Goal: Information Seeking & Learning: Learn about a topic

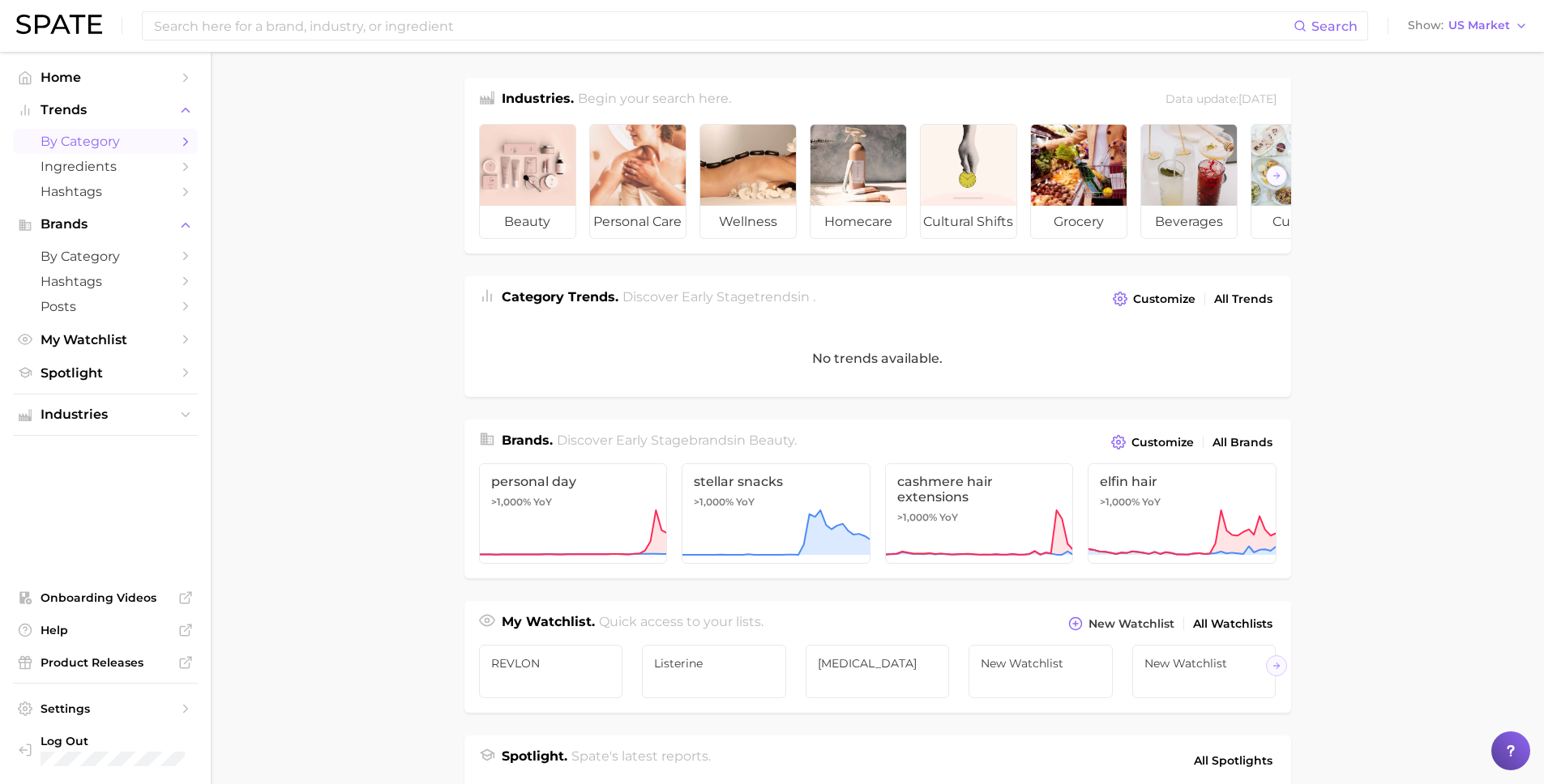
click at [89, 141] on span "by Category" at bounding box center [105, 141] width 130 height 16
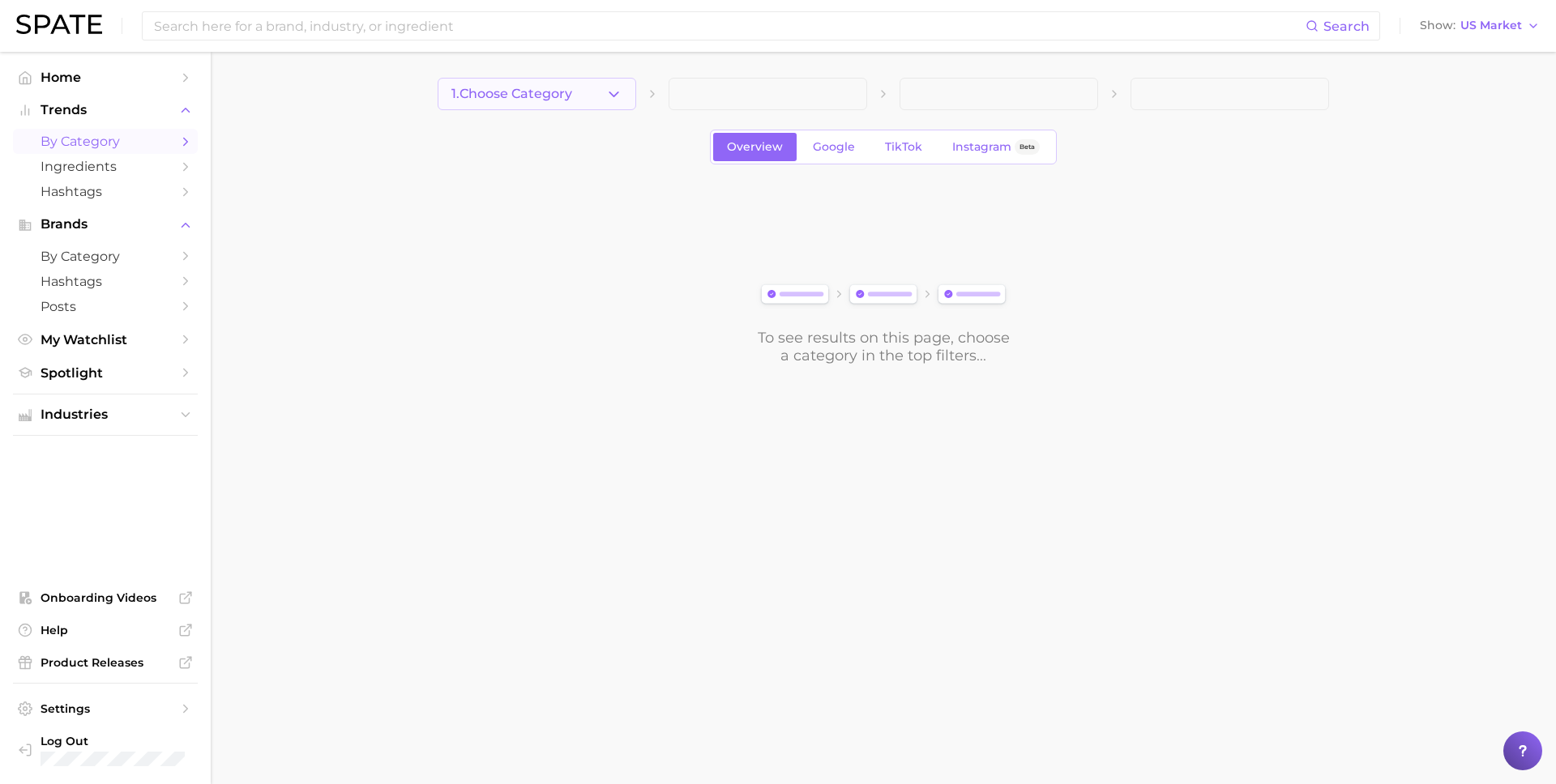
click at [615, 89] on icon "button" at bounding box center [614, 94] width 17 height 17
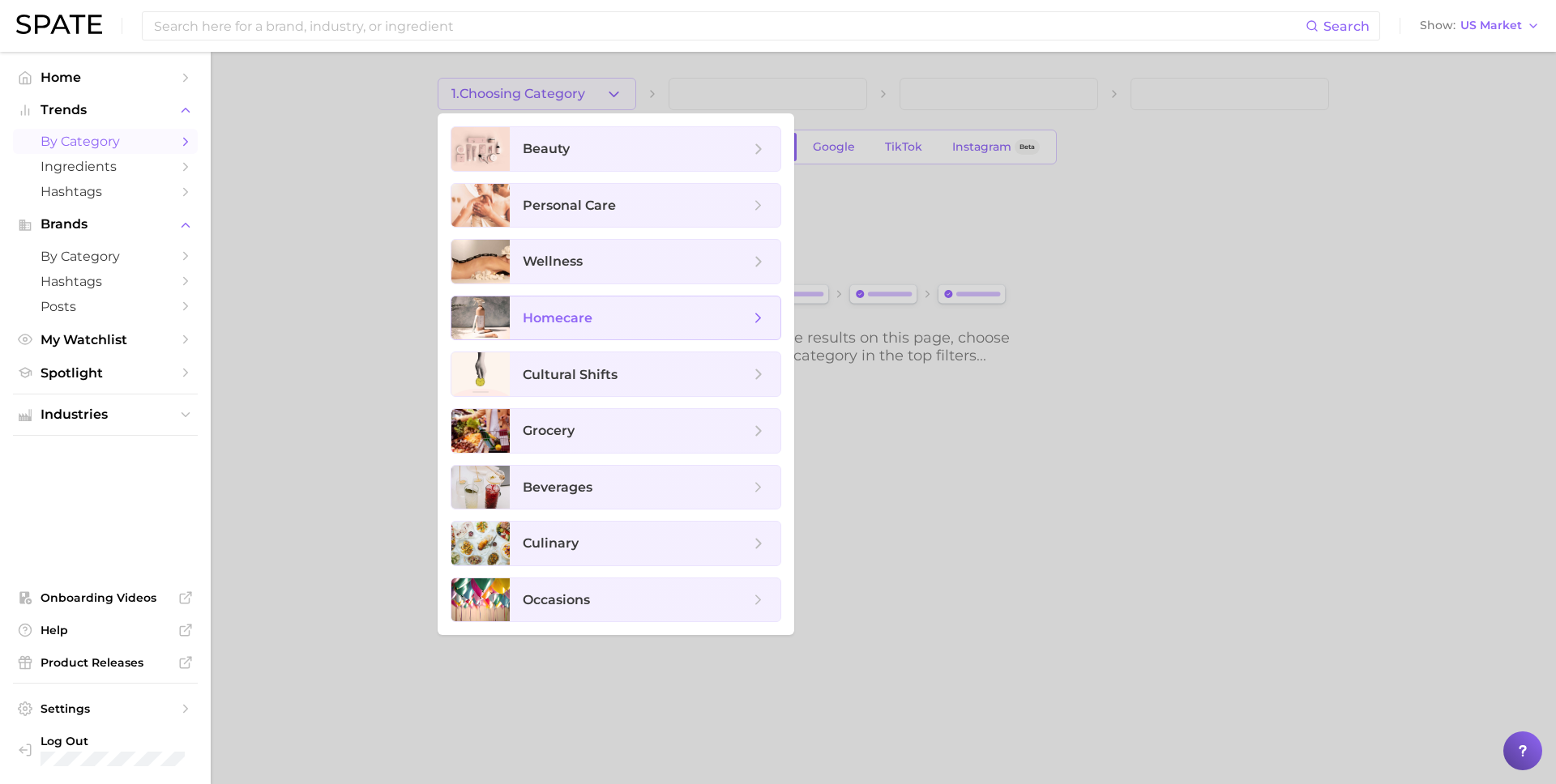
click at [592, 306] on span "homecare" at bounding box center [645, 319] width 270 height 44
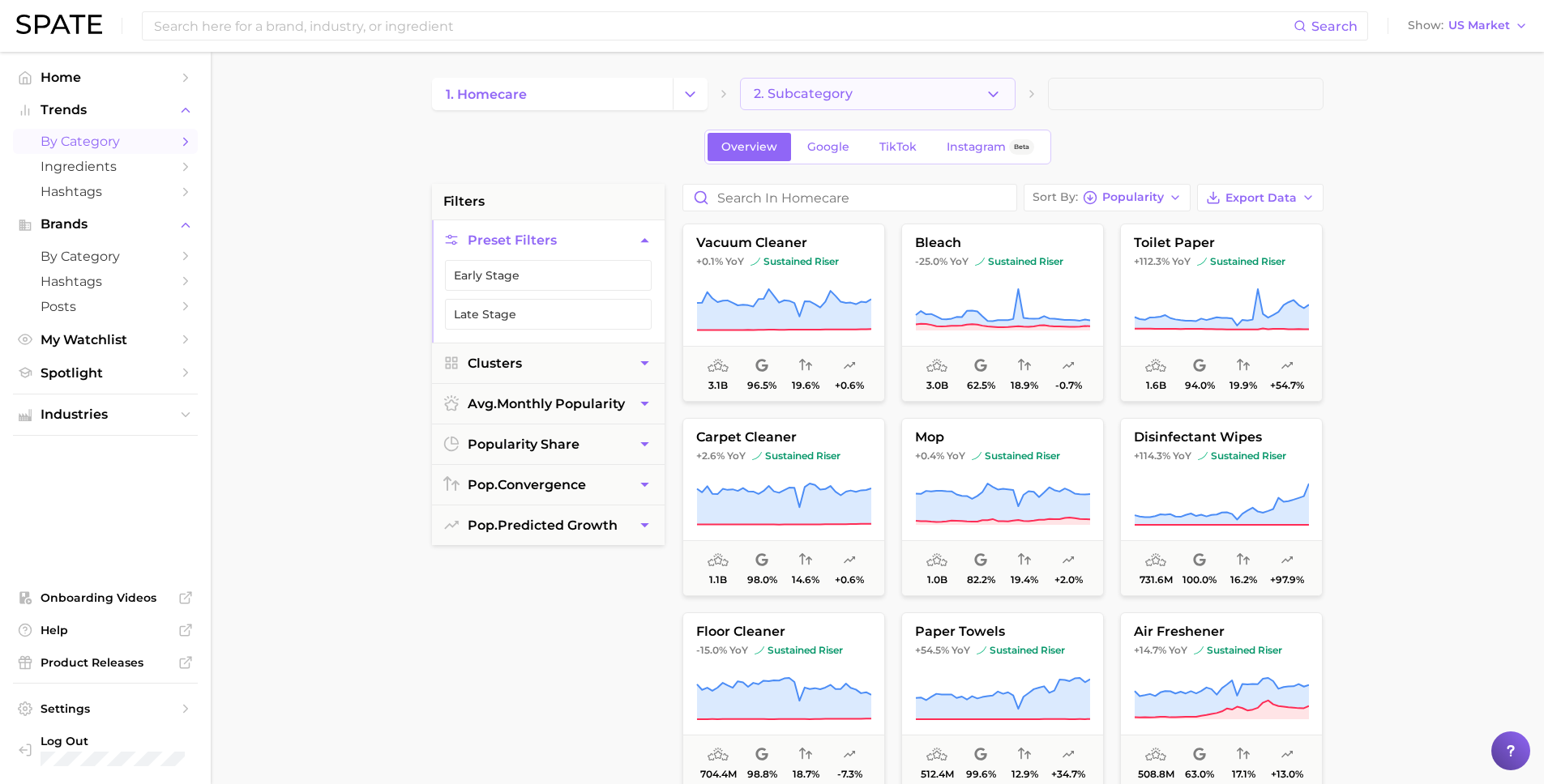
click at [997, 97] on icon "button" at bounding box center [993, 94] width 17 height 17
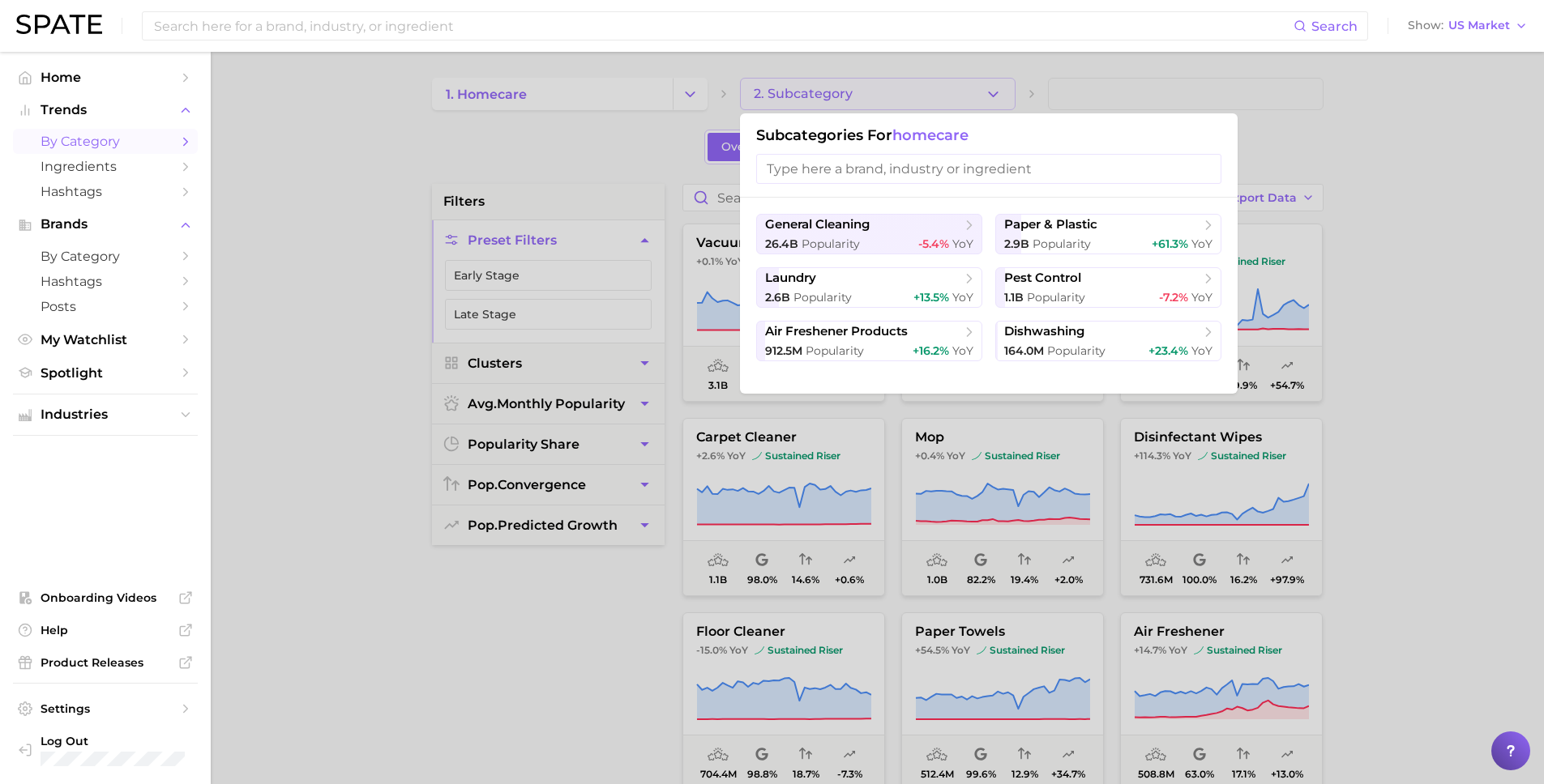
click at [508, 83] on div at bounding box center [772, 392] width 1544 height 784
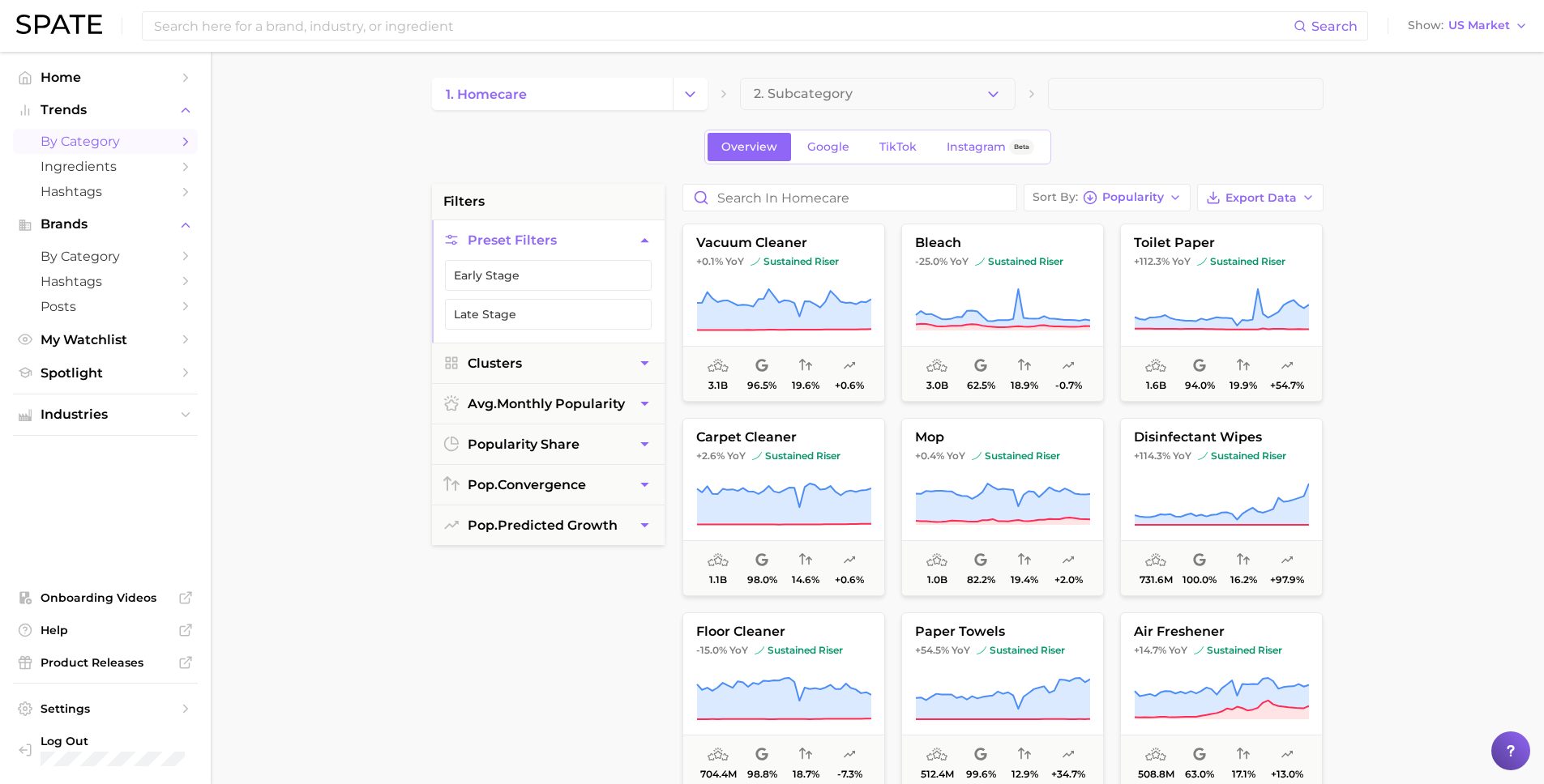
drag, startPoint x: 690, startPoint y: 93, endPoint x: 681, endPoint y: 105, distance: 15.0
click at [688, 93] on icon "Change Category" at bounding box center [689, 94] width 17 height 17
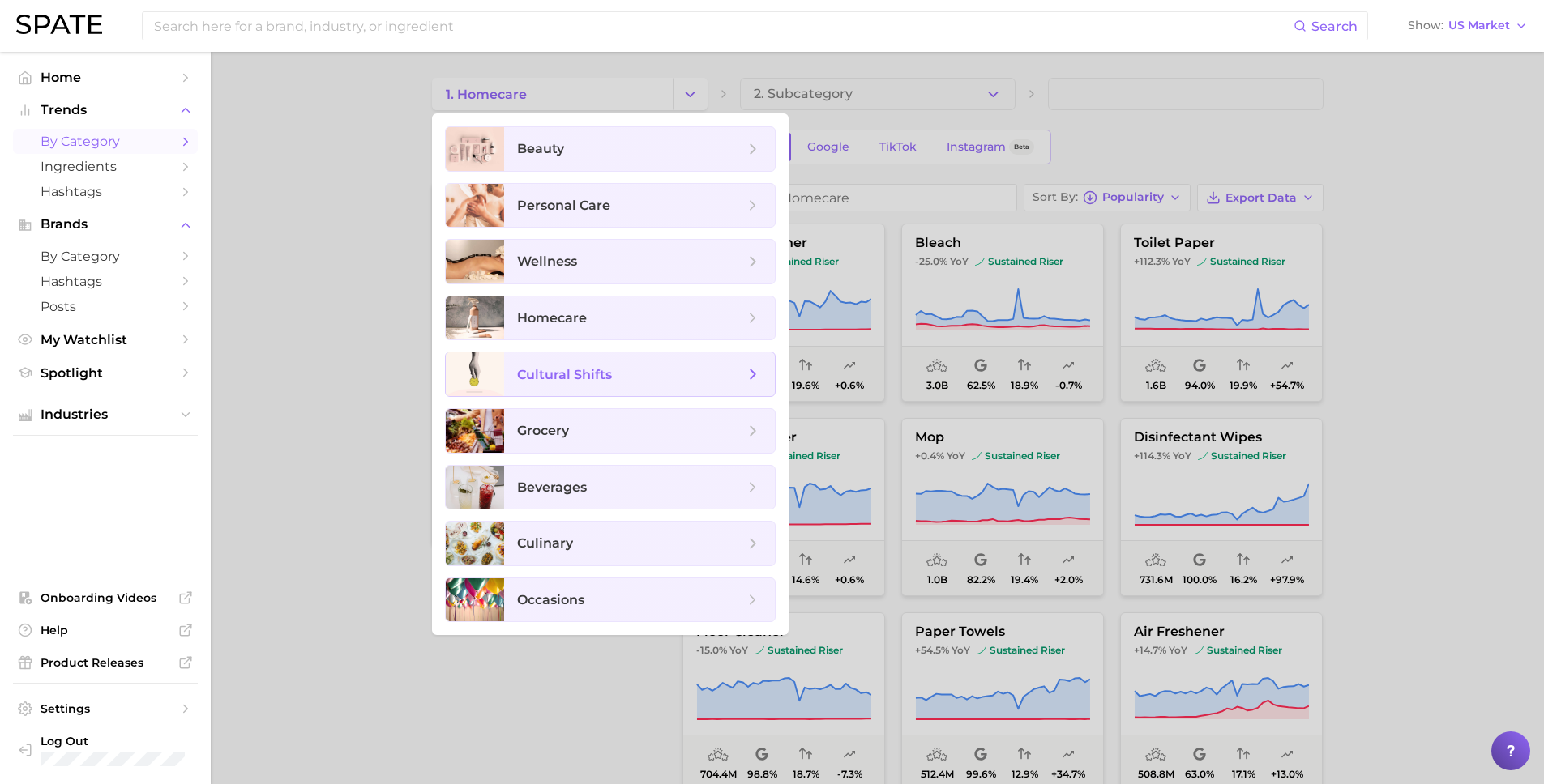
click at [587, 372] on span "cultural shifts" at bounding box center [564, 374] width 95 height 16
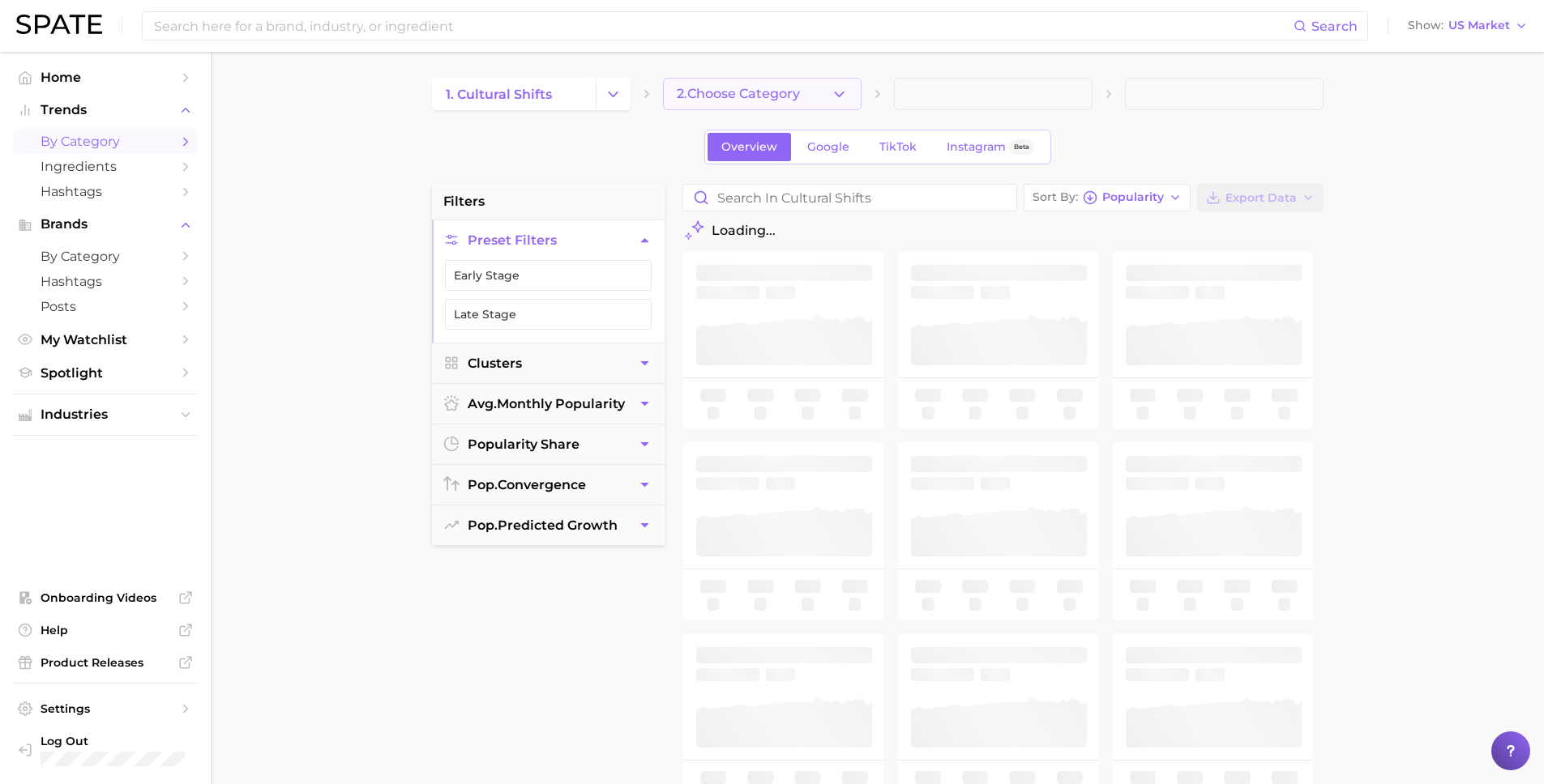
click at [842, 96] on icon "button" at bounding box center [839, 94] width 17 height 17
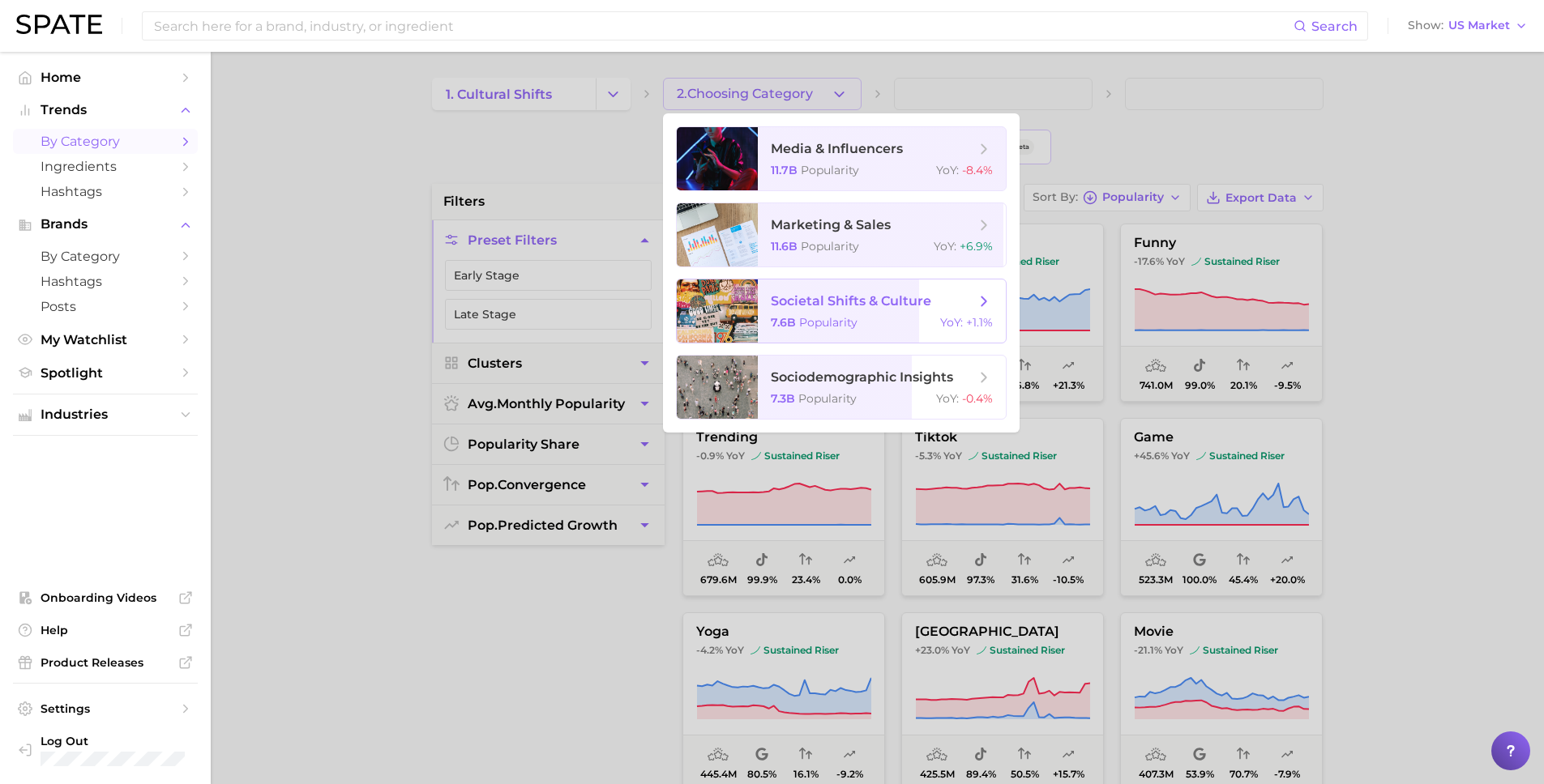
click at [881, 305] on span "societal shifts & culture" at bounding box center [851, 300] width 161 height 16
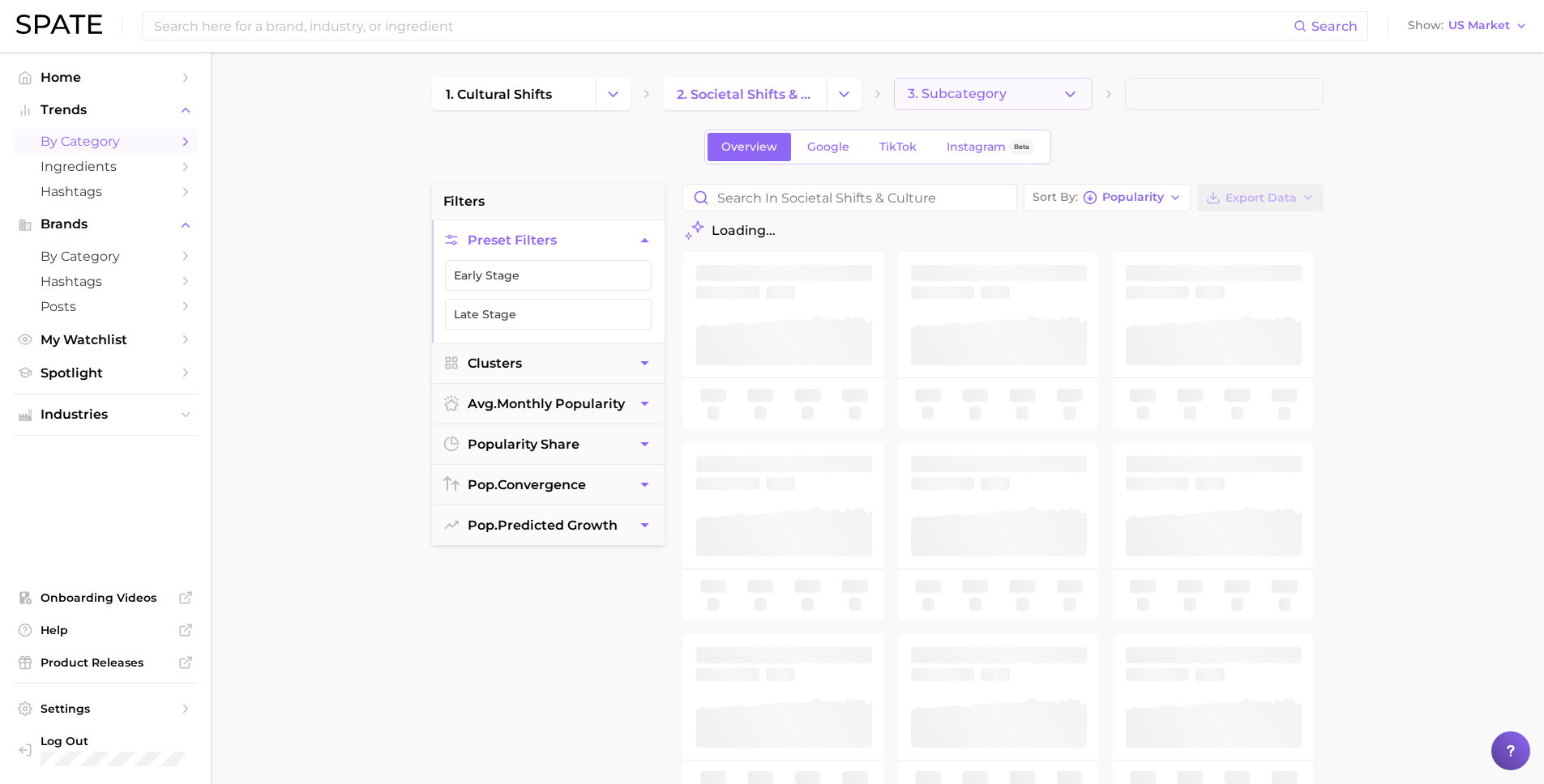
click at [1084, 98] on button "3. Subcategory" at bounding box center [993, 93] width 198 height 32
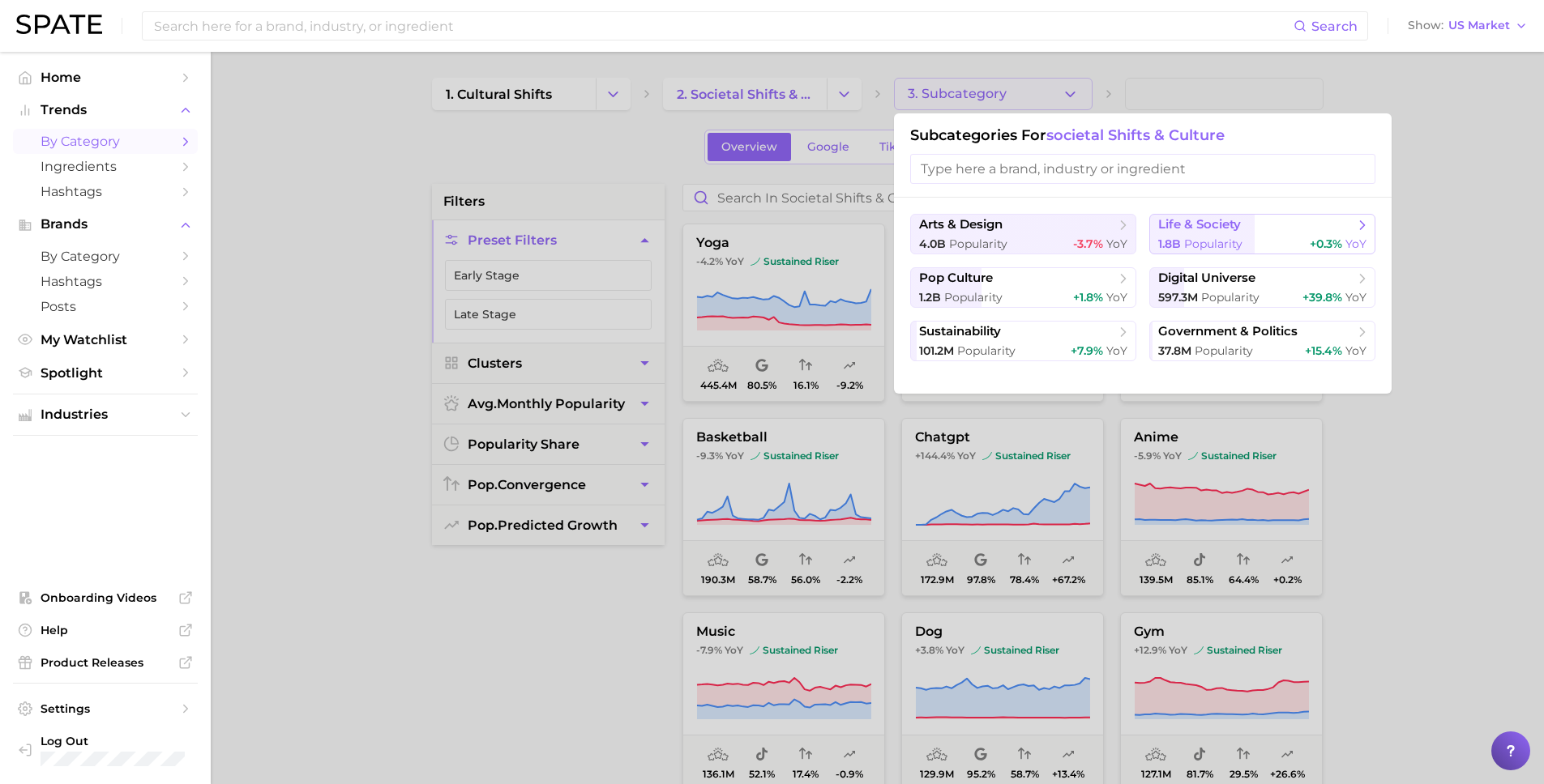
click at [1166, 222] on span "life & society" at bounding box center [1199, 225] width 83 height 16
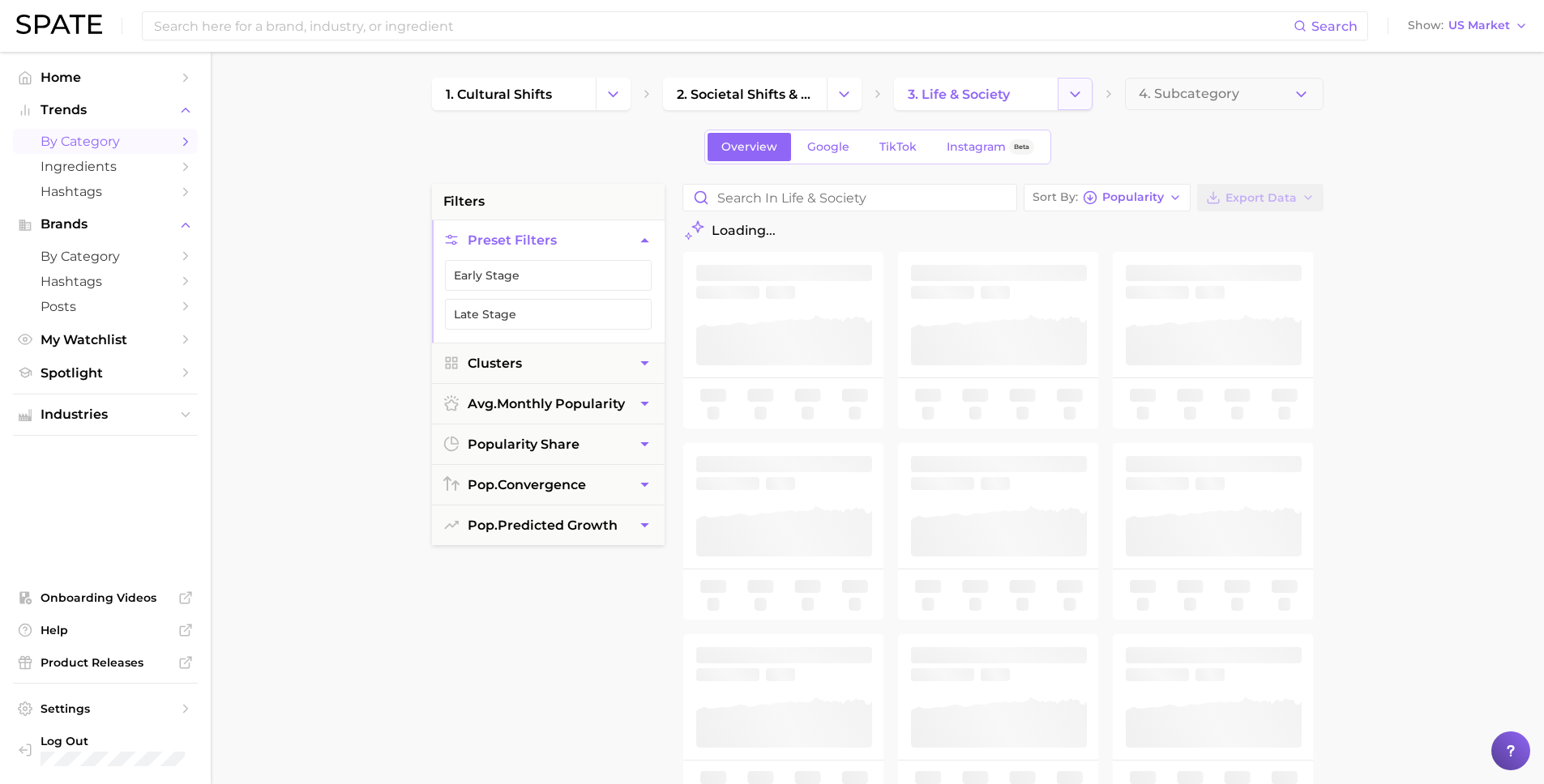
click at [1078, 96] on icon "Change Category" at bounding box center [1075, 94] width 17 height 17
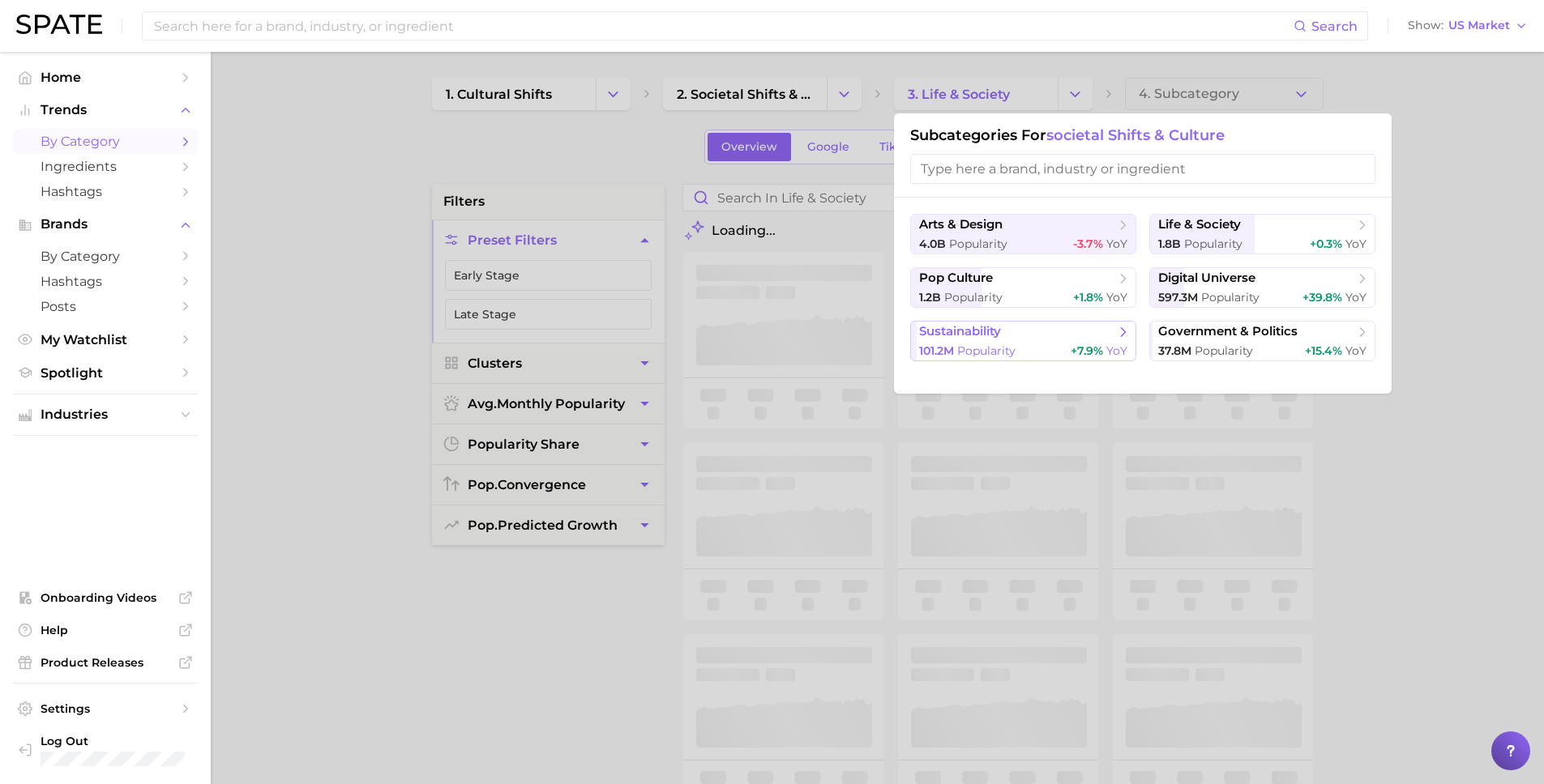
click at [972, 343] on span "Popularity" at bounding box center [986, 350] width 58 height 15
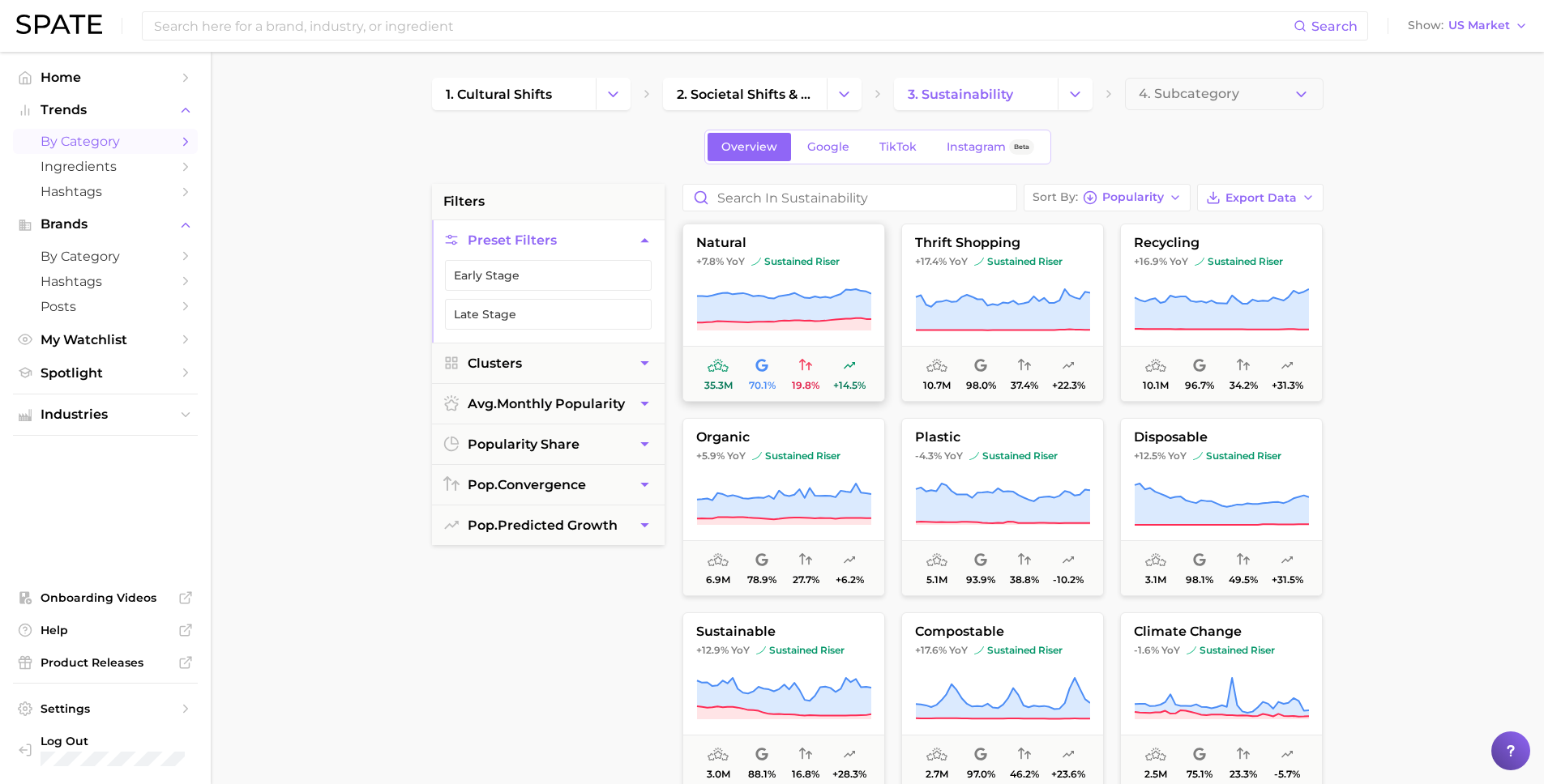
click at [723, 236] on span "natural" at bounding box center [783, 243] width 201 height 15
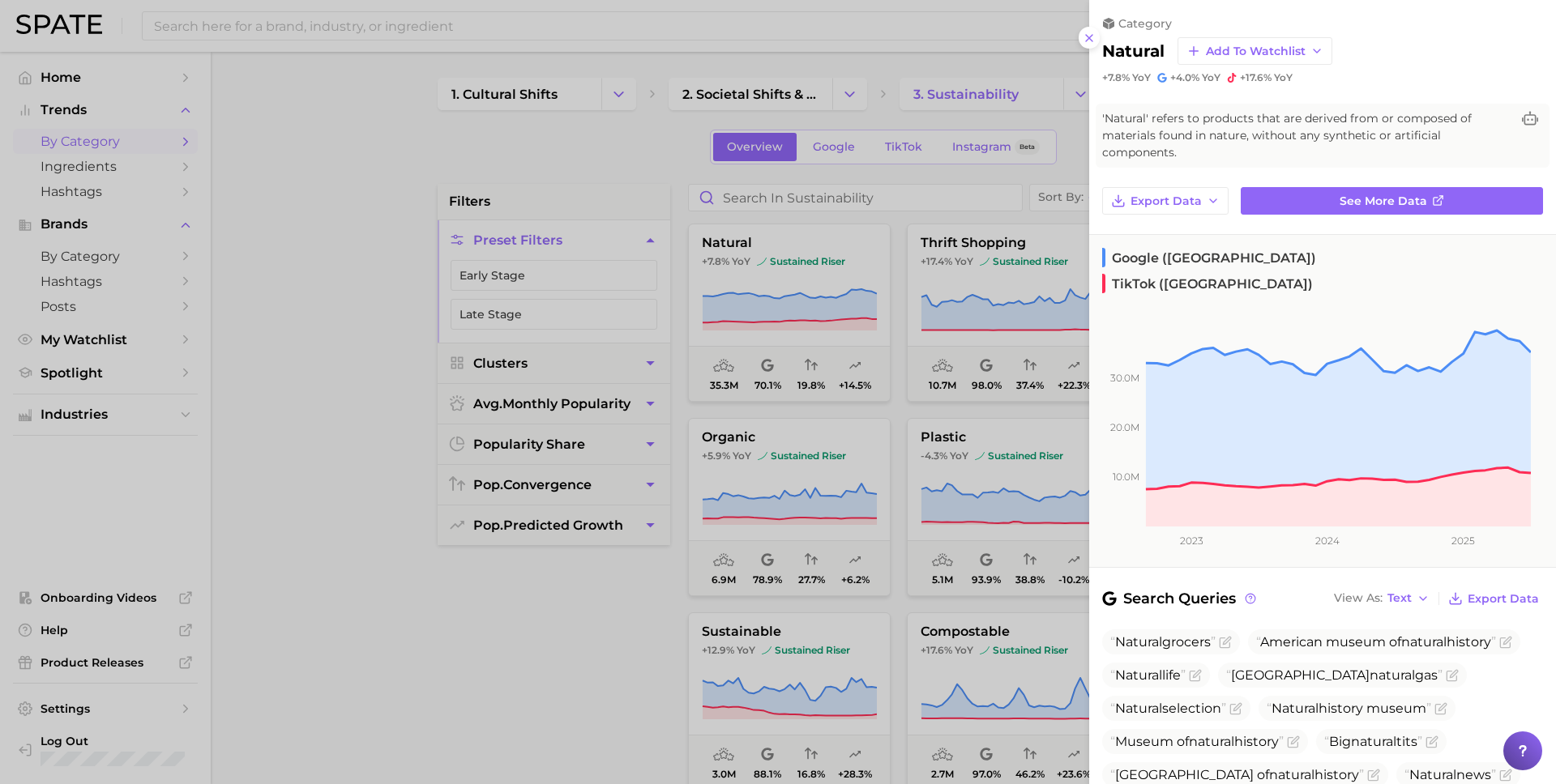
click at [592, 630] on div at bounding box center [778, 392] width 1556 height 784
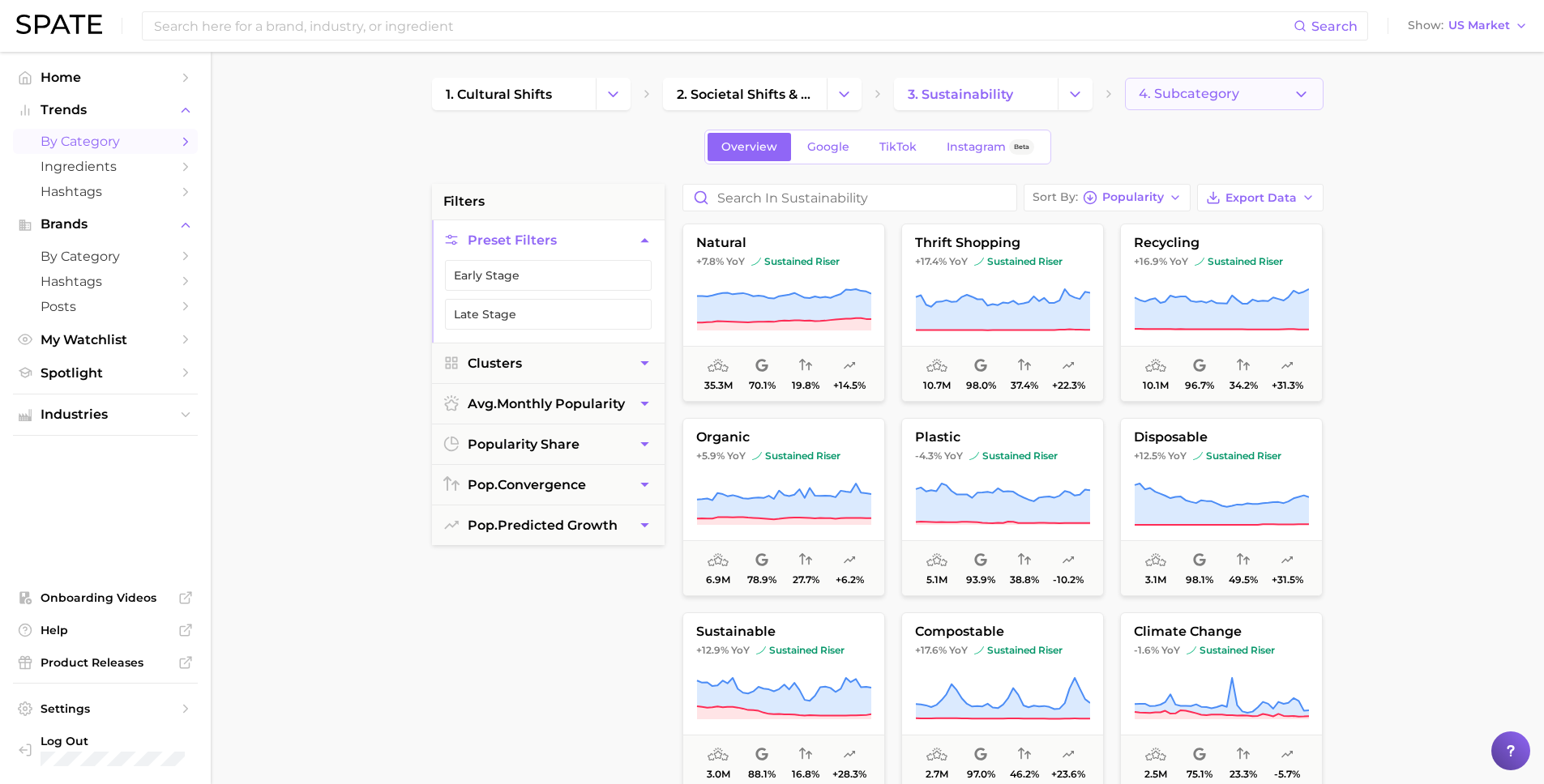
click at [1166, 90] on span "4. Subcategory" at bounding box center [1189, 94] width 100 height 15
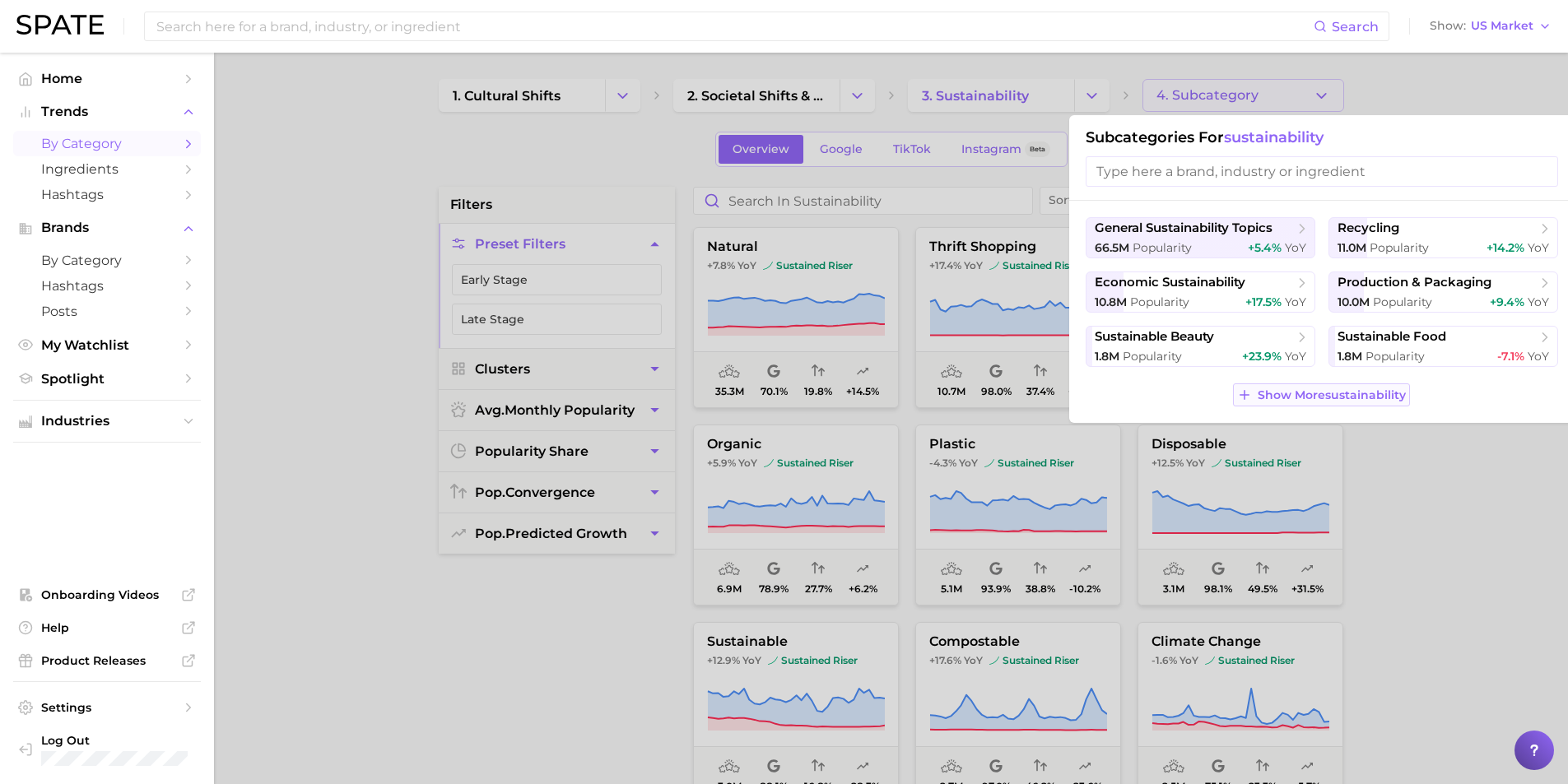
click at [1184, 398] on span "Show More sustainability" at bounding box center [1332, 395] width 148 height 14
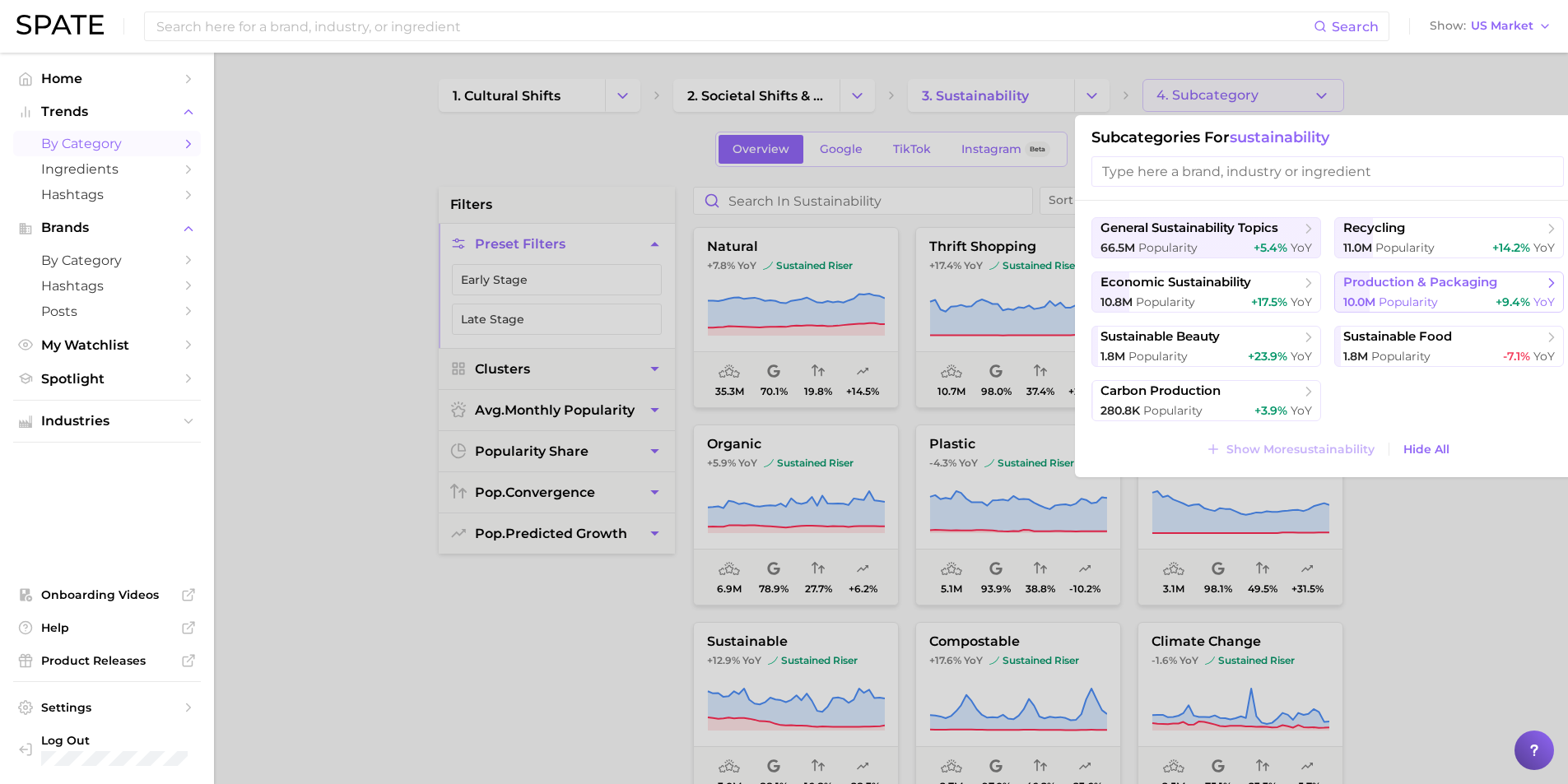
click at [1184, 285] on span "production & packaging" at bounding box center [1420, 282] width 154 height 16
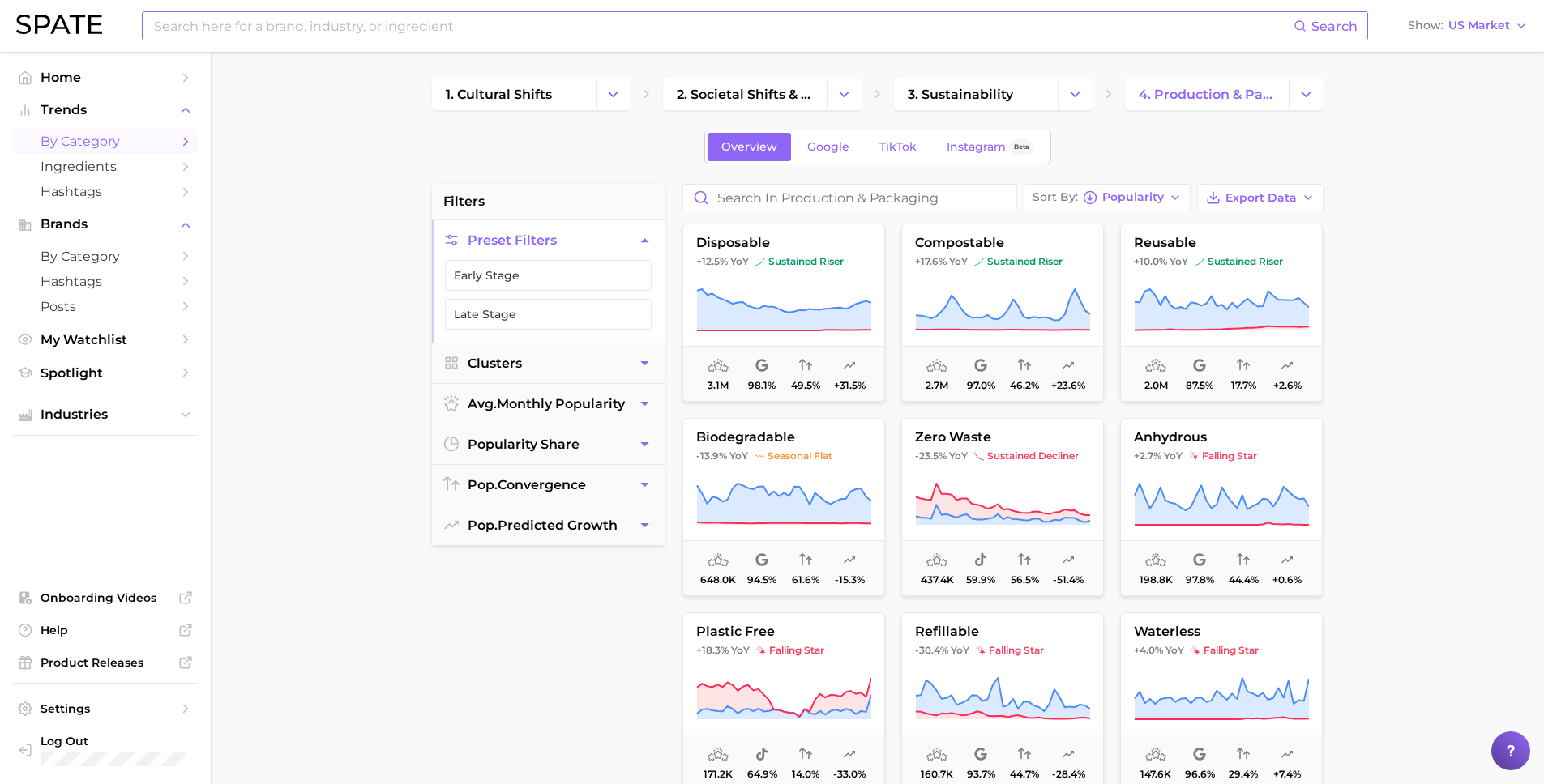
click at [190, 31] on input at bounding box center [723, 26] width 1141 height 27
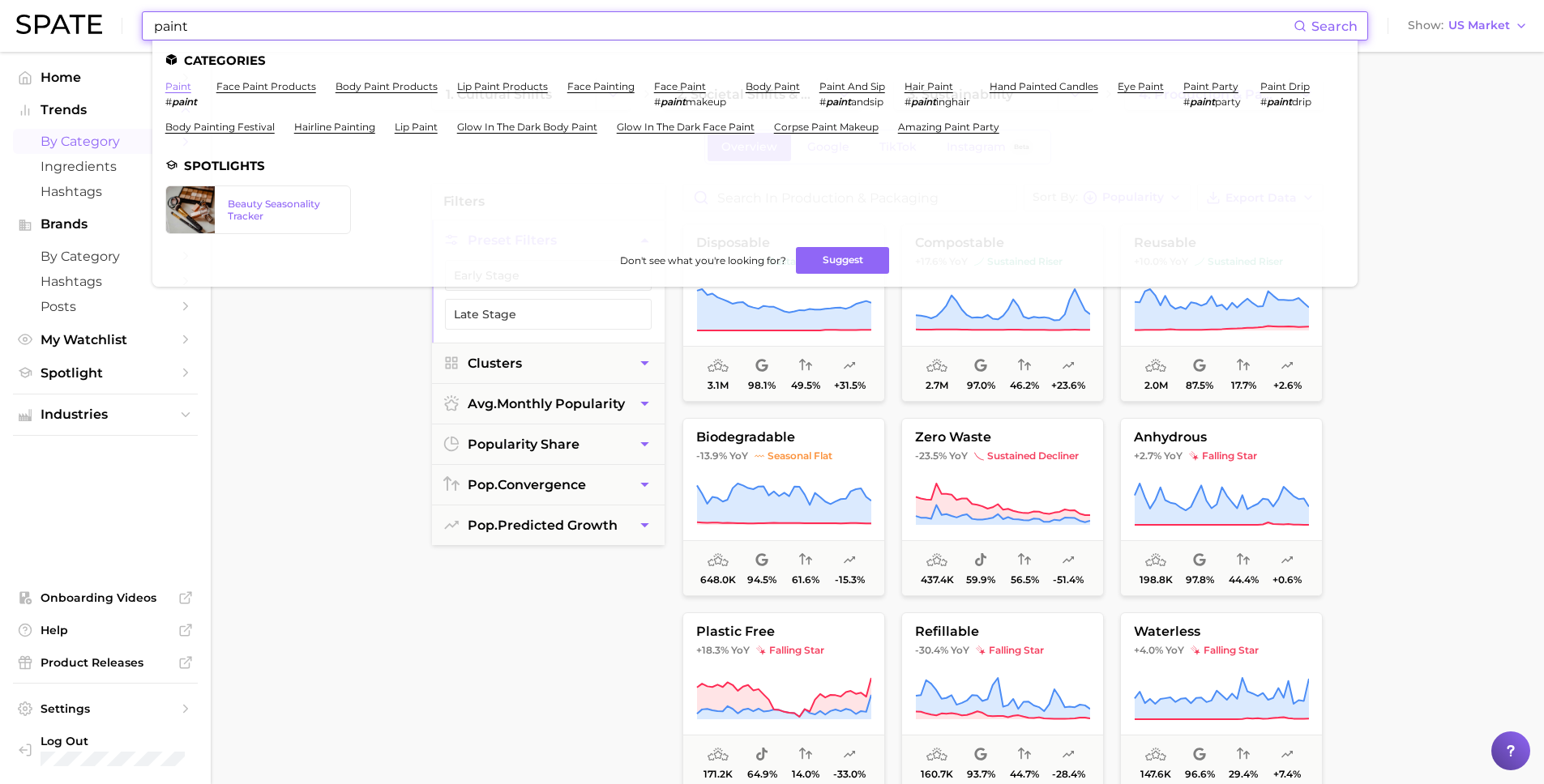
type input "paint"
click at [171, 87] on link "paint" at bounding box center [178, 86] width 26 height 12
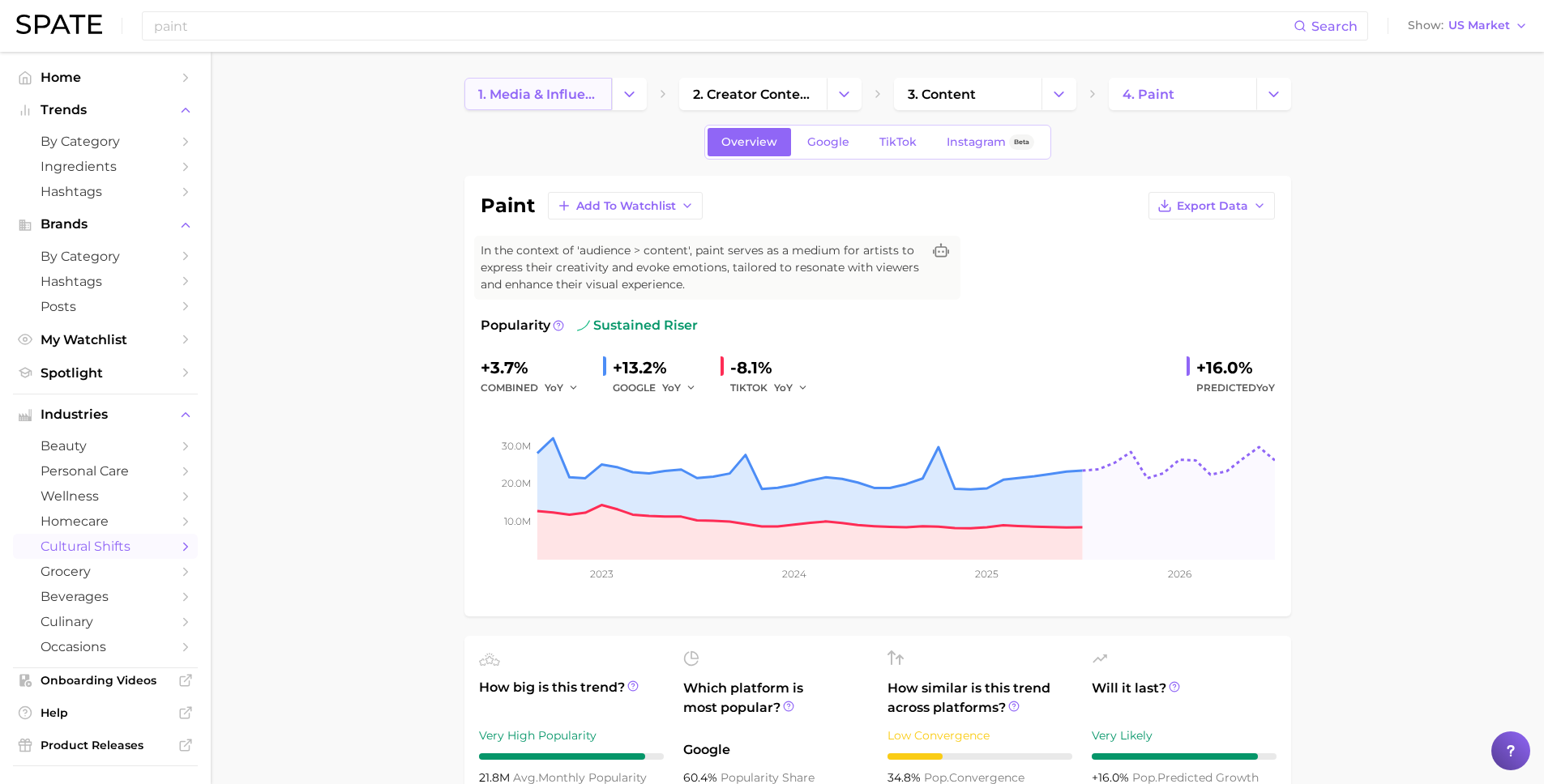
click at [520, 100] on span "1. media & influencers" at bounding box center [538, 94] width 120 height 16
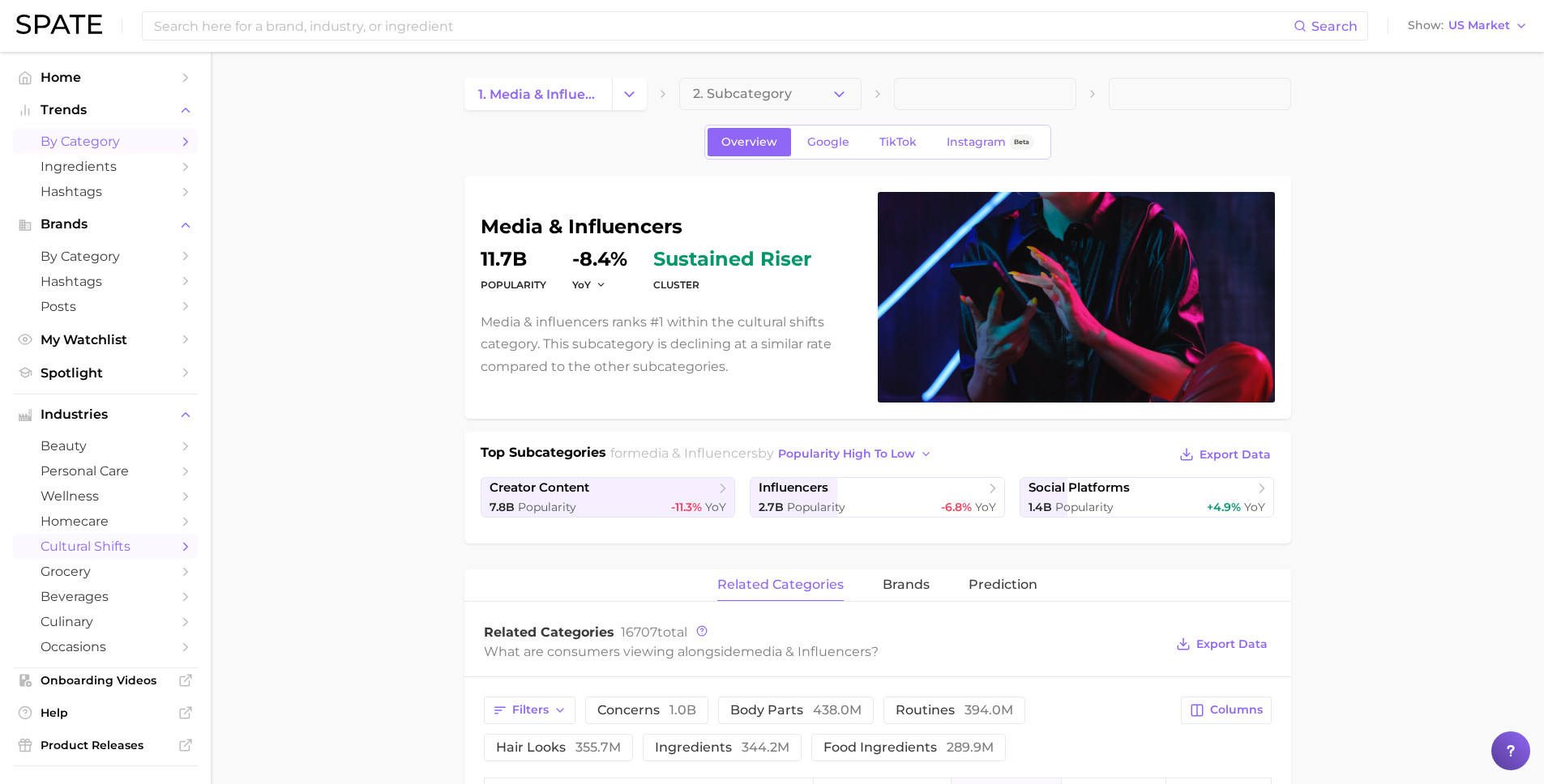
click at [87, 131] on link "by Category" at bounding box center [105, 141] width 184 height 26
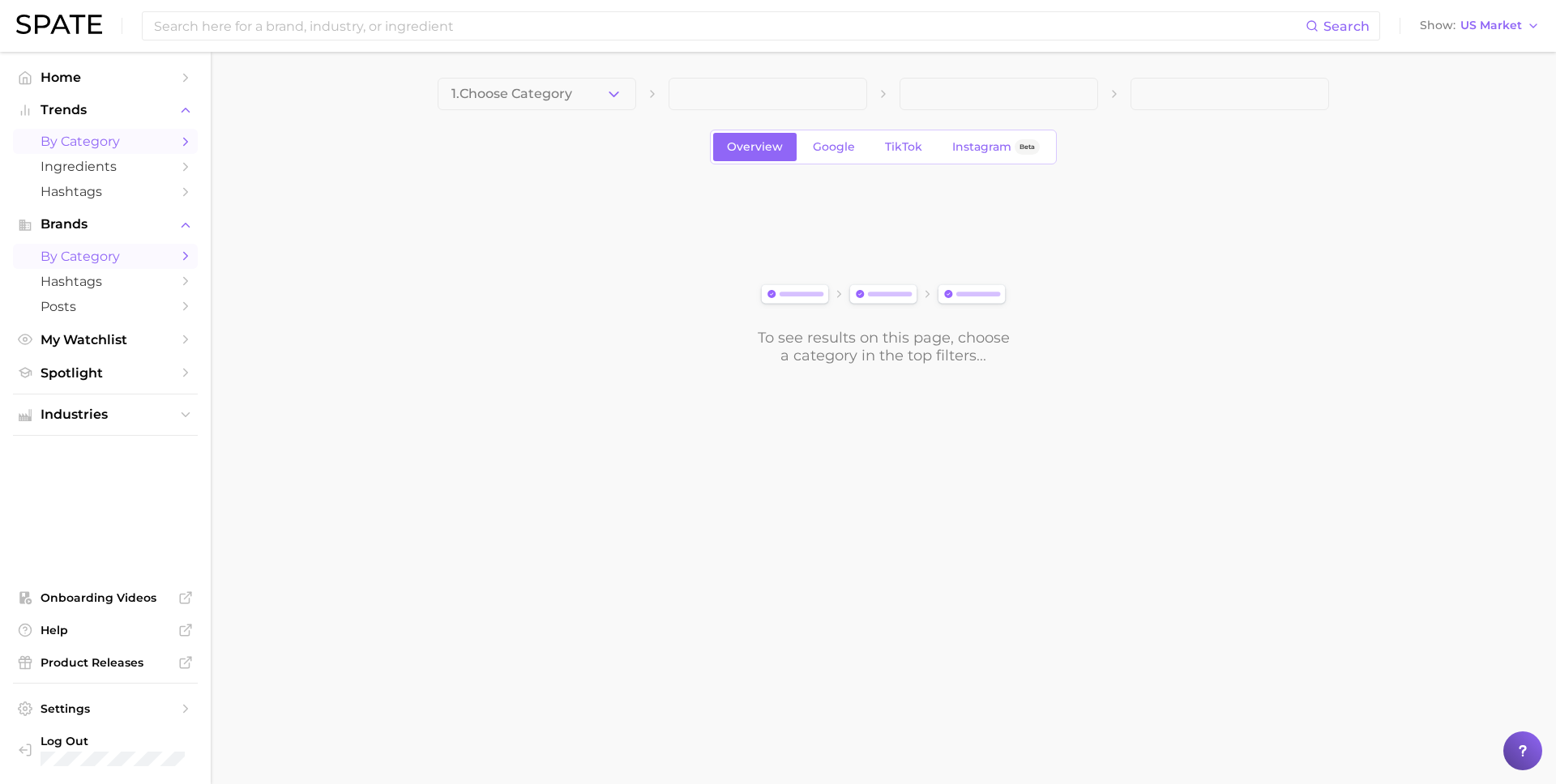
click at [147, 257] on span "by Category" at bounding box center [105, 256] width 130 height 16
click at [554, 89] on span "Choose Category" at bounding box center [507, 94] width 112 height 15
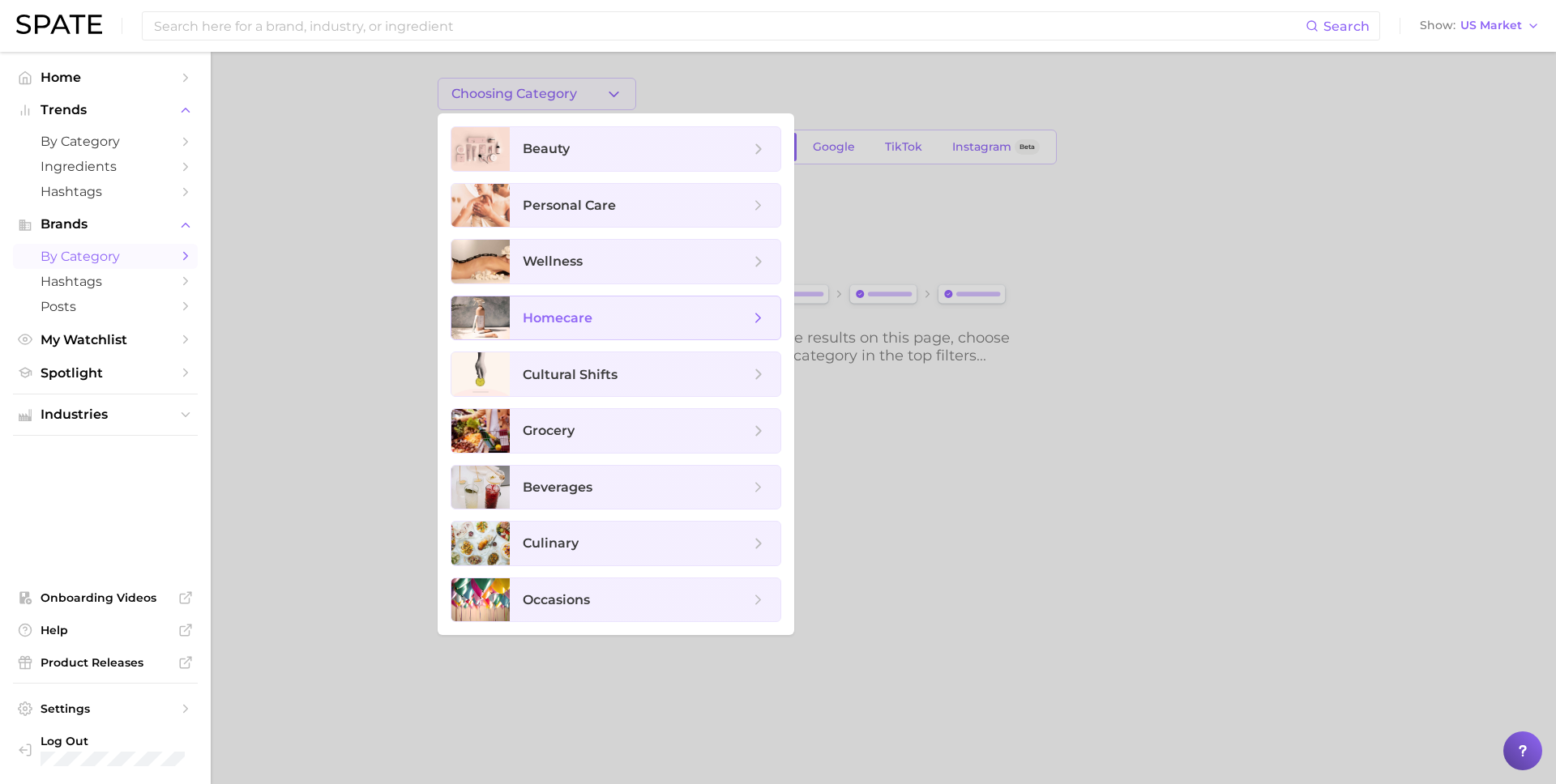
click at [560, 313] on span "homecare" at bounding box center [557, 318] width 69 height 16
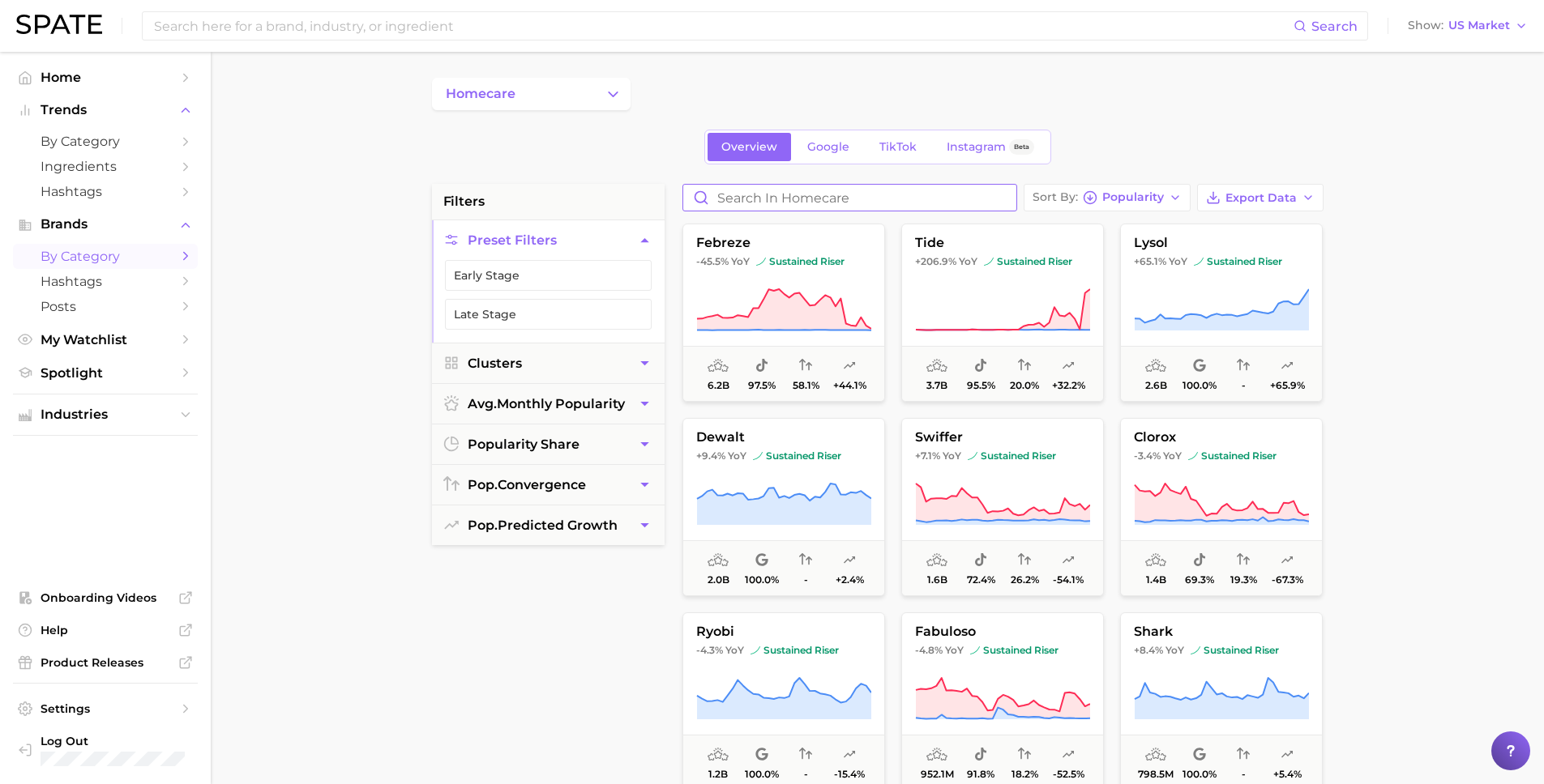
click at [769, 197] on input "Search in homecare" at bounding box center [849, 197] width 333 height 26
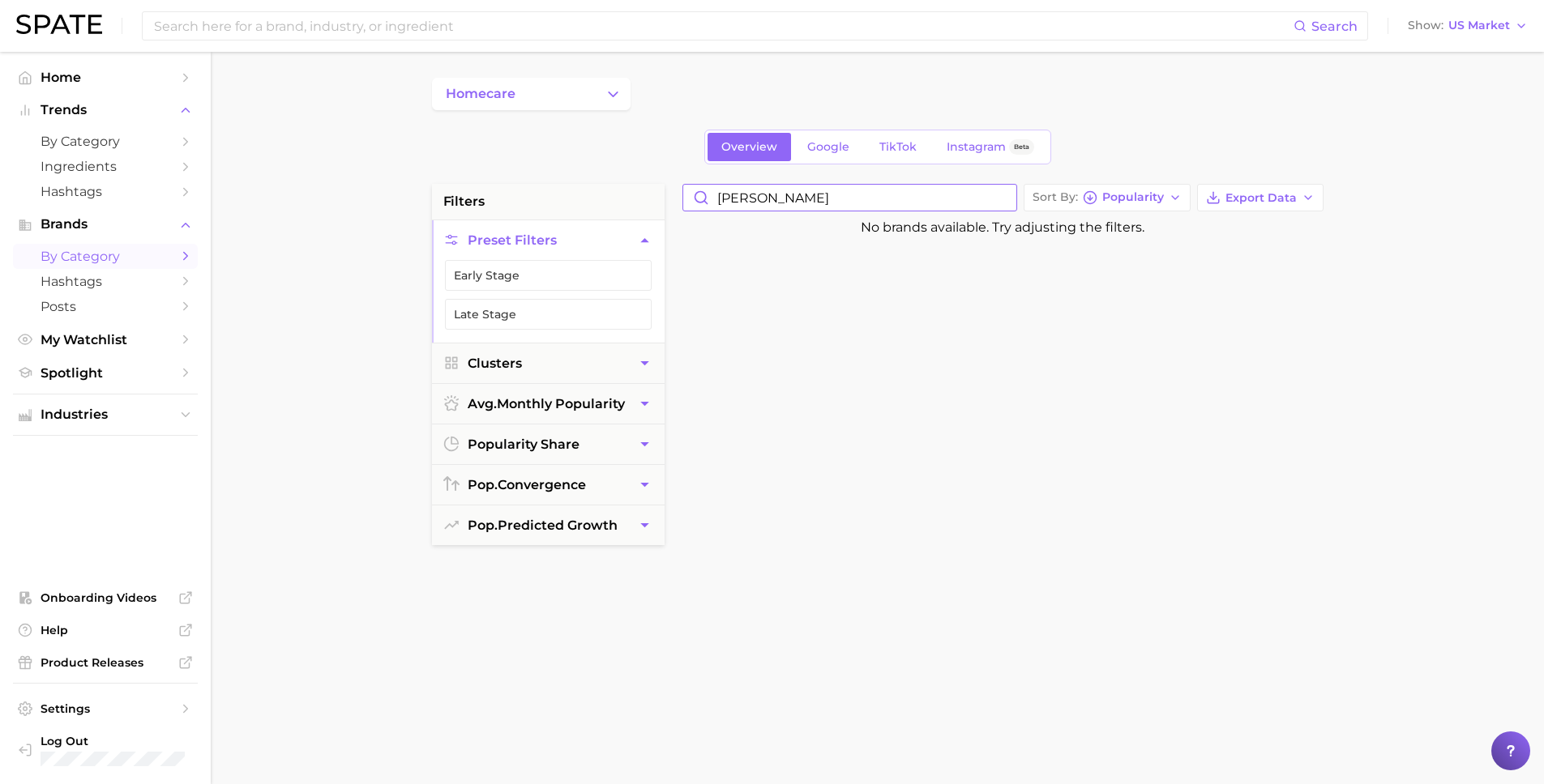
type input "benjamin"
click at [602, 94] on button "homecare" at bounding box center [530, 93] width 198 height 32
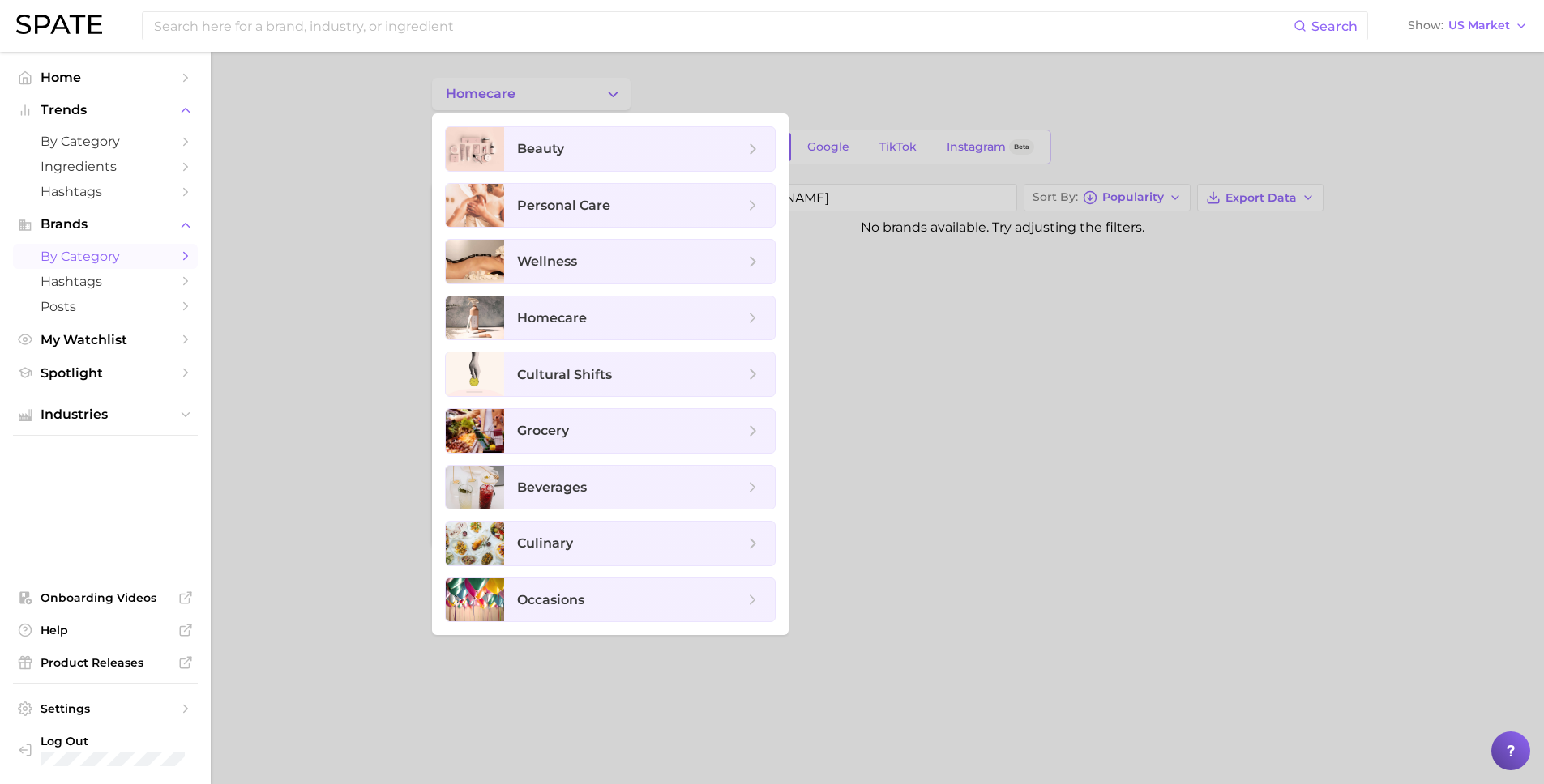
click at [988, 481] on div at bounding box center [772, 392] width 1544 height 784
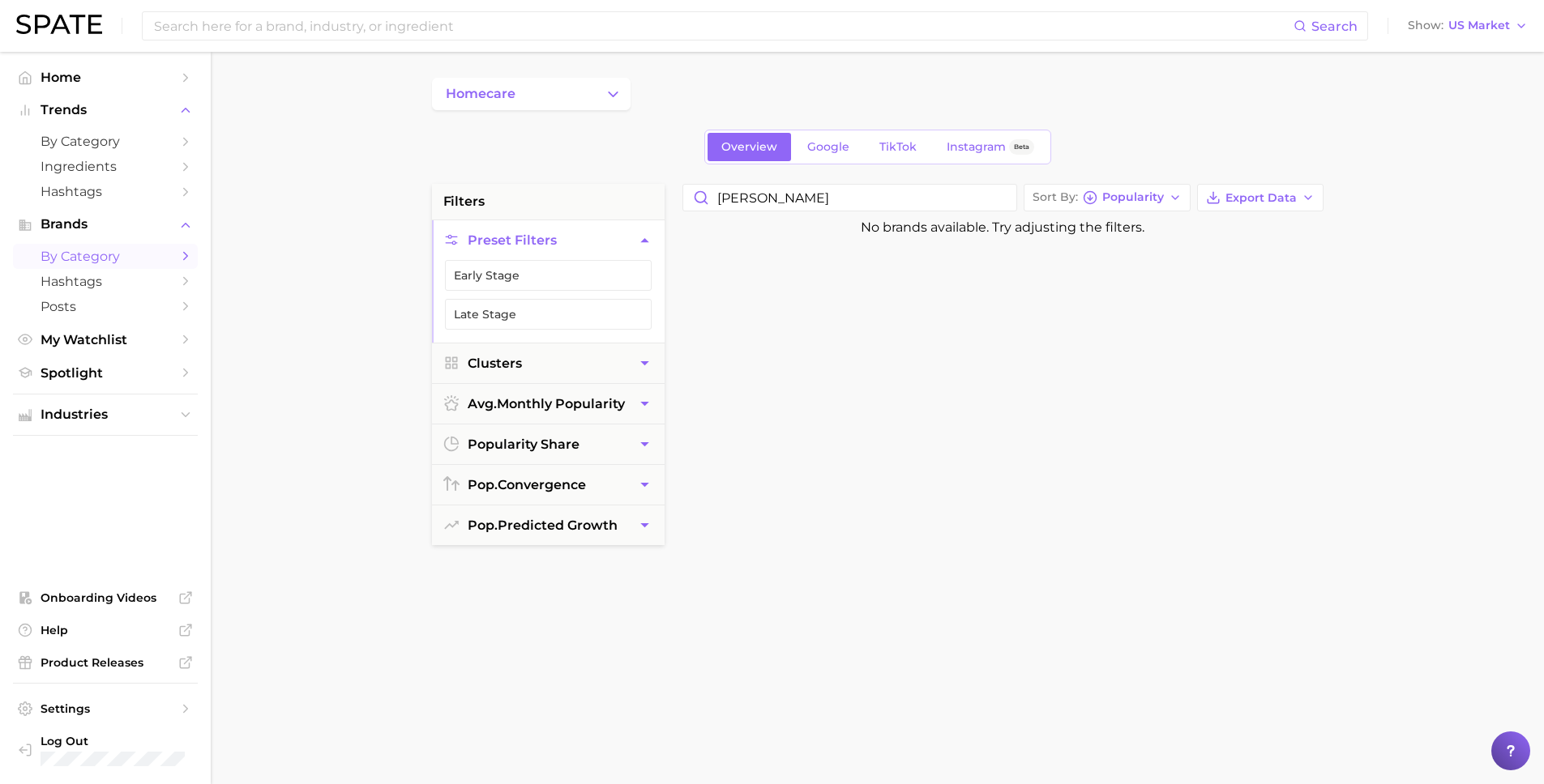
click at [70, 257] on span "by Category" at bounding box center [105, 256] width 130 height 16
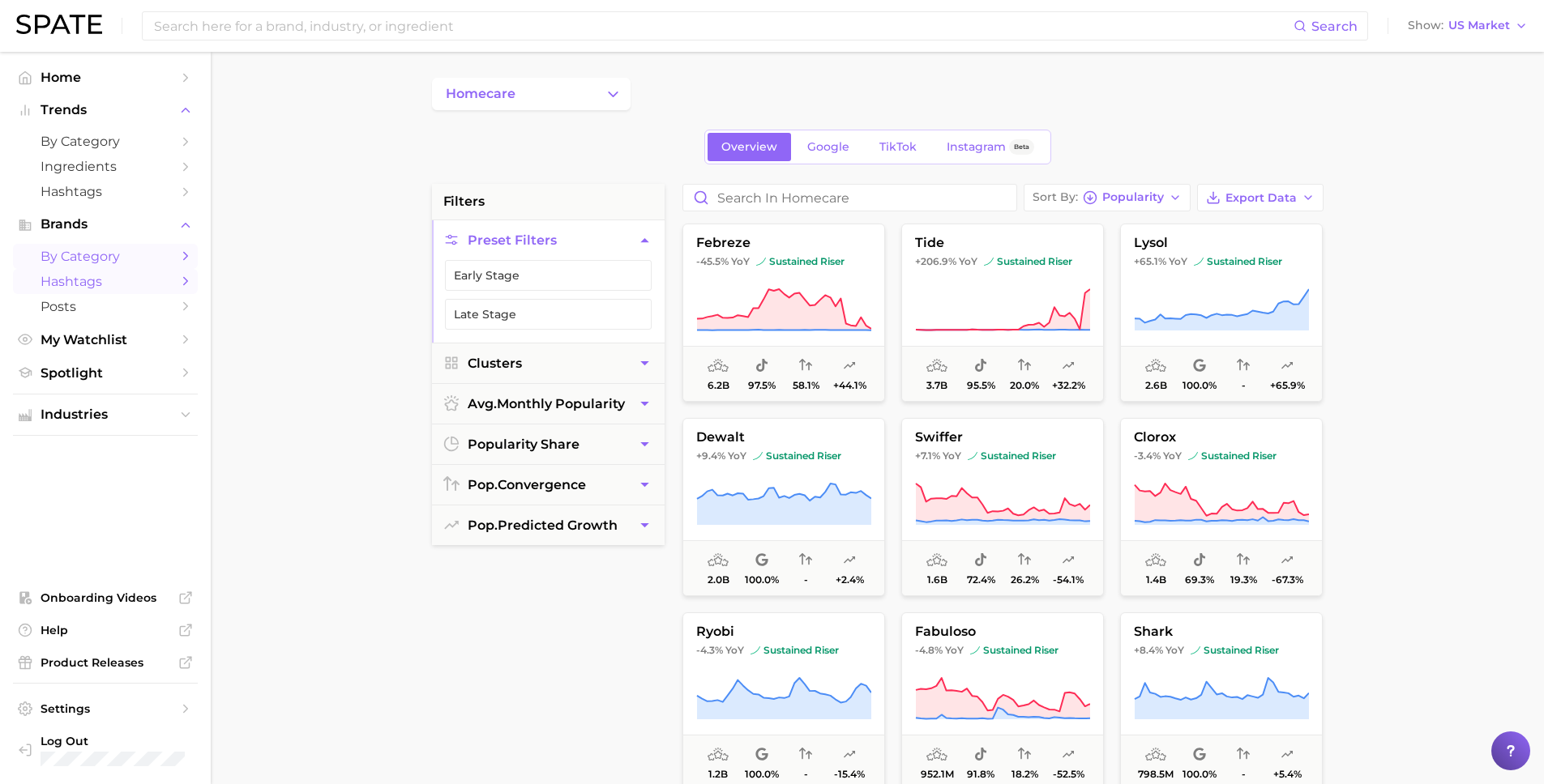
click at [90, 278] on span "Hashtags" at bounding box center [105, 281] width 130 height 16
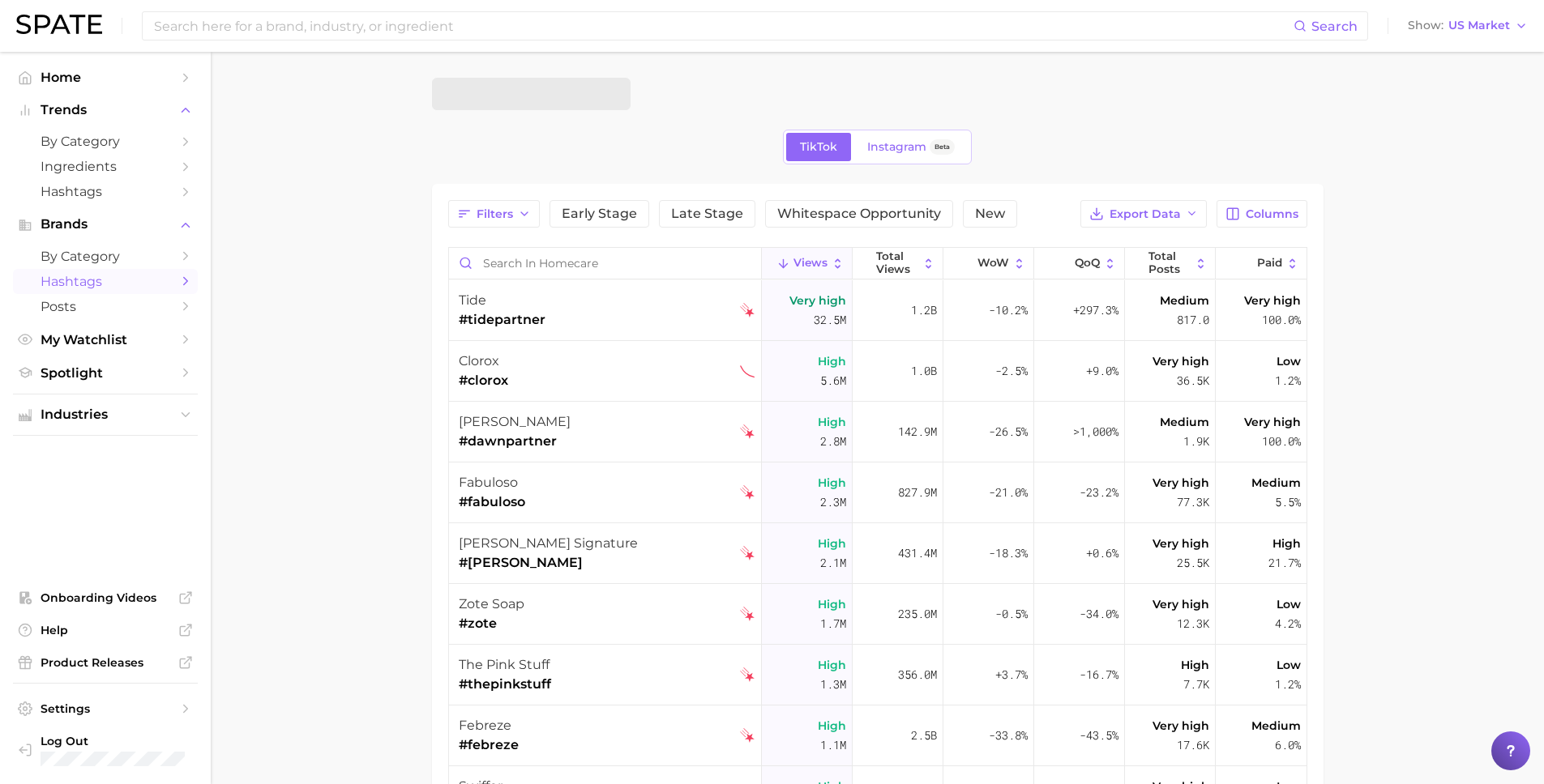
click at [493, 84] on span at bounding box center [530, 93] width 198 height 32
click at [515, 265] on input "Search in homecare" at bounding box center [605, 264] width 312 height 31
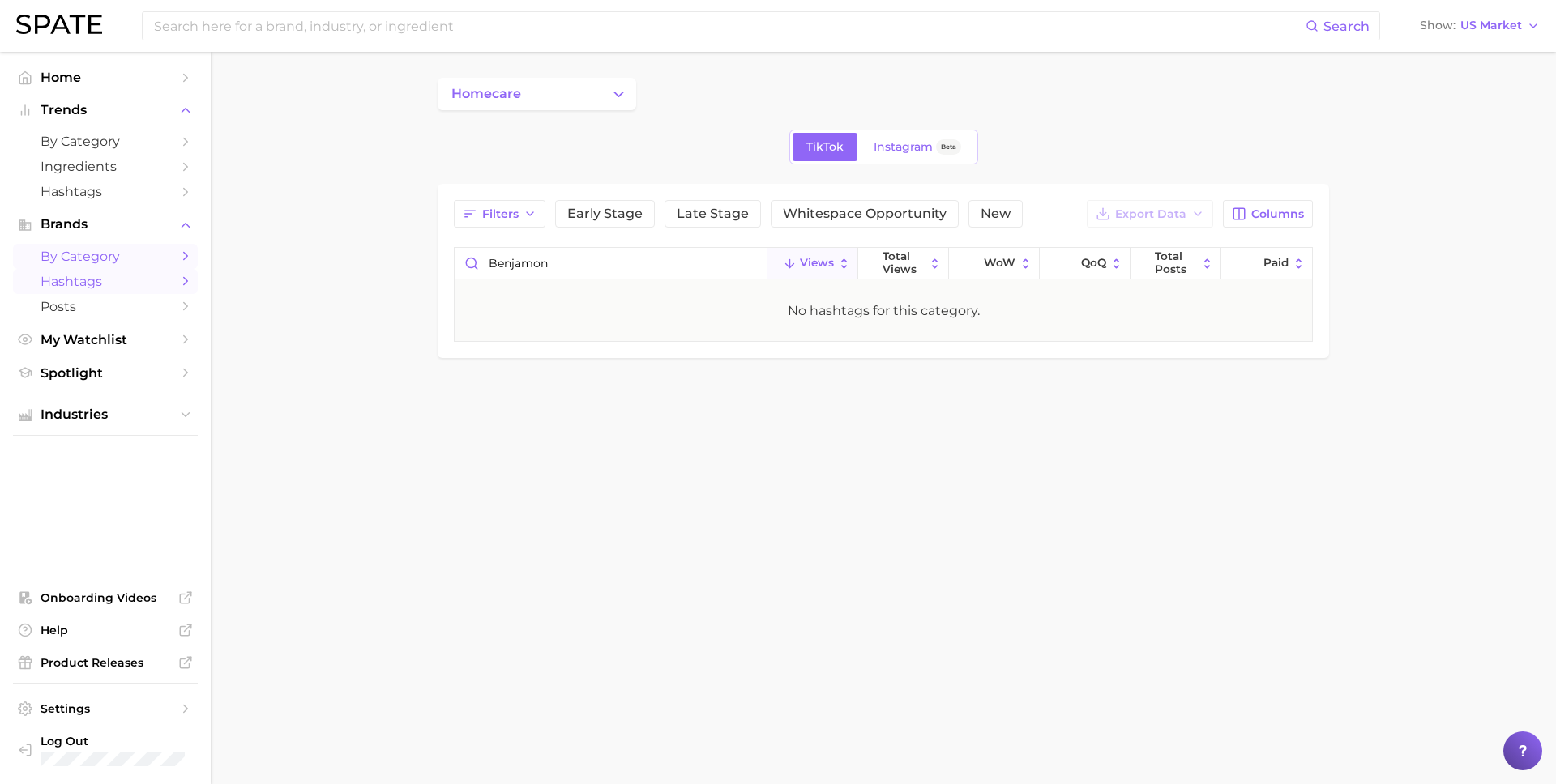
type input "benjamon"
click at [104, 251] on span "by Category" at bounding box center [105, 256] width 130 height 16
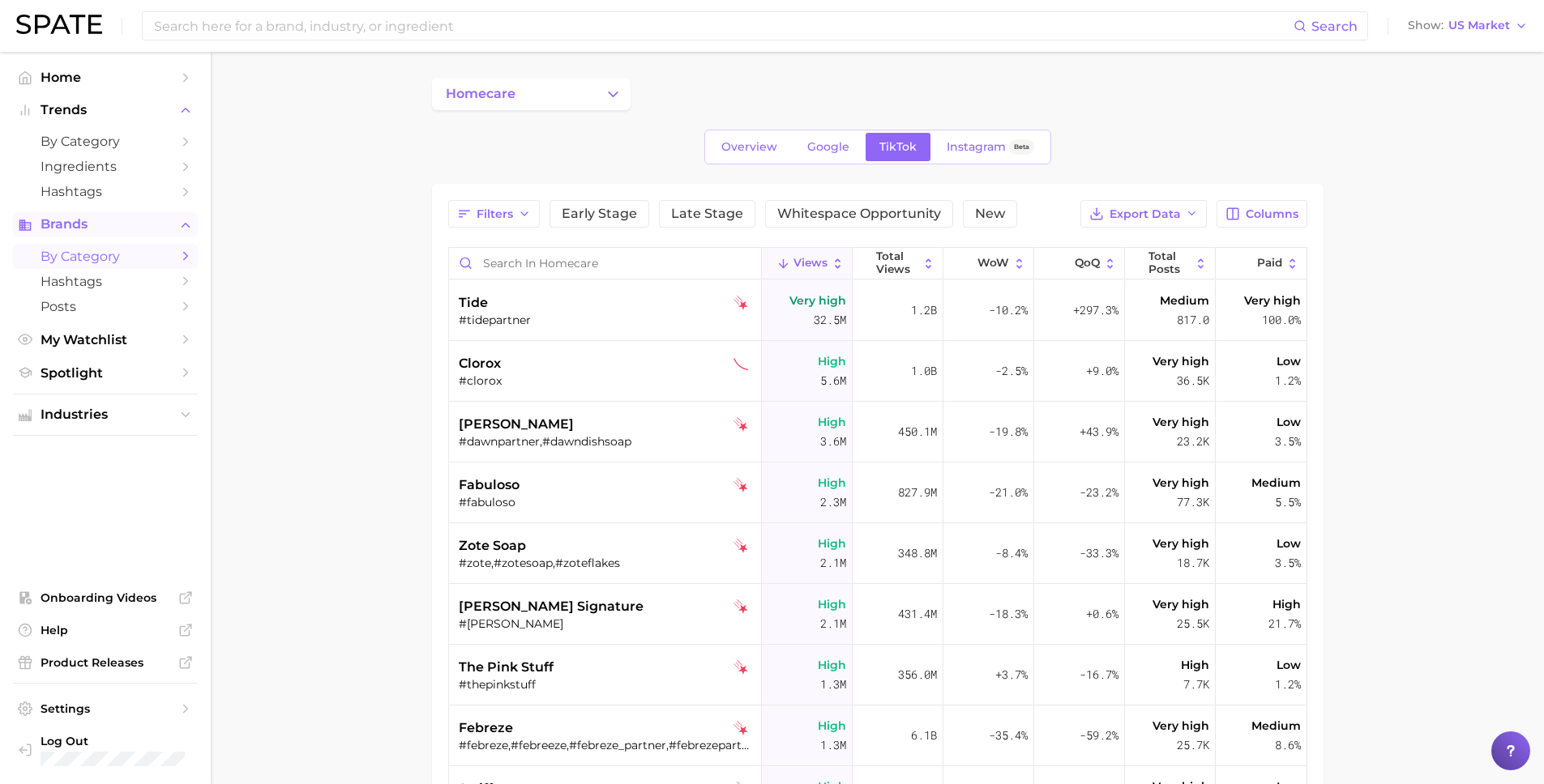
click at [104, 229] on span "Brands" at bounding box center [105, 225] width 130 height 15
click at [104, 231] on span "Brands" at bounding box center [105, 225] width 130 height 15
click at [614, 97] on icon "Change Category" at bounding box center [613, 94] width 17 height 17
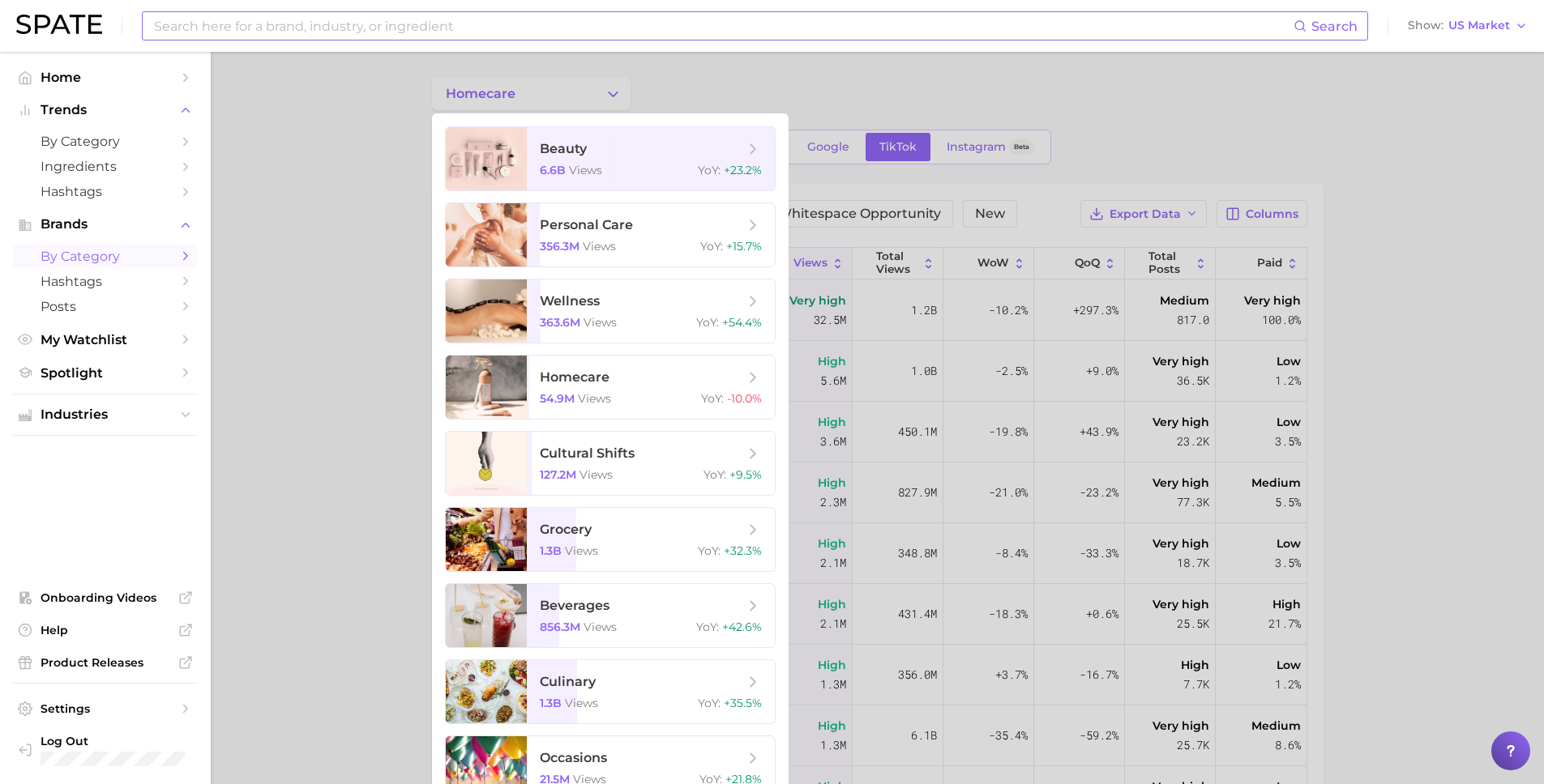
click at [356, 19] on input at bounding box center [723, 26] width 1141 height 27
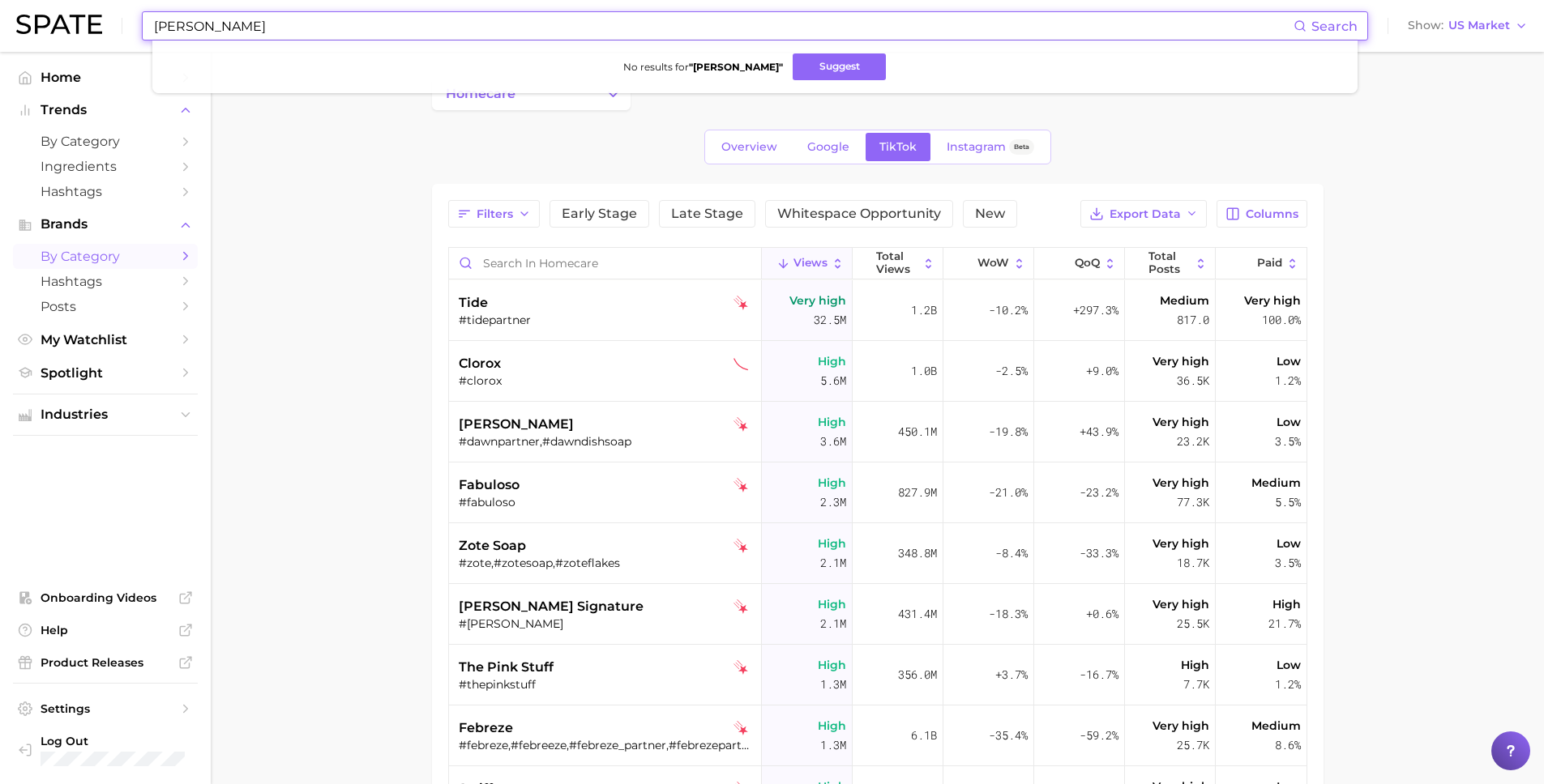
click at [226, 18] on input "benjamin moore" at bounding box center [723, 26] width 1141 height 27
type input "\"
type input "decor"
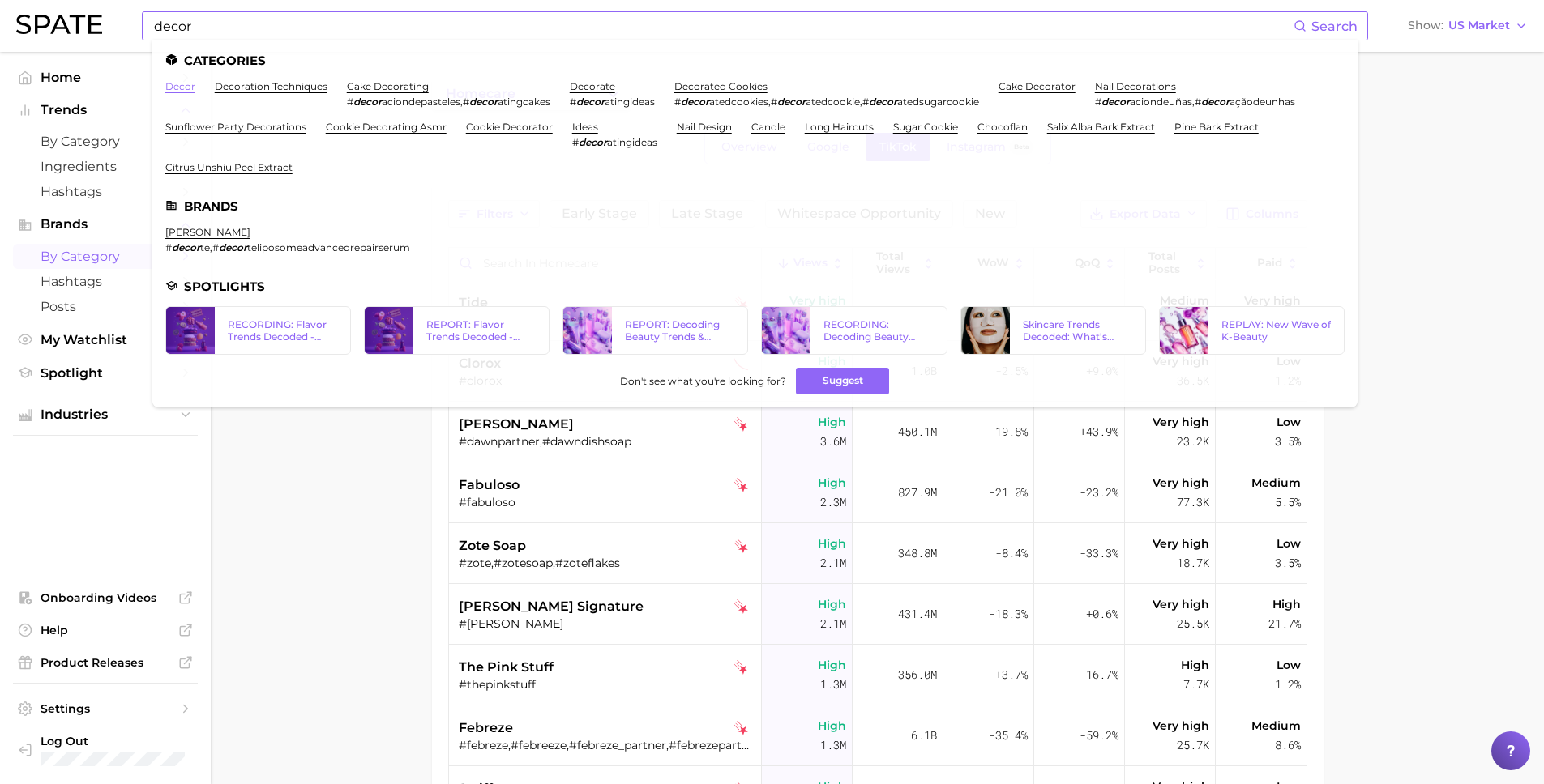
click at [180, 85] on link "decor" at bounding box center [180, 86] width 30 height 12
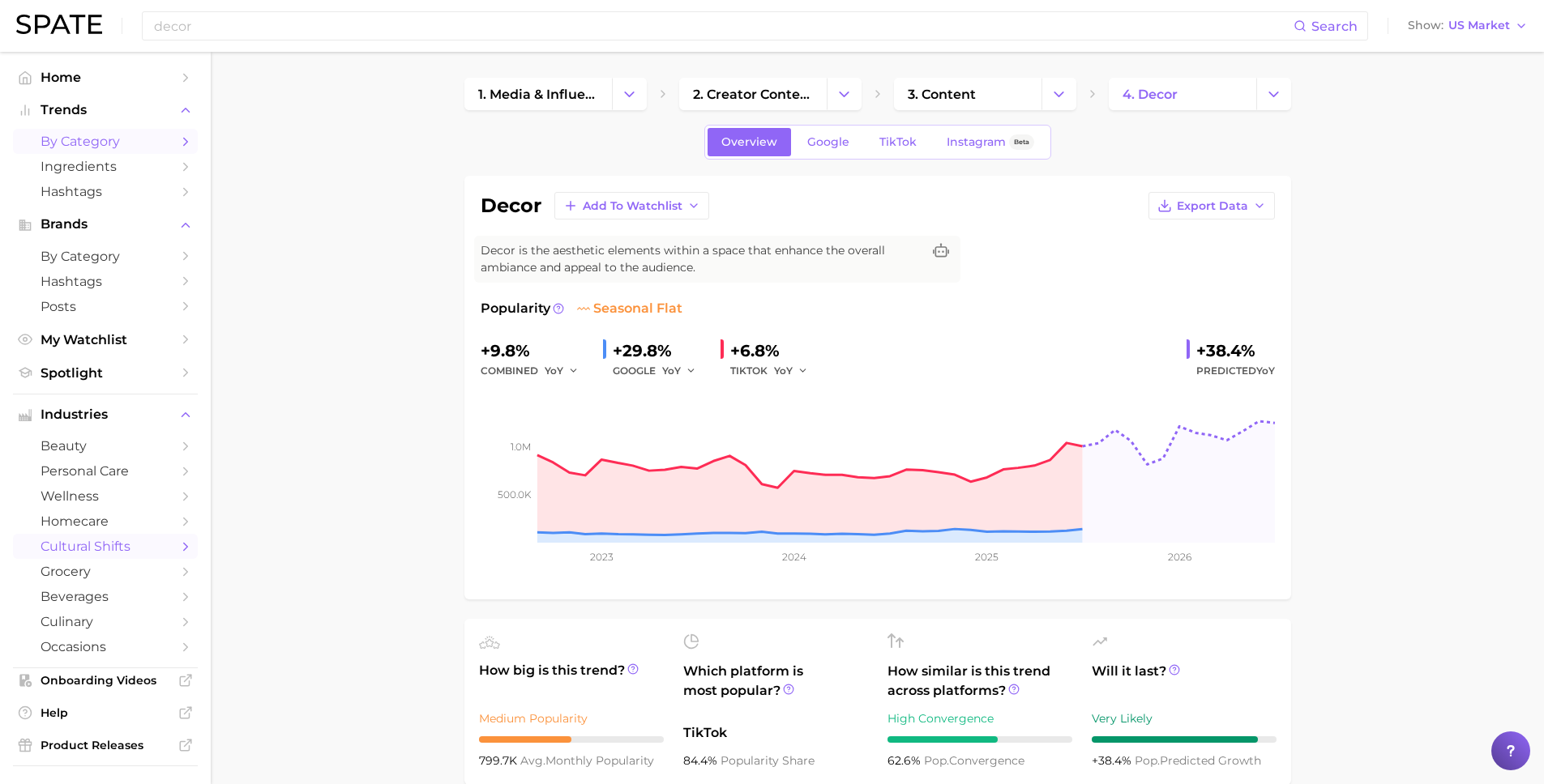
click at [59, 148] on span "by Category" at bounding box center [105, 141] width 130 height 16
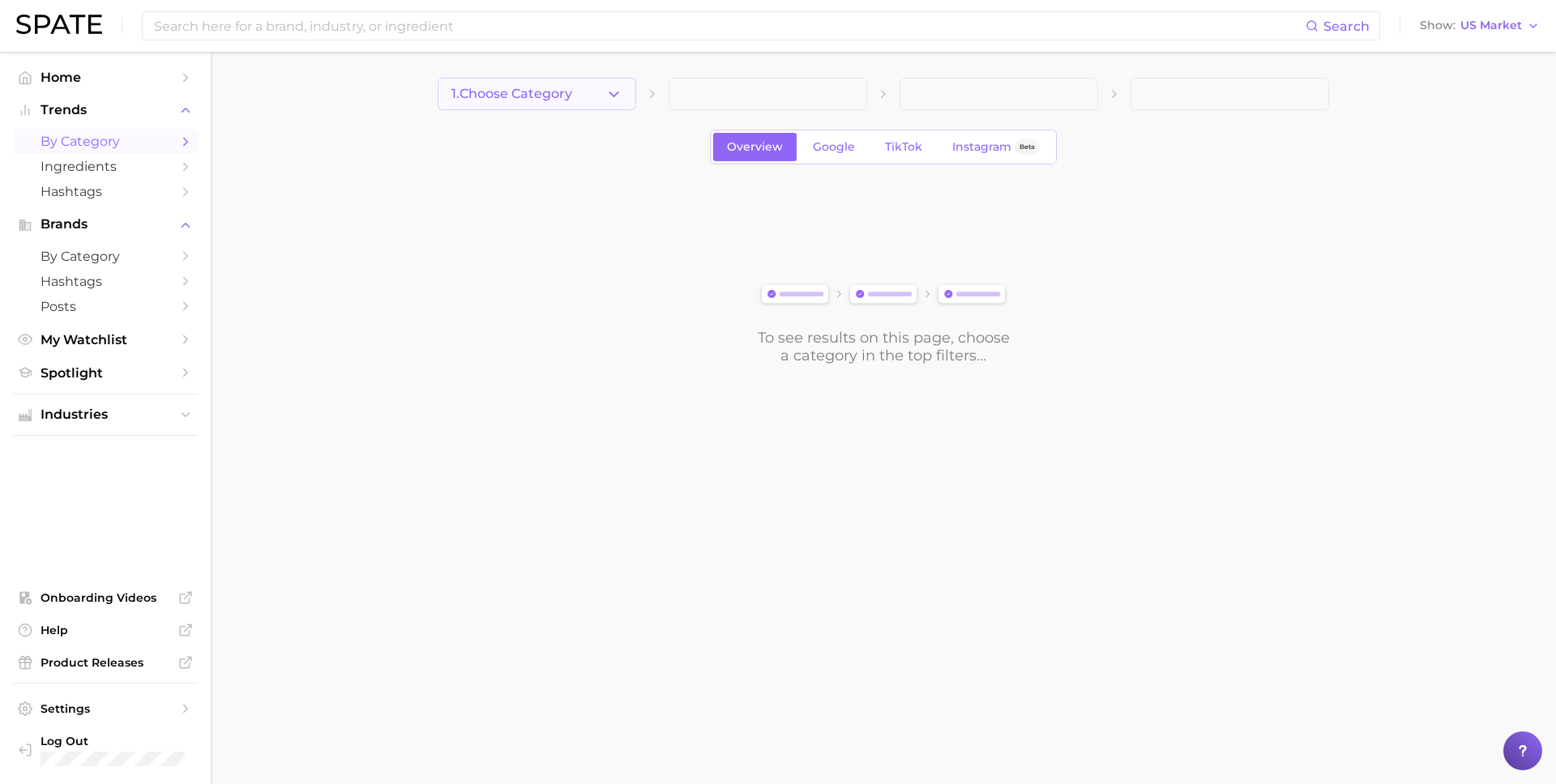
click at [615, 93] on polyline "button" at bounding box center [614, 93] width 9 height 4
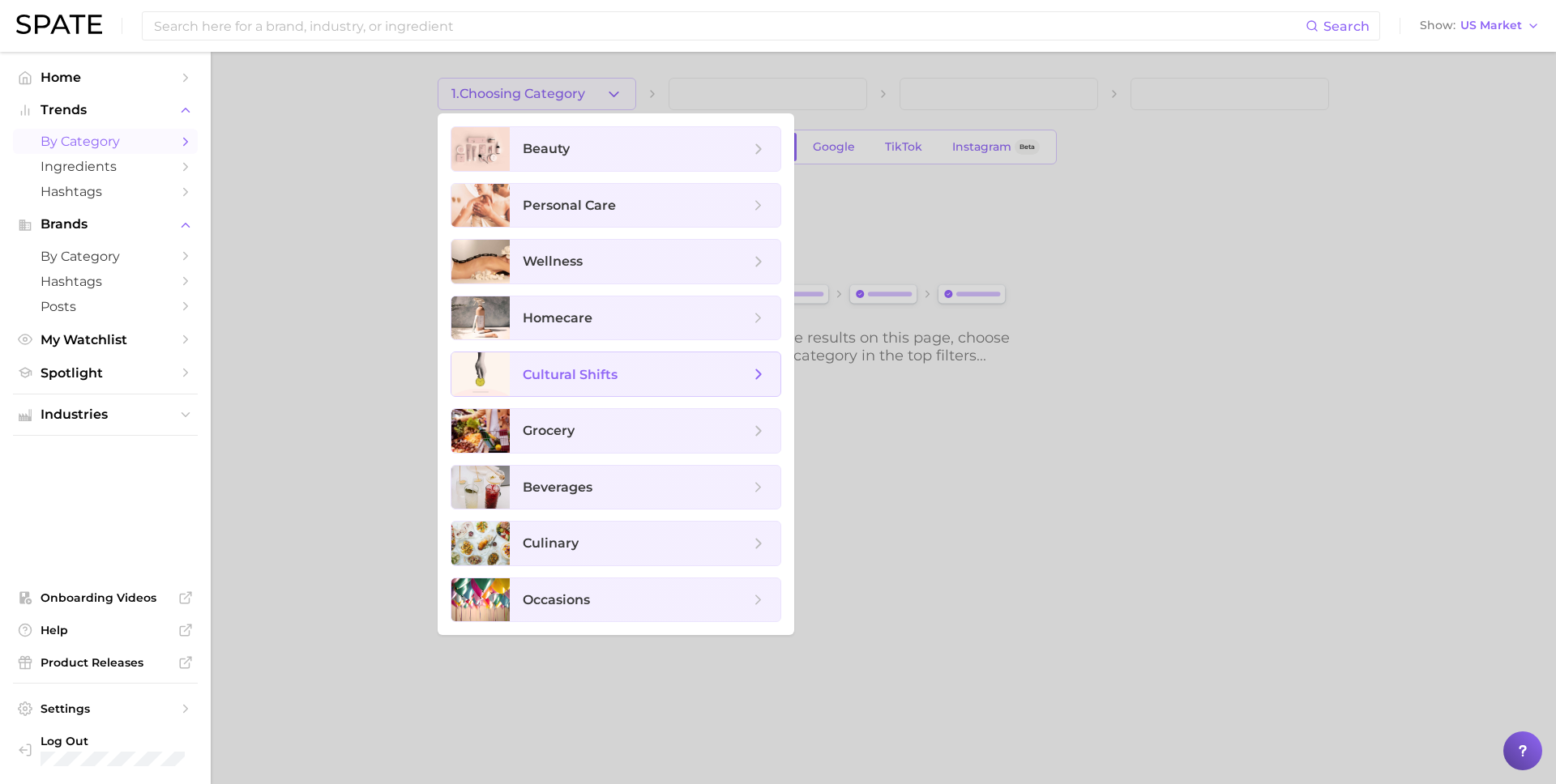
click at [573, 380] on span "cultural shifts" at bounding box center [570, 374] width 95 height 16
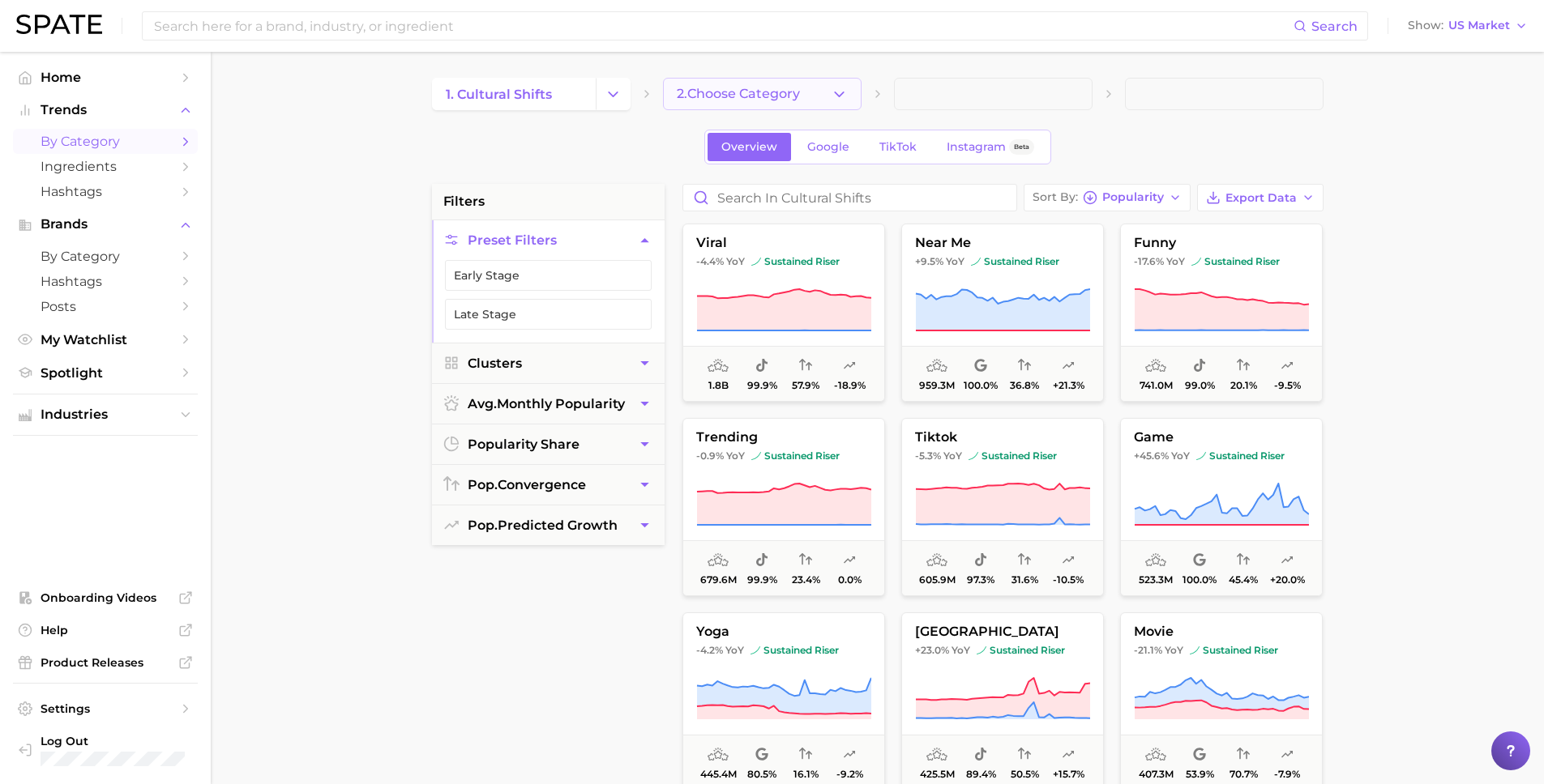
click at [831, 90] on icon "button" at bounding box center [839, 94] width 17 height 17
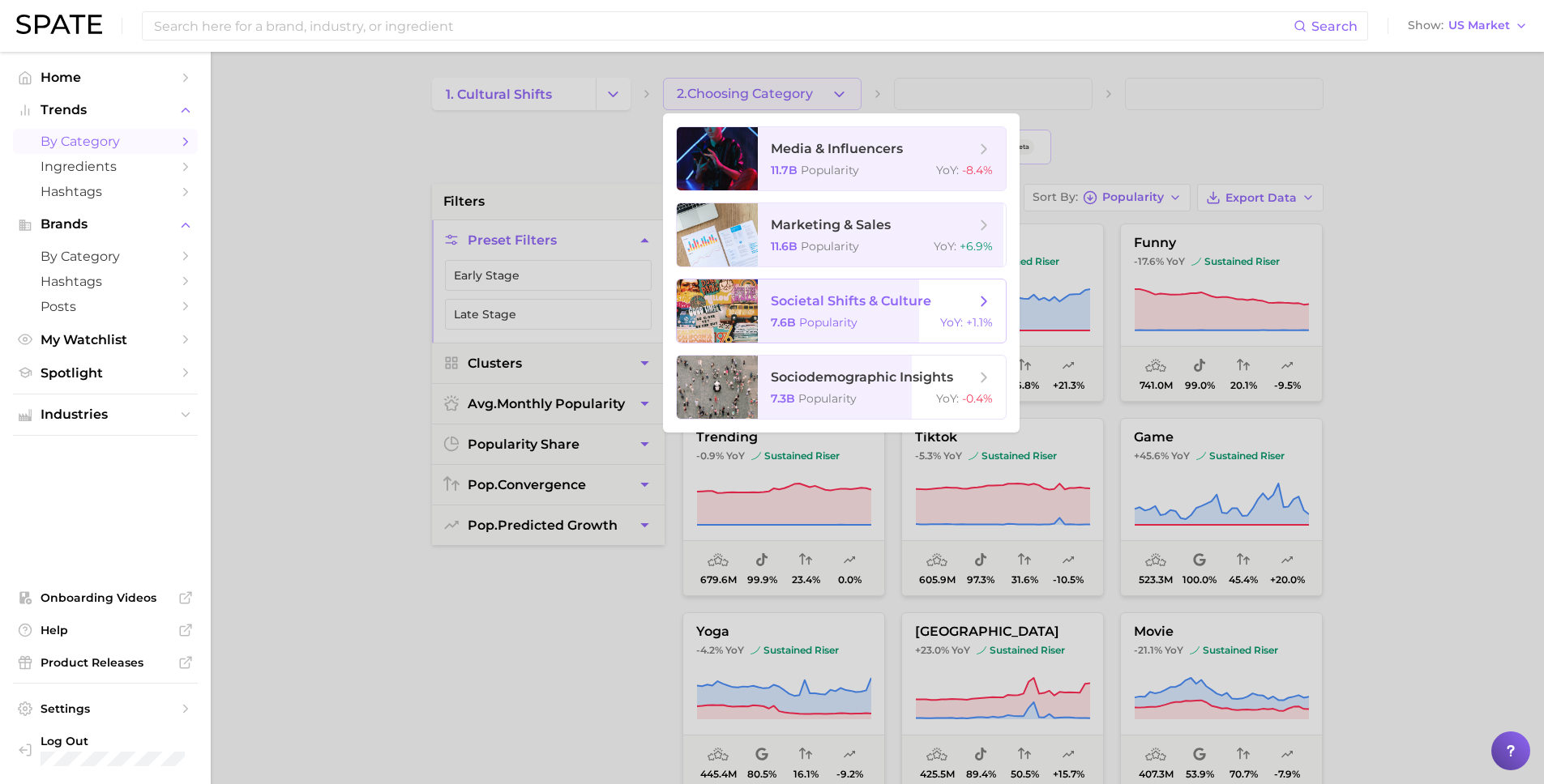
click at [829, 305] on span "societal shifts & culture" at bounding box center [851, 300] width 161 height 16
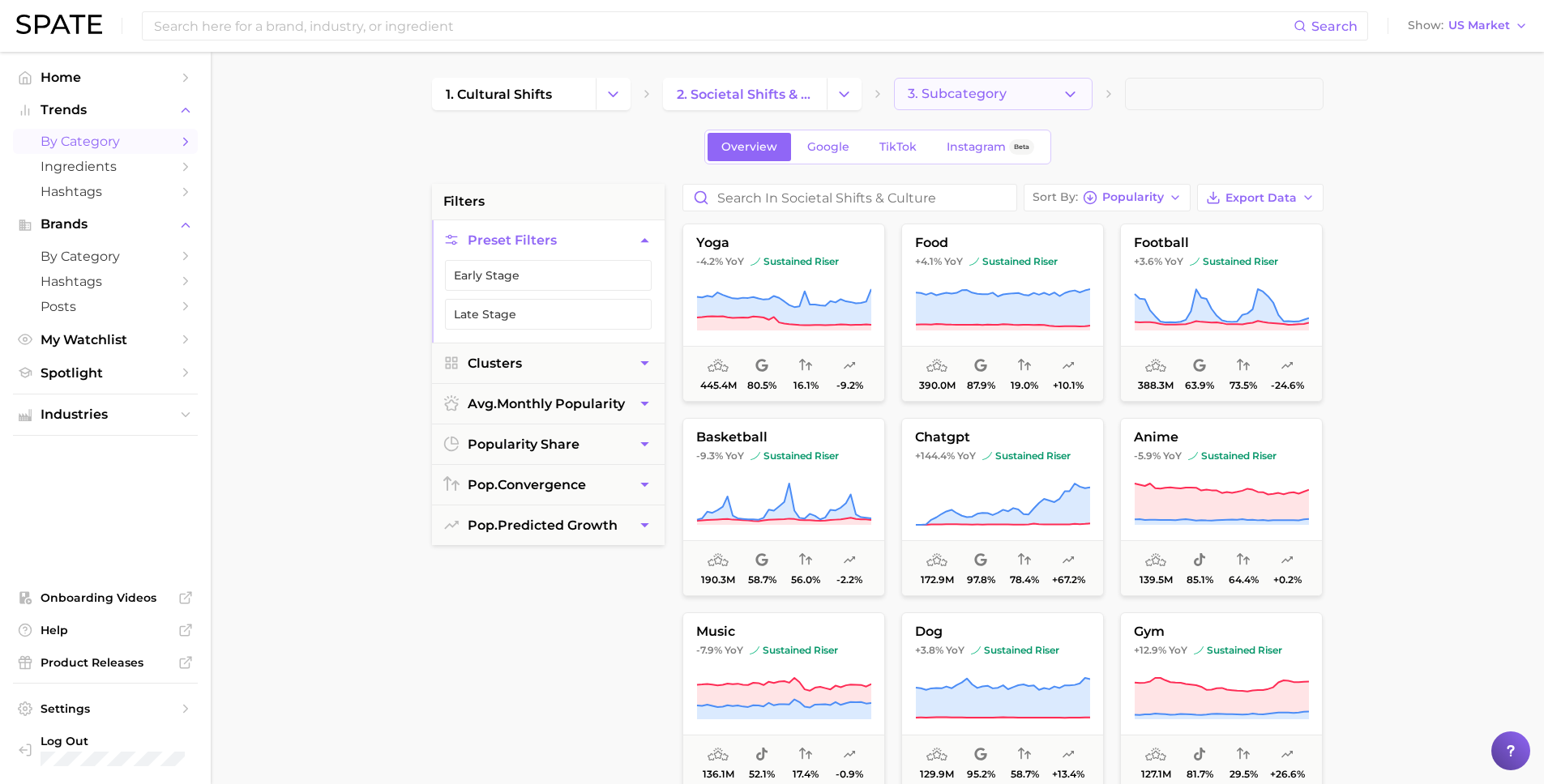
click at [948, 83] on button "3. Subcategory" at bounding box center [993, 93] width 198 height 32
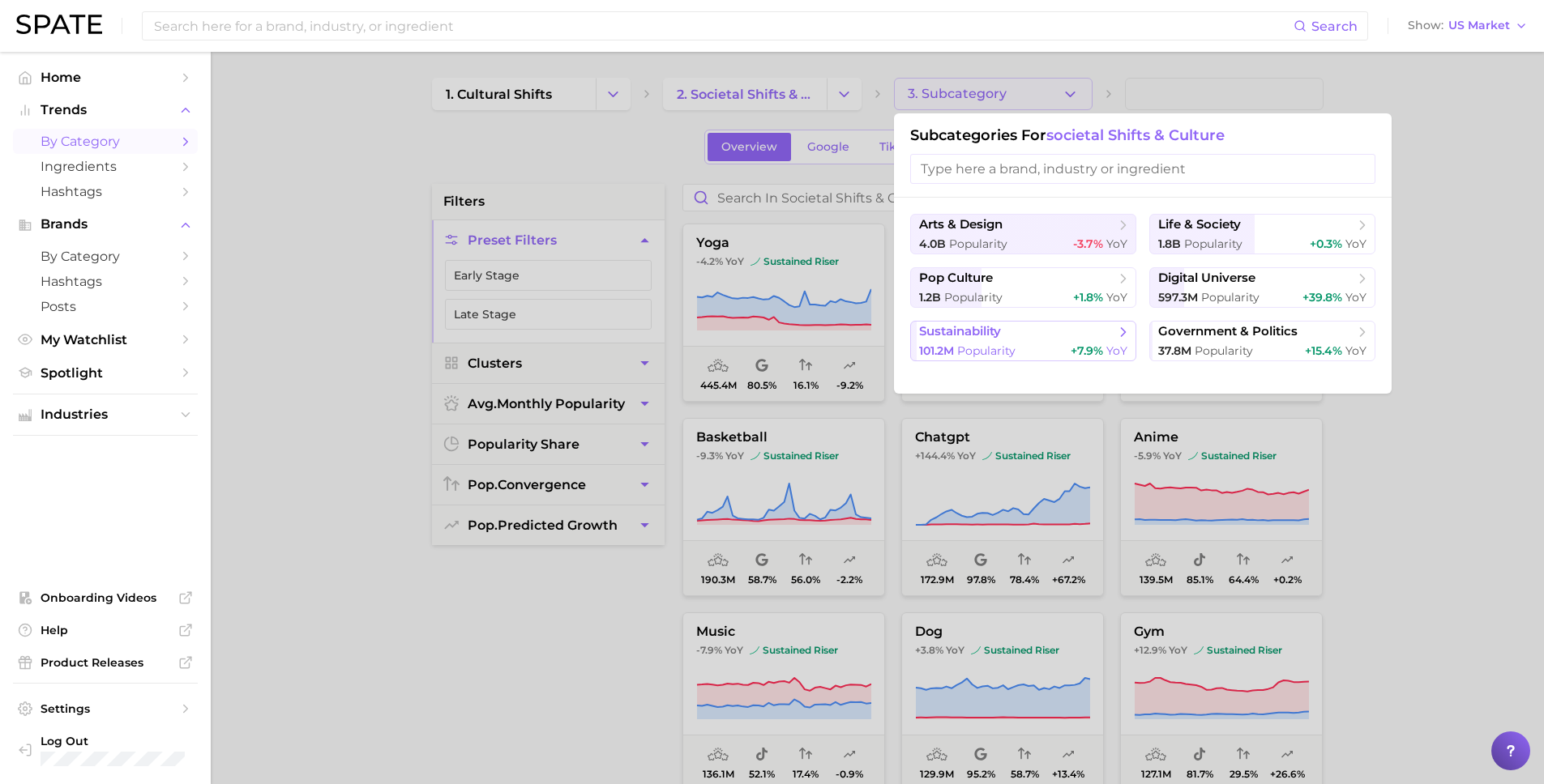
click at [1066, 336] on span "sustainability" at bounding box center [1017, 332] width 197 height 16
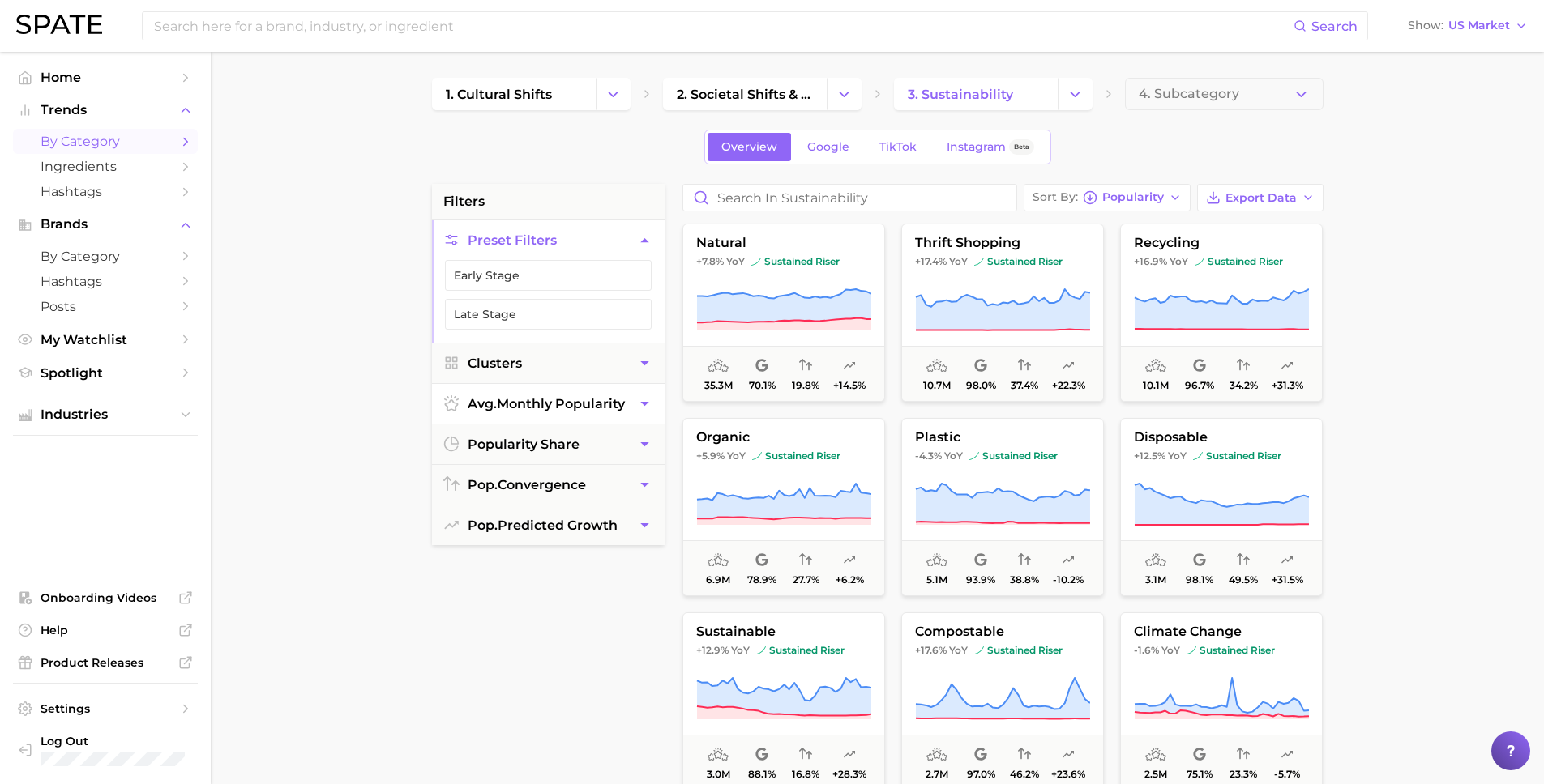
click at [497, 400] on span "avg. monthly popularity" at bounding box center [546, 403] width 157 height 16
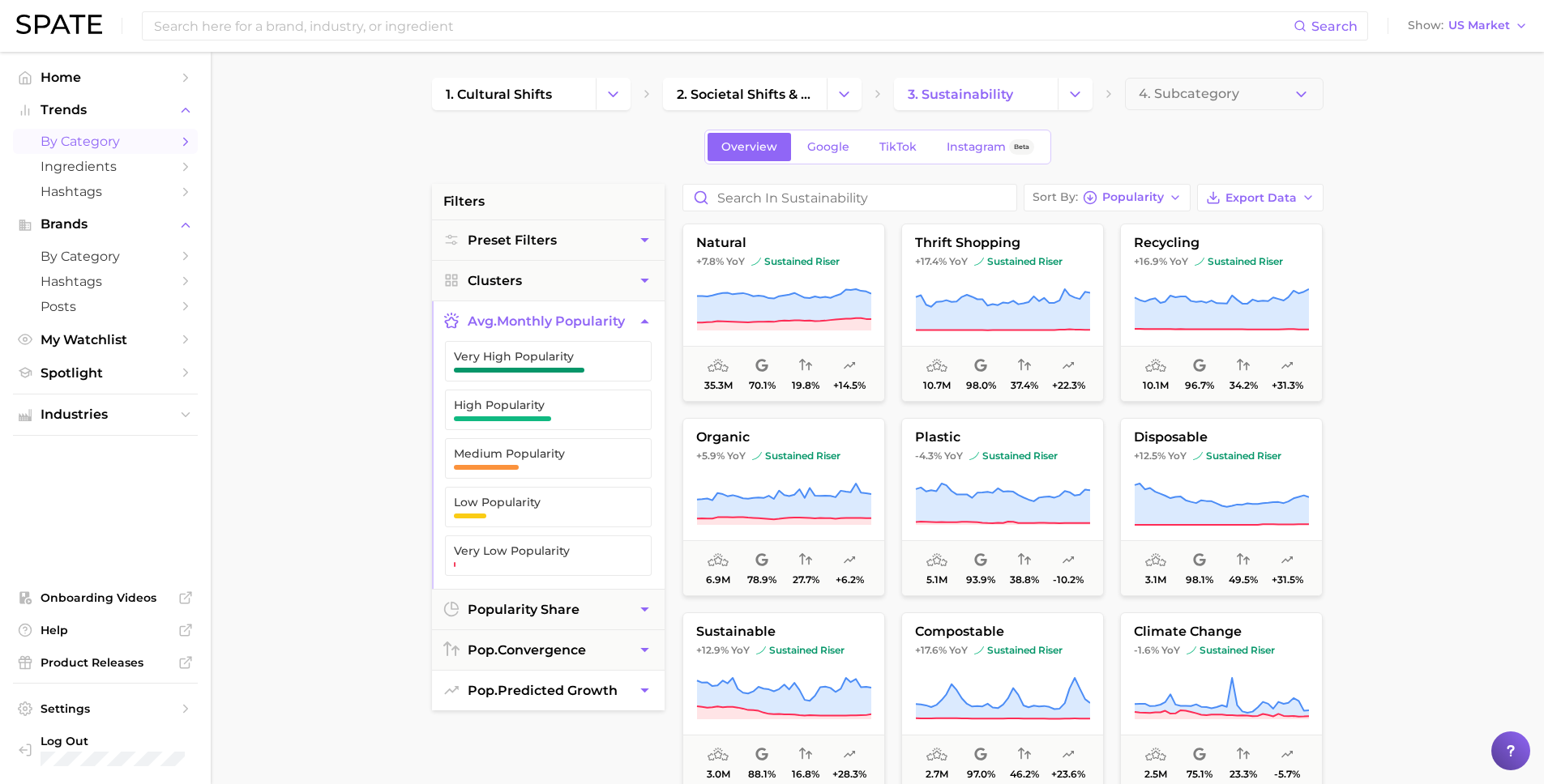
click at [490, 637] on abbr "pop." at bounding box center [482, 690] width 30 height 16
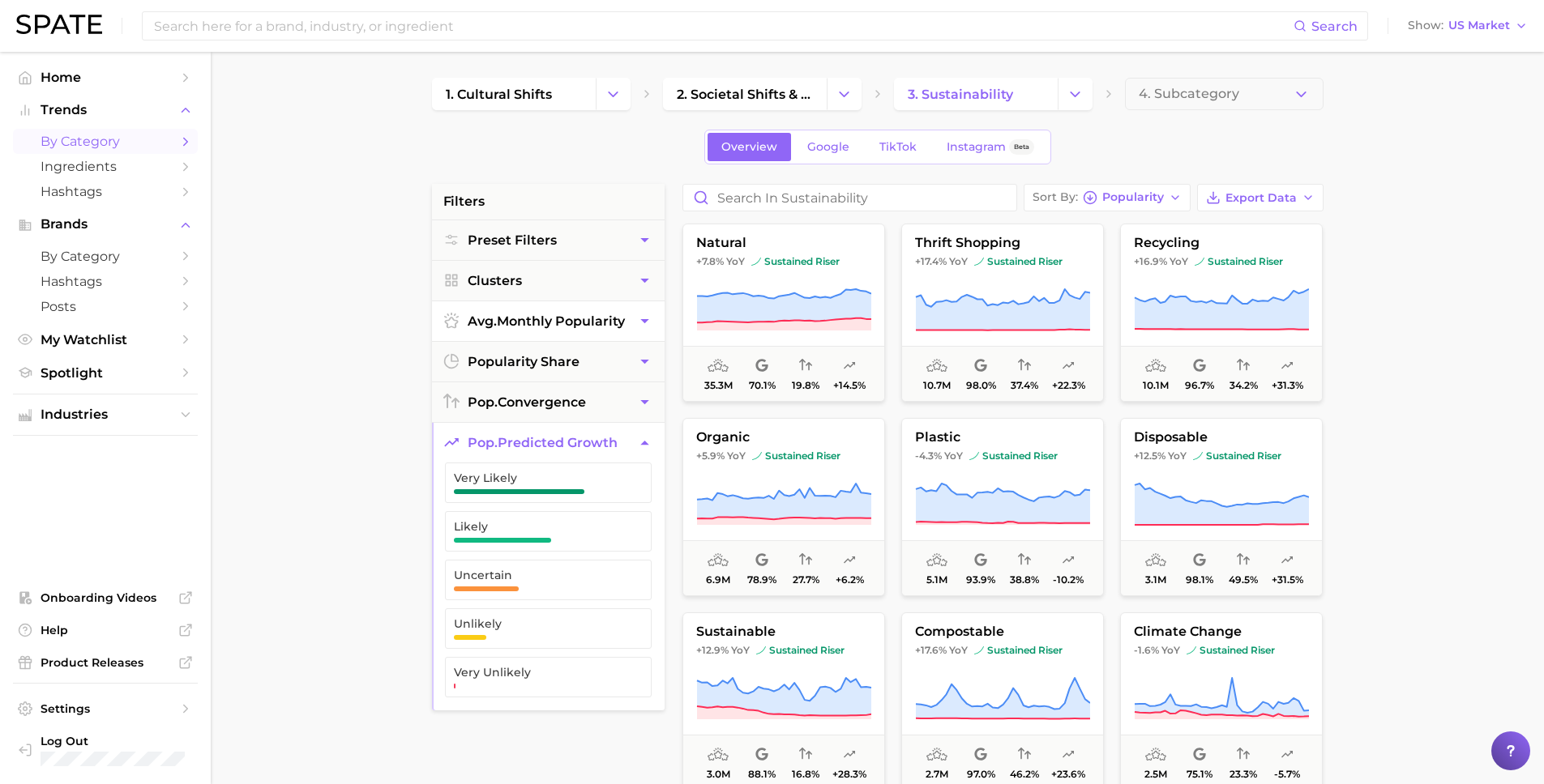
click at [496, 328] on span "avg. monthly popularity" at bounding box center [546, 320] width 157 height 16
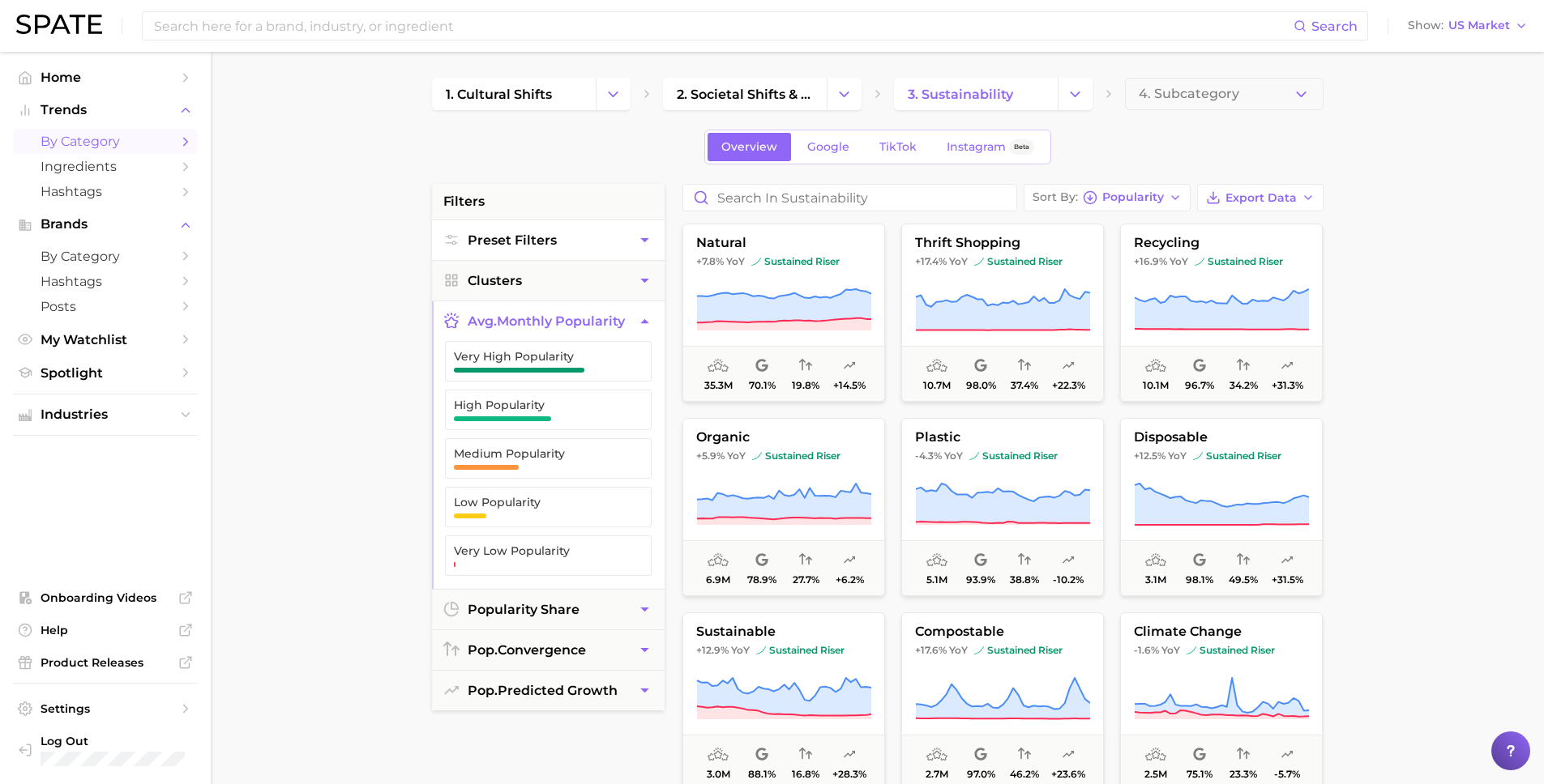
click at [481, 235] on span "Preset Filters" at bounding box center [512, 240] width 89 height 16
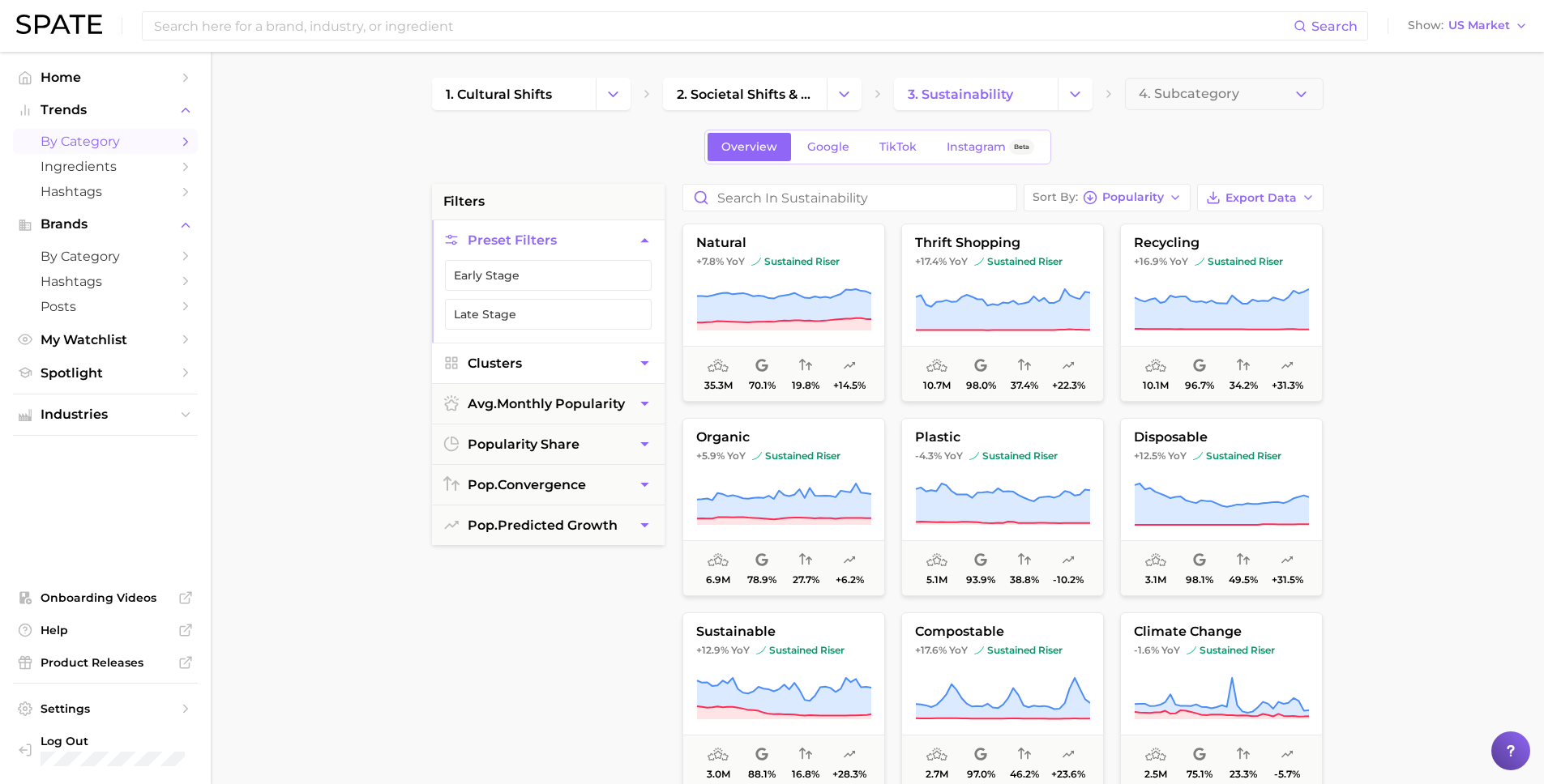
click at [502, 363] on span "Clusters" at bounding box center [494, 363] width 54 height 16
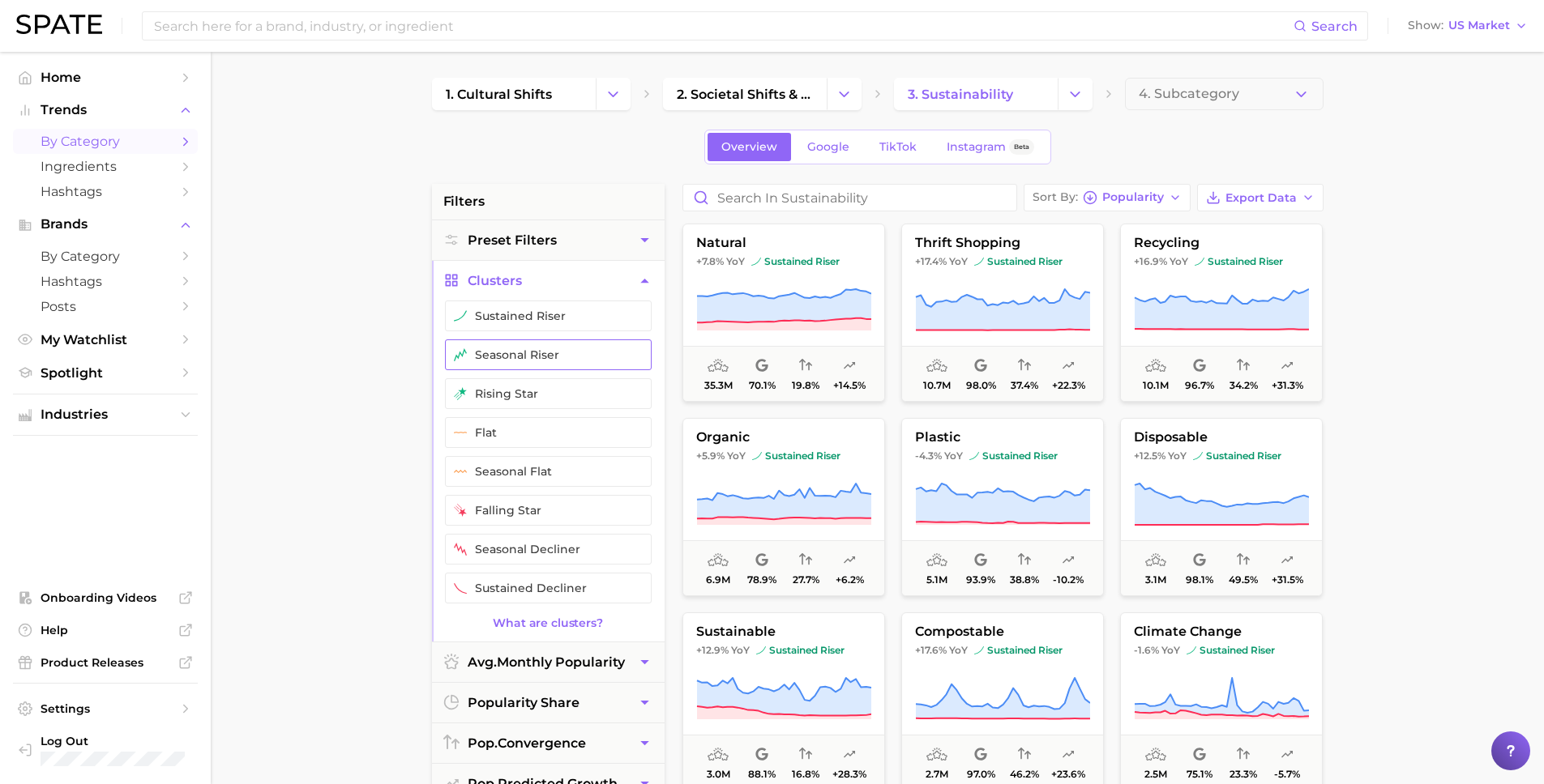
click at [501, 361] on button "seasonal riser" at bounding box center [548, 355] width 206 height 31
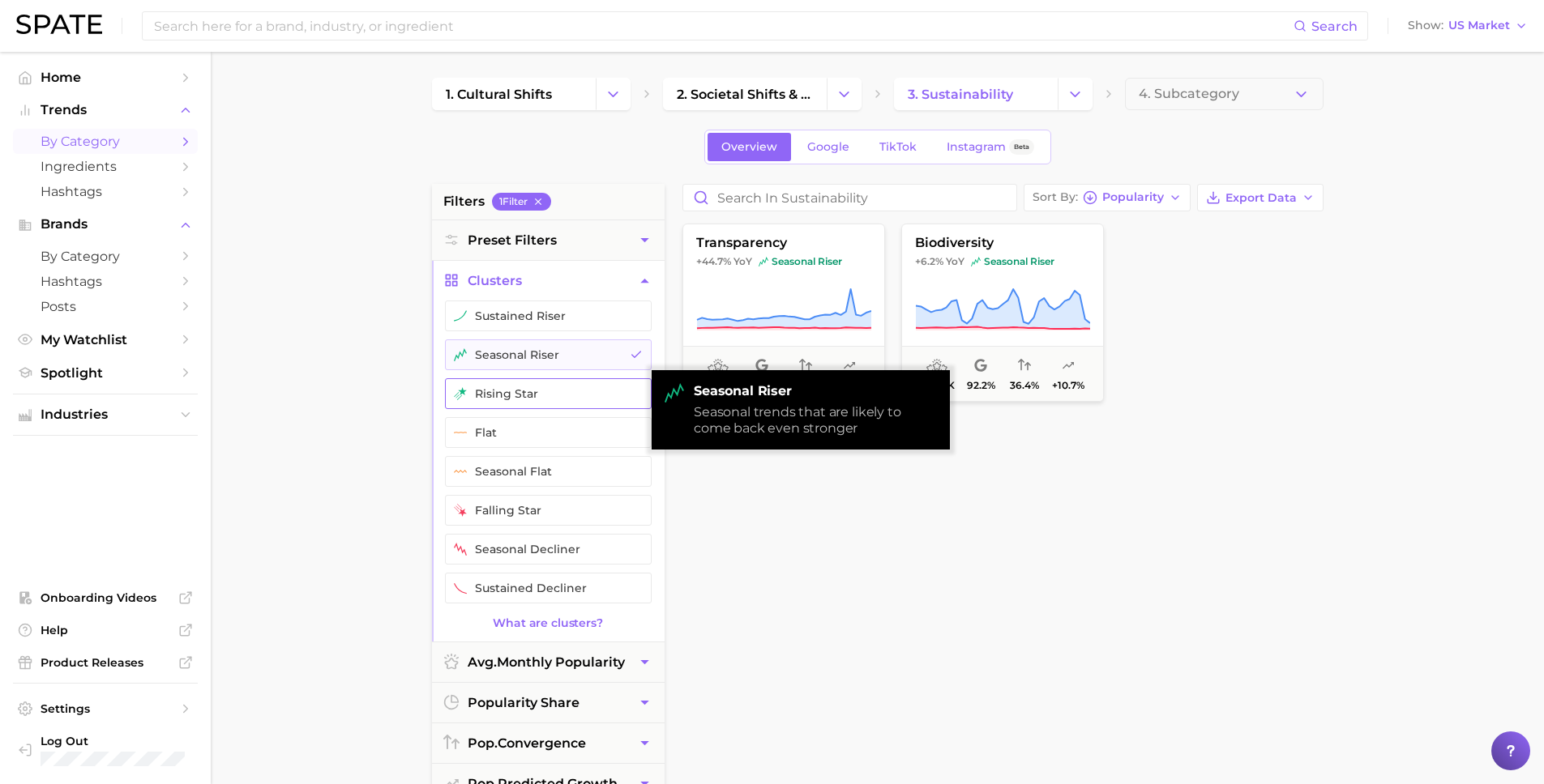
click at [480, 393] on button "rising star" at bounding box center [548, 393] width 206 height 31
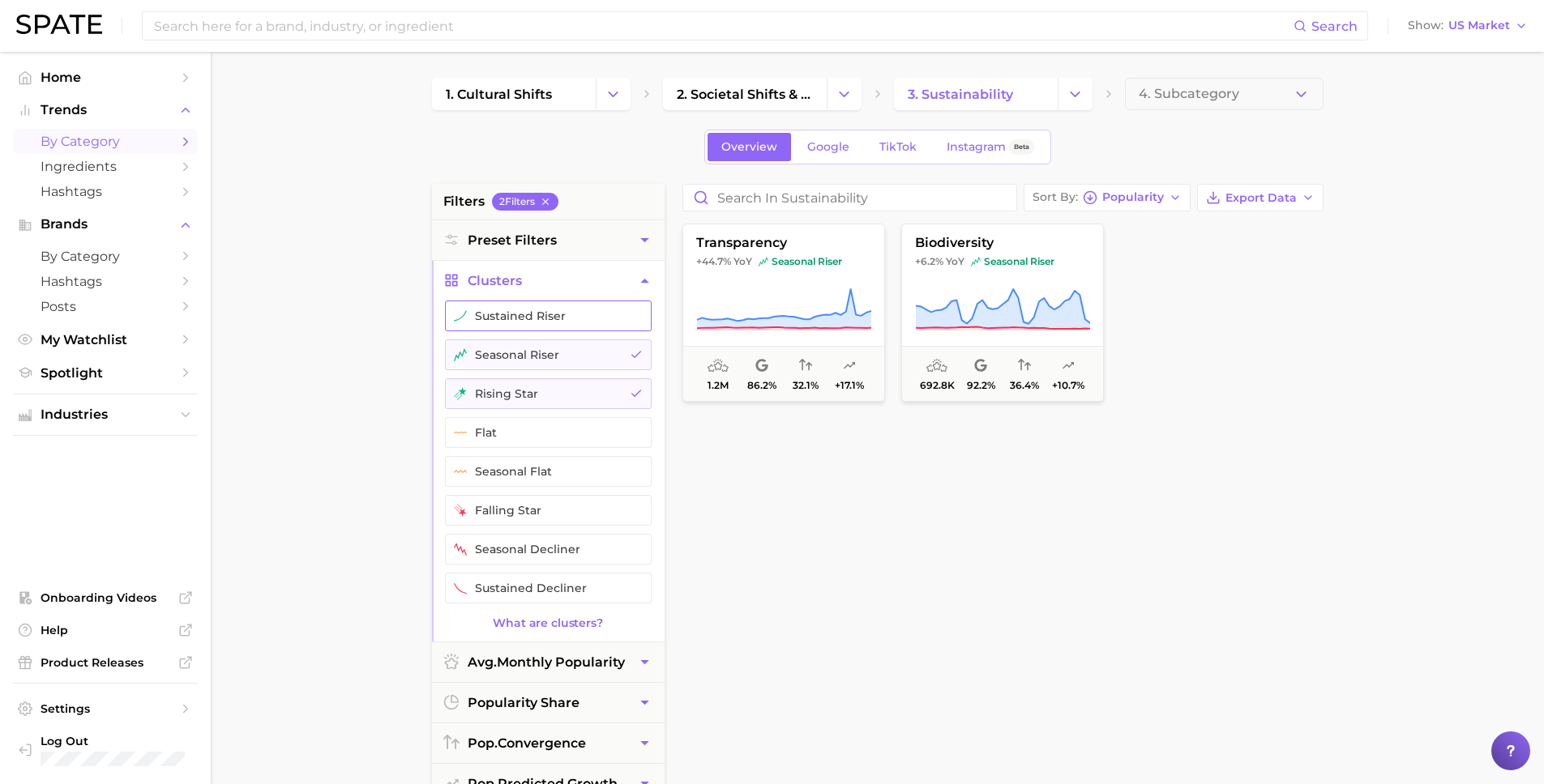
click at [458, 312] on img "button" at bounding box center [460, 316] width 13 height 13
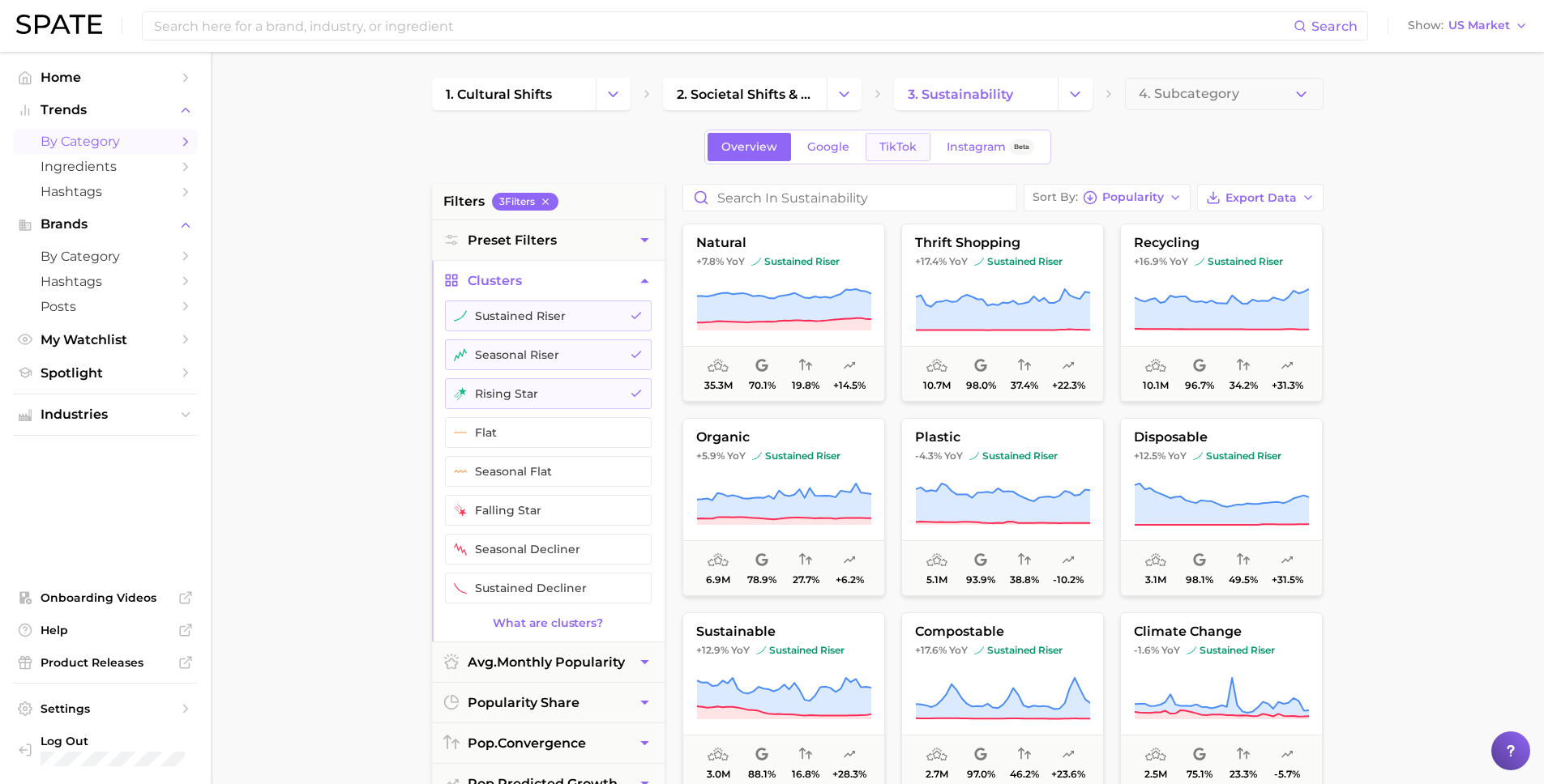
click at [897, 146] on span "TikTok" at bounding box center [898, 147] width 37 height 14
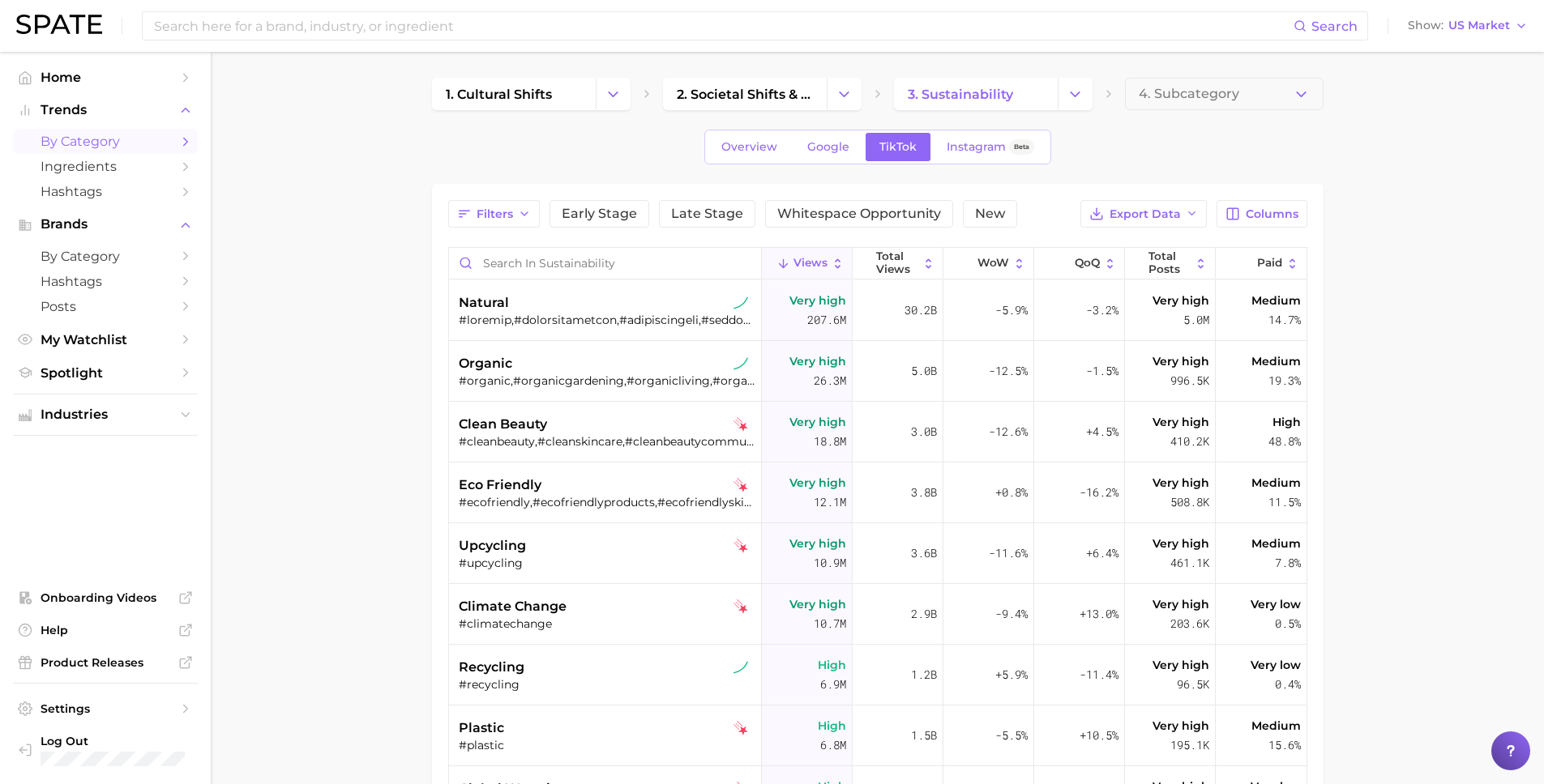
scroll to position [4, 0]
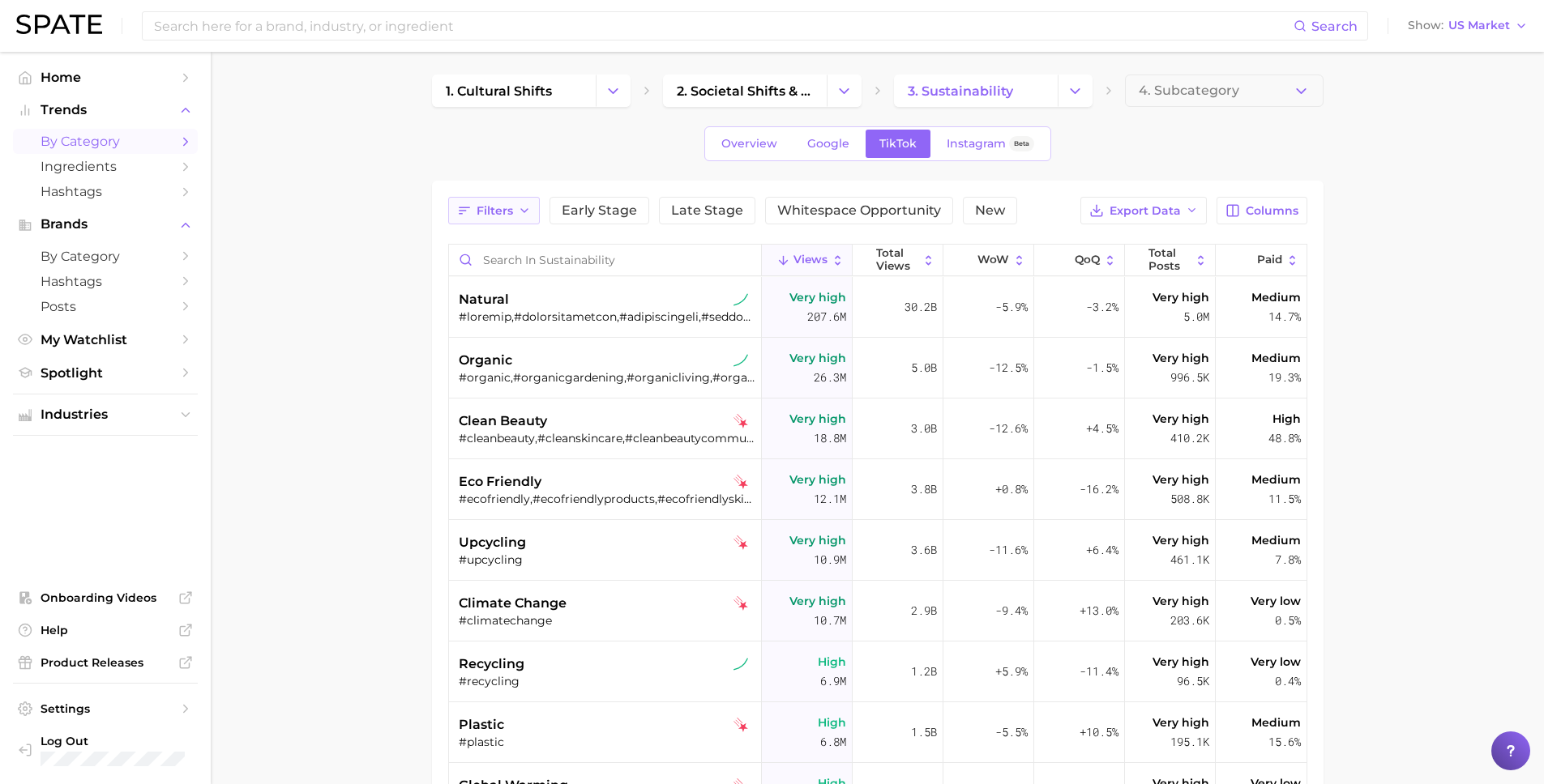
click at [508, 206] on span "Filters" at bounding box center [495, 211] width 37 height 14
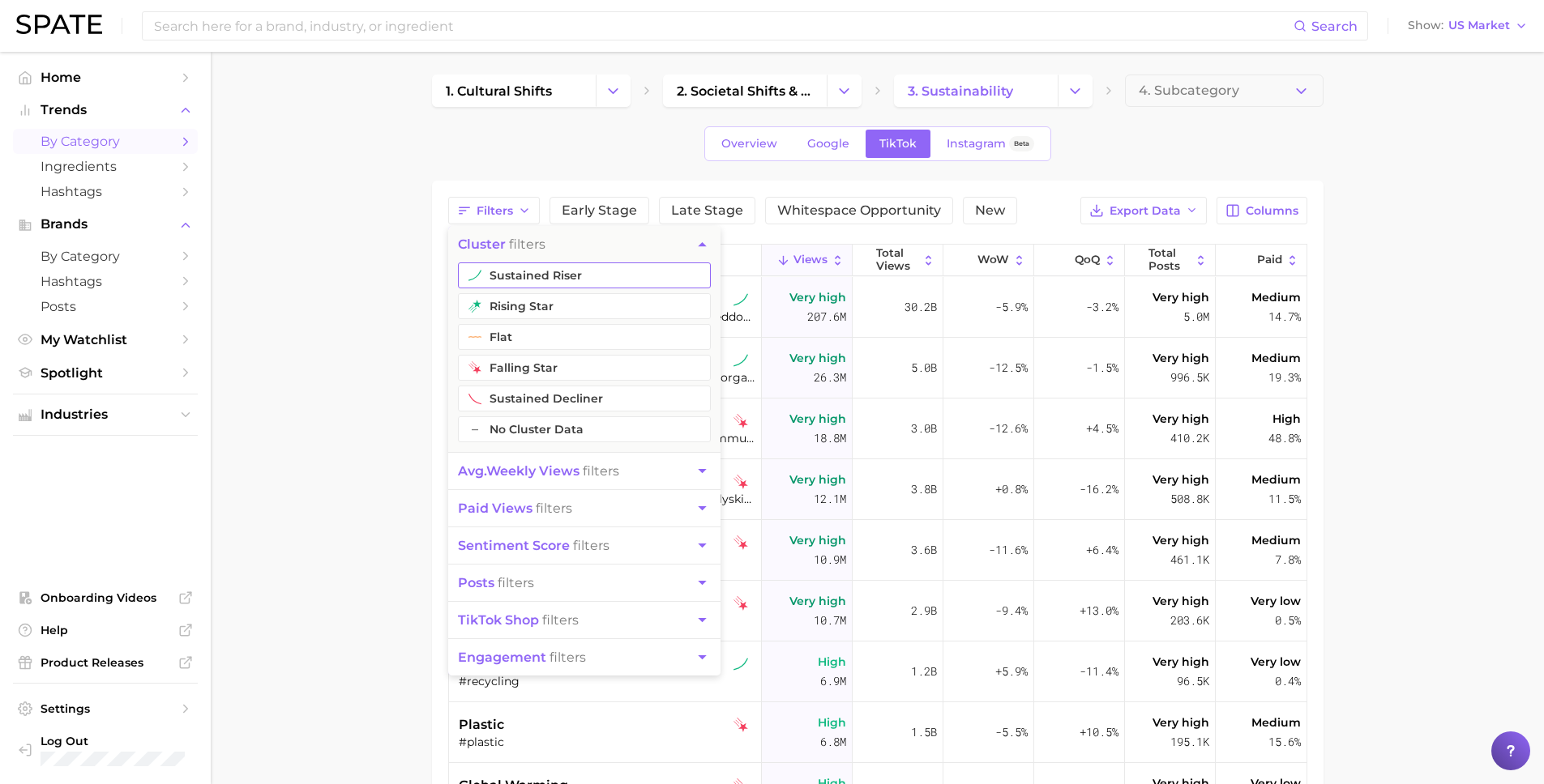
click at [499, 280] on button "sustained riser" at bounding box center [583, 276] width 253 height 26
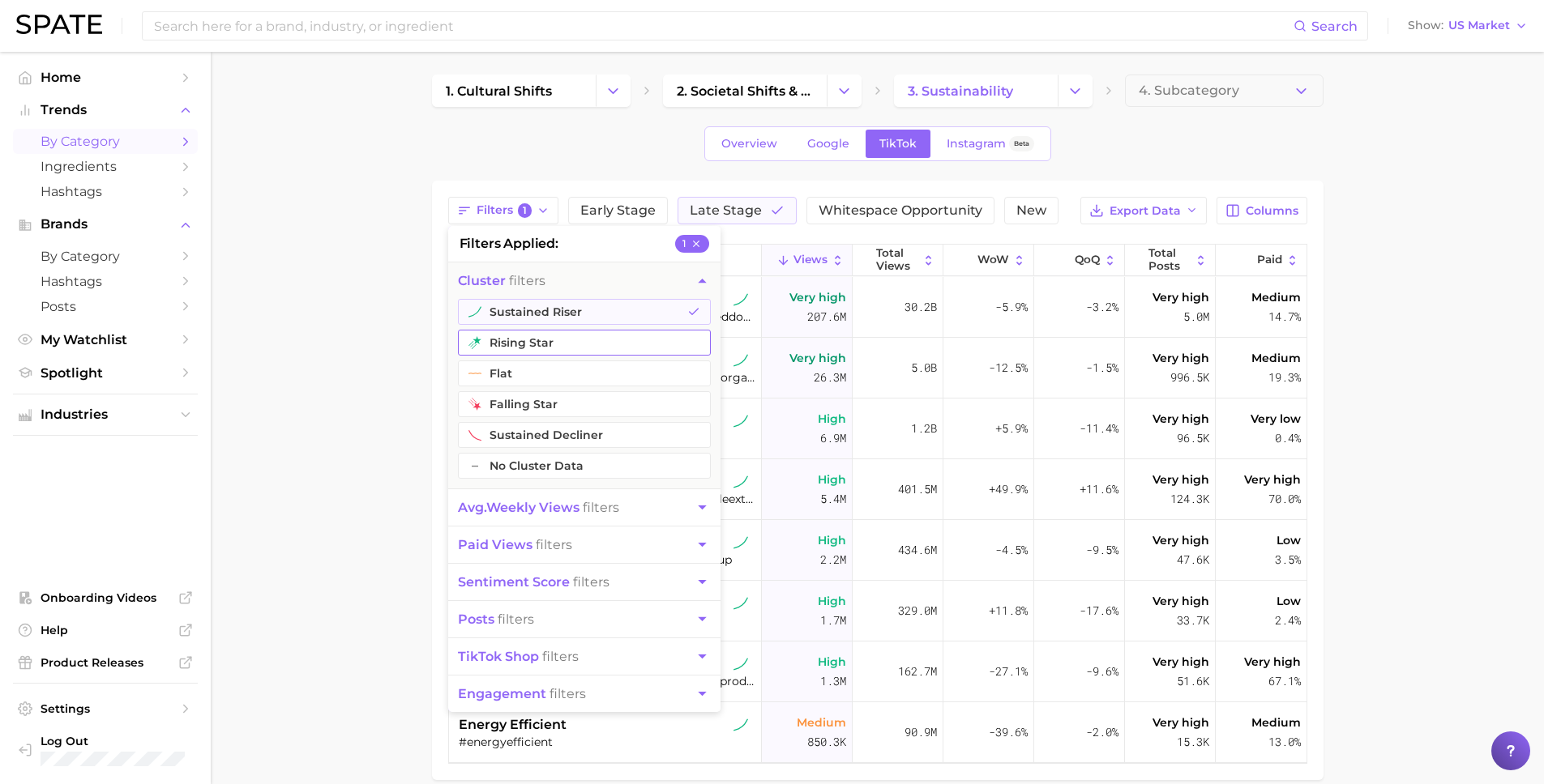
click at [498, 332] on button "rising star" at bounding box center [583, 342] width 253 height 26
click at [352, 330] on main "1. cultural shifts 2. societal shifts & culture 3. sustainability 4. Subcategor…" at bounding box center [877, 546] width 1333 height 995
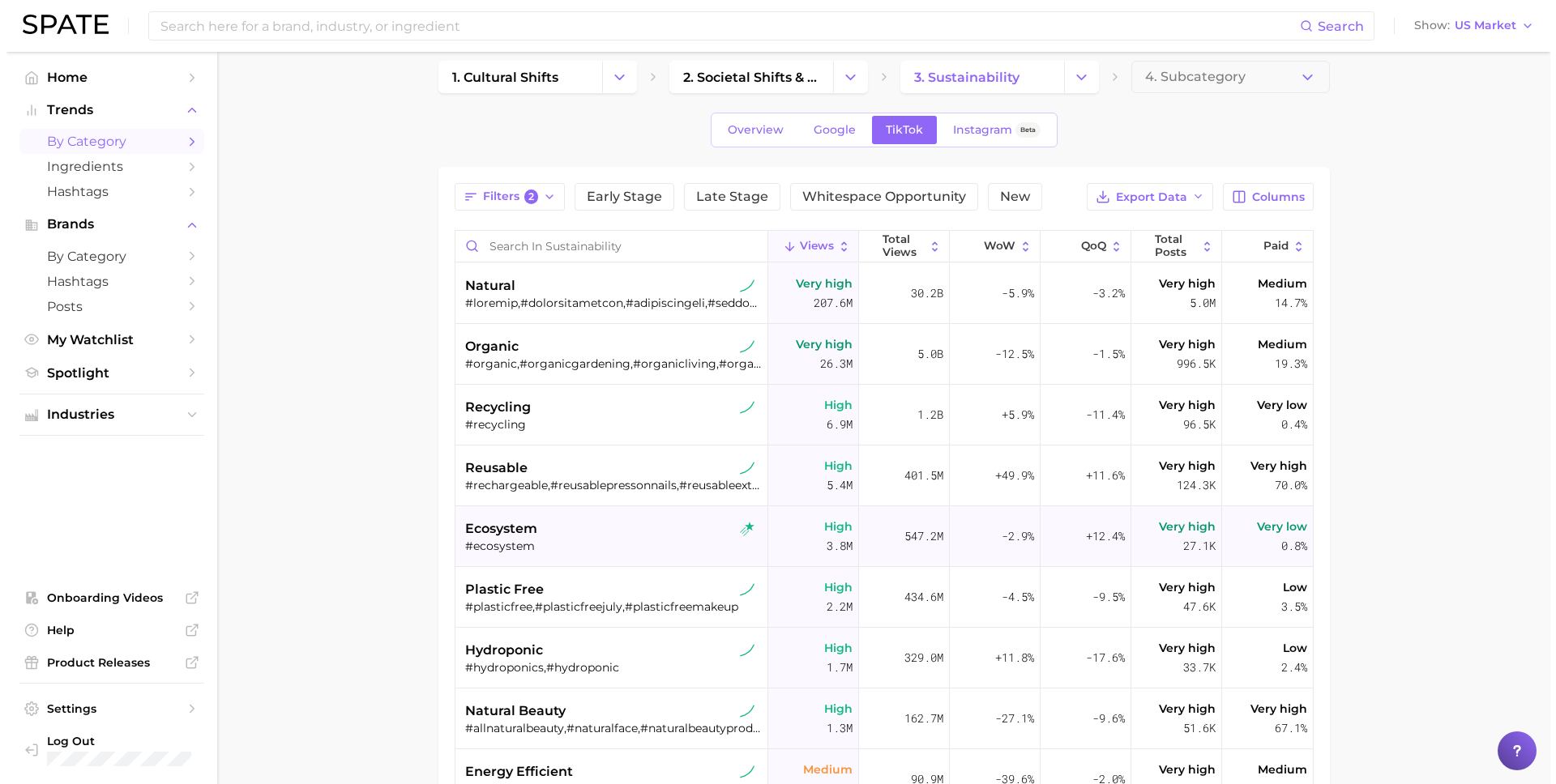
scroll to position [34, 0]
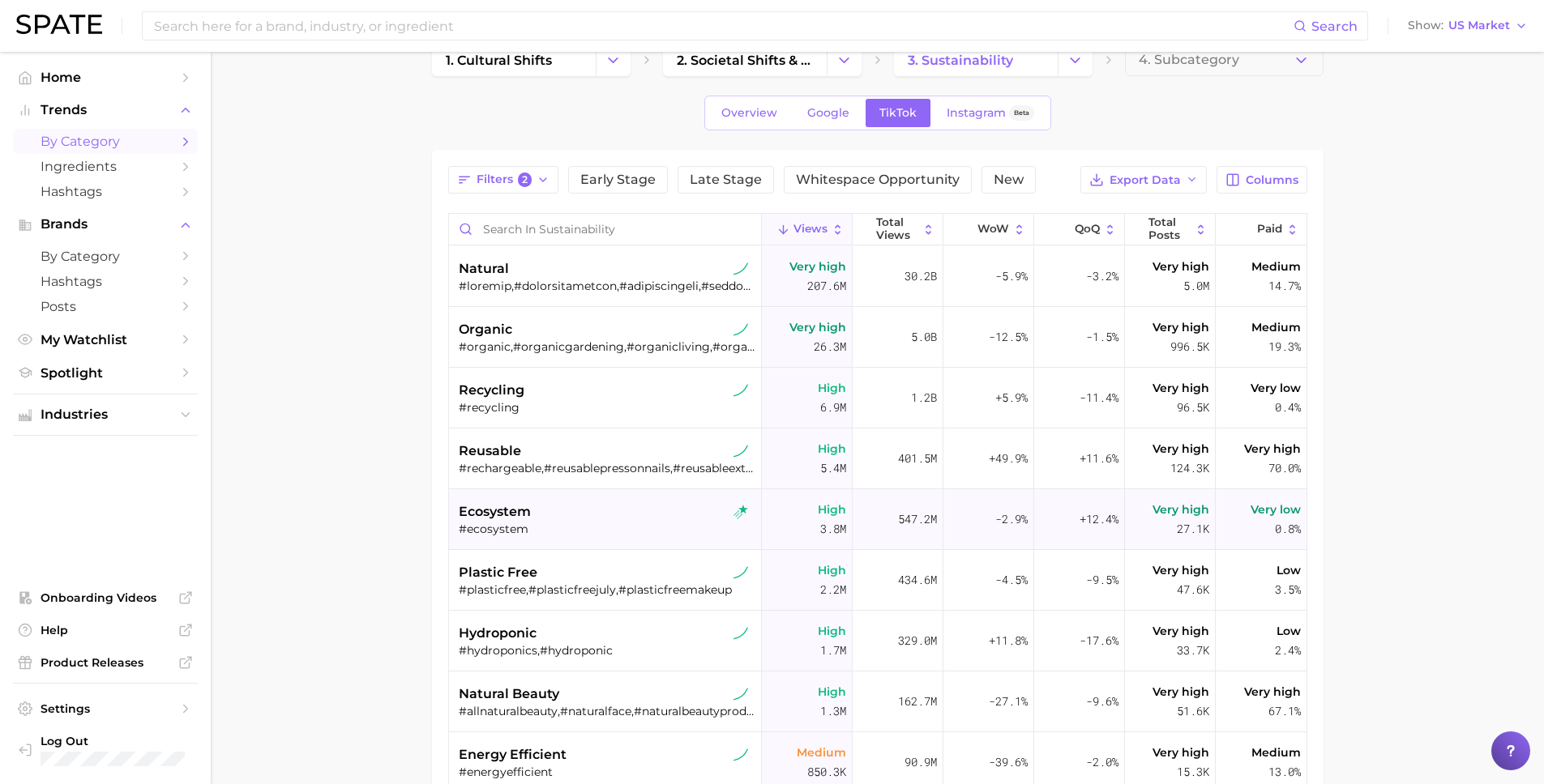
click at [532, 528] on div "#ecosystem" at bounding box center [606, 529] width 297 height 15
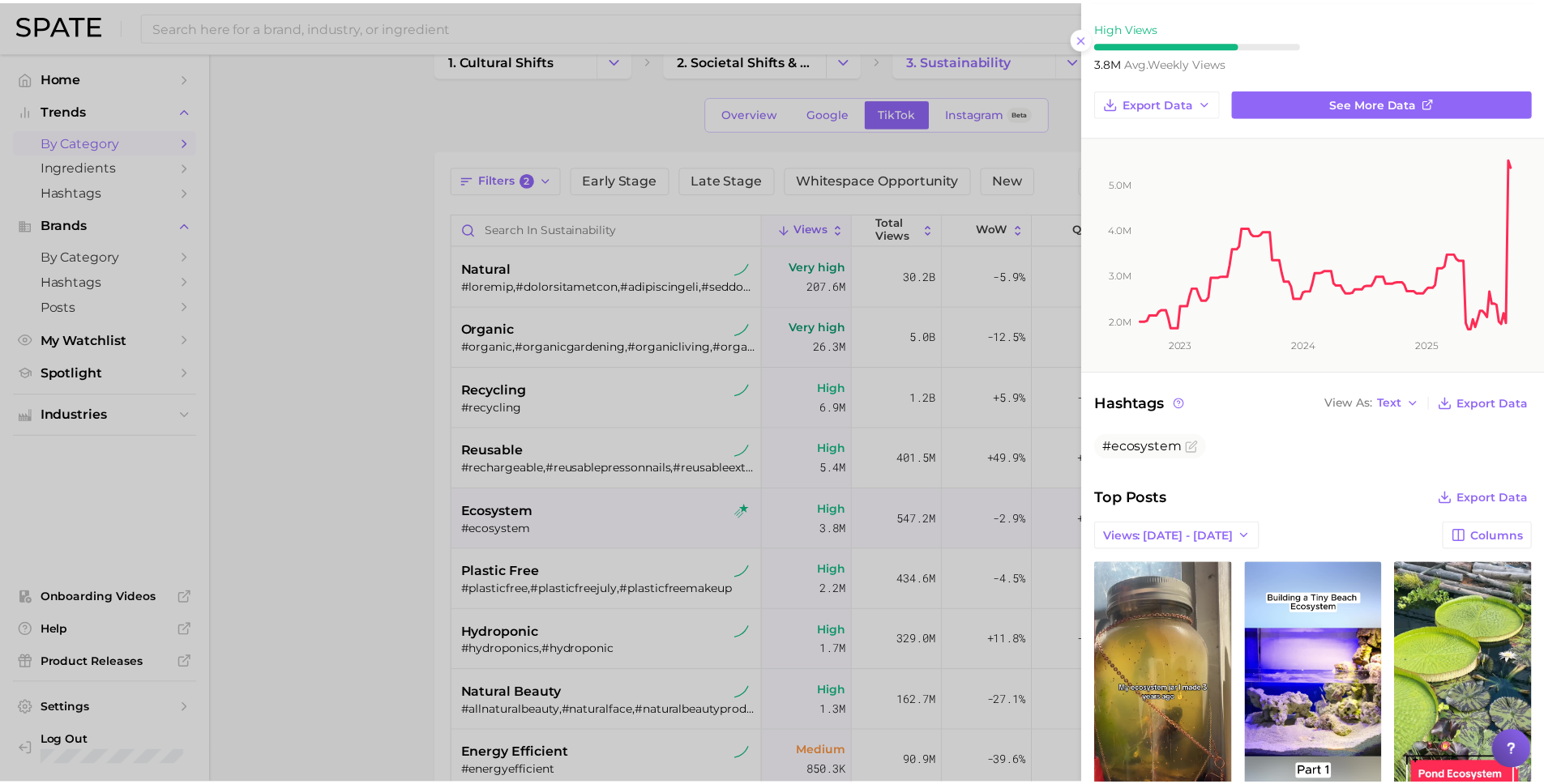
scroll to position [0, 0]
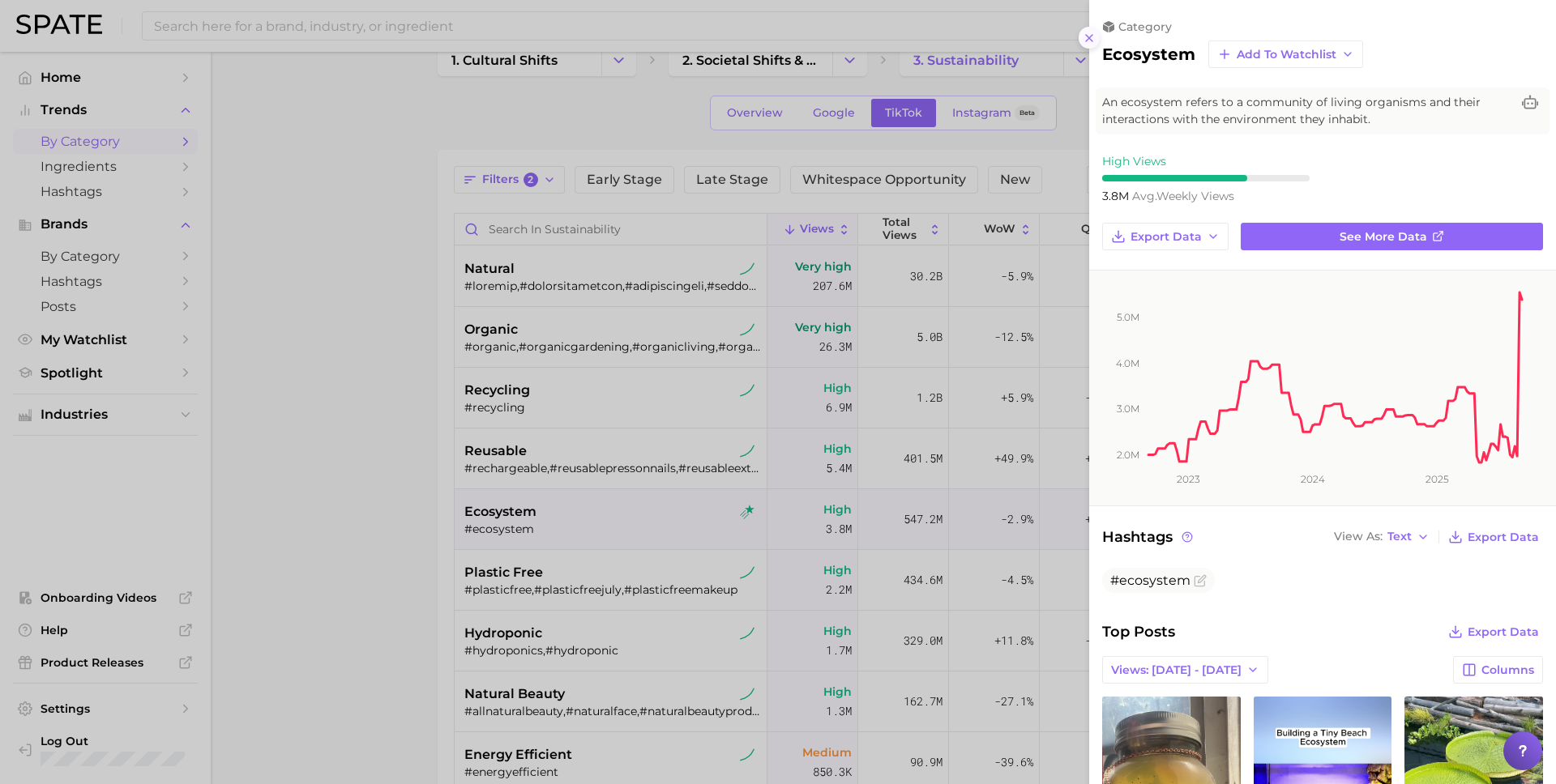
click at [1084, 39] on button at bounding box center [1089, 37] width 22 height 22
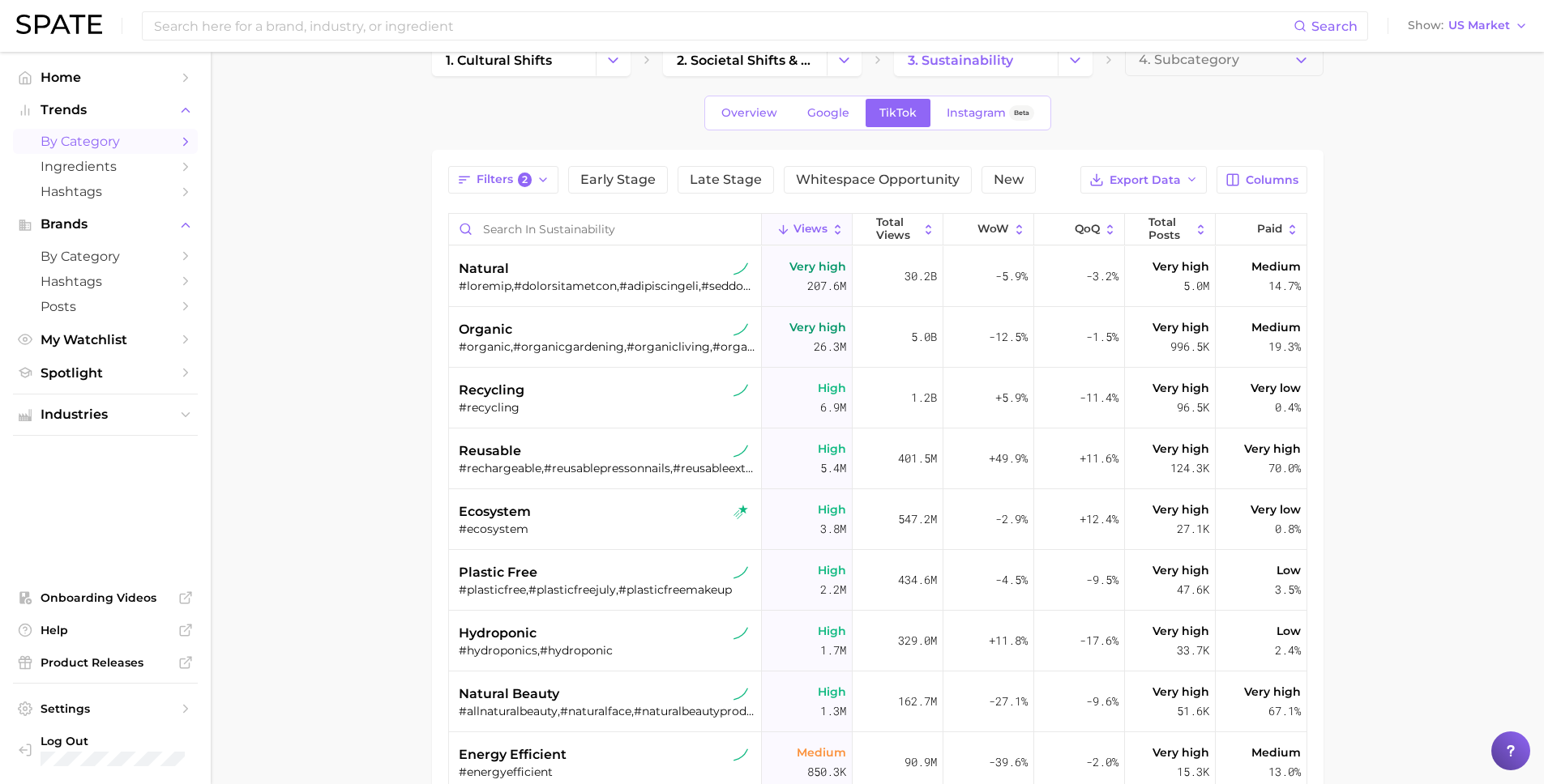
click at [57, 61] on nav "Home Trends by Category Ingredients Hashtags Brands by Category Hashtags Posts …" at bounding box center [105, 418] width 211 height 732
click at [45, 81] on span "Home" at bounding box center [105, 77] width 130 height 16
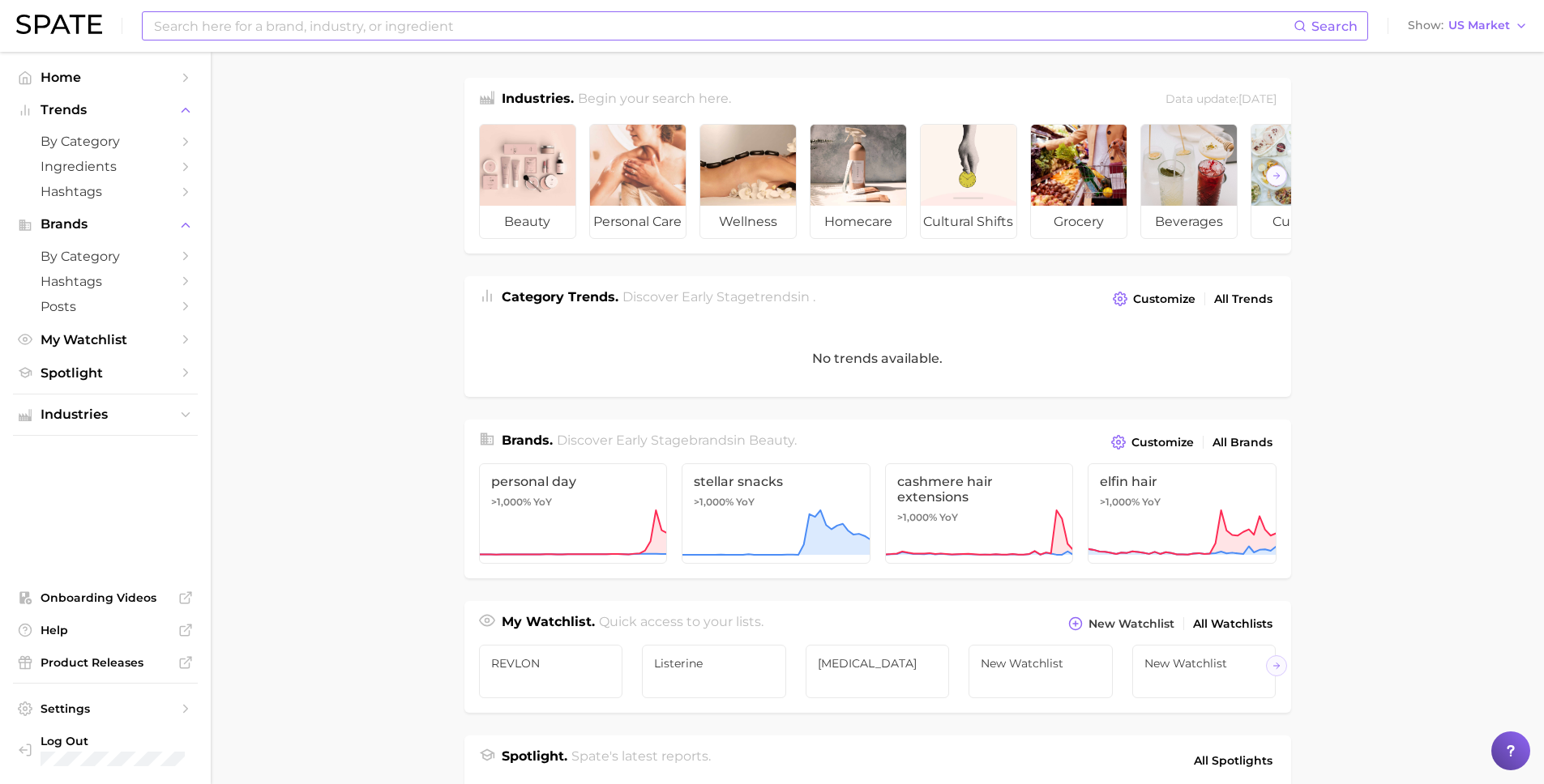
click at [176, 26] on input at bounding box center [723, 26] width 1141 height 27
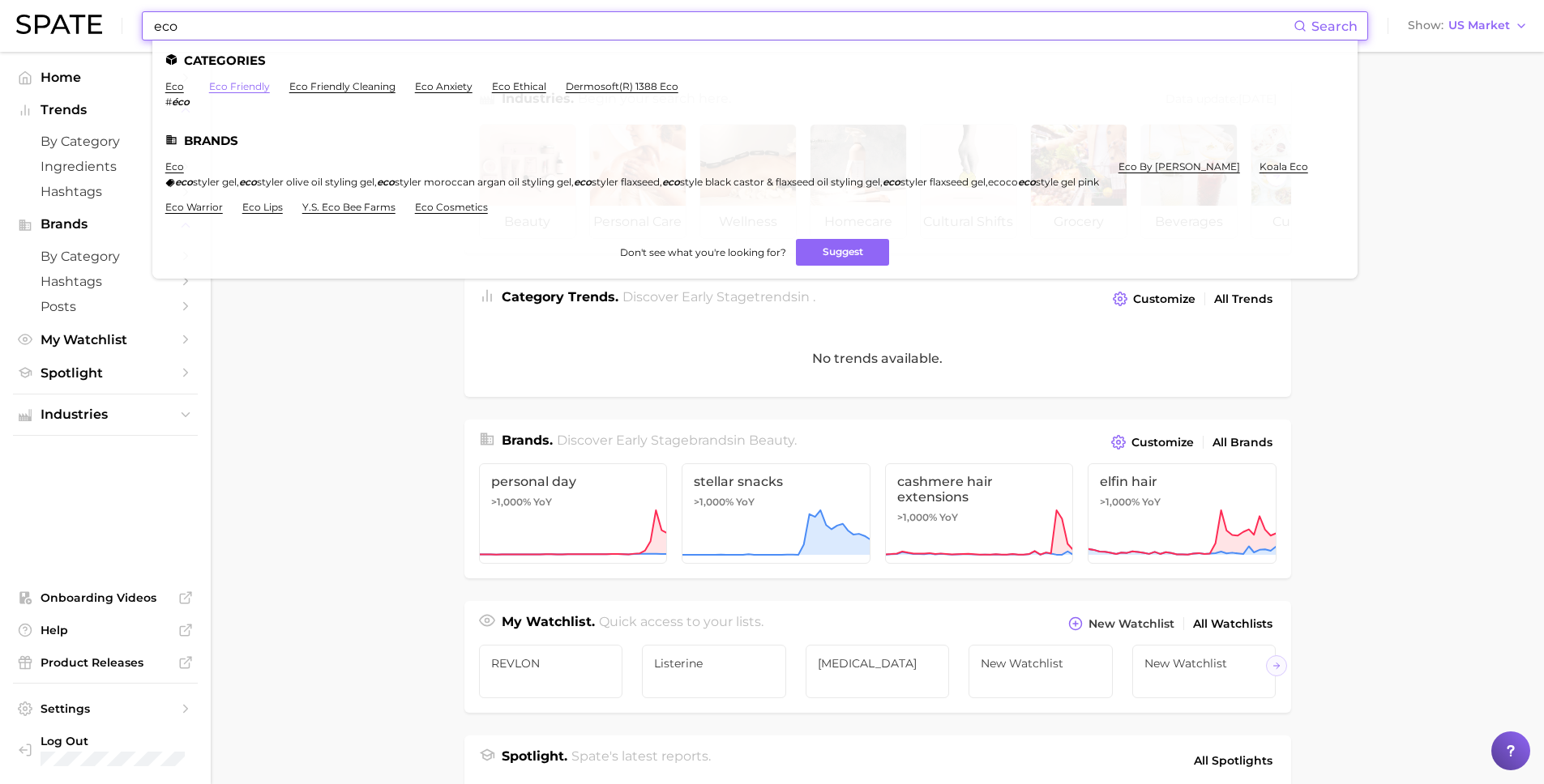
type input "eco"
click at [230, 85] on link "eco friendly" at bounding box center [239, 86] width 61 height 12
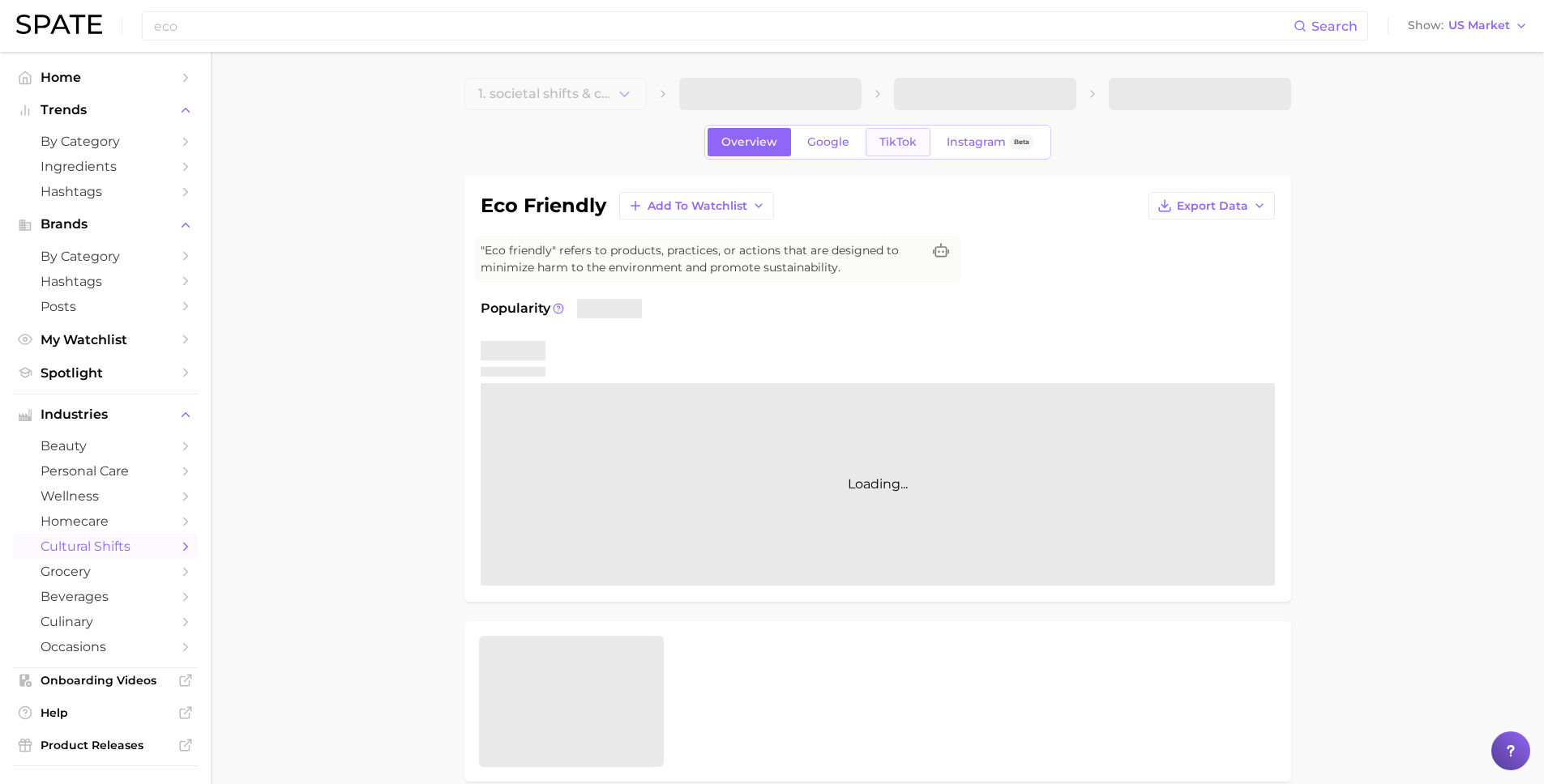
click at [916, 141] on link "TikTok" at bounding box center [898, 141] width 65 height 28
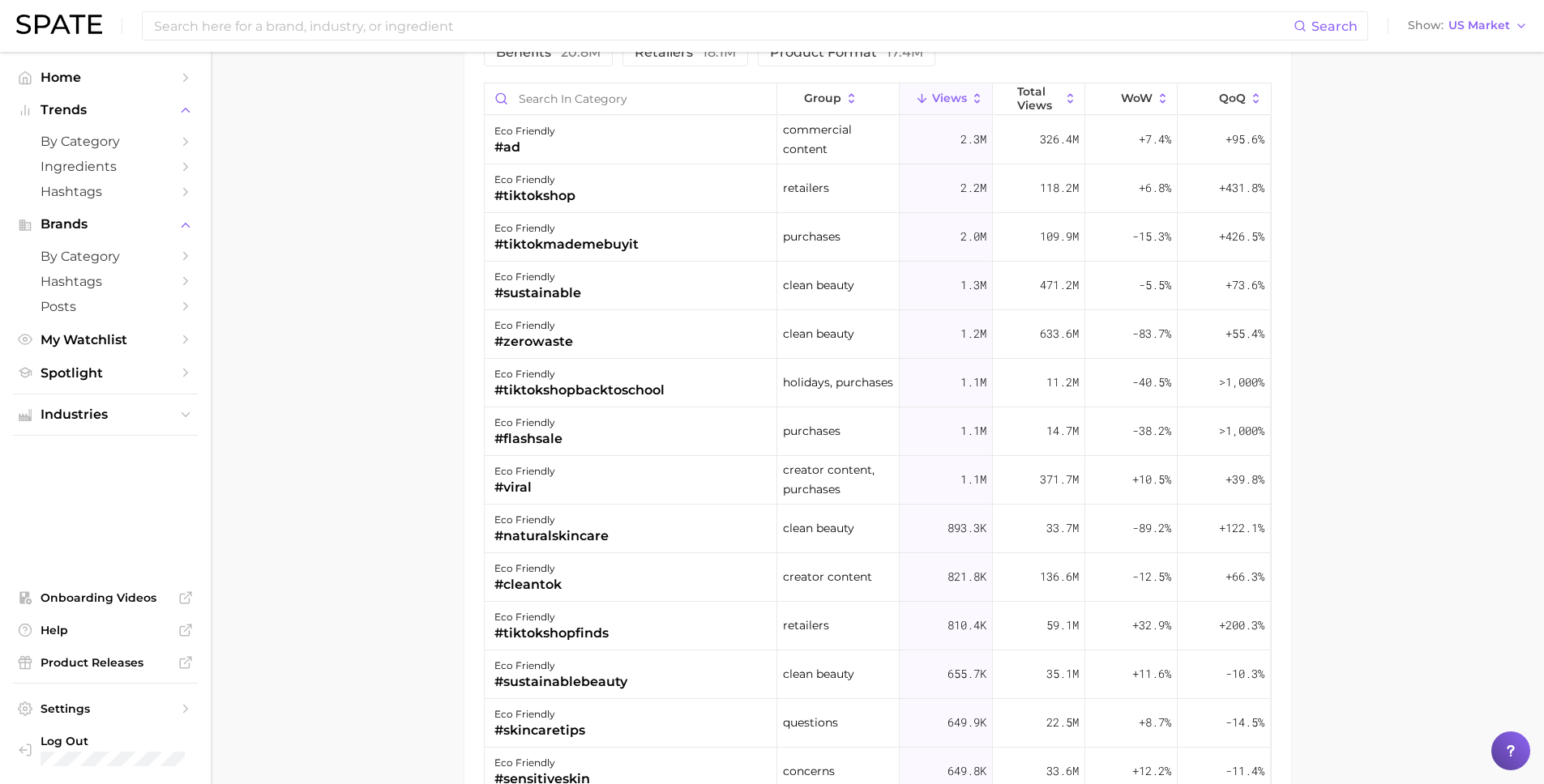
scroll to position [79, 0]
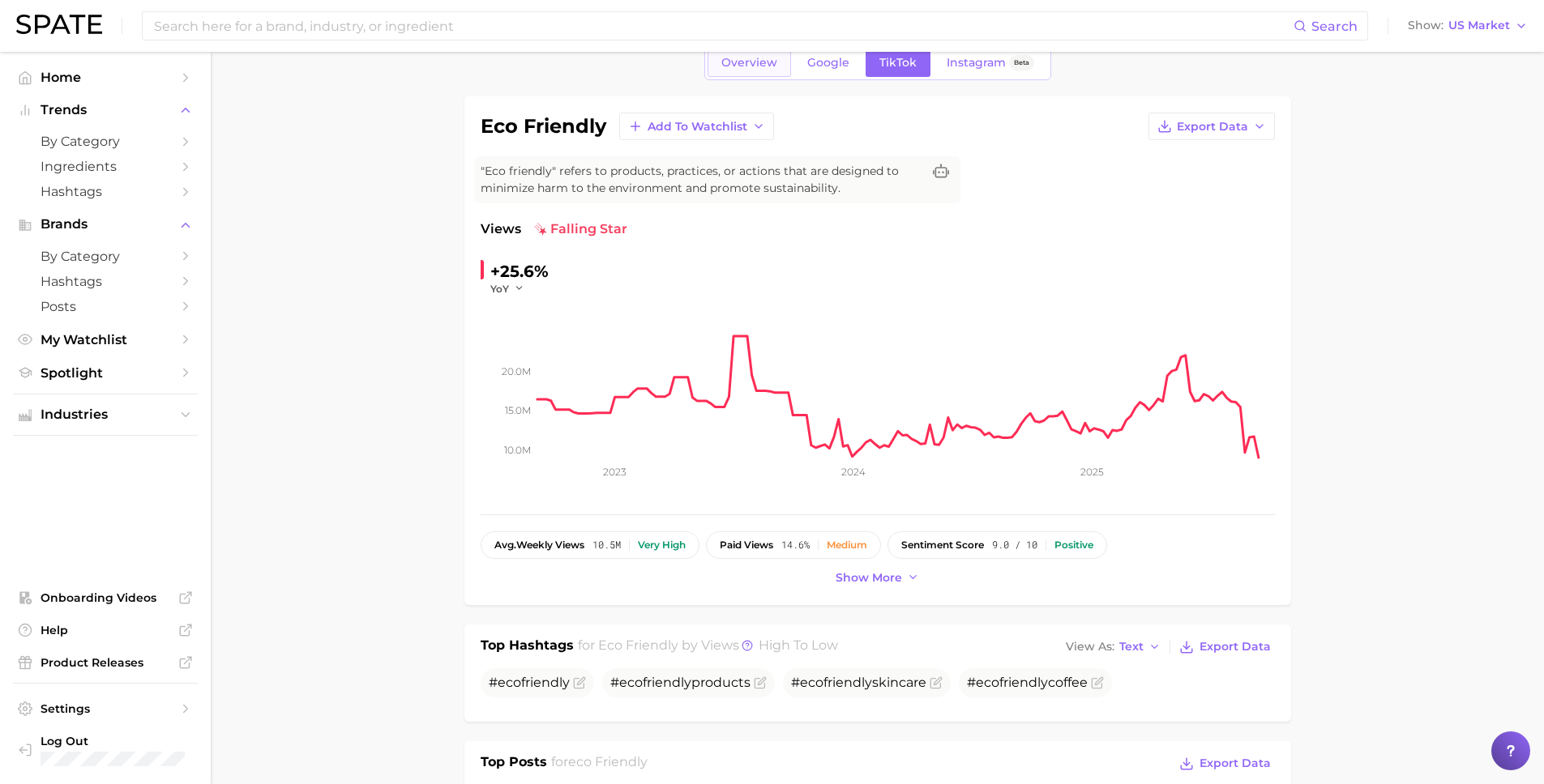
click at [757, 57] on span "Overview" at bounding box center [749, 62] width 56 height 14
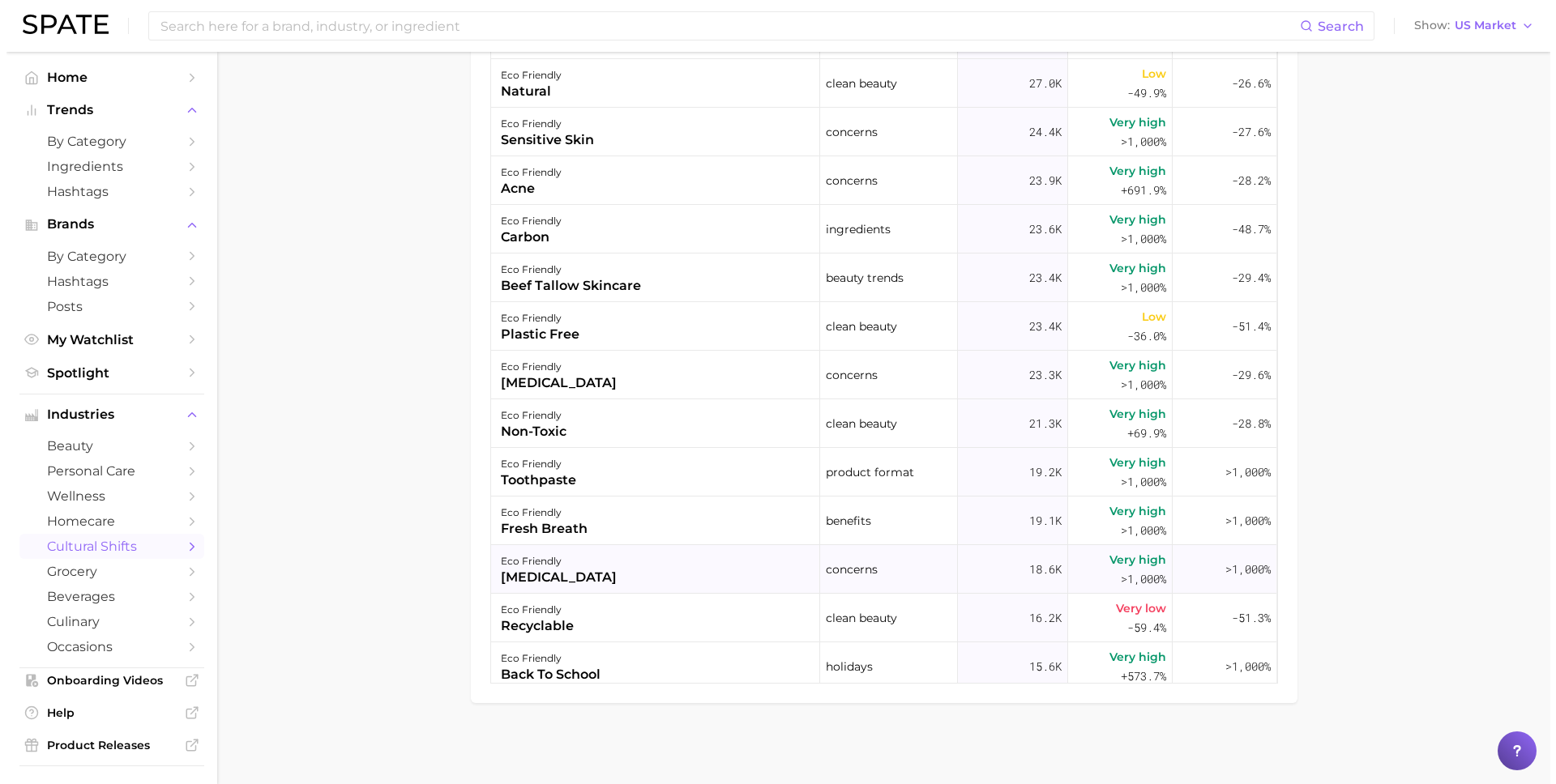
scroll to position [701, 0]
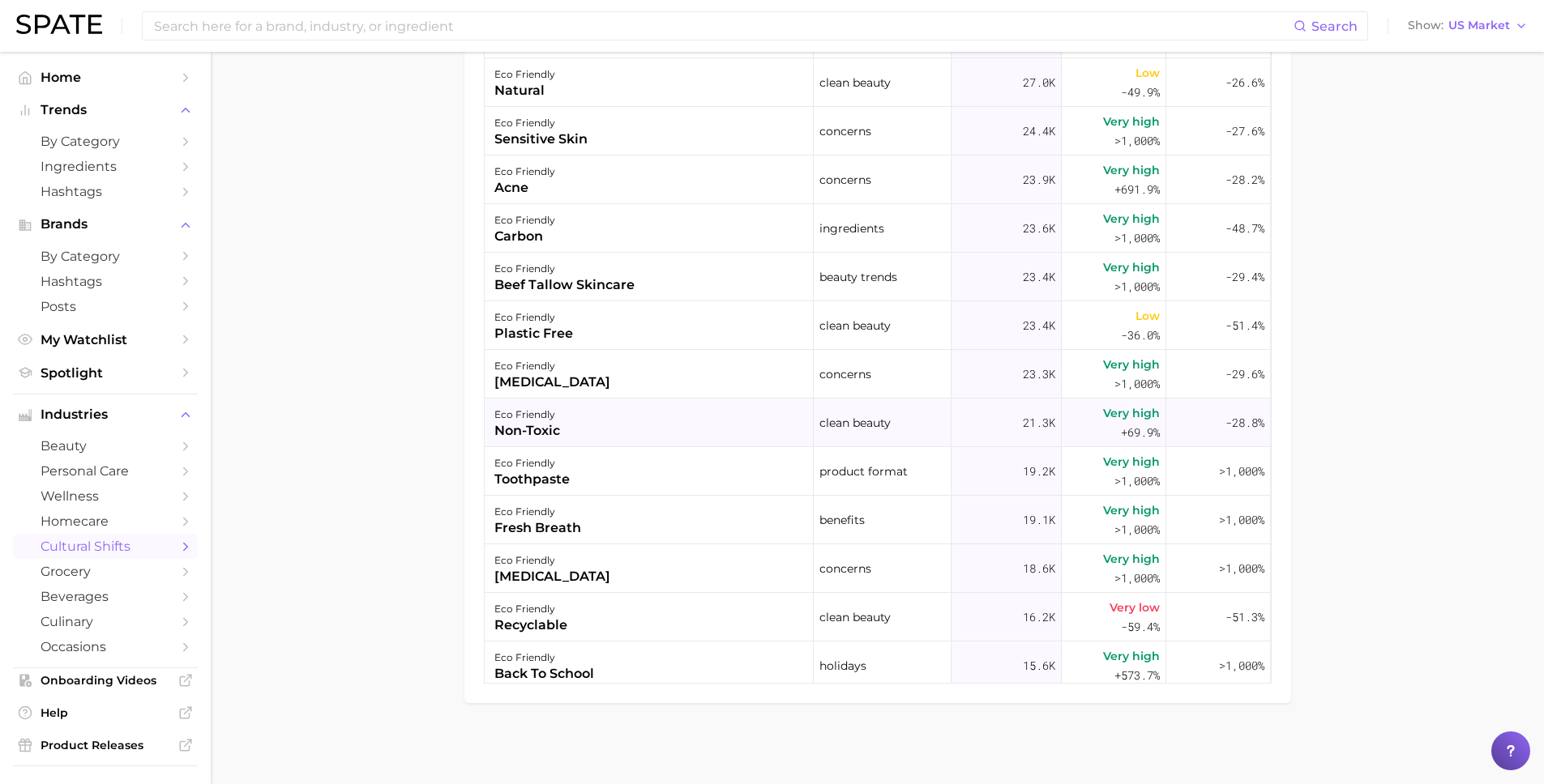
click at [660, 431] on div "eco friendly non-toxic" at bounding box center [649, 423] width 329 height 48
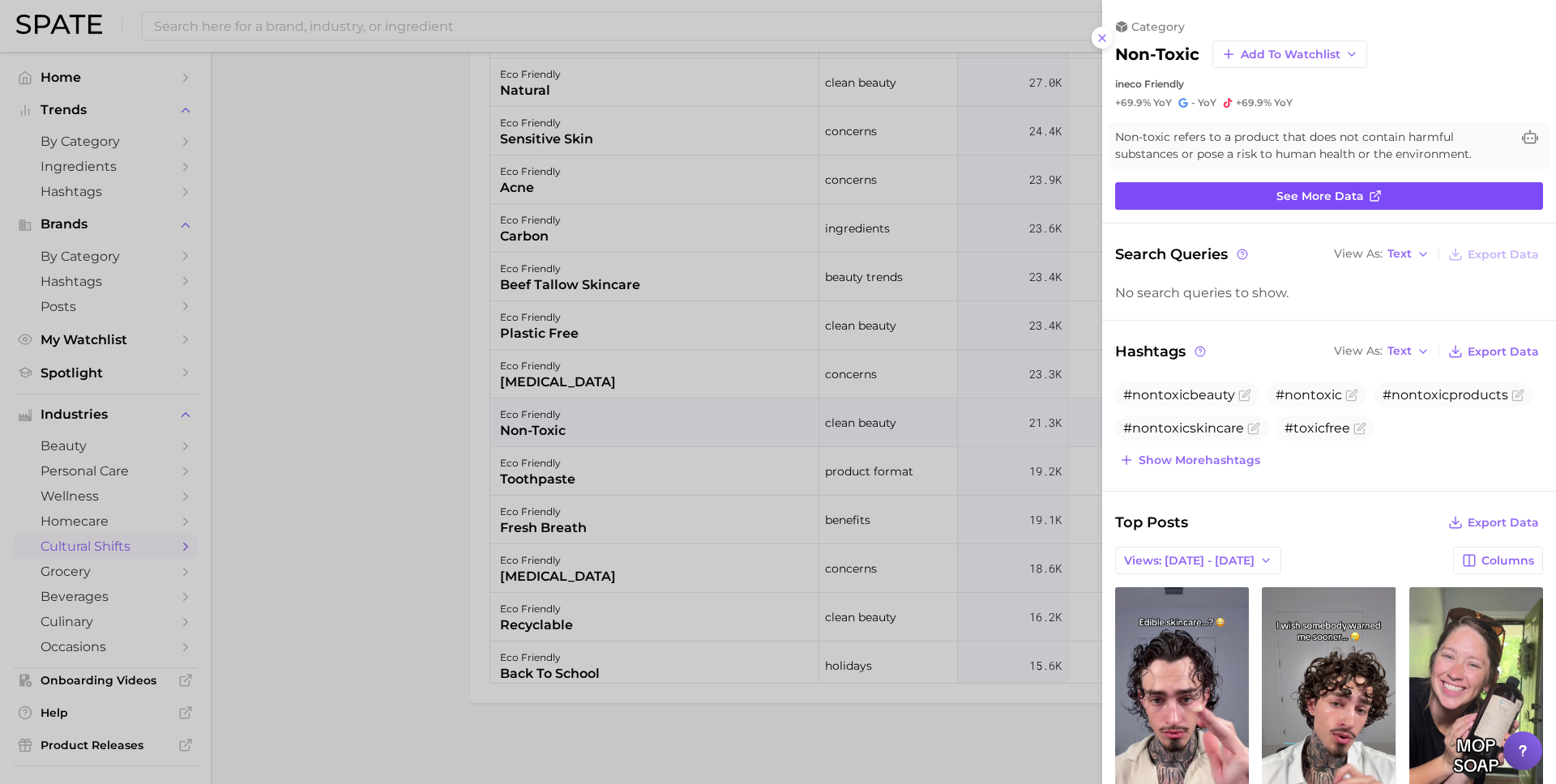
scroll to position [0, 0]
click at [1328, 191] on span "See more data" at bounding box center [1320, 196] width 88 height 14
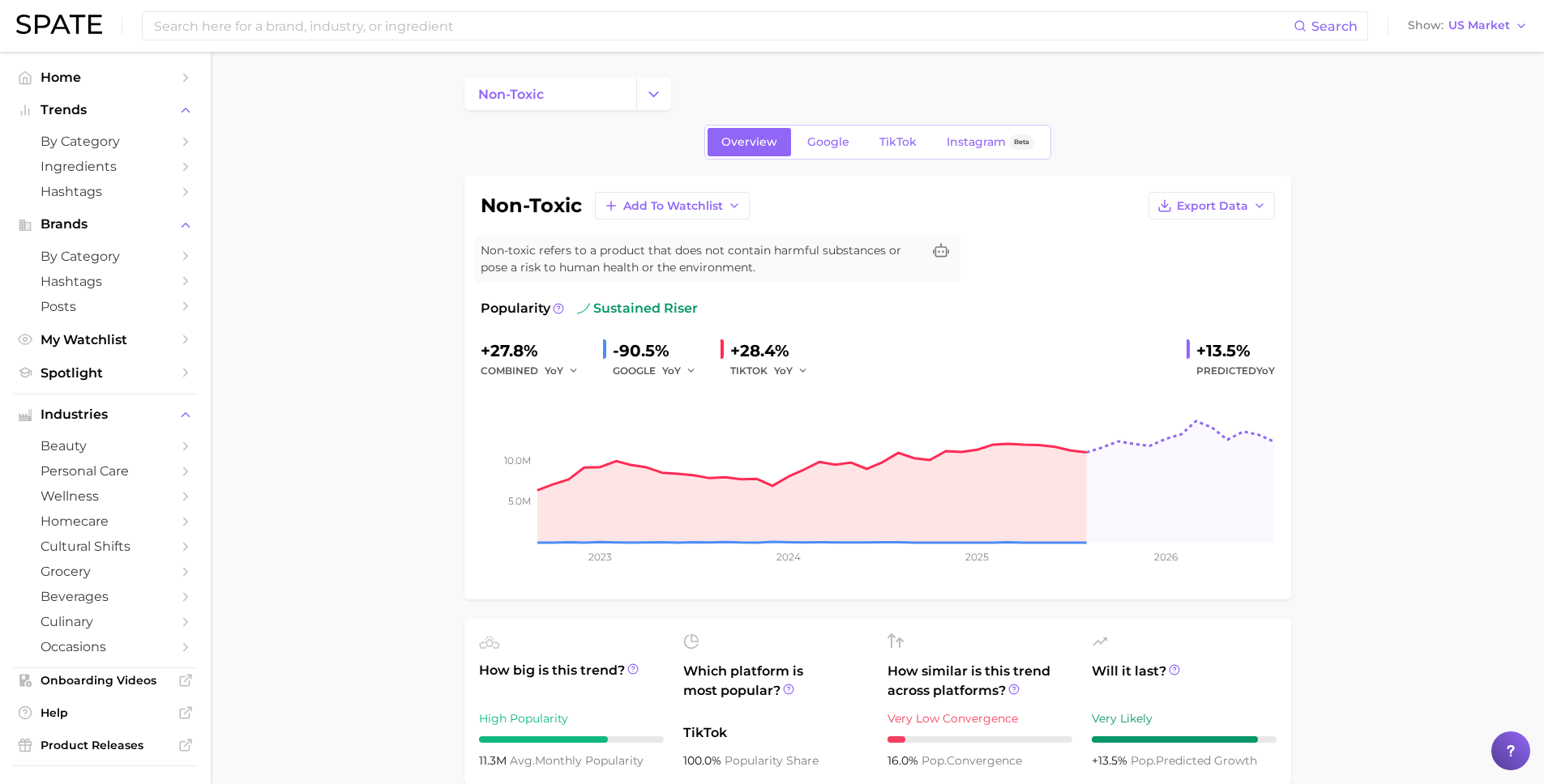
click at [898, 138] on span "TikTok" at bounding box center [898, 141] width 37 height 14
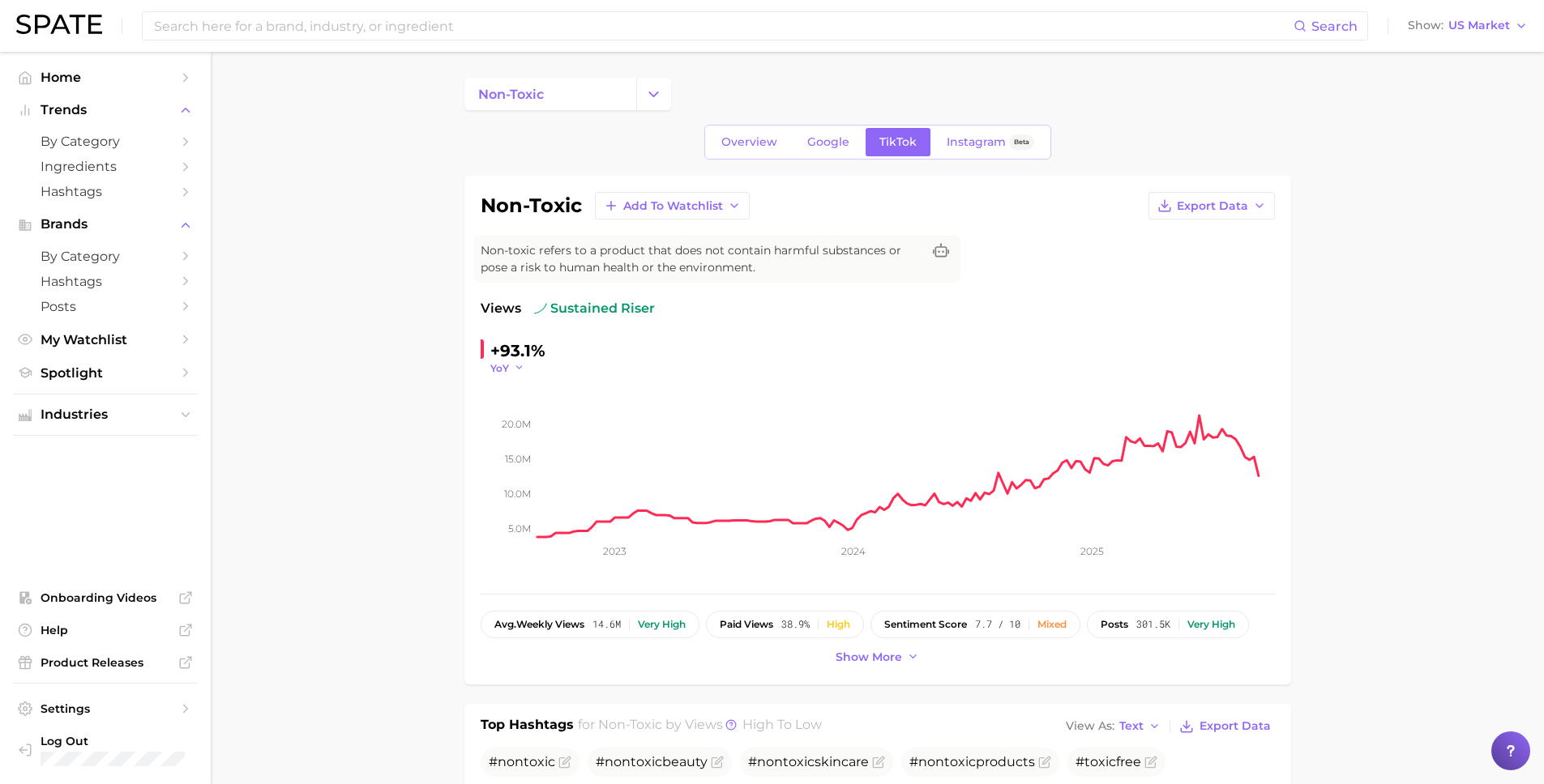
click at [506, 366] on span "YoY" at bounding box center [499, 368] width 18 height 14
click at [514, 422] on span "QoQ" at bounding box center [511, 420] width 26 height 14
drag, startPoint x: 500, startPoint y: 365, endPoint x: 500, endPoint y: 374, distance: 9.0
click at [500, 366] on span "QoQ" at bounding box center [501, 368] width 23 height 14
drag, startPoint x: 522, startPoint y: 446, endPoint x: 519, endPoint y: 392, distance: 54.1
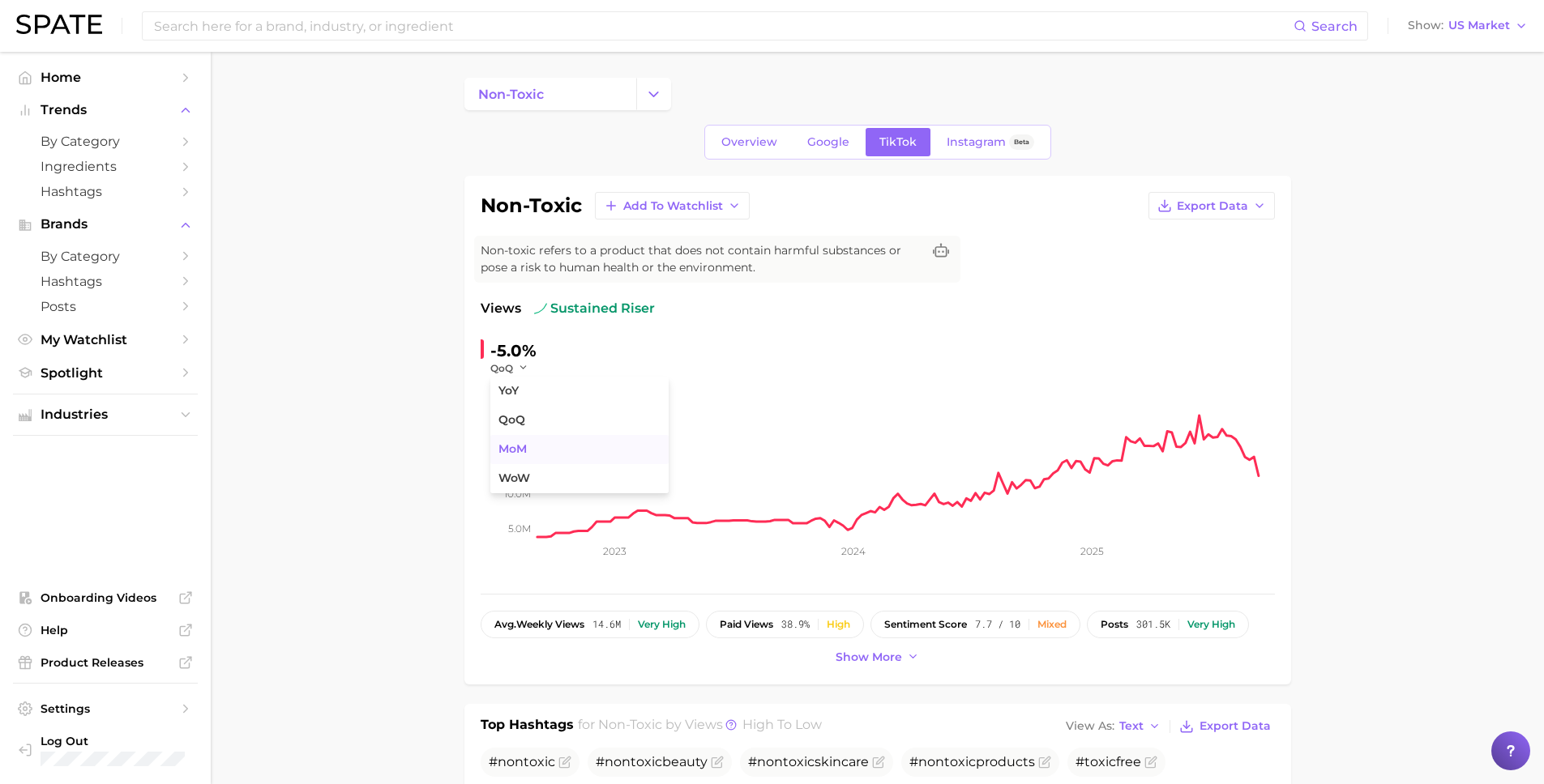
click at [522, 446] on span "MoM" at bounding box center [512, 449] width 28 height 14
click at [509, 369] on span "MoM" at bounding box center [502, 368] width 25 height 14
click at [524, 483] on span "WoW" at bounding box center [514, 478] width 32 height 14
click at [745, 141] on span "Overview" at bounding box center [749, 141] width 56 height 14
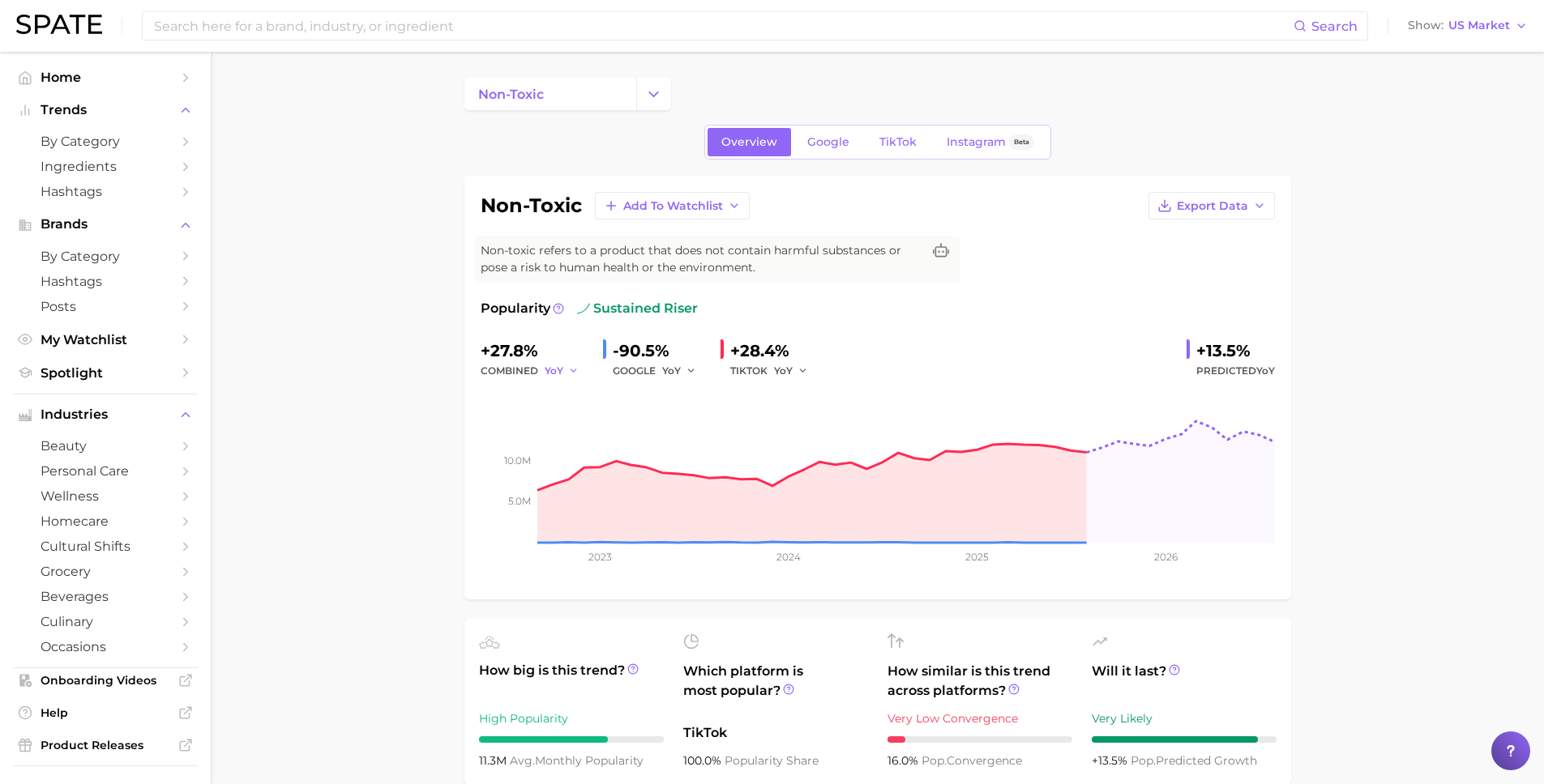
click at [572, 373] on icon "button" at bounding box center [573, 371] width 11 height 11
drag, startPoint x: 573, startPoint y: 423, endPoint x: 571, endPoint y: 406, distance: 17.1
click at [573, 423] on span "QoQ" at bounding box center [565, 425] width 26 height 14
click at [569, 369] on button "QoQ" at bounding box center [563, 371] width 39 height 19
click at [566, 451] on span "MoM" at bounding box center [566, 455] width 28 height 14
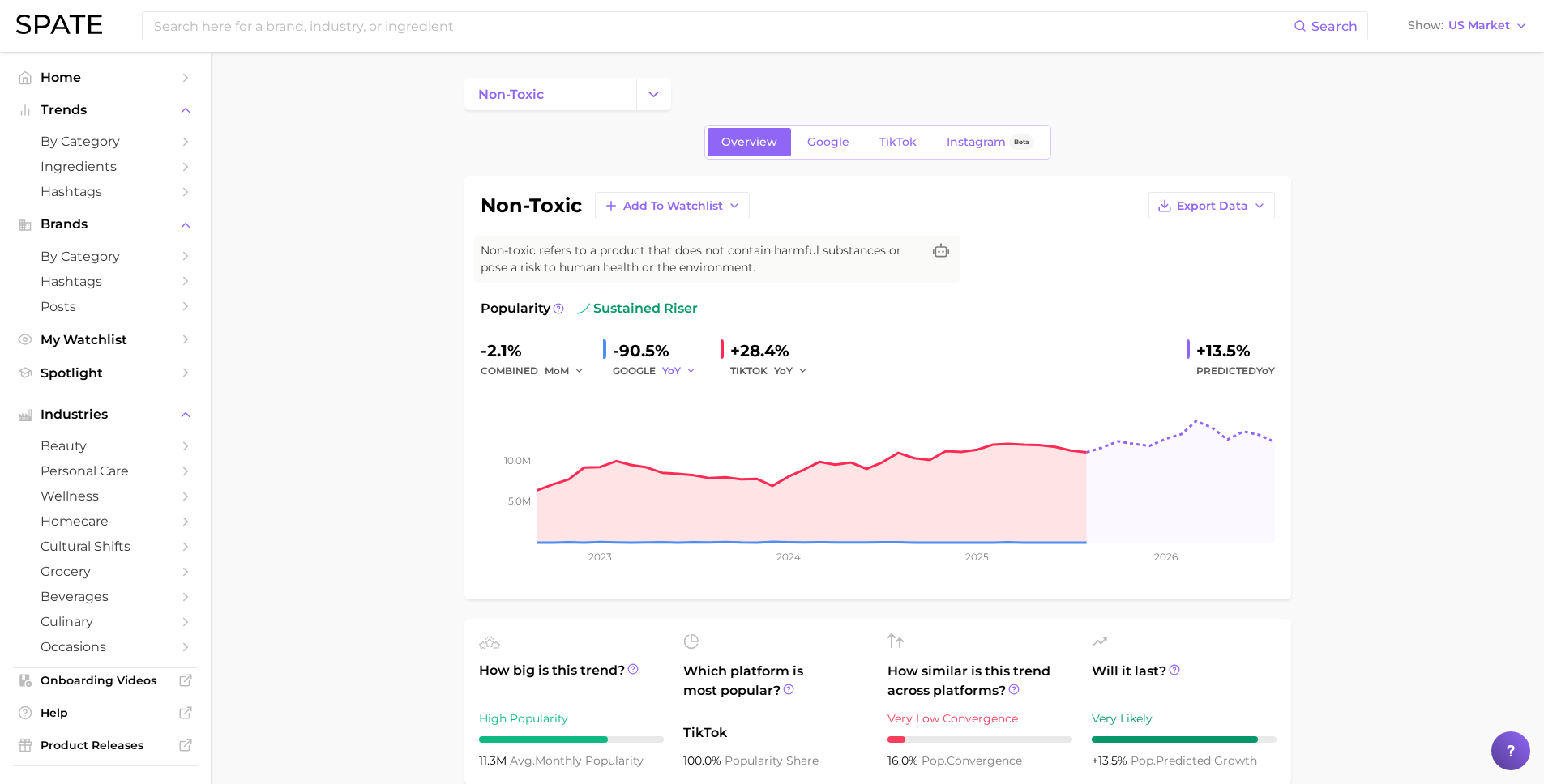
click at [678, 371] on span "YoY" at bounding box center [671, 370] width 18 height 14
drag, startPoint x: 691, startPoint y: 419, endPoint x: 680, endPoint y: 383, distance: 37.6
click at [691, 419] on span "QoQ" at bounding box center [683, 425] width 26 height 14
drag, startPoint x: 671, startPoint y: 367, endPoint x: 675, endPoint y: 379, distance: 12.6
click at [671, 367] on span "QoQ" at bounding box center [673, 370] width 23 height 14
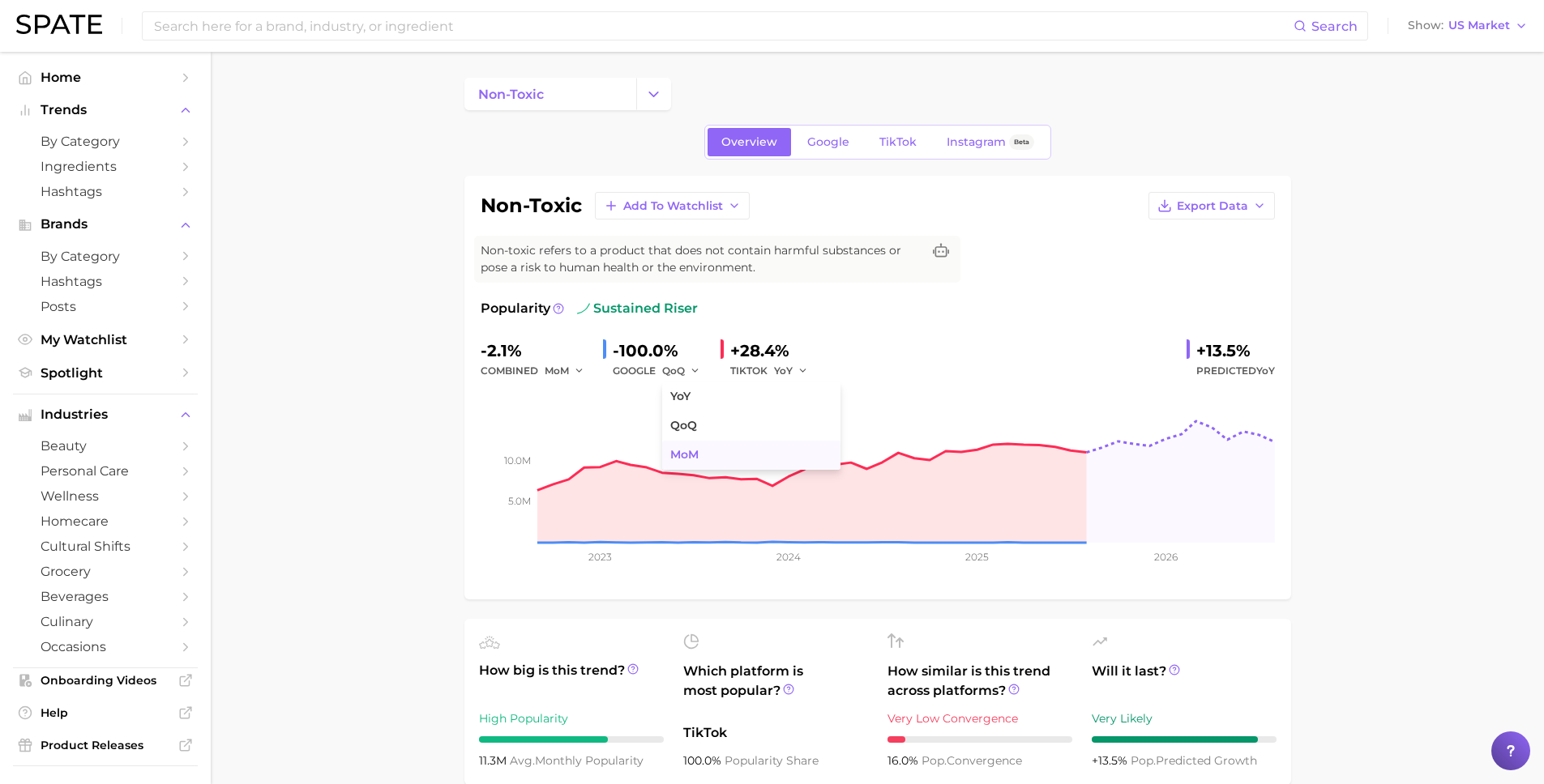
click at [689, 445] on button "MoM" at bounding box center [751, 455] width 178 height 29
click at [675, 373] on span "MoM" at bounding box center [674, 370] width 25 height 14
click at [898, 139] on span "TikTok" at bounding box center [898, 141] width 37 height 14
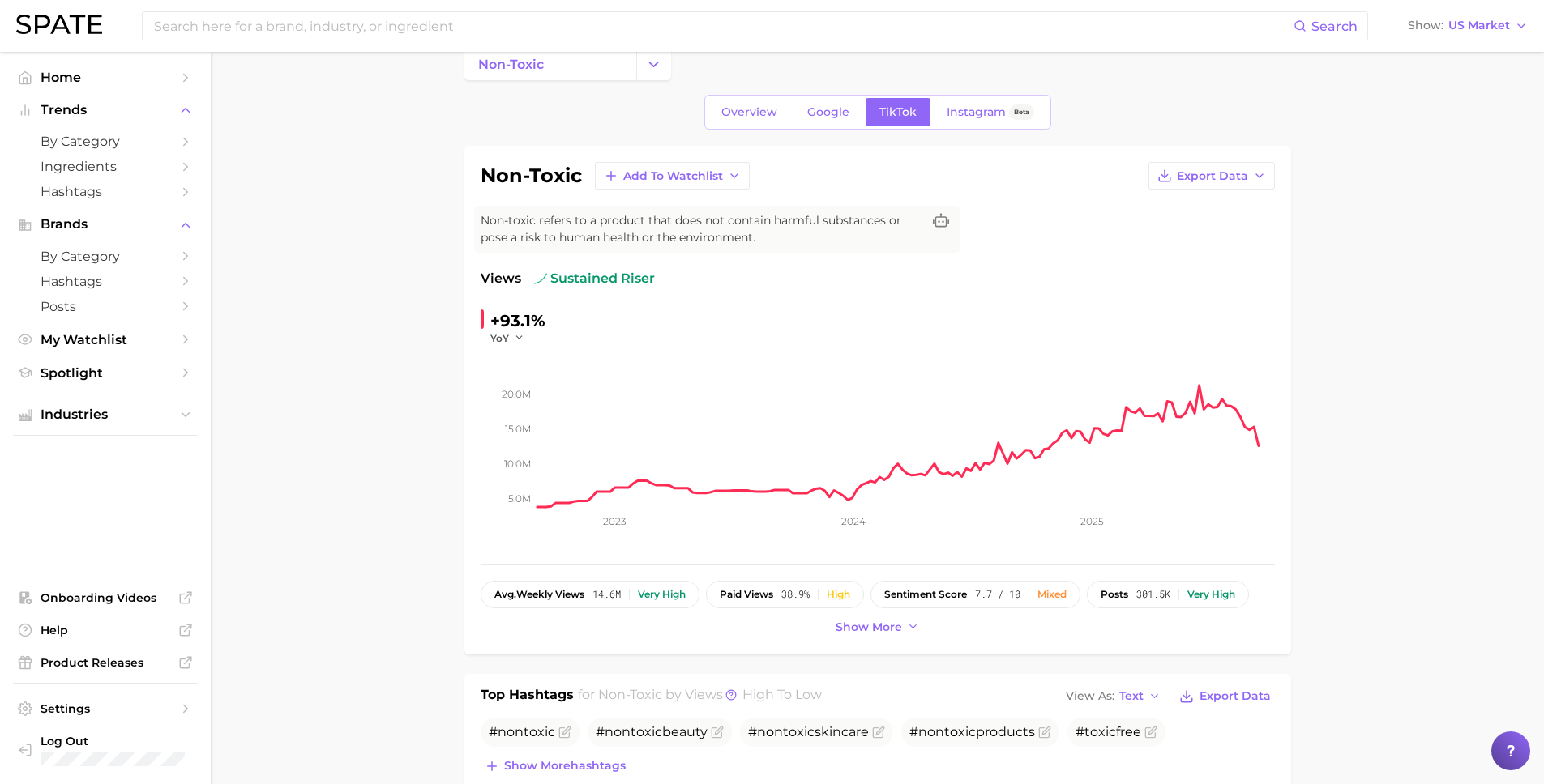
scroll to position [33, 0]
click at [514, 336] on icon "button" at bounding box center [520, 334] width 11 height 11
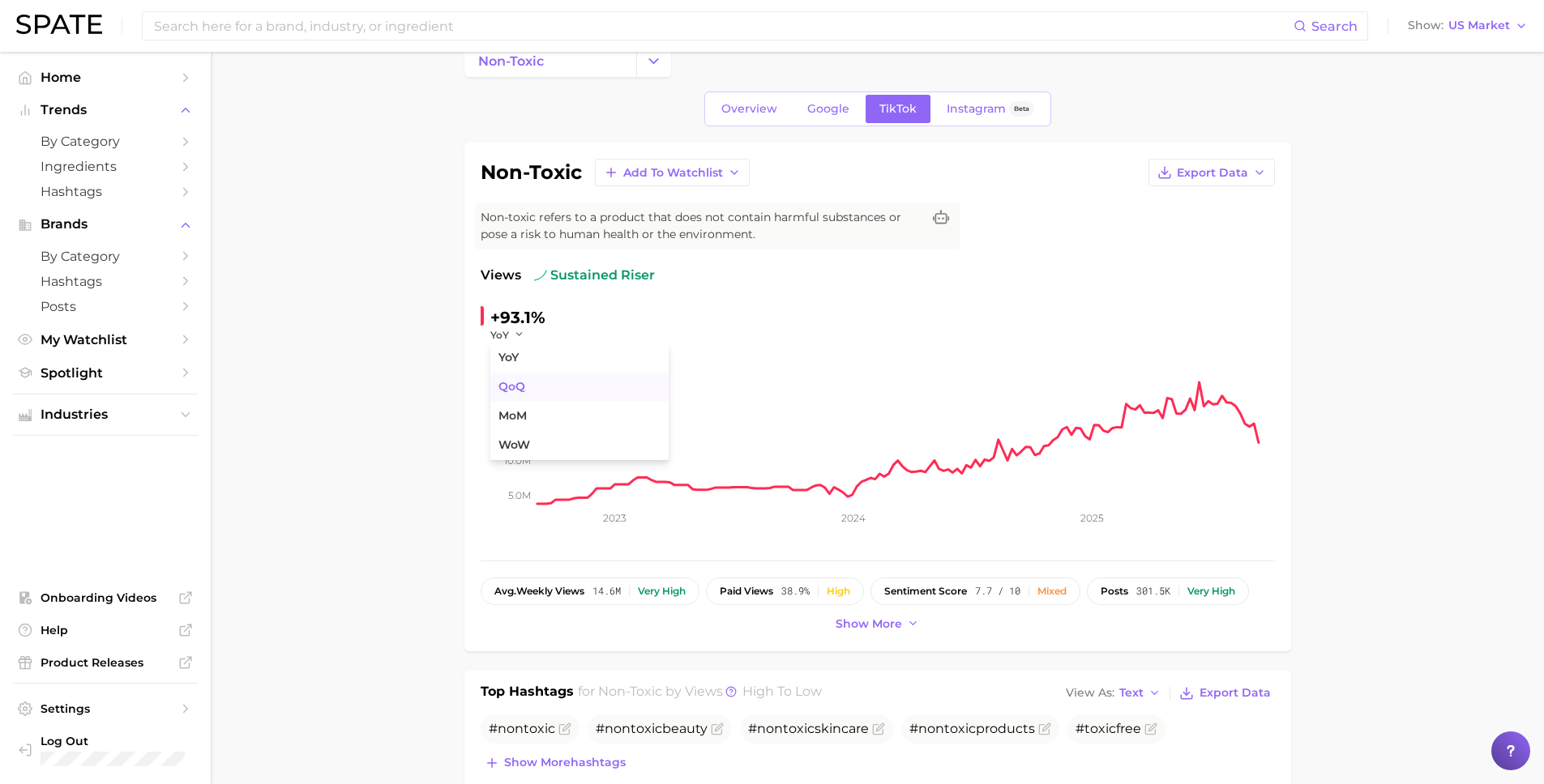
click at [524, 387] on button "QoQ" at bounding box center [579, 387] width 178 height 29
click at [507, 340] on span "QoQ" at bounding box center [501, 334] width 23 height 14
click at [523, 409] on span "MoM" at bounding box center [512, 415] width 28 height 14
click at [503, 329] on span "MoM" at bounding box center [502, 334] width 25 height 14
click at [525, 450] on span "WoW" at bounding box center [514, 444] width 32 height 14
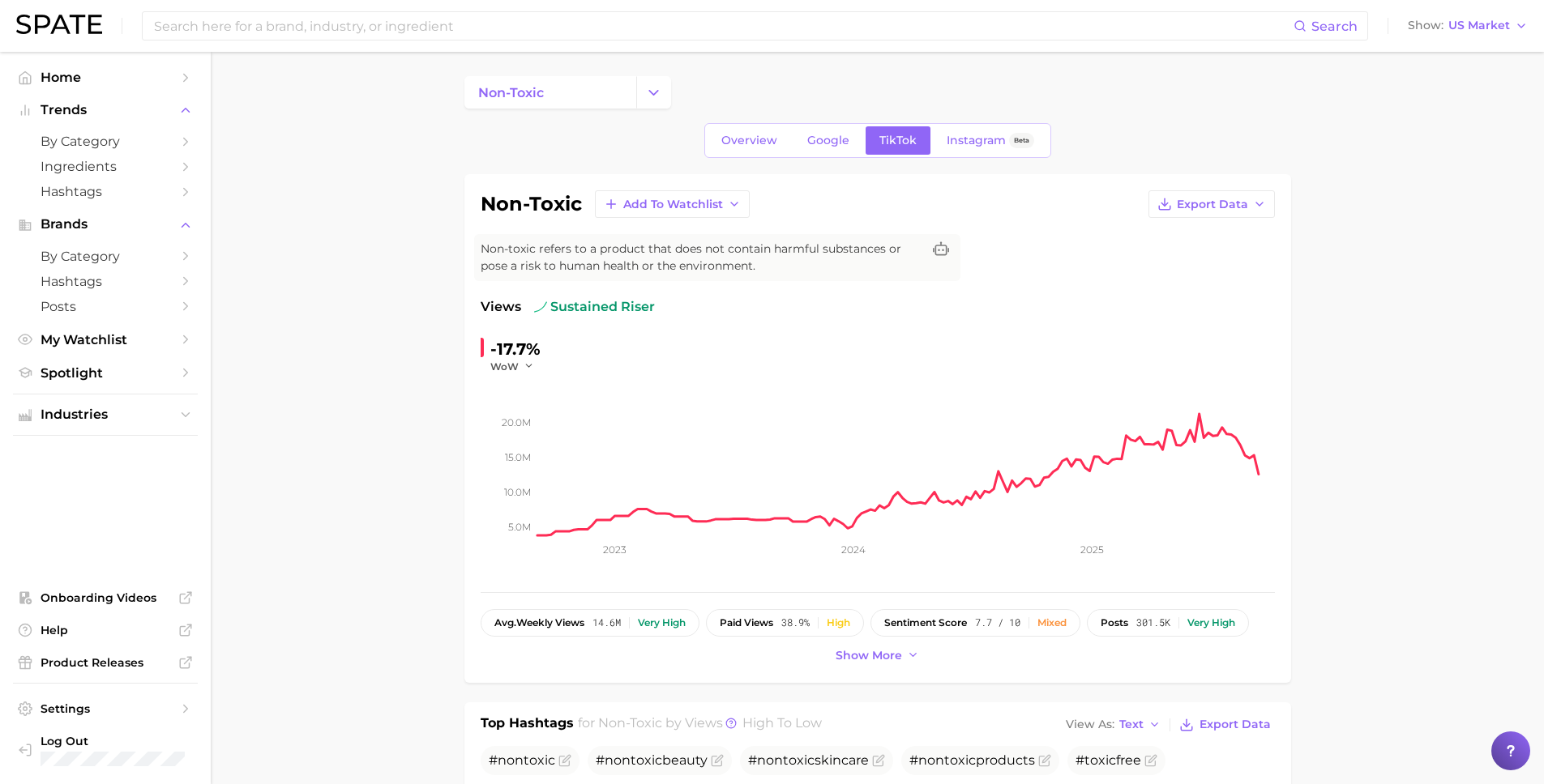
scroll to position [0, 0]
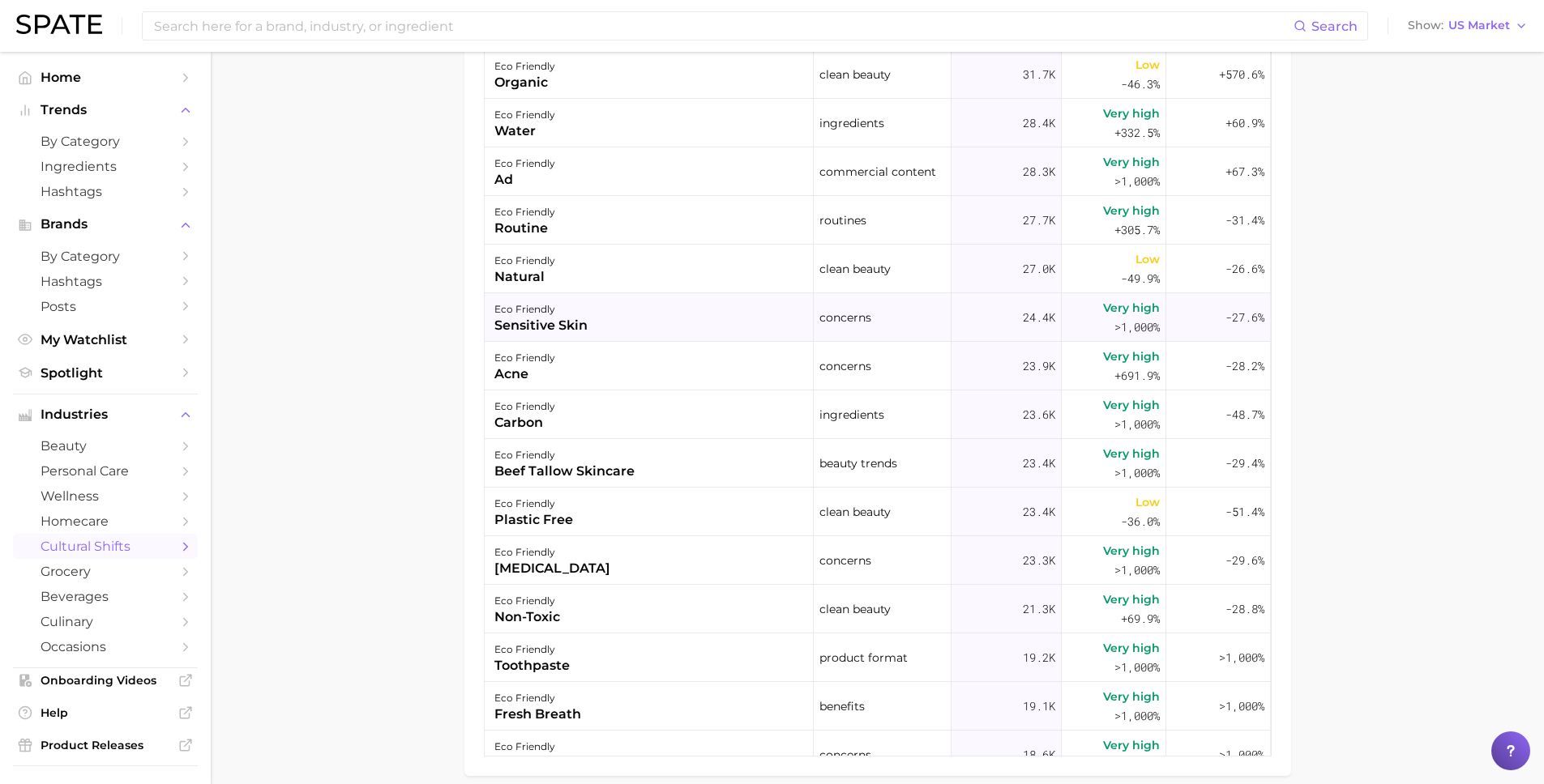
scroll to position [873, 0]
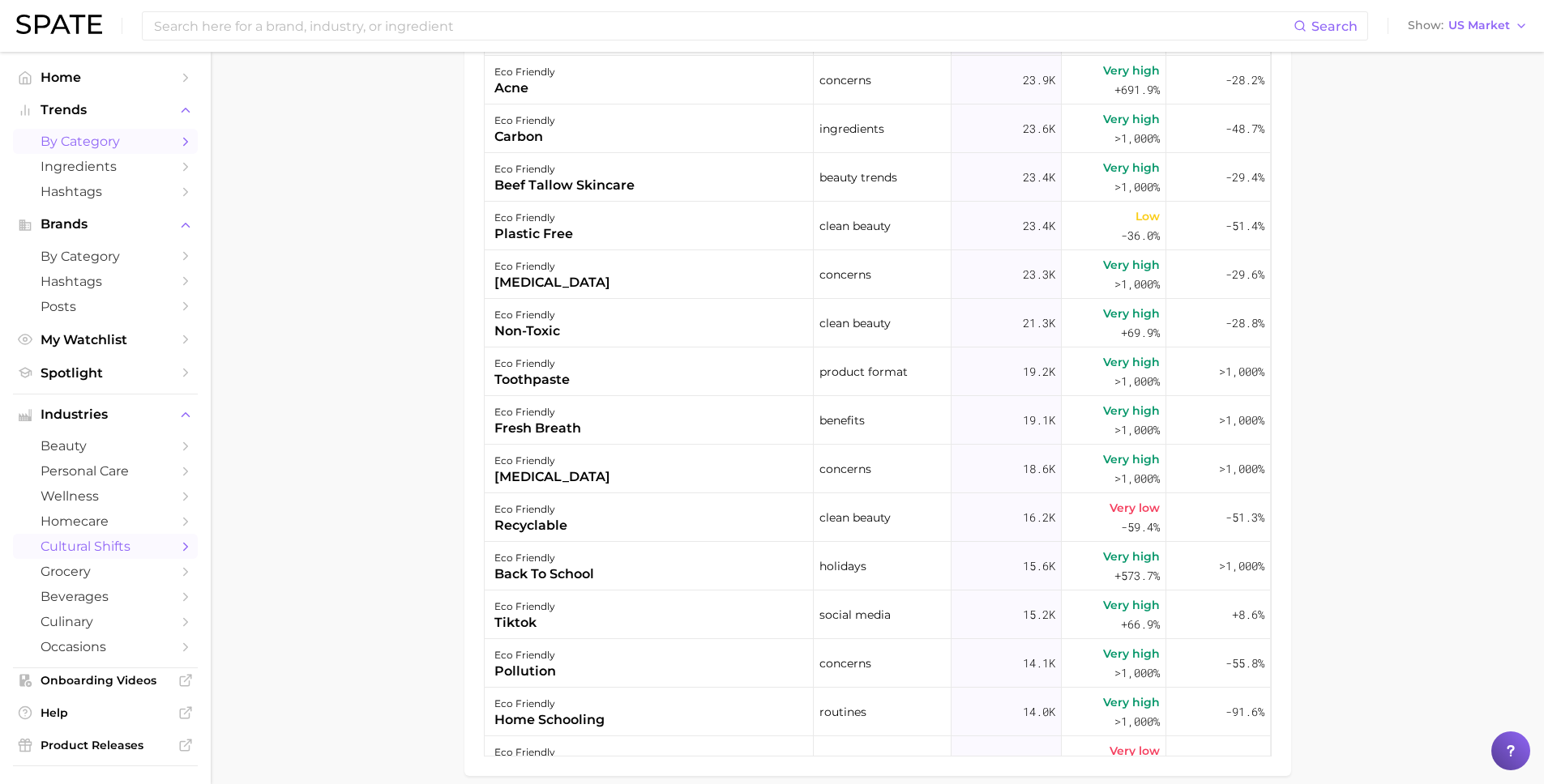
click at [83, 144] on span "by Category" at bounding box center [105, 141] width 130 height 16
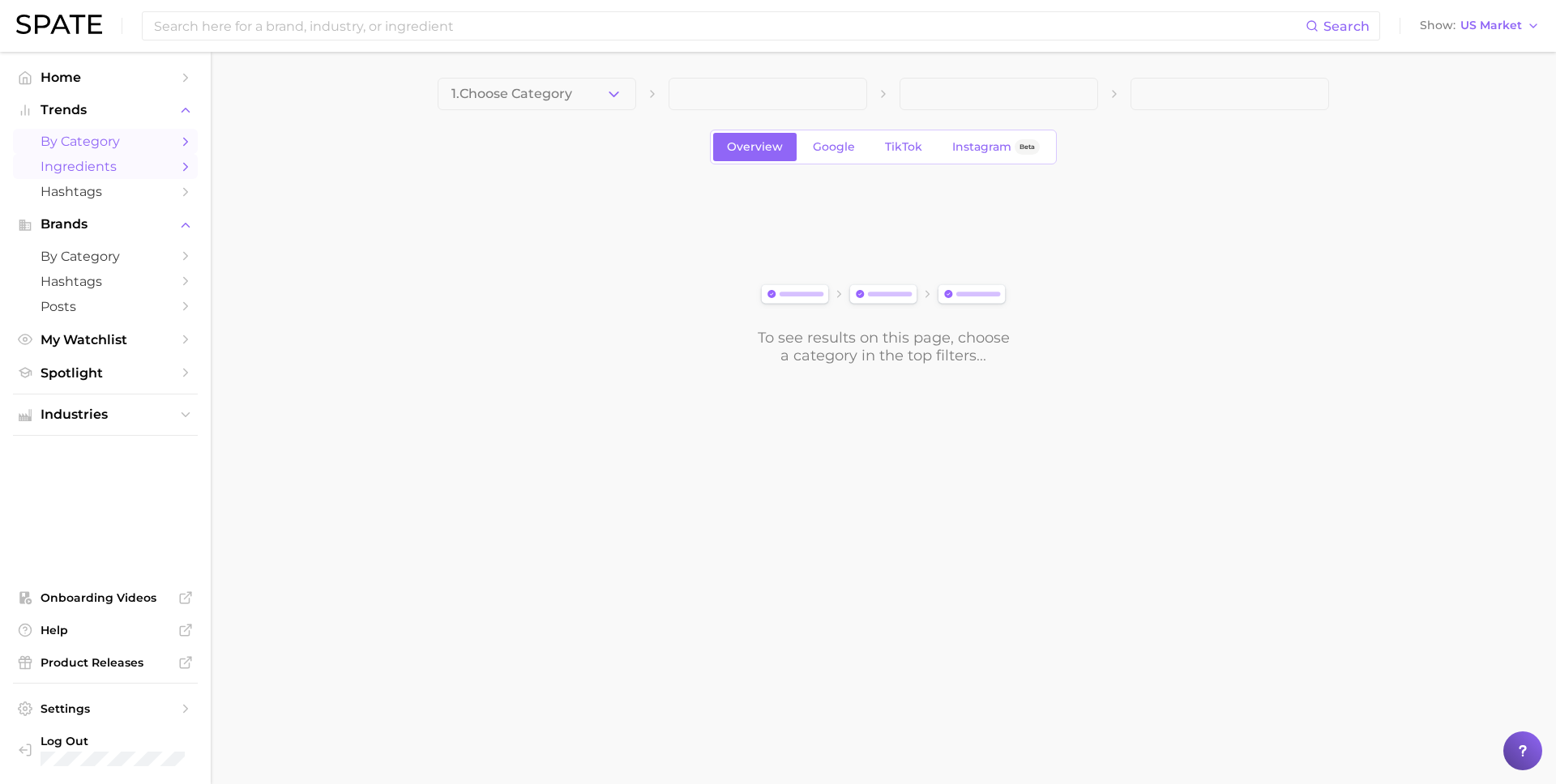
click at [117, 176] on link "Ingredients" at bounding box center [105, 167] width 184 height 26
click at [68, 195] on span "Hashtags" at bounding box center [105, 191] width 130 height 16
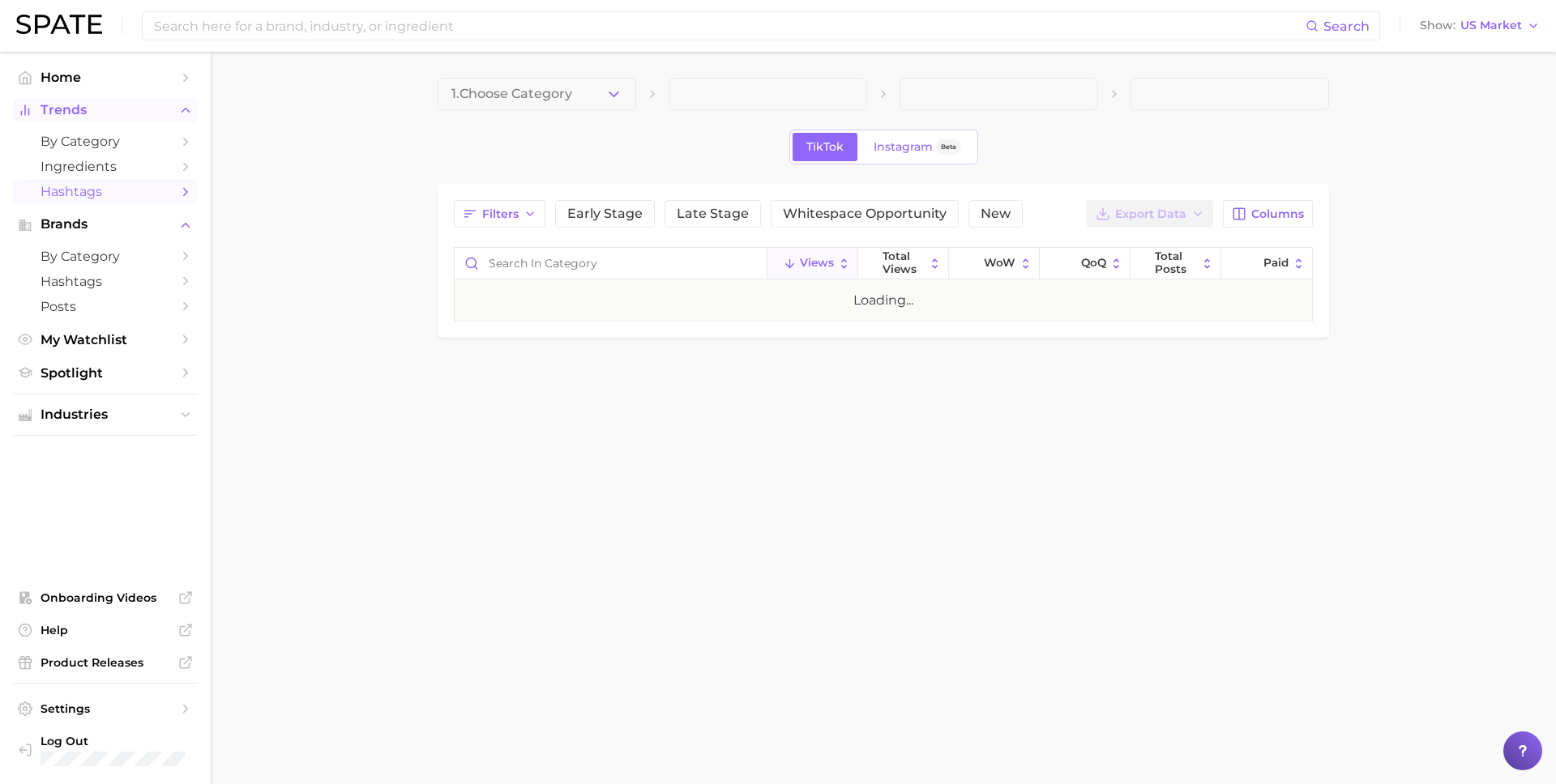
click at [44, 105] on span "Trends" at bounding box center [105, 110] width 130 height 15
click at [66, 70] on span "Home" at bounding box center [105, 77] width 130 height 16
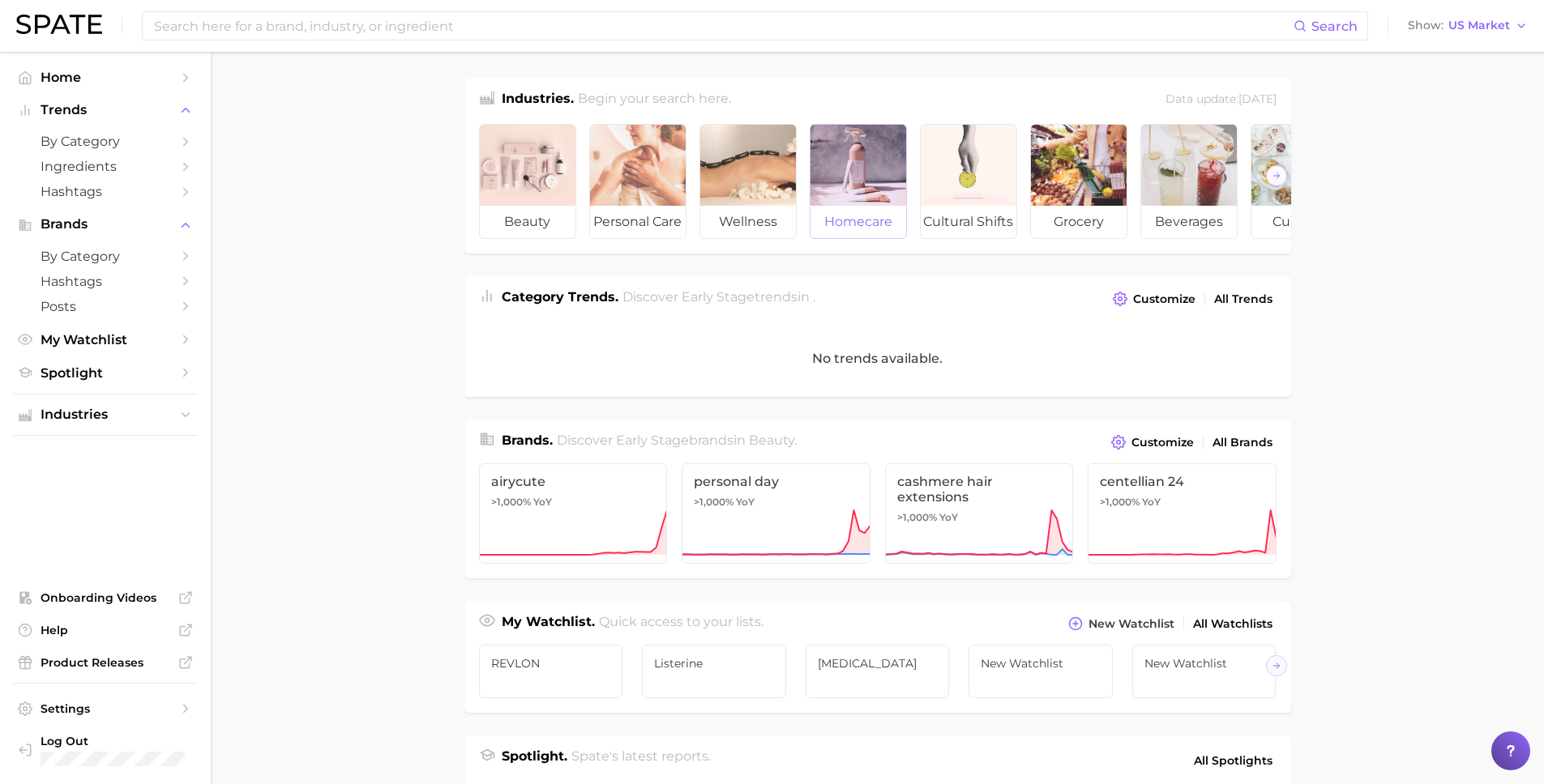
click at [854, 199] on div at bounding box center [857, 165] width 96 height 81
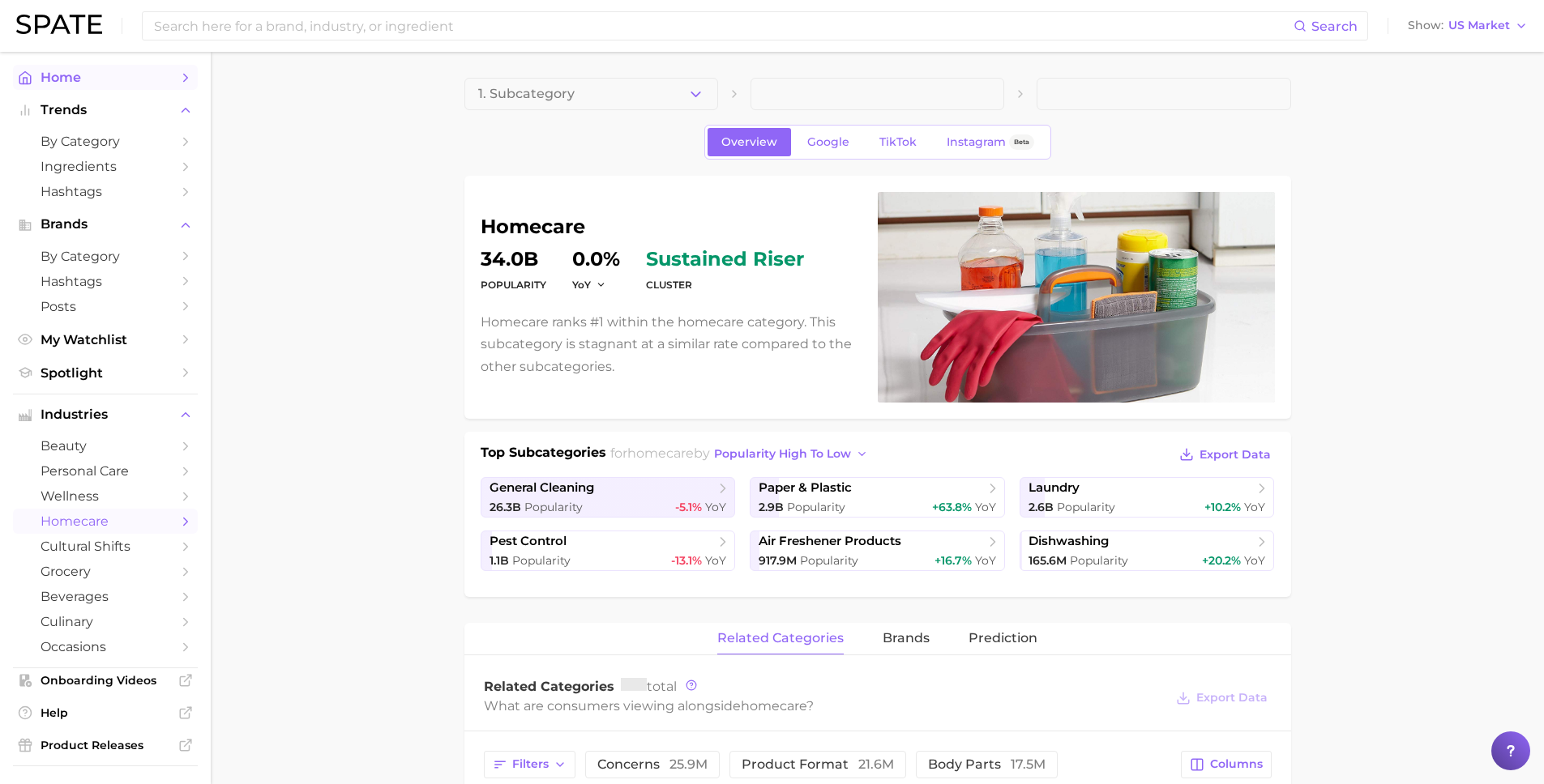
click at [77, 81] on span "Home" at bounding box center [105, 77] width 130 height 16
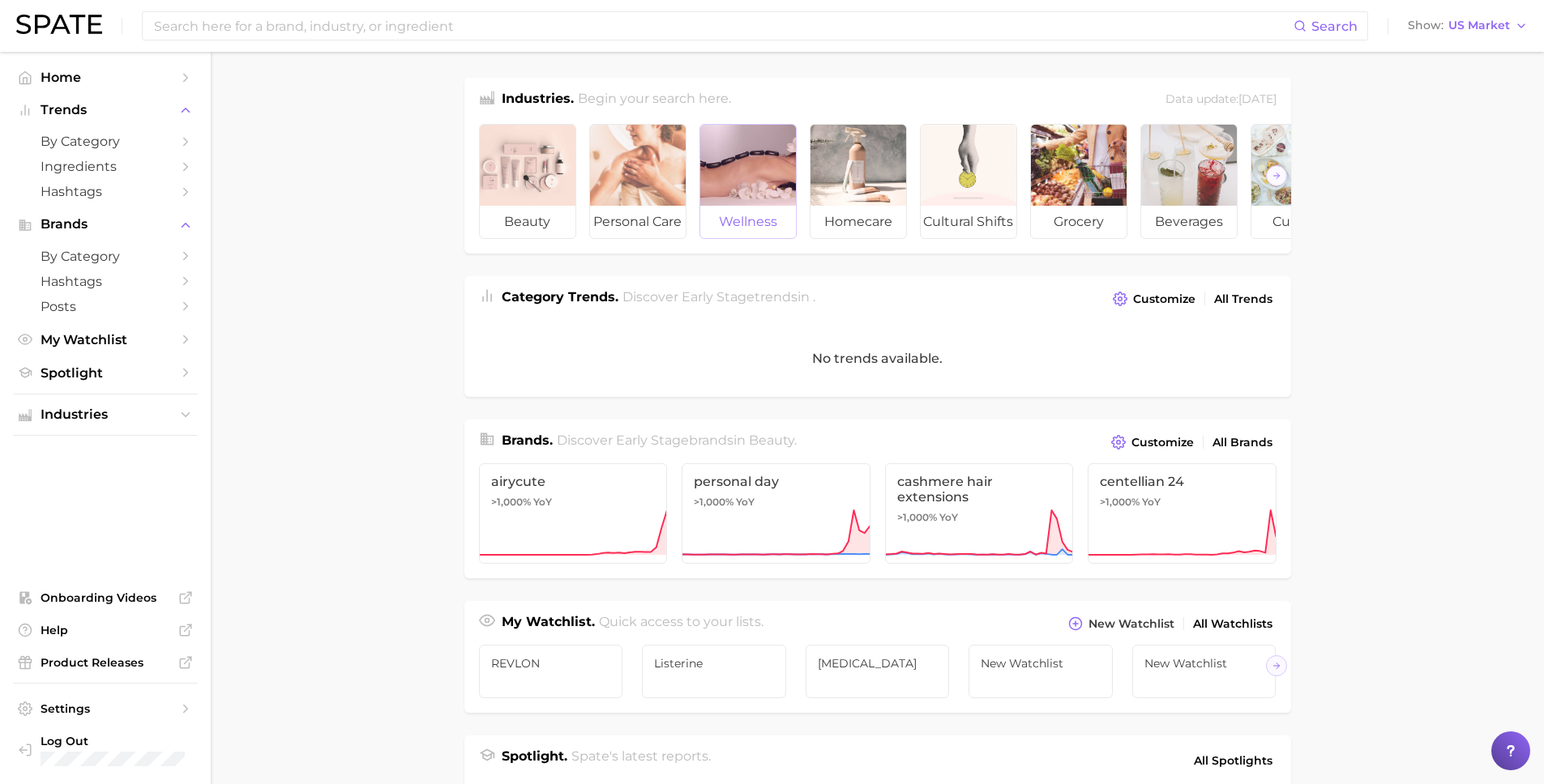
click at [714, 205] on div at bounding box center [748, 165] width 96 height 81
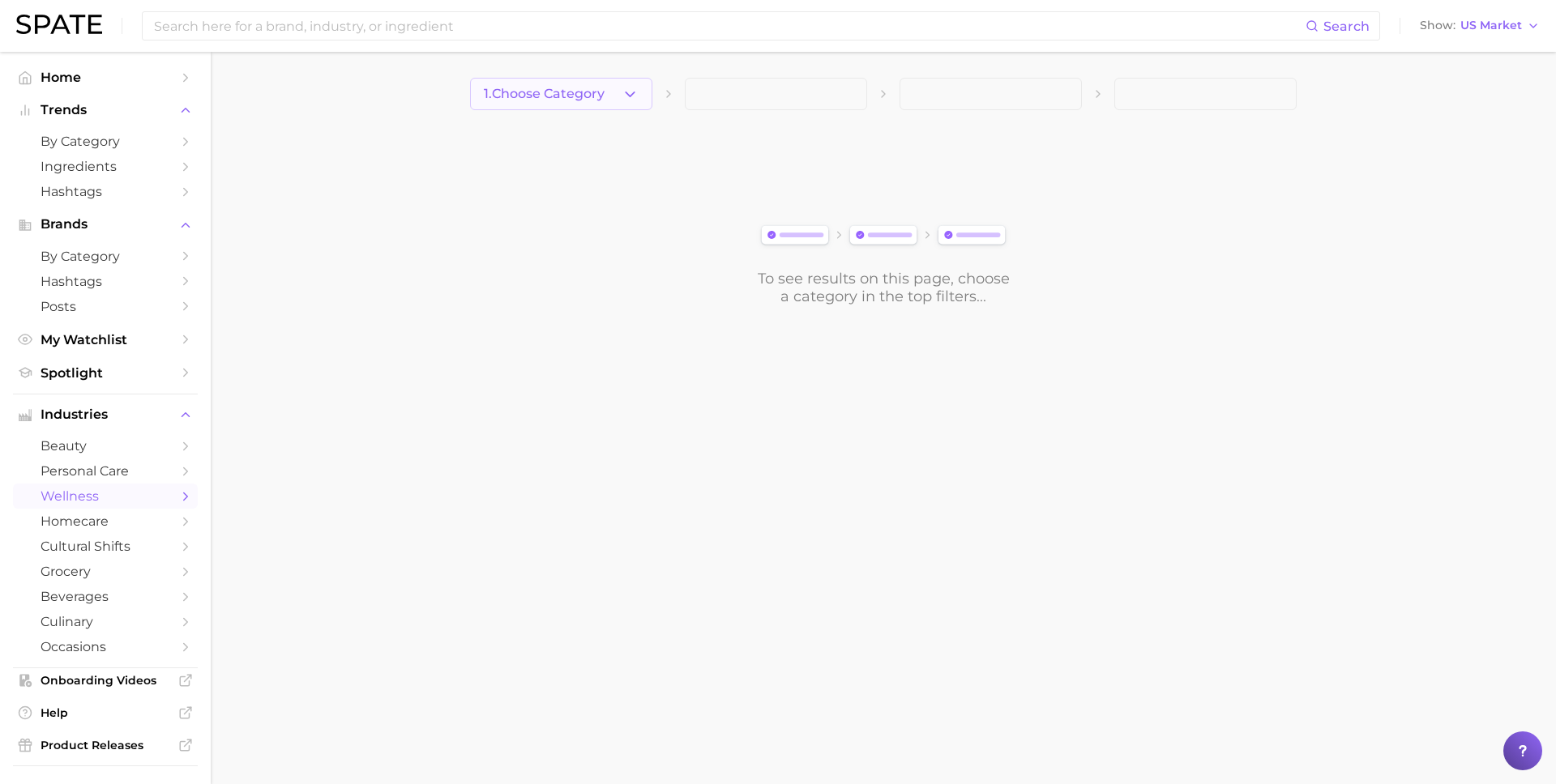
click at [625, 96] on icon "button" at bounding box center [630, 94] width 17 height 17
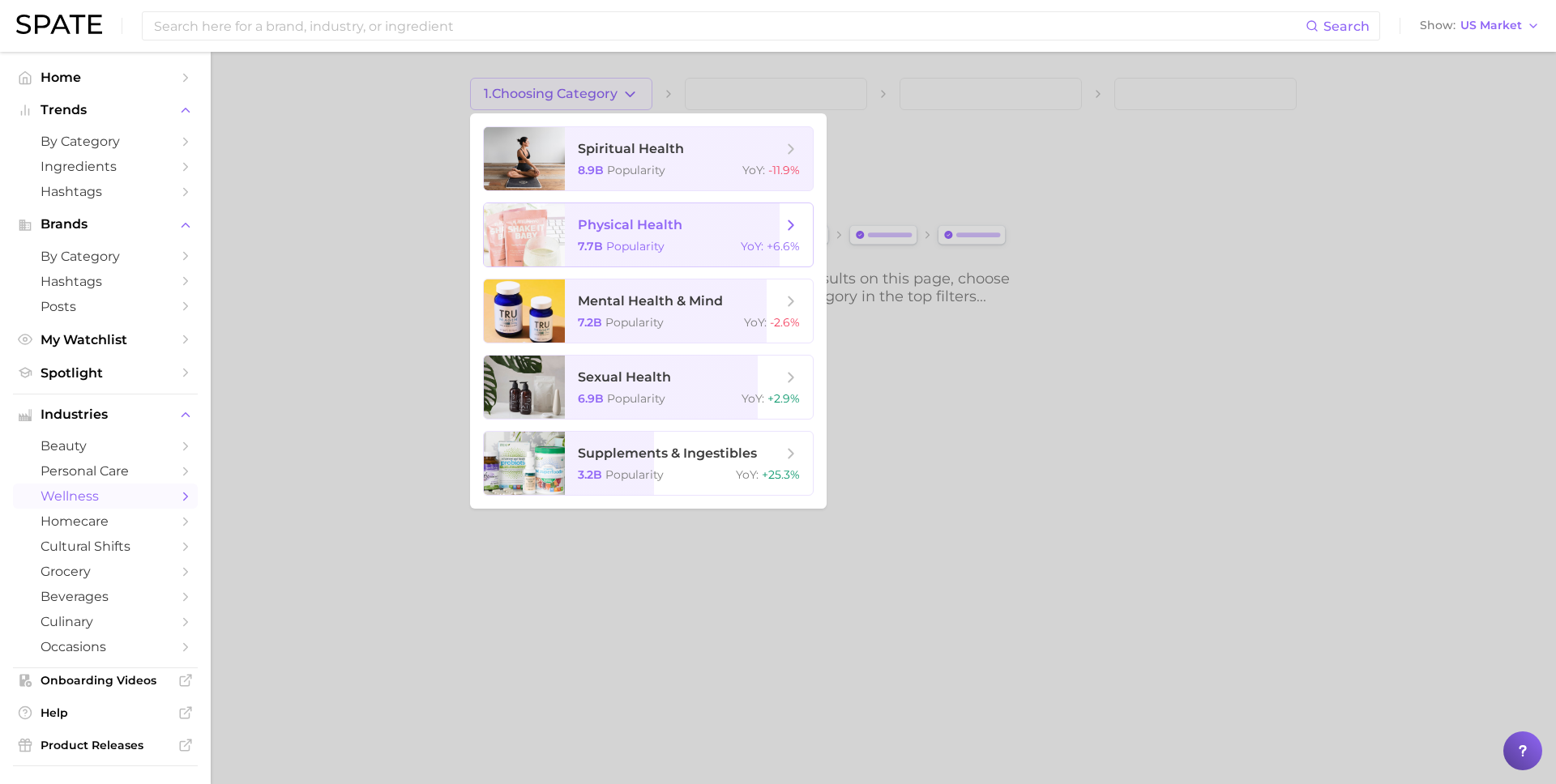
click at [646, 234] on span "physical health 7.7b Popularity YoY : +6.6%" at bounding box center [689, 235] width 248 height 63
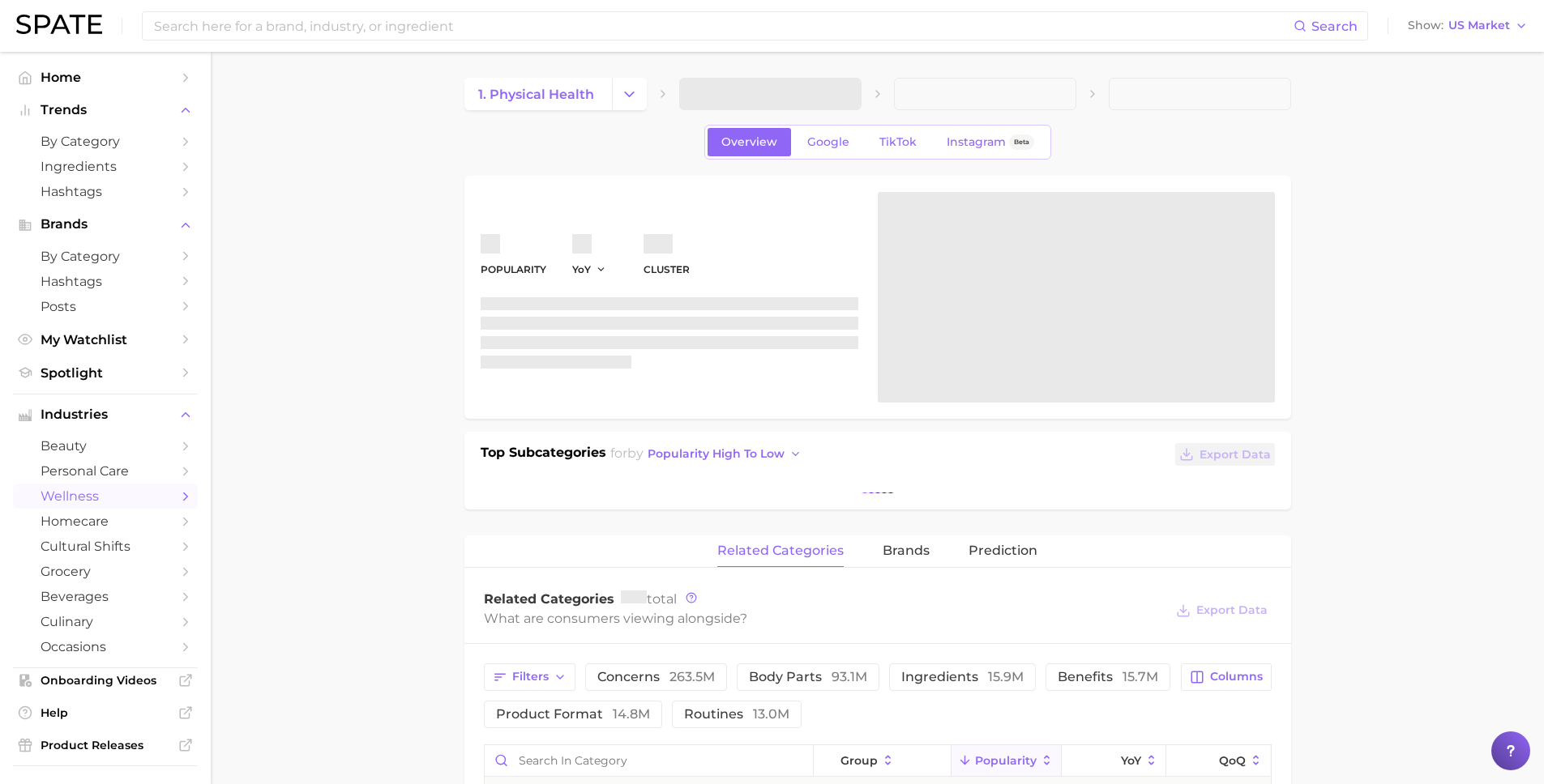
click at [822, 100] on span at bounding box center [771, 93] width 183 height 32
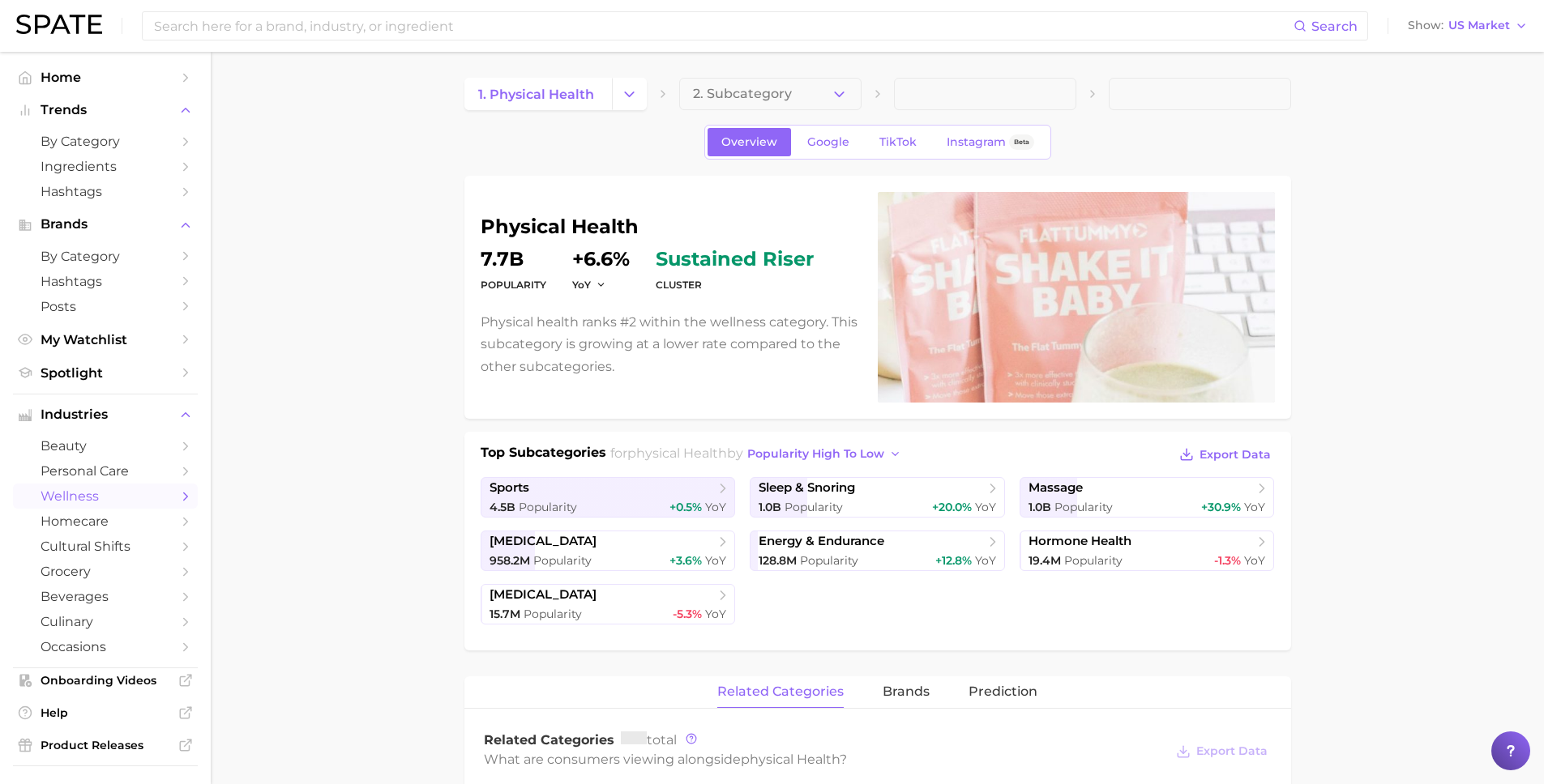
click at [839, 97] on icon "button" at bounding box center [839, 94] width 17 height 17
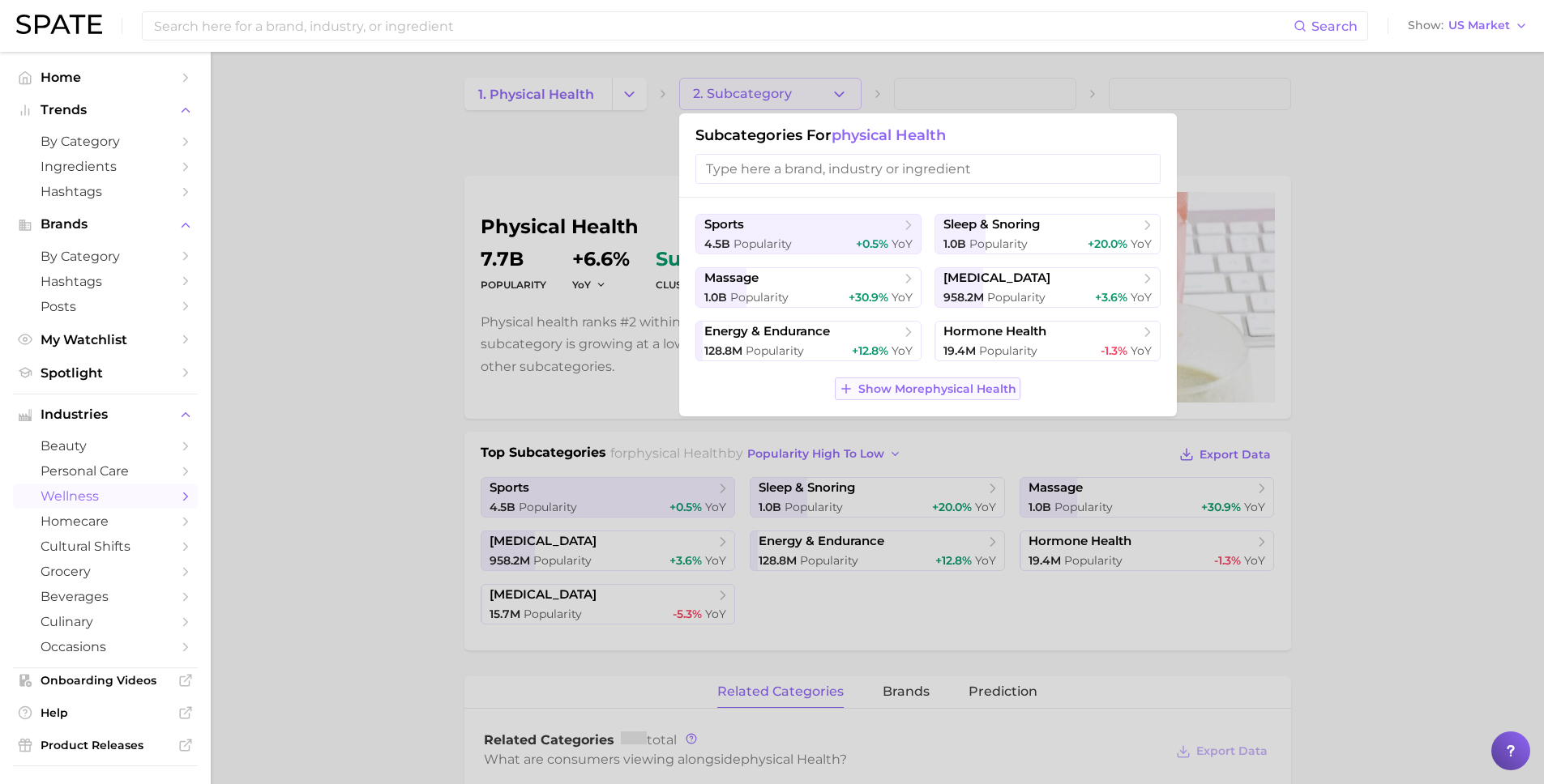
click at [976, 385] on span "Show More physical health" at bounding box center [937, 389] width 158 height 14
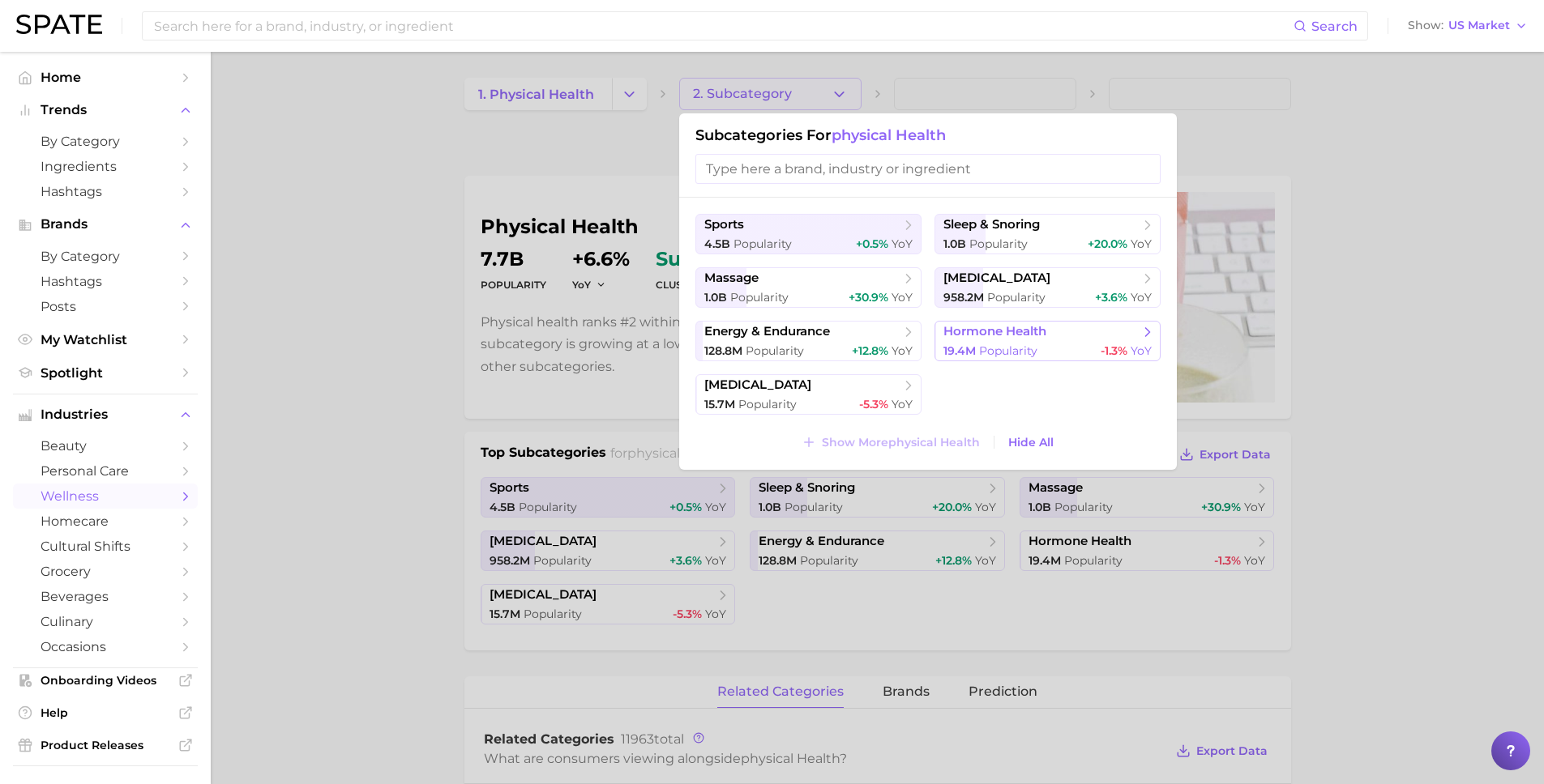
click at [1003, 337] on span "hormone health" at bounding box center [994, 331] width 103 height 16
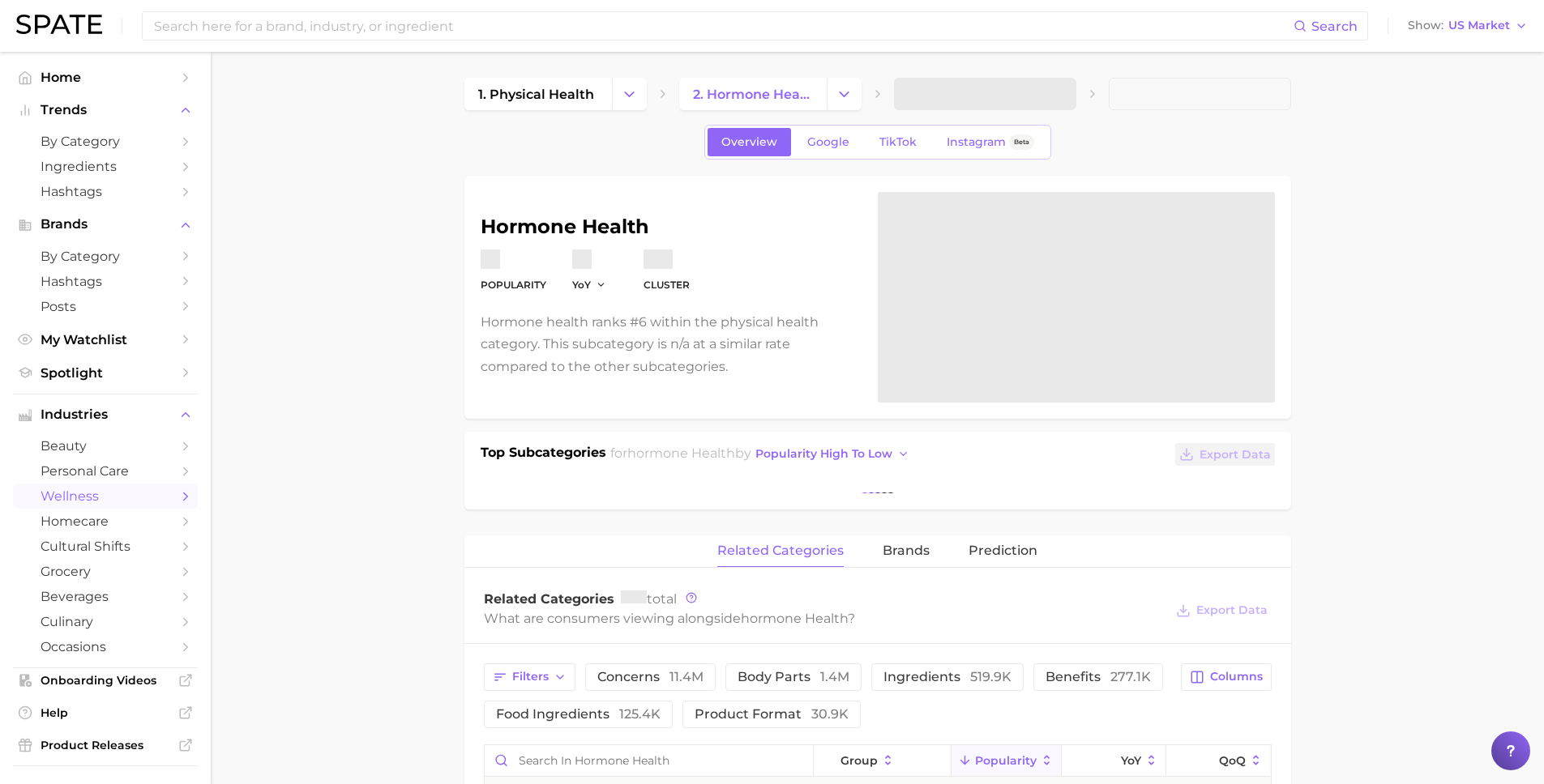
click at [976, 86] on span at bounding box center [985, 93] width 183 height 32
click at [1004, 102] on span at bounding box center [985, 93] width 183 height 32
click at [480, 368] on p "Hormone health ranks #6 within the physical health category. This subcategory i…" at bounding box center [669, 344] width 378 height 67
click at [839, 93] on icon "Change Category" at bounding box center [844, 94] width 17 height 17
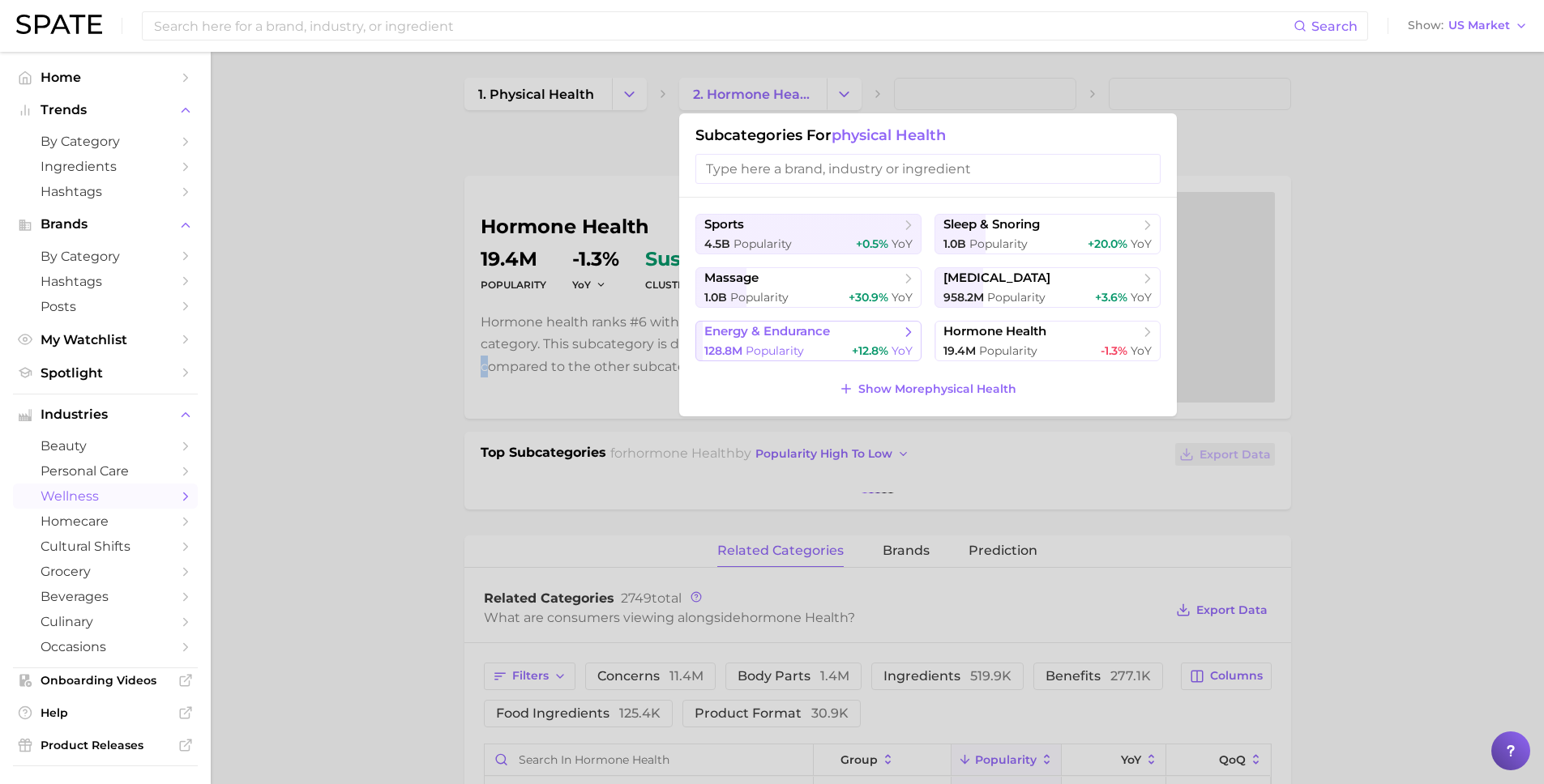
click at [765, 339] on span "energy & endurance" at bounding box center [767, 331] width 126 height 16
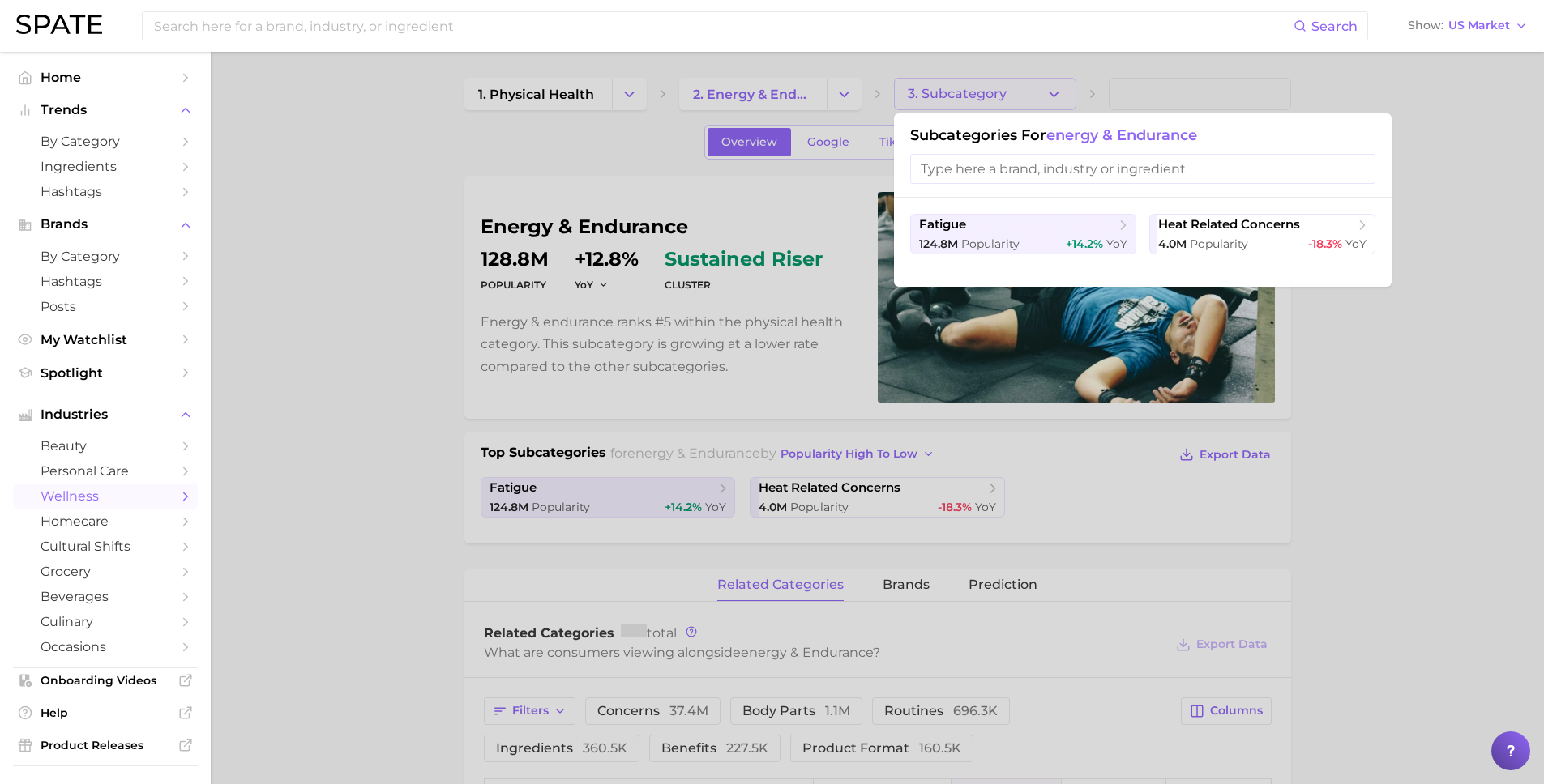
click at [652, 105] on div at bounding box center [772, 392] width 1544 height 784
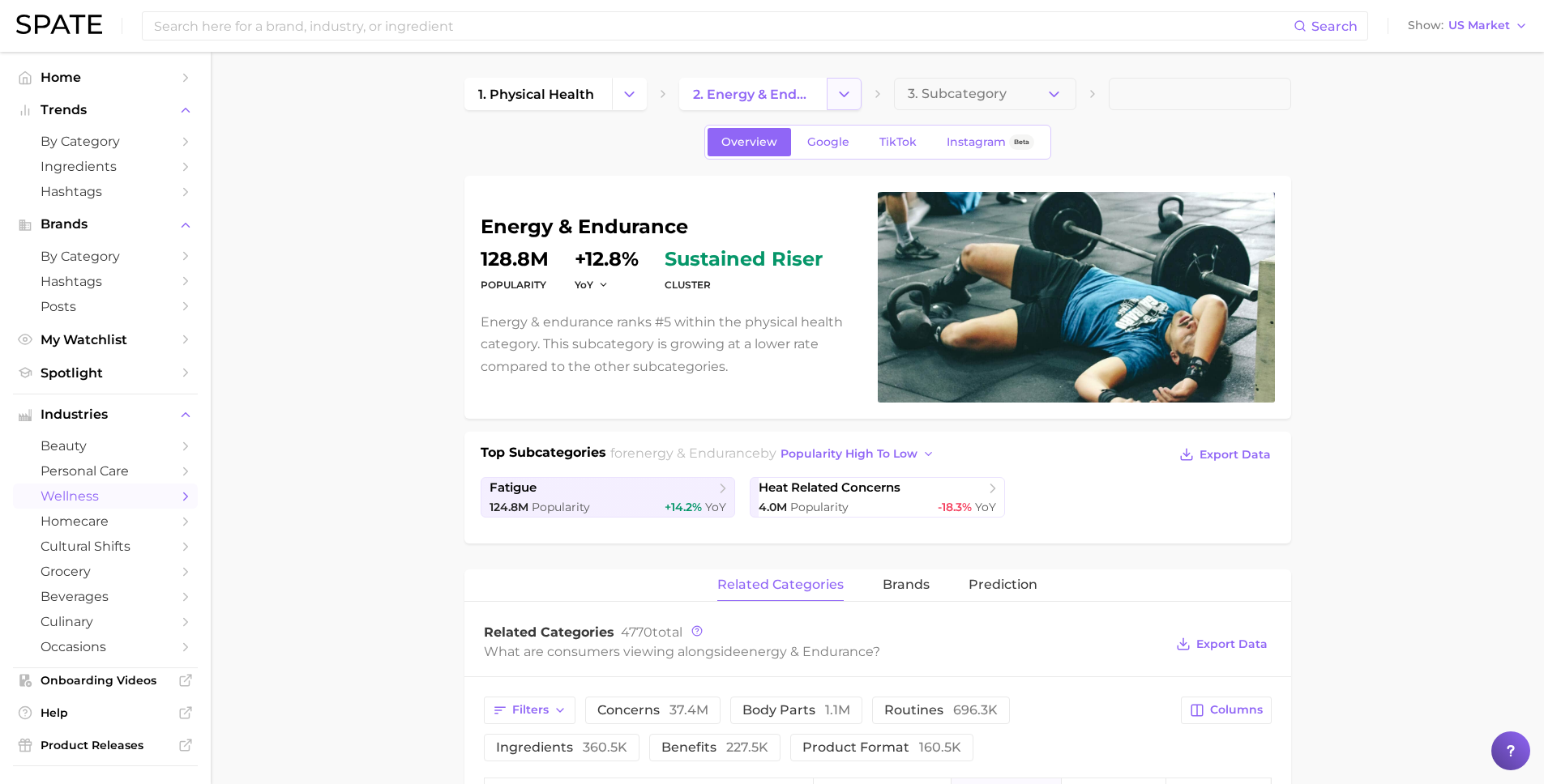
click at [831, 97] on button "Change Category" at bounding box center [844, 93] width 35 height 32
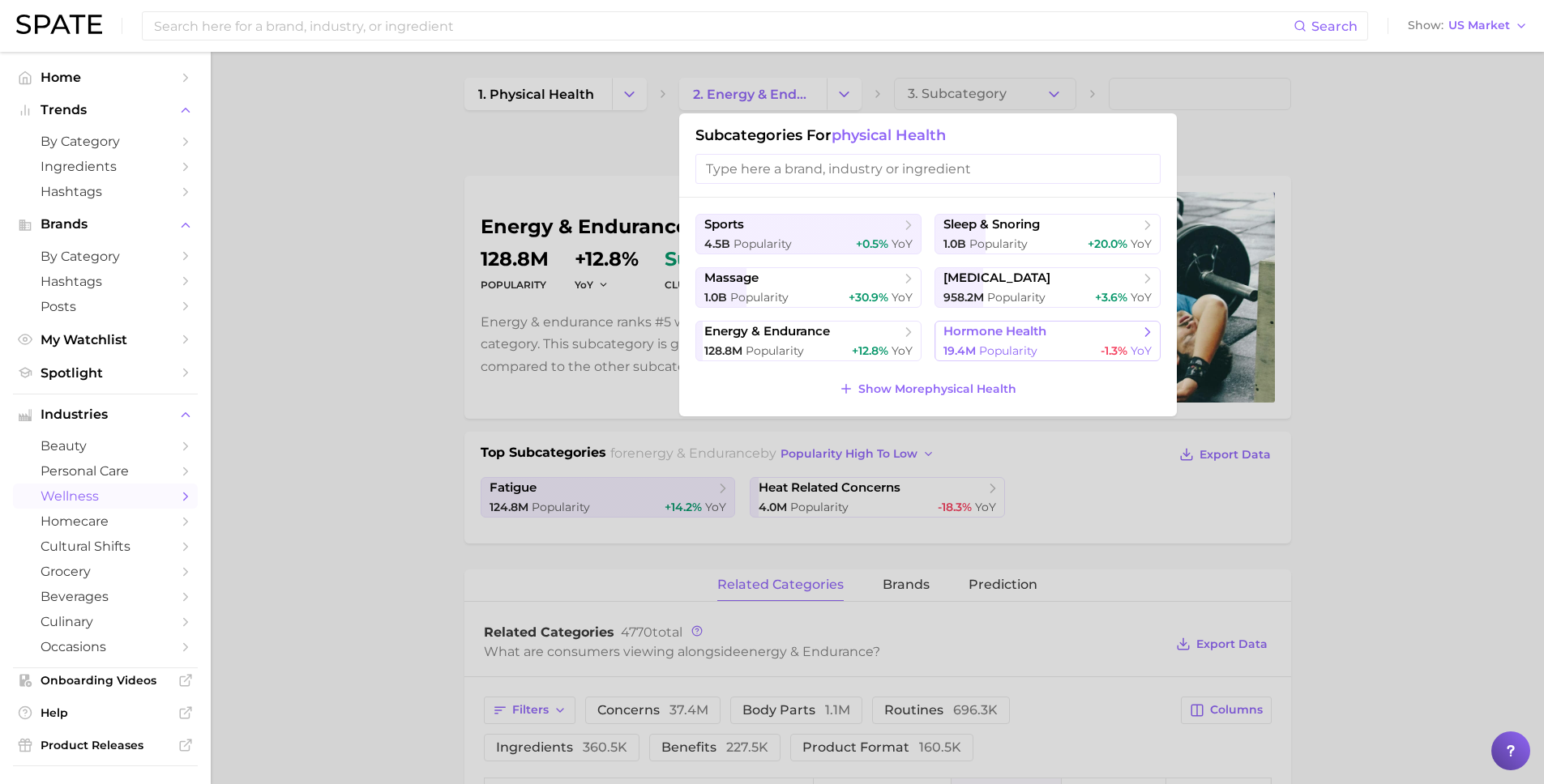
click at [982, 338] on span "hormone health" at bounding box center [994, 331] width 103 height 16
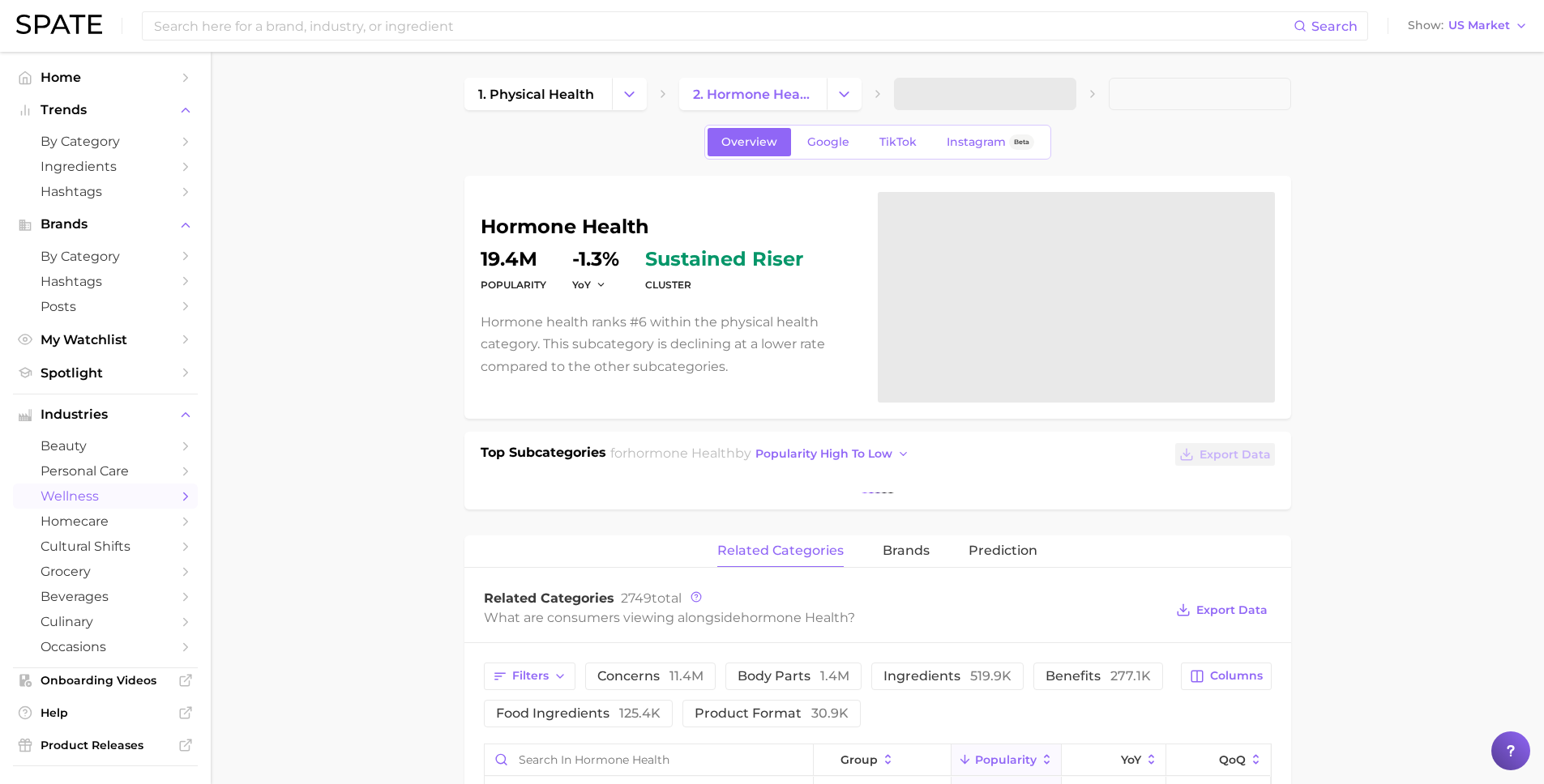
click at [1050, 92] on span at bounding box center [985, 93] width 183 height 32
click at [900, 89] on span at bounding box center [985, 93] width 183 height 32
click at [600, 90] on link "1. physical health" at bounding box center [539, 93] width 148 height 32
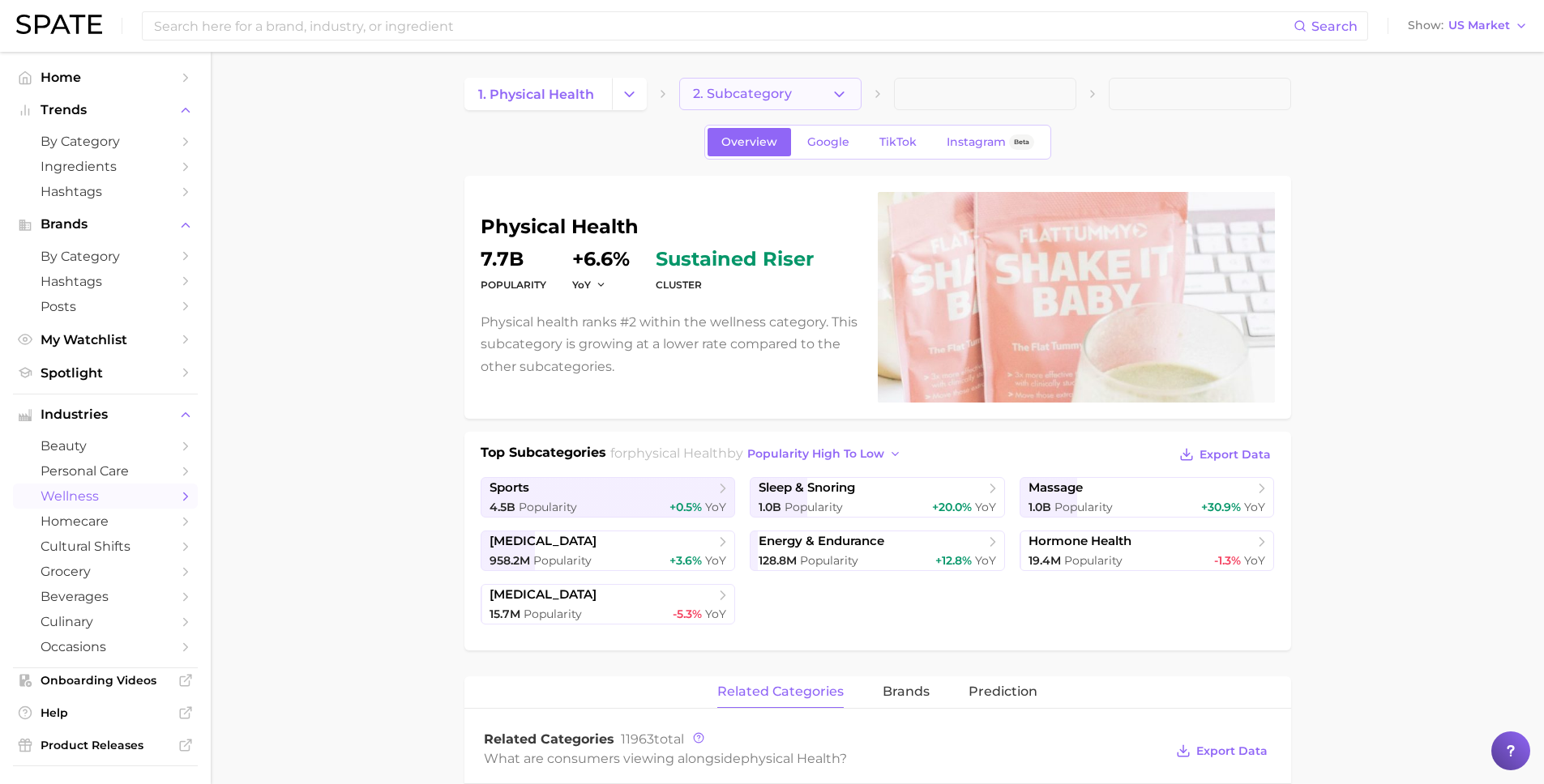
click at [845, 90] on icon "button" at bounding box center [839, 94] width 17 height 17
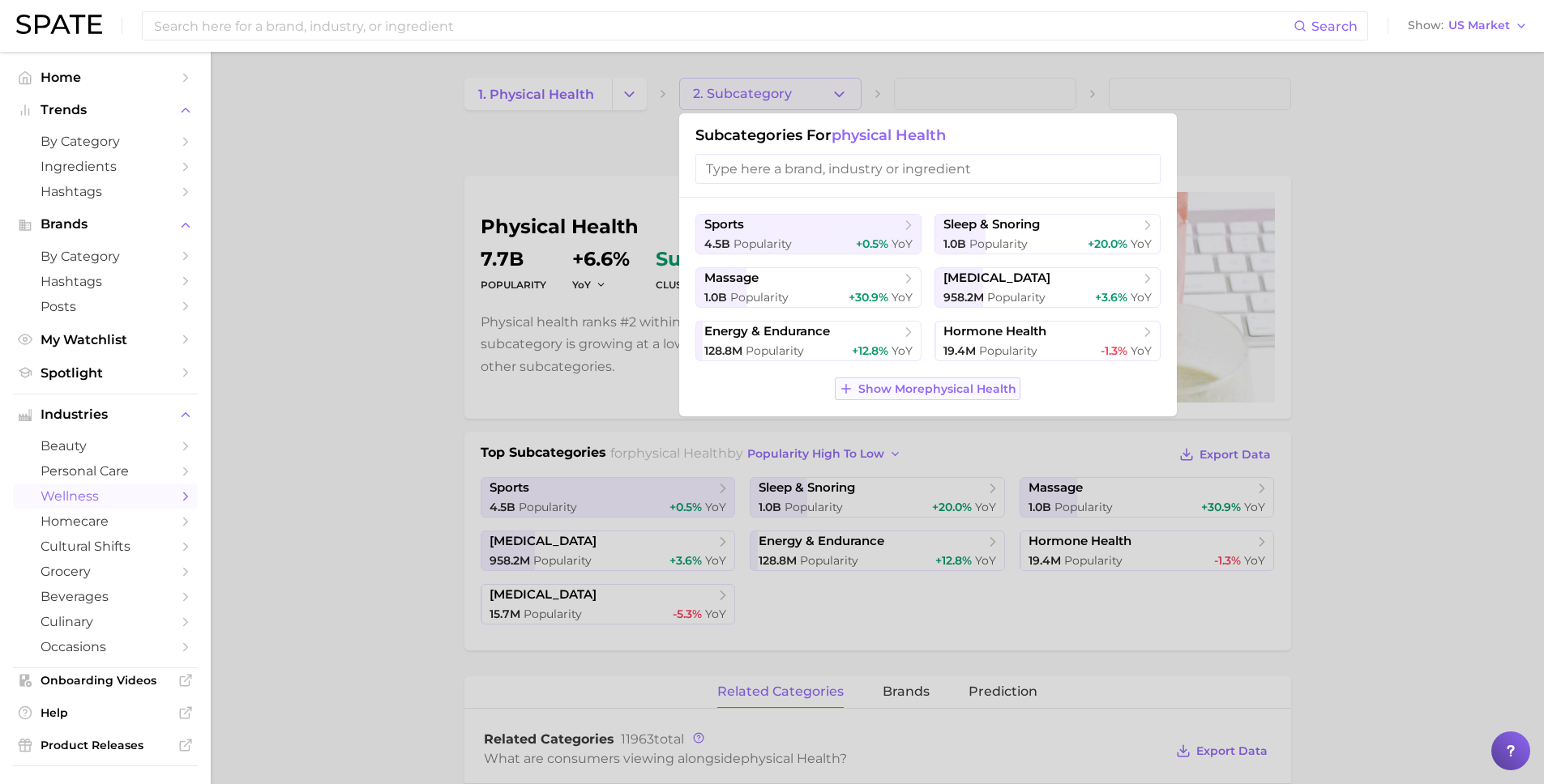
click at [961, 385] on span "Show More physical health" at bounding box center [937, 389] width 158 height 14
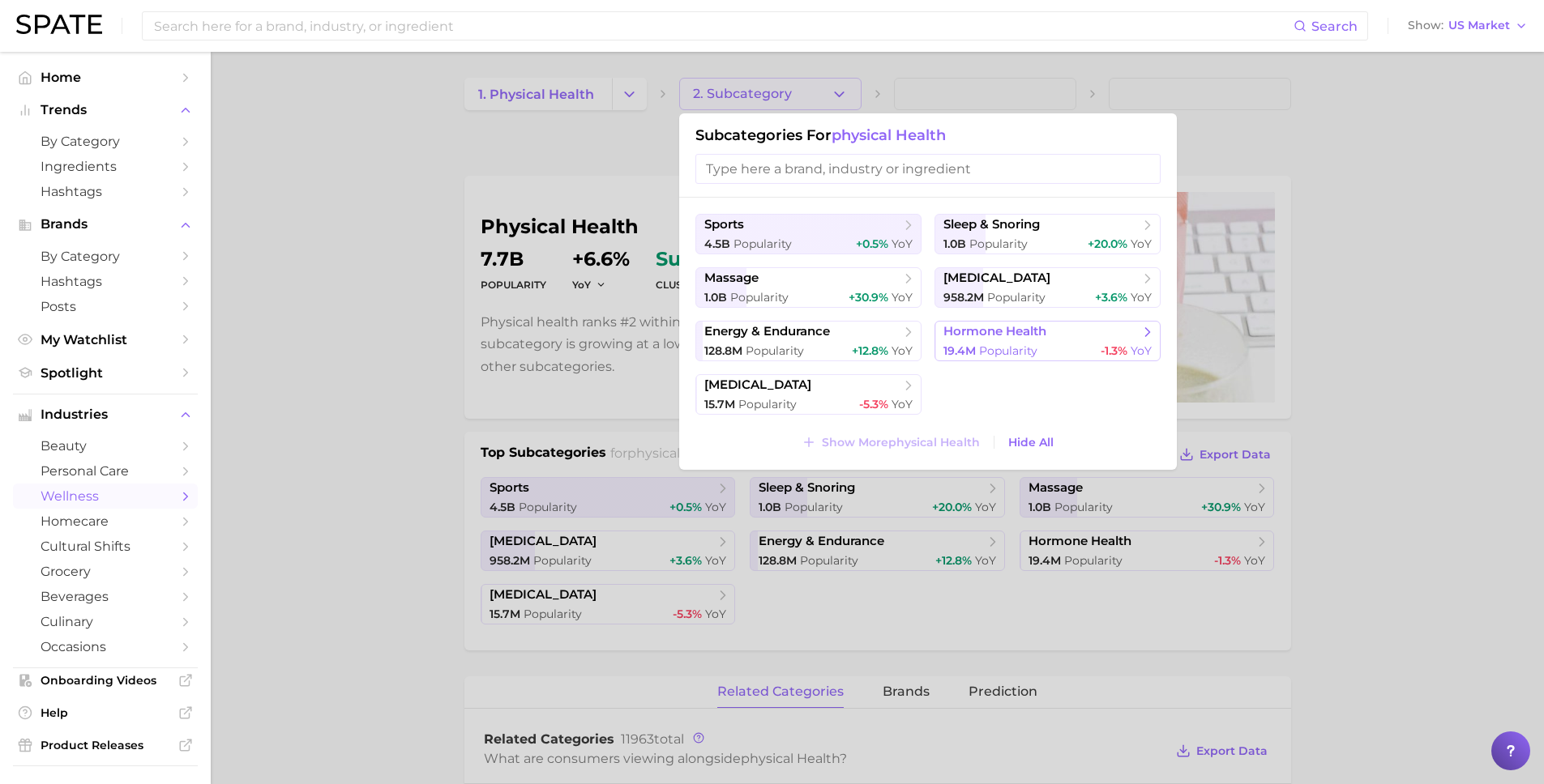
click at [1011, 340] on button "hormone health 19.4m Popularity -1.3% YoY" at bounding box center [1047, 340] width 226 height 40
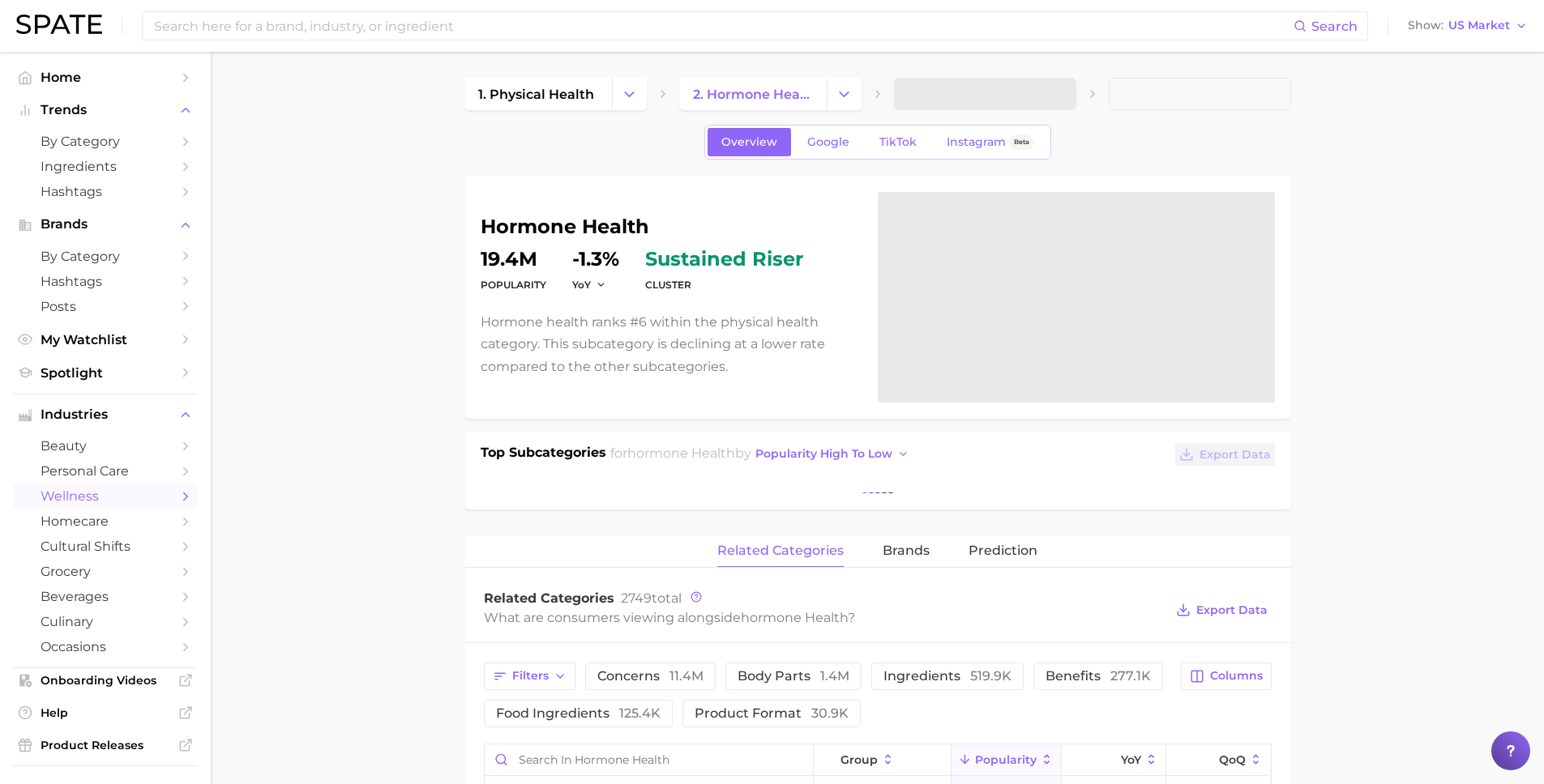
click at [966, 83] on span at bounding box center [985, 93] width 183 height 32
click at [835, 96] on icon "Change Category" at bounding box center [844, 94] width 17 height 17
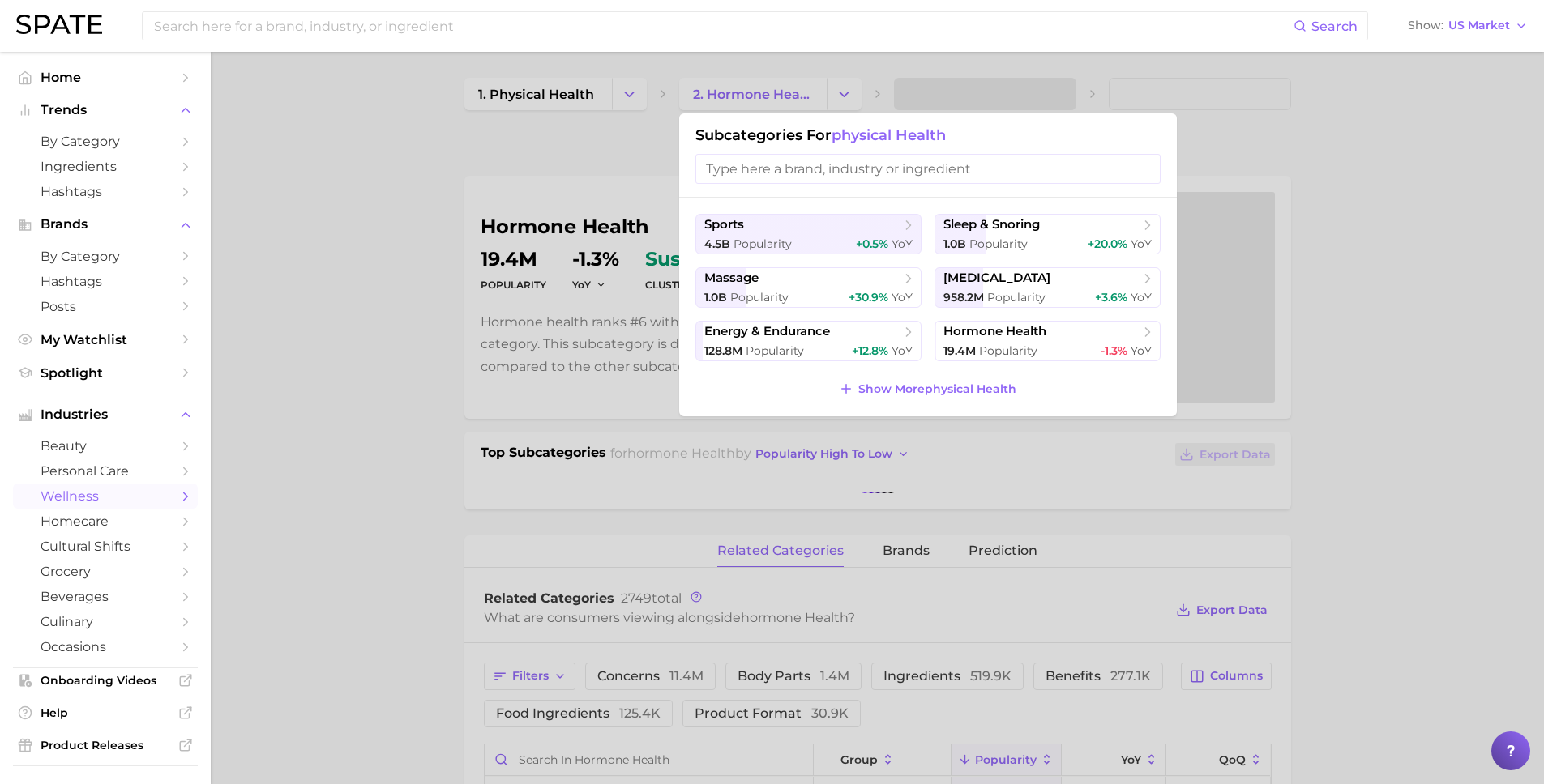
click at [516, 71] on div at bounding box center [772, 392] width 1544 height 784
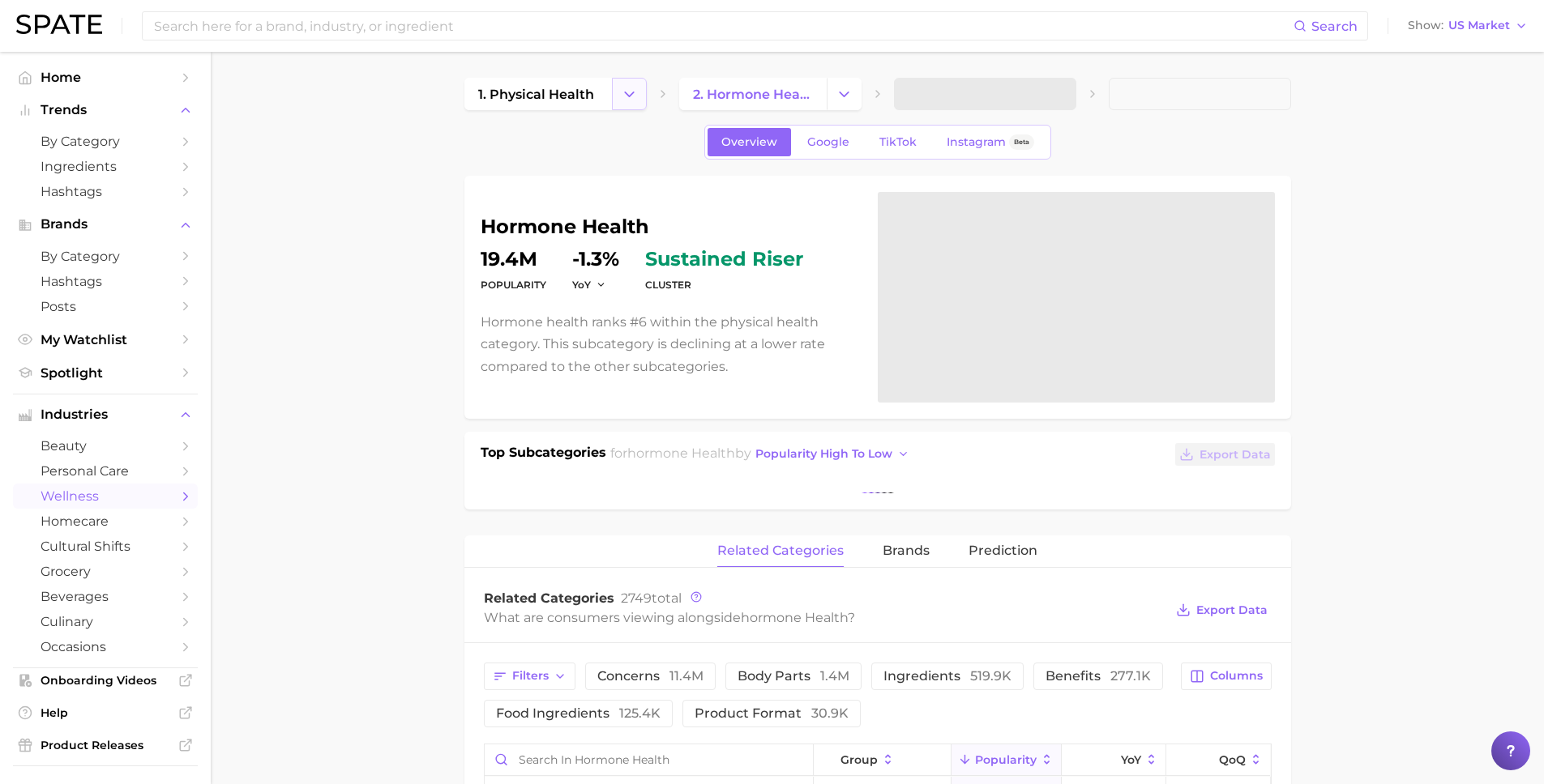
click at [623, 98] on icon "Change Category" at bounding box center [629, 94] width 17 height 17
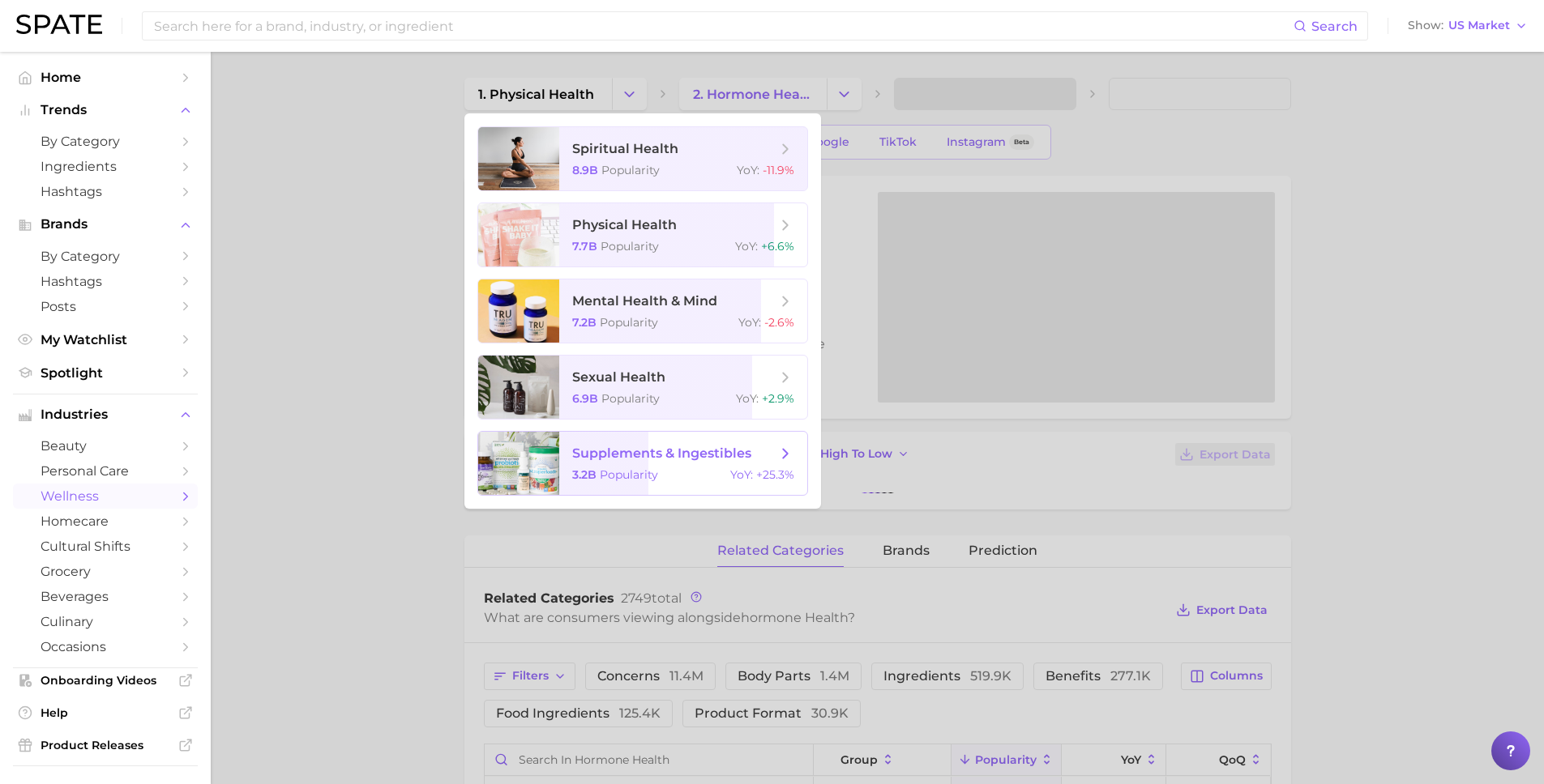
click at [667, 475] on div "3.2b Popularity YoY : +25.3%" at bounding box center [683, 475] width 222 height 15
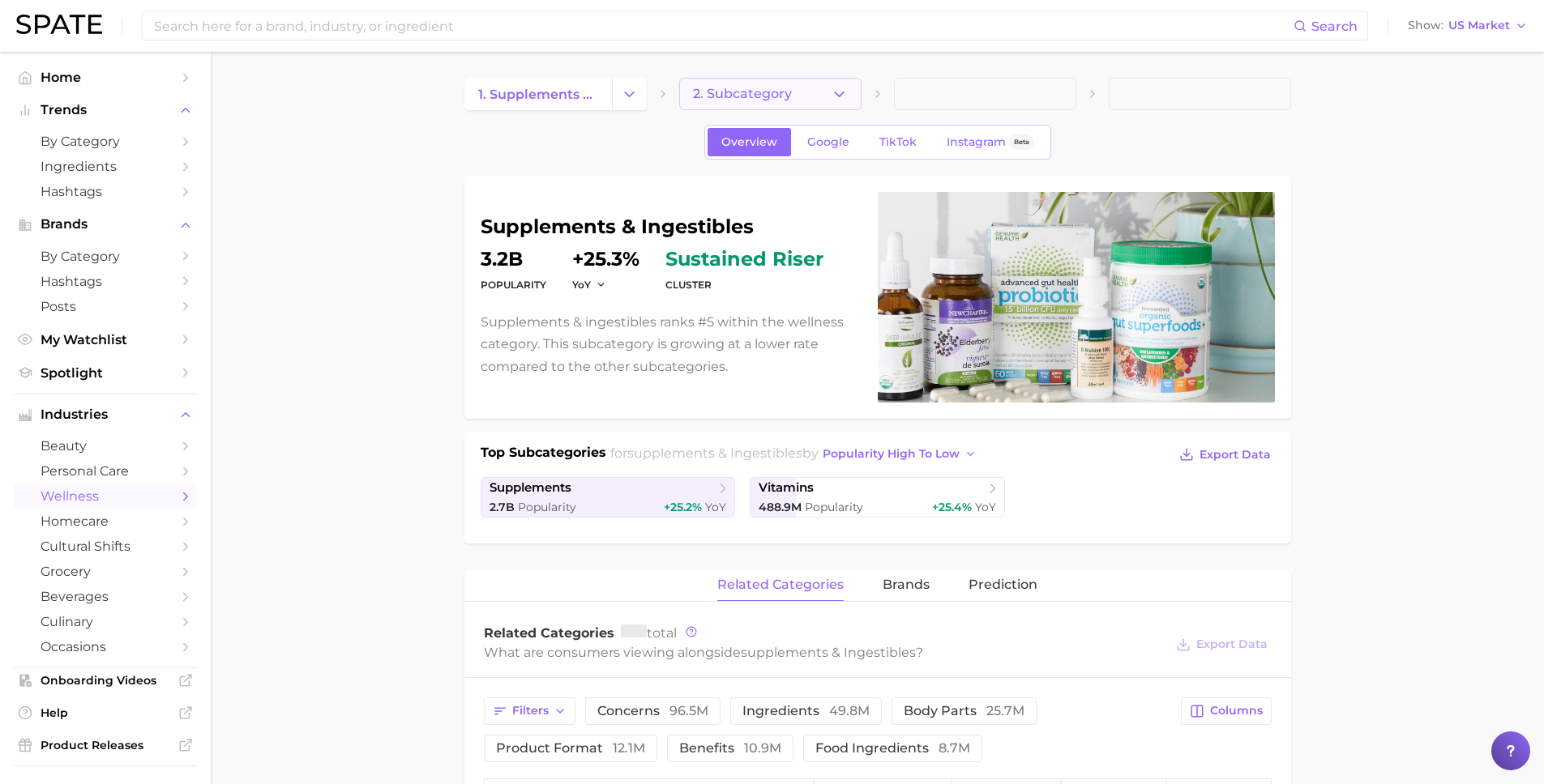
click at [850, 91] on button "2. Subcategory" at bounding box center [771, 93] width 183 height 32
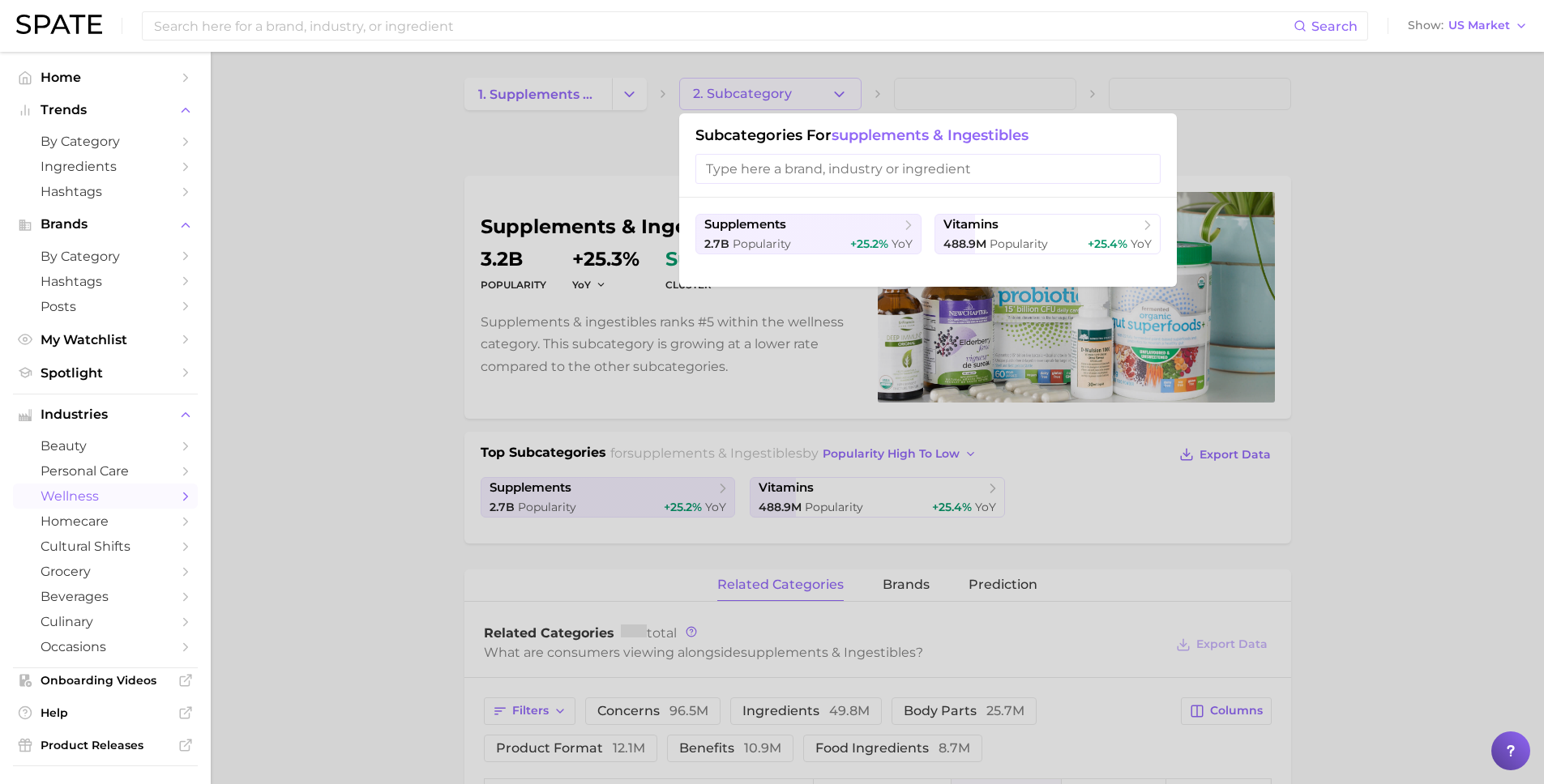
click at [618, 119] on div at bounding box center [772, 392] width 1544 height 784
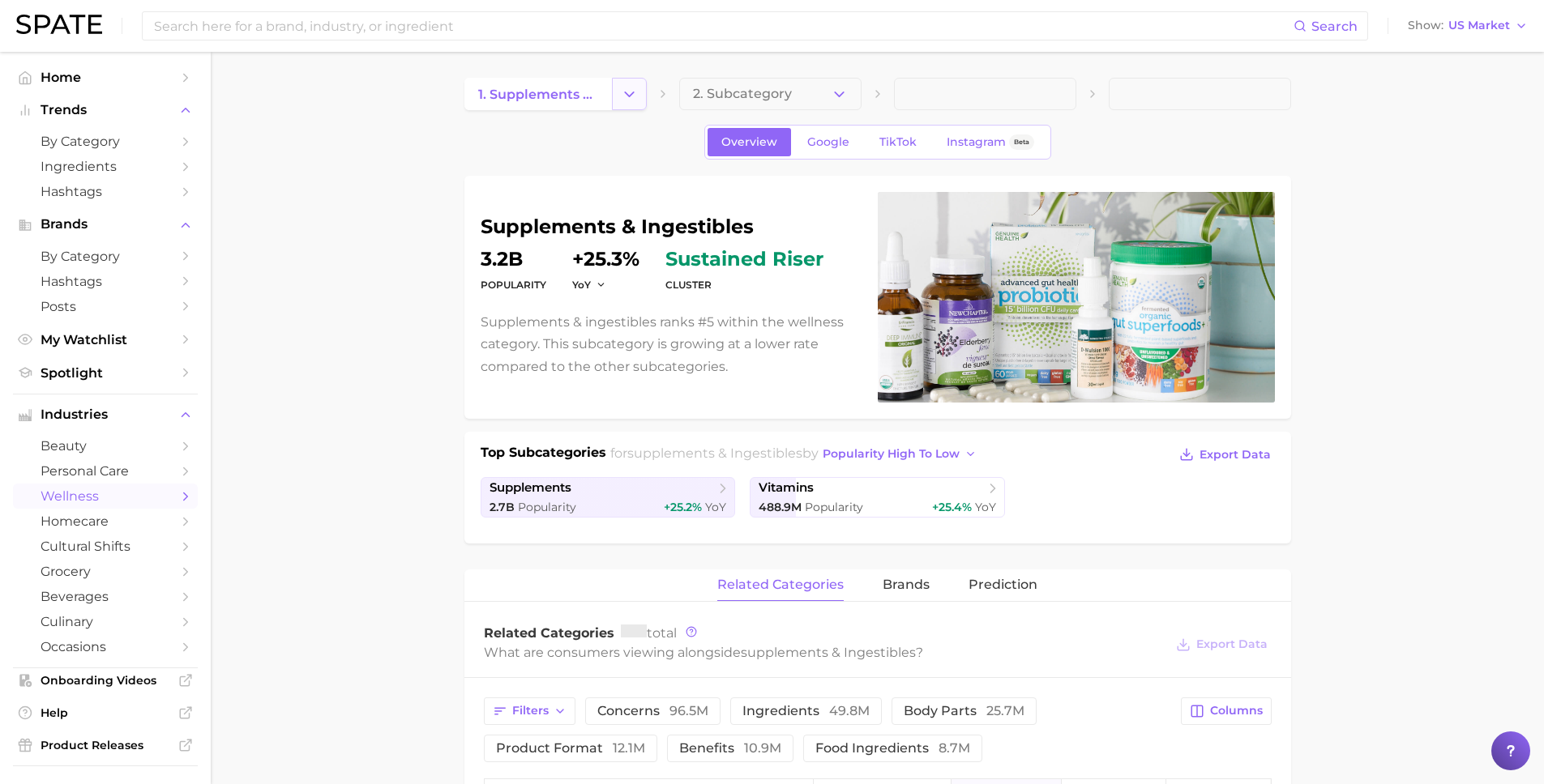
click at [620, 78] on button "Change Category" at bounding box center [629, 93] width 35 height 32
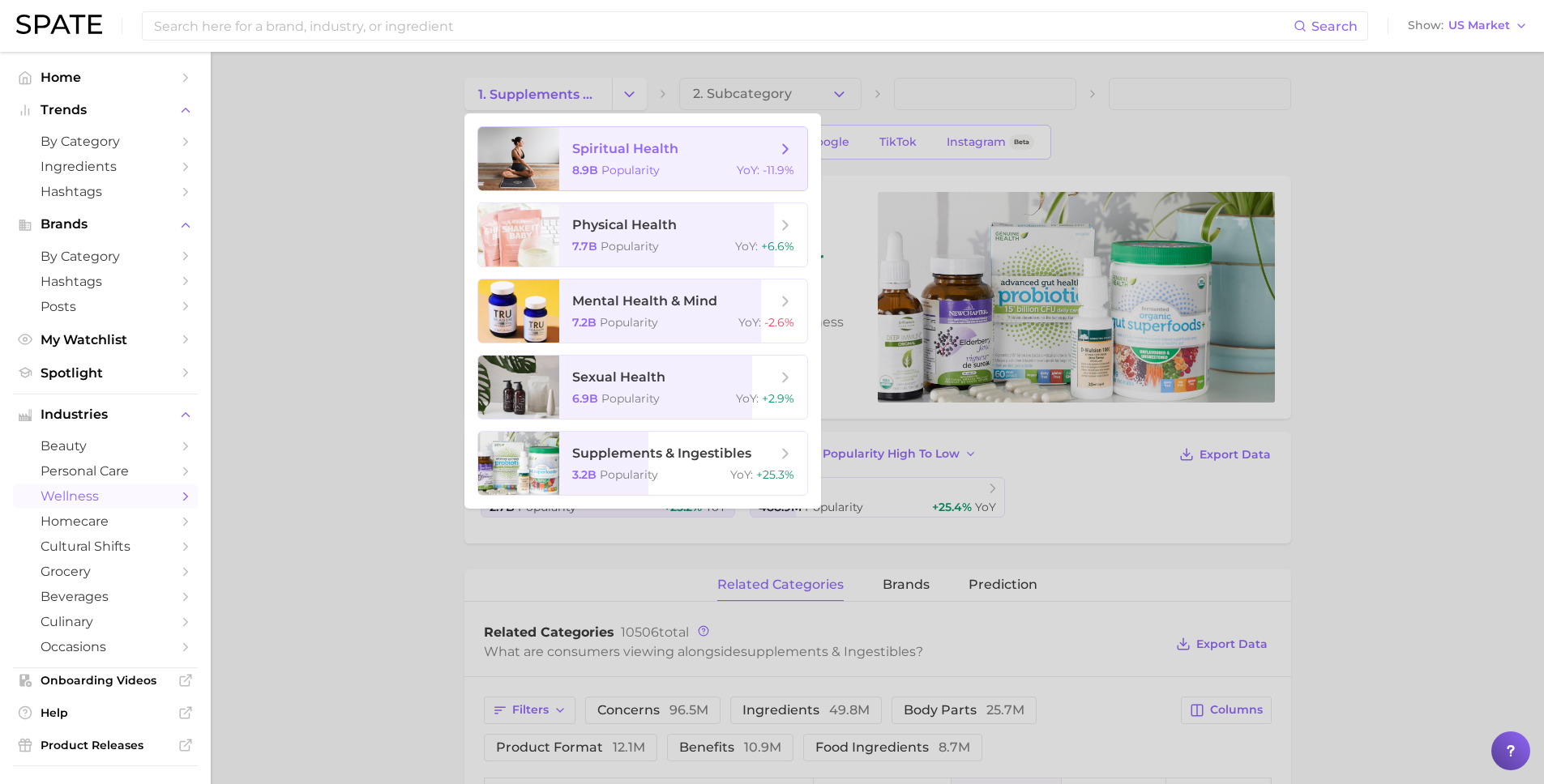
click at [610, 147] on span "spiritual health" at bounding box center [625, 148] width 106 height 16
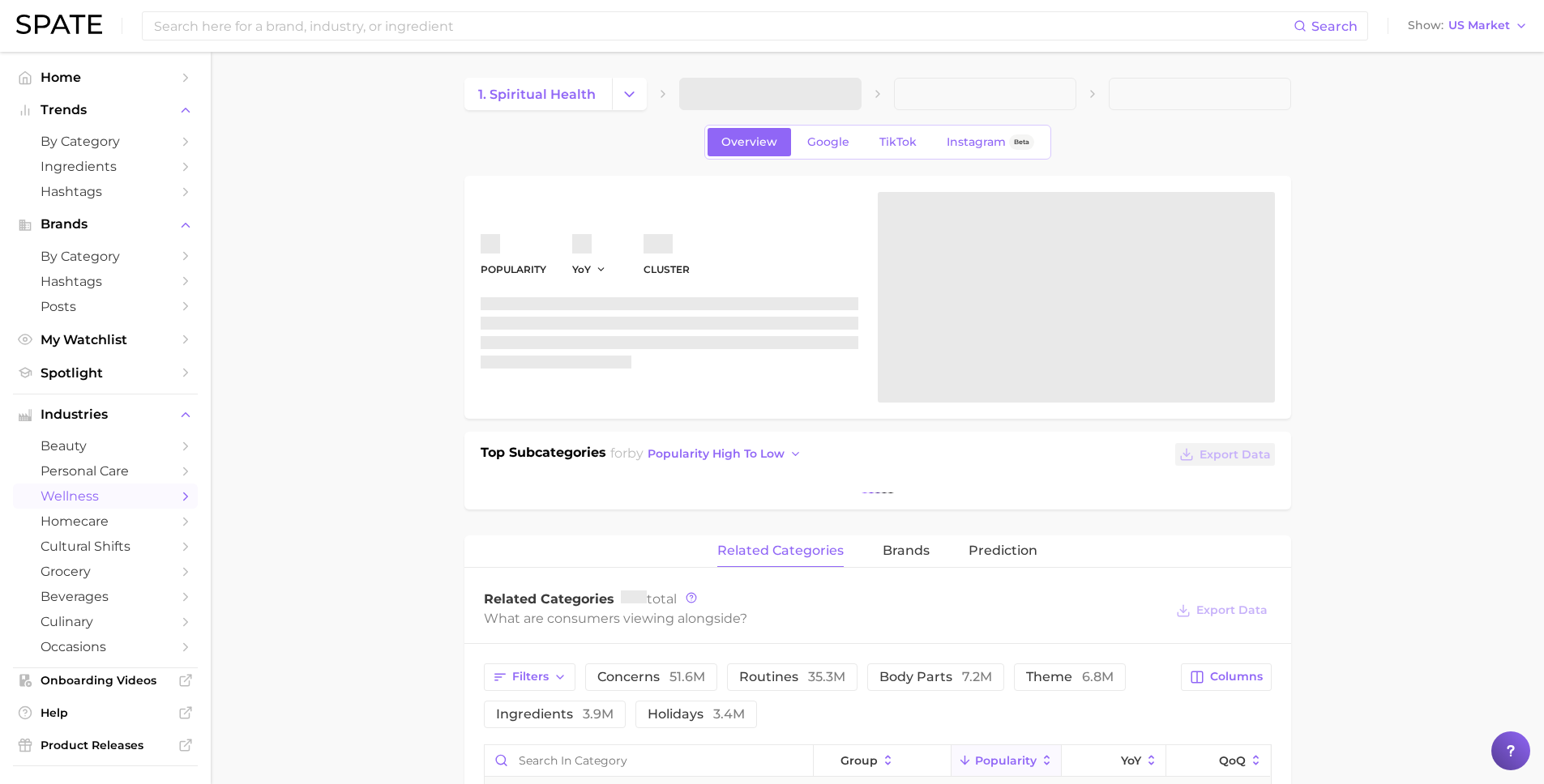
click at [842, 97] on span at bounding box center [771, 93] width 183 height 32
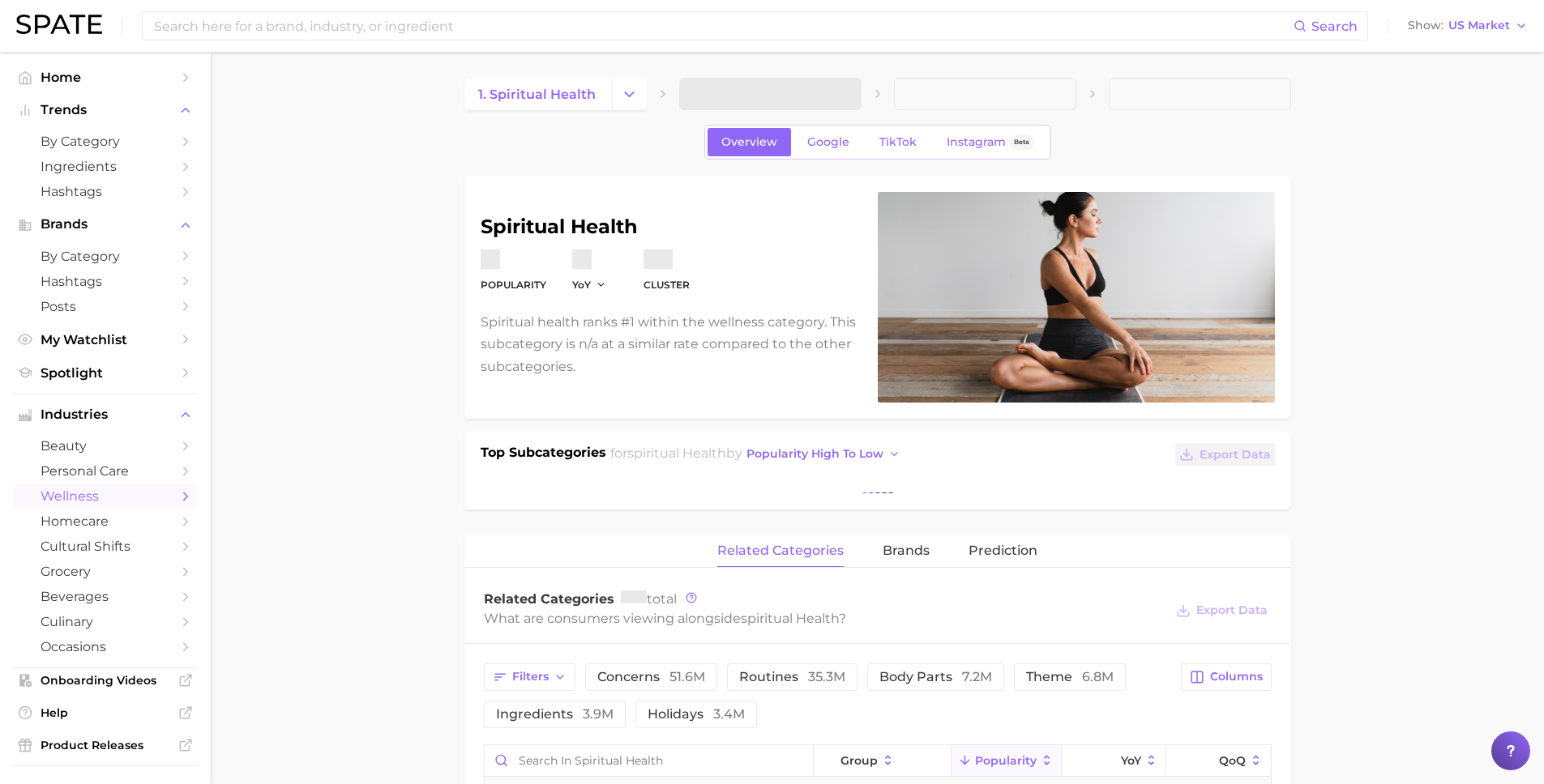
click at [825, 97] on span at bounding box center [771, 93] width 183 height 32
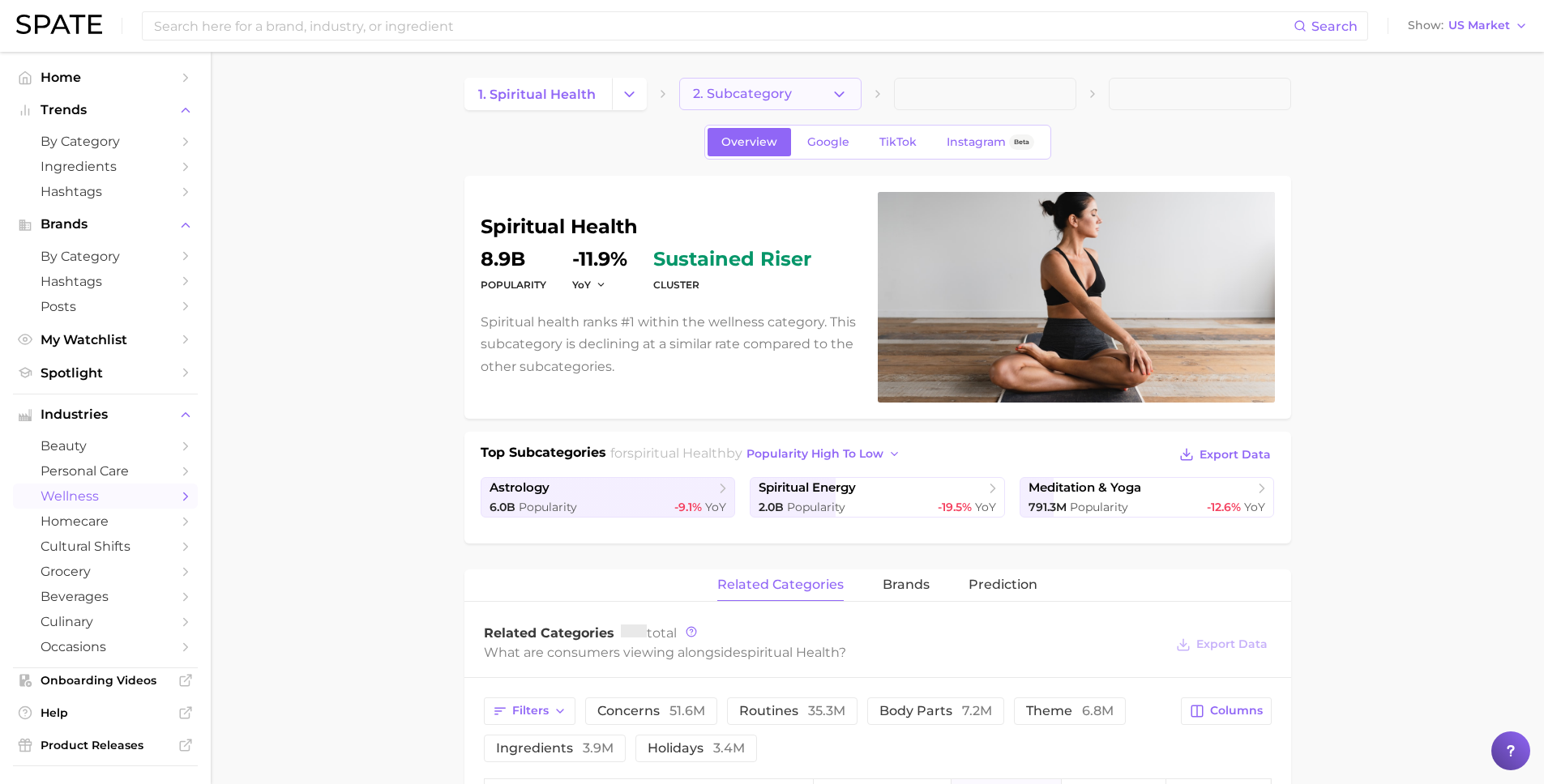
click at [806, 88] on button "2. Subcategory" at bounding box center [771, 93] width 183 height 32
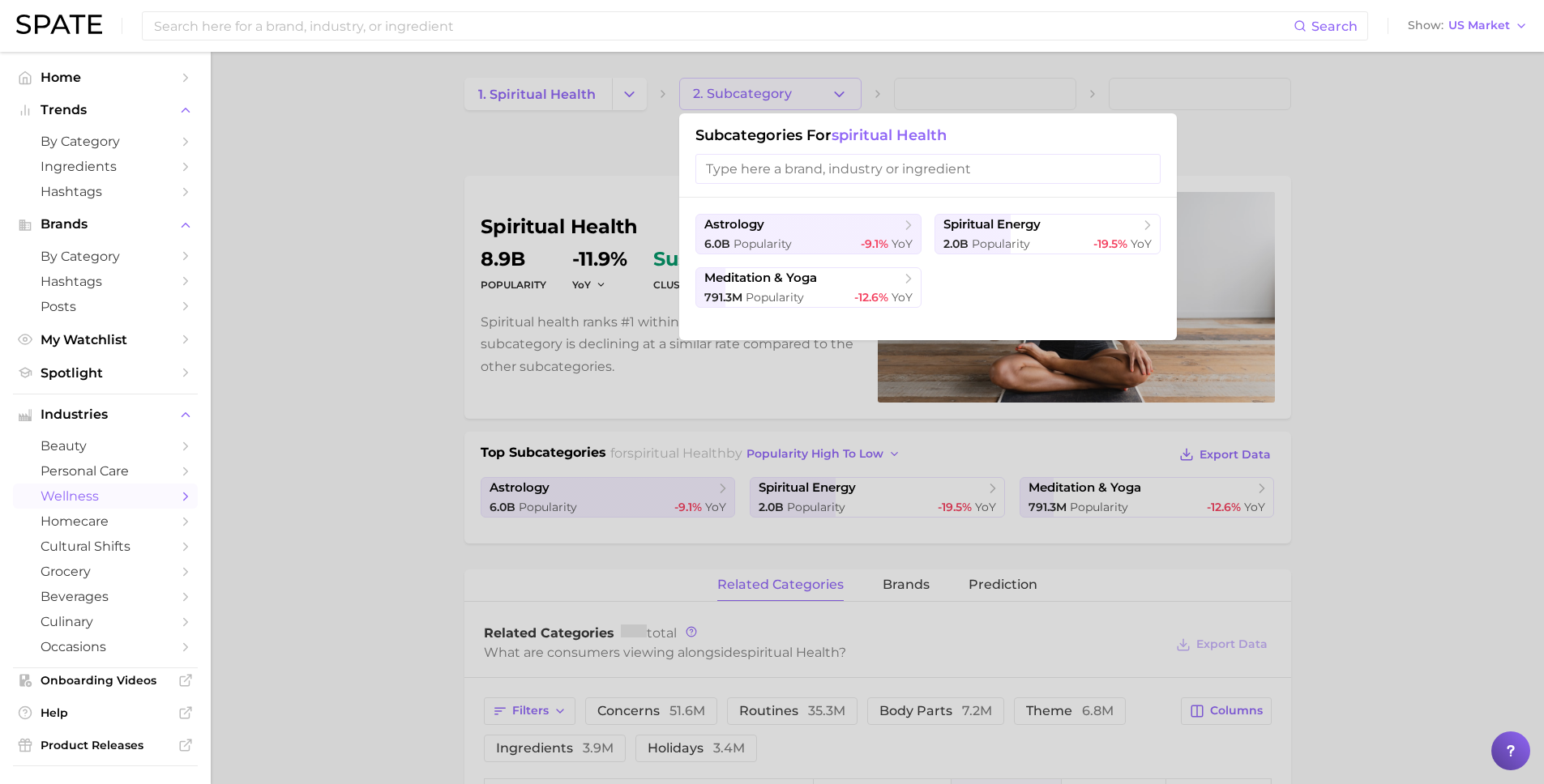
click at [567, 183] on div at bounding box center [772, 392] width 1544 height 784
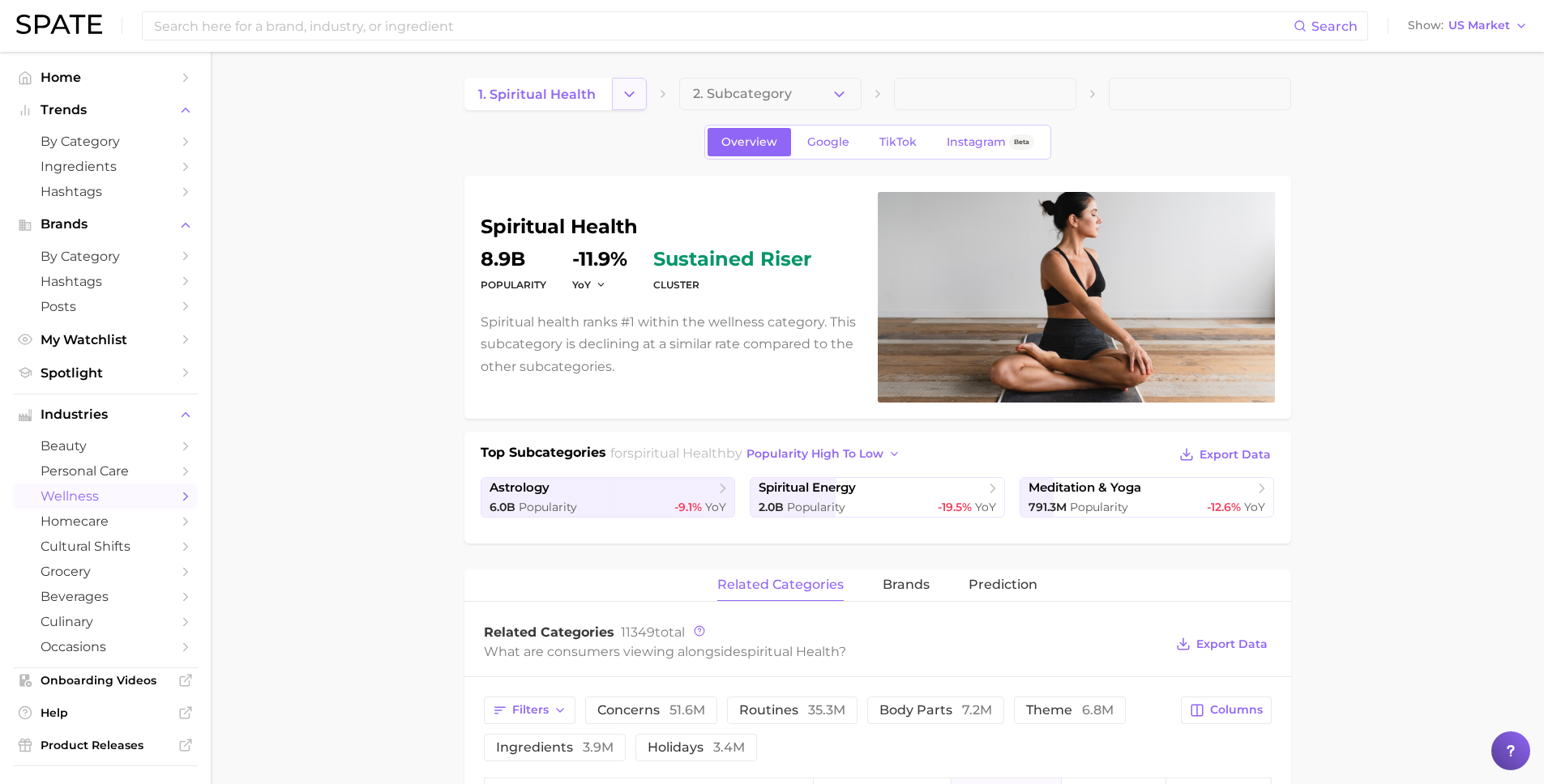
click at [628, 92] on icon "Change Category" at bounding box center [629, 94] width 17 height 17
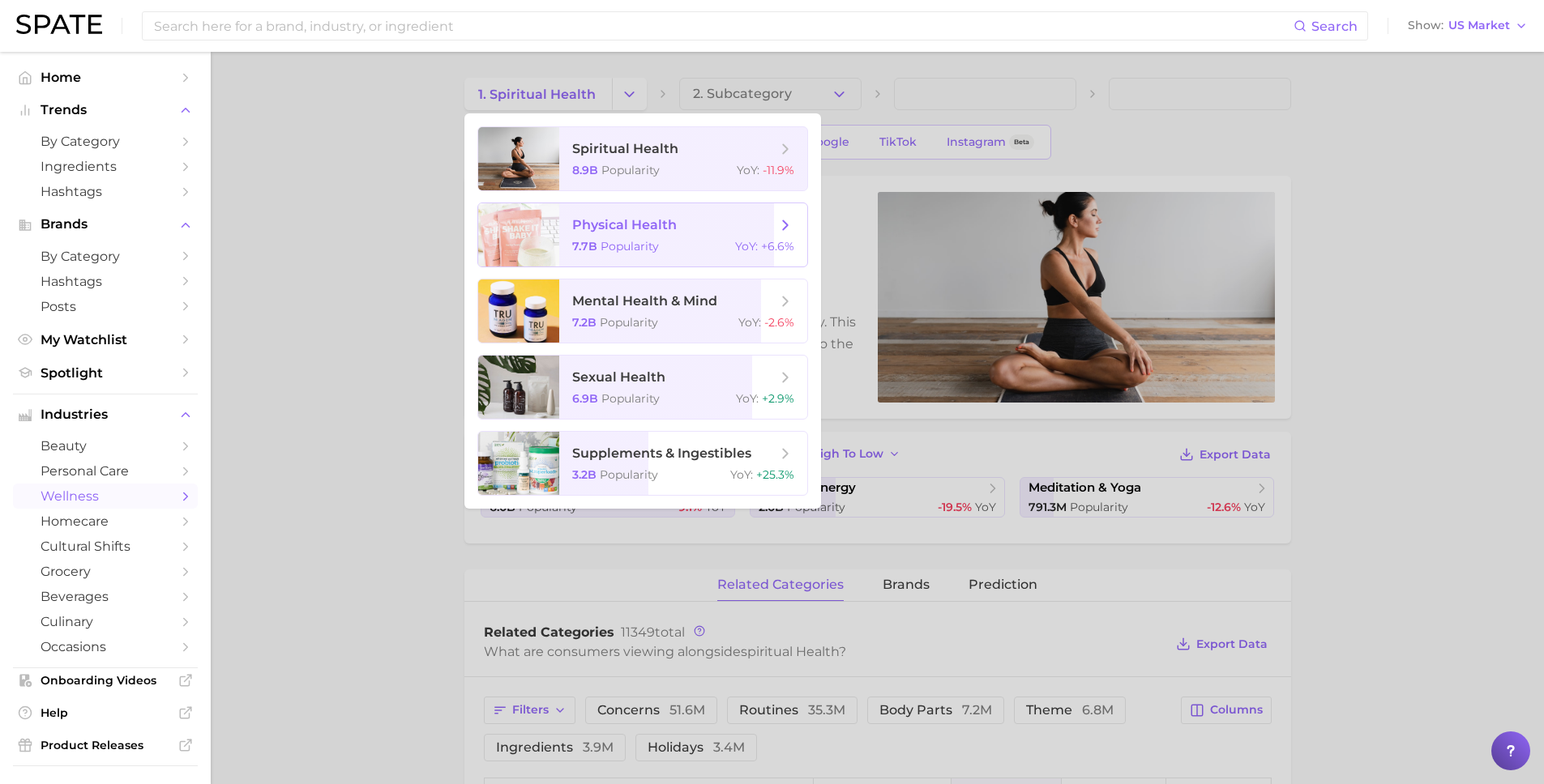
click at [619, 221] on span "physical health" at bounding box center [625, 225] width 104 height 16
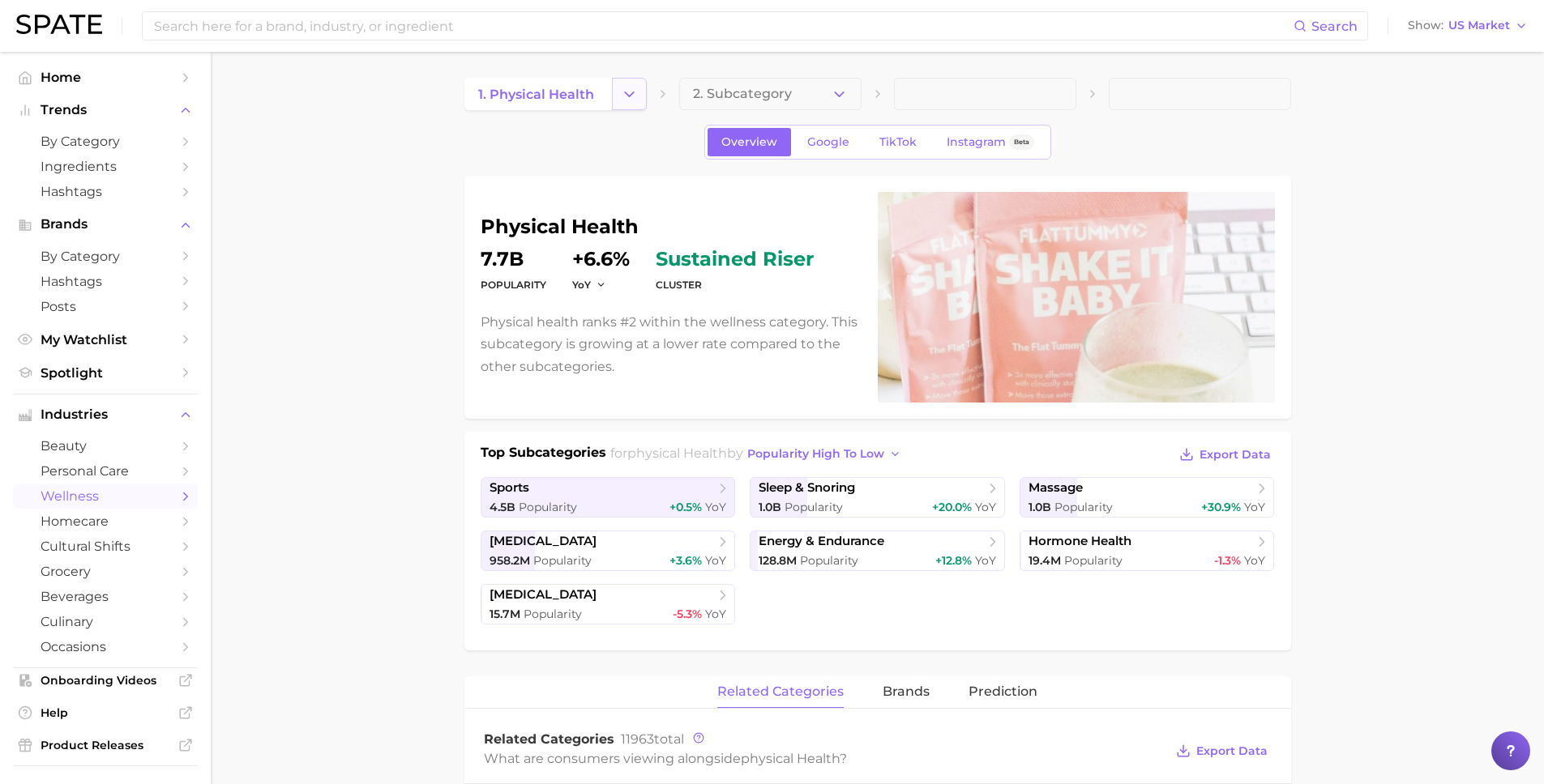
click at [615, 92] on button "Change Category" at bounding box center [629, 93] width 35 height 32
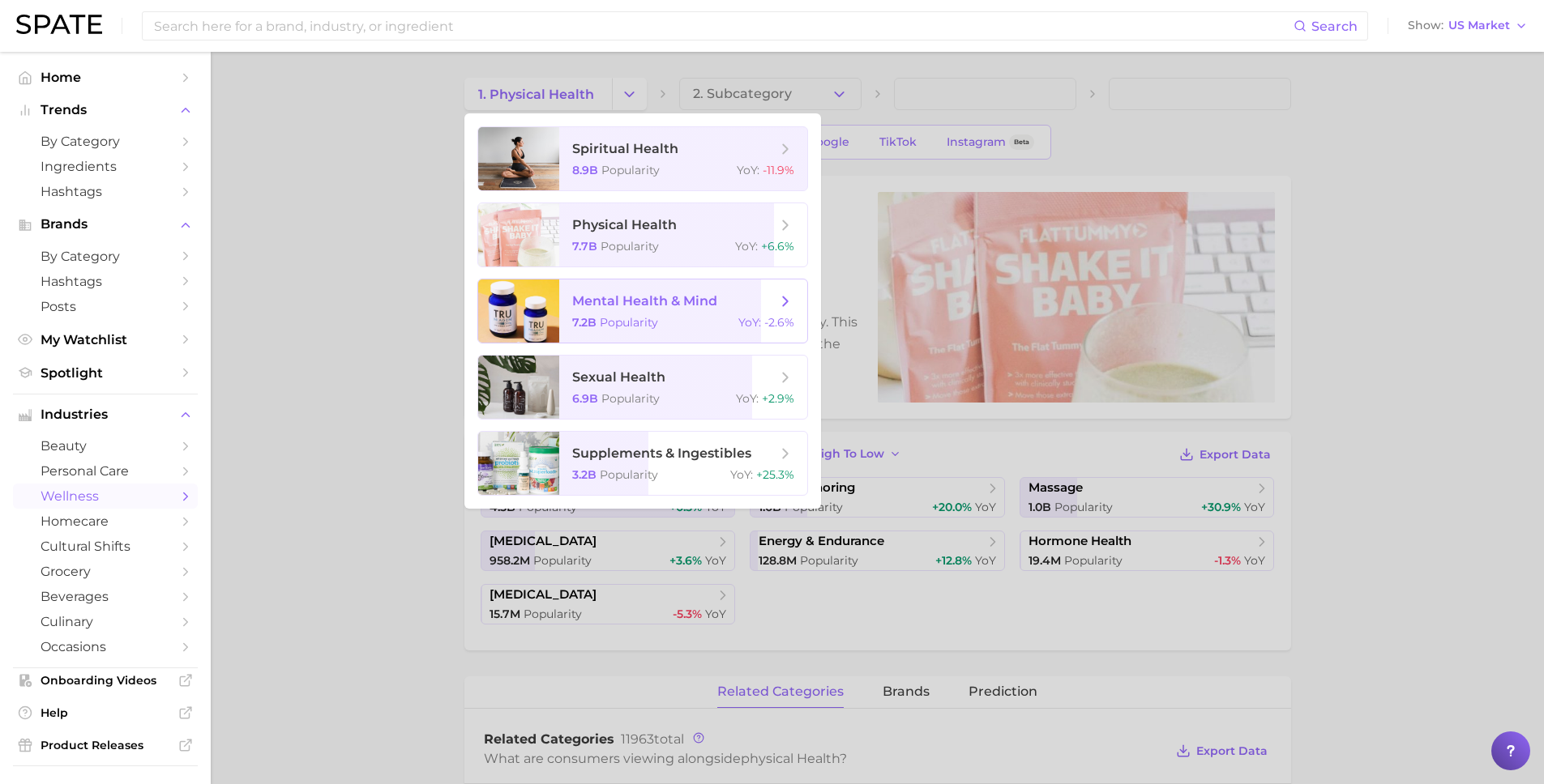
click at [602, 306] on span "mental health & mind" at bounding box center [645, 300] width 145 height 16
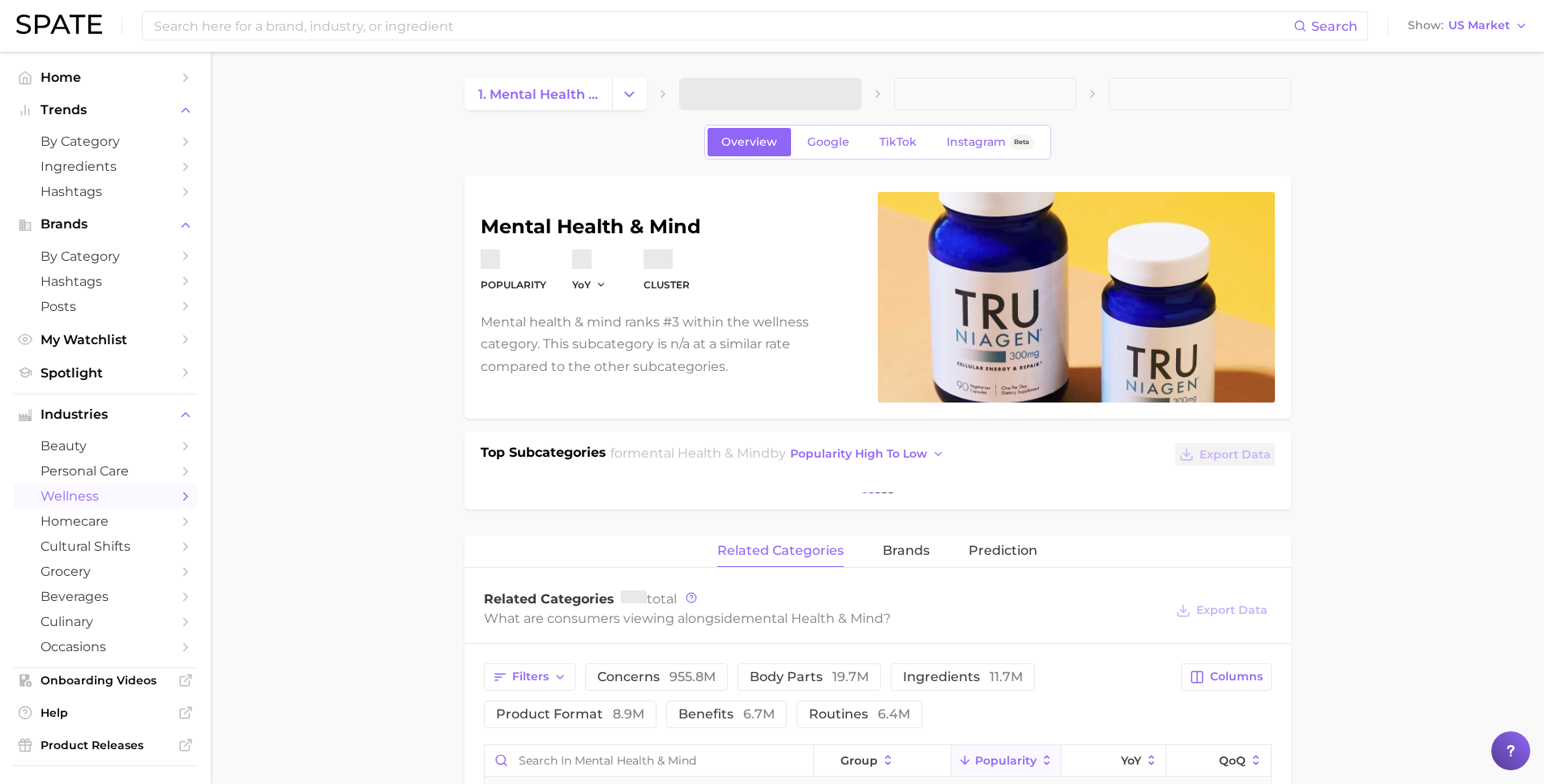
click at [846, 90] on span at bounding box center [771, 93] width 183 height 32
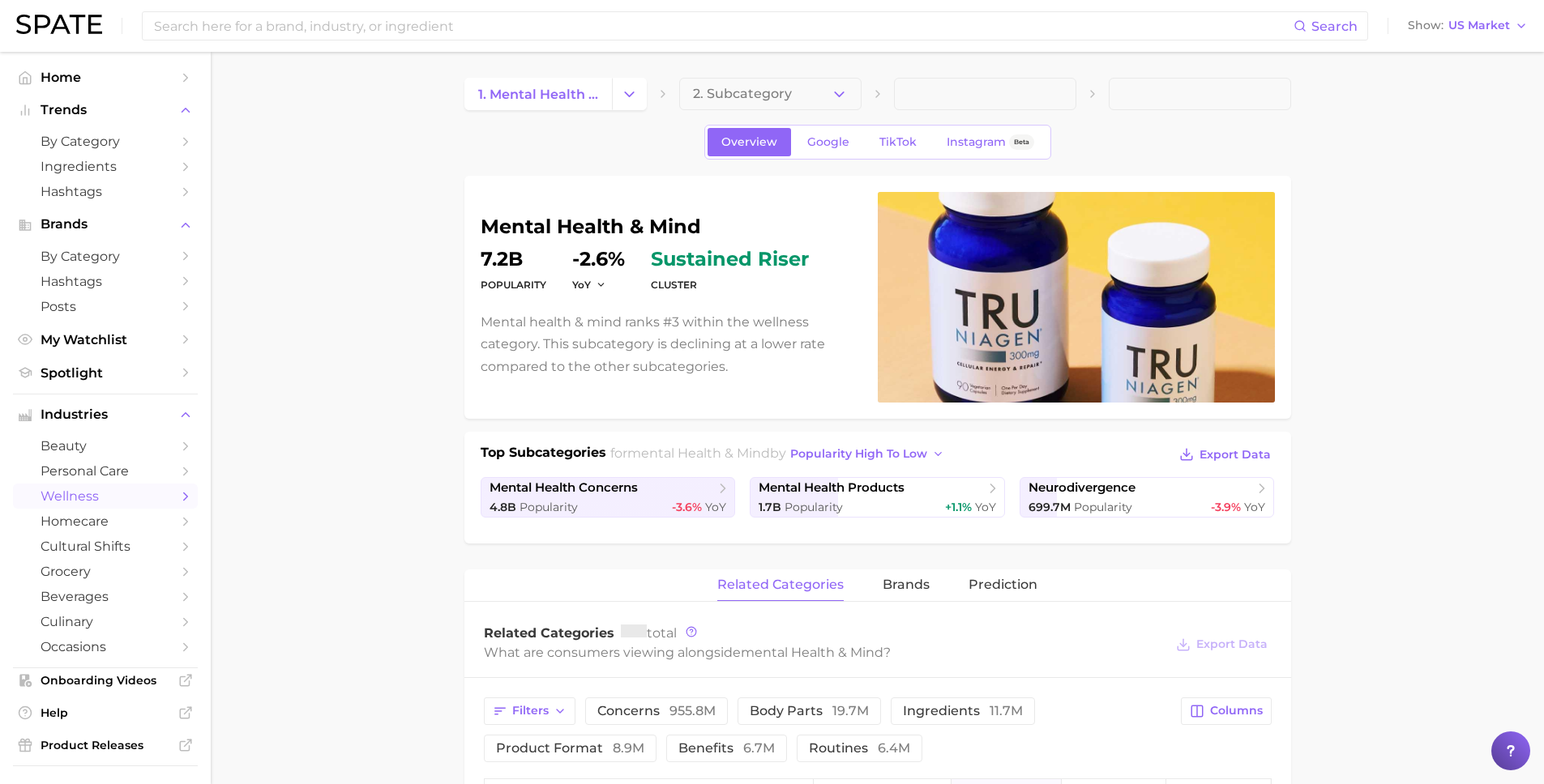
click at [846, 99] on icon "button" at bounding box center [839, 94] width 17 height 17
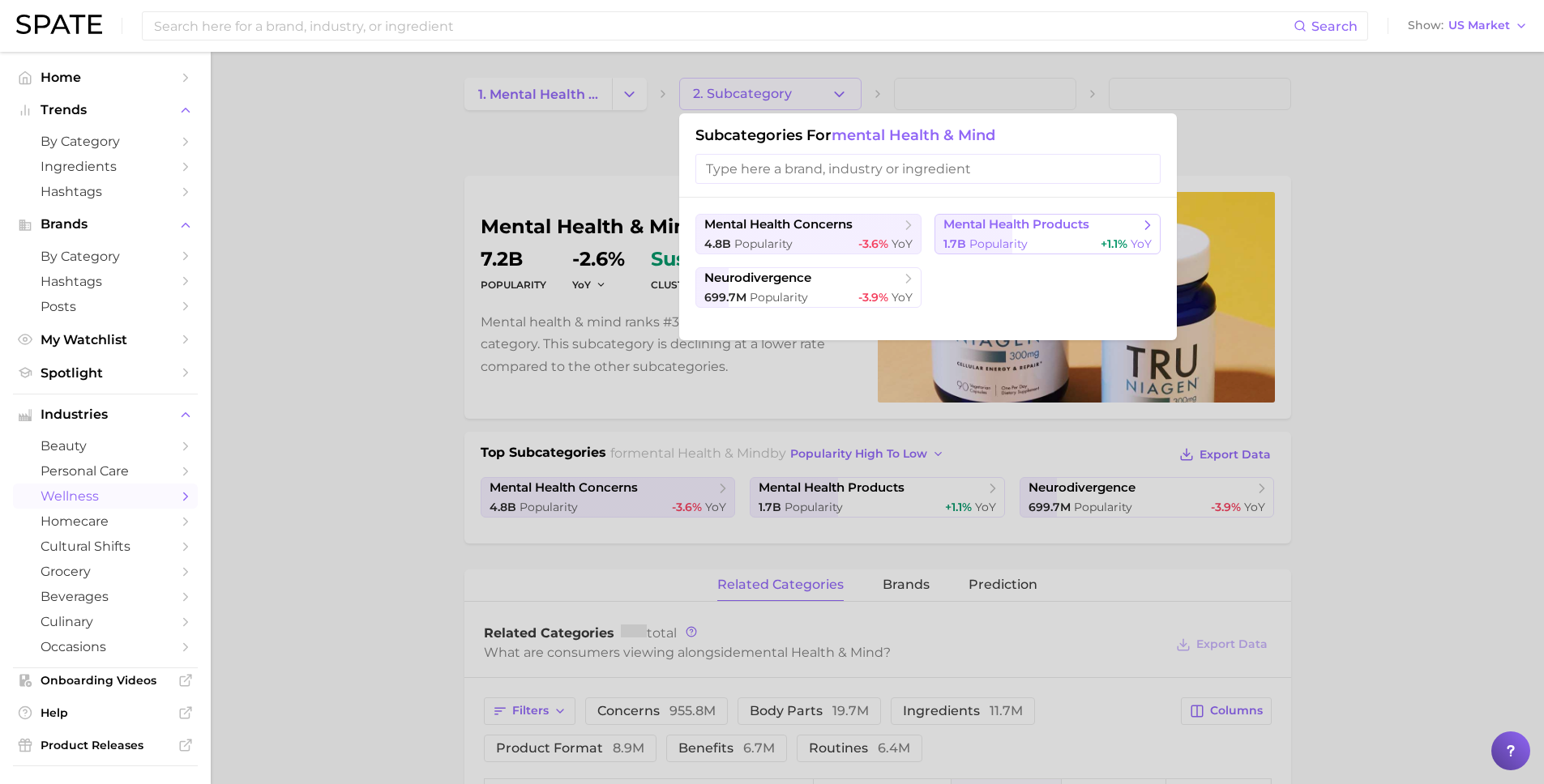
click at [974, 227] on span "mental health products" at bounding box center [1016, 225] width 146 height 16
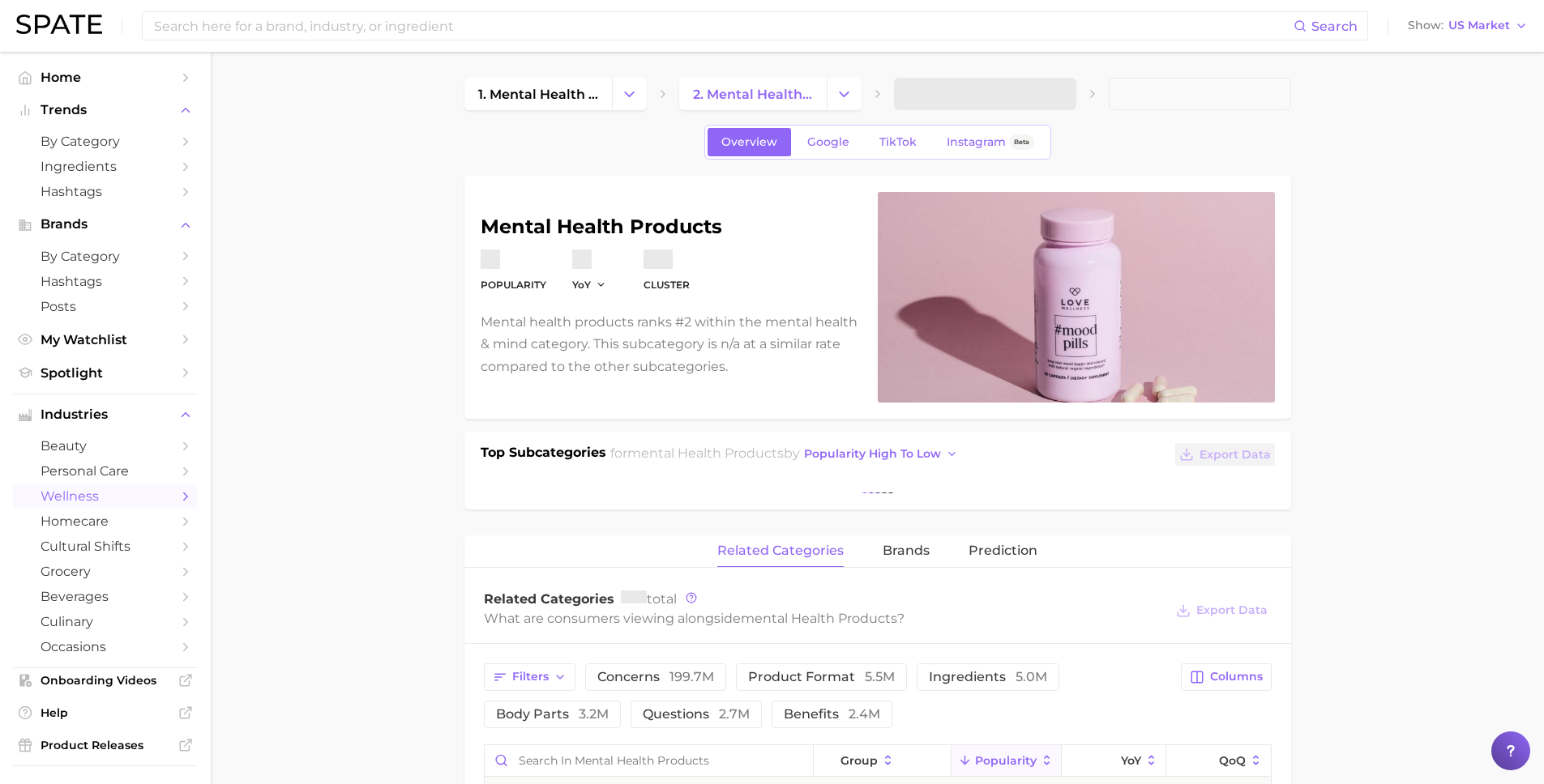
click at [1010, 100] on span at bounding box center [985, 93] width 183 height 32
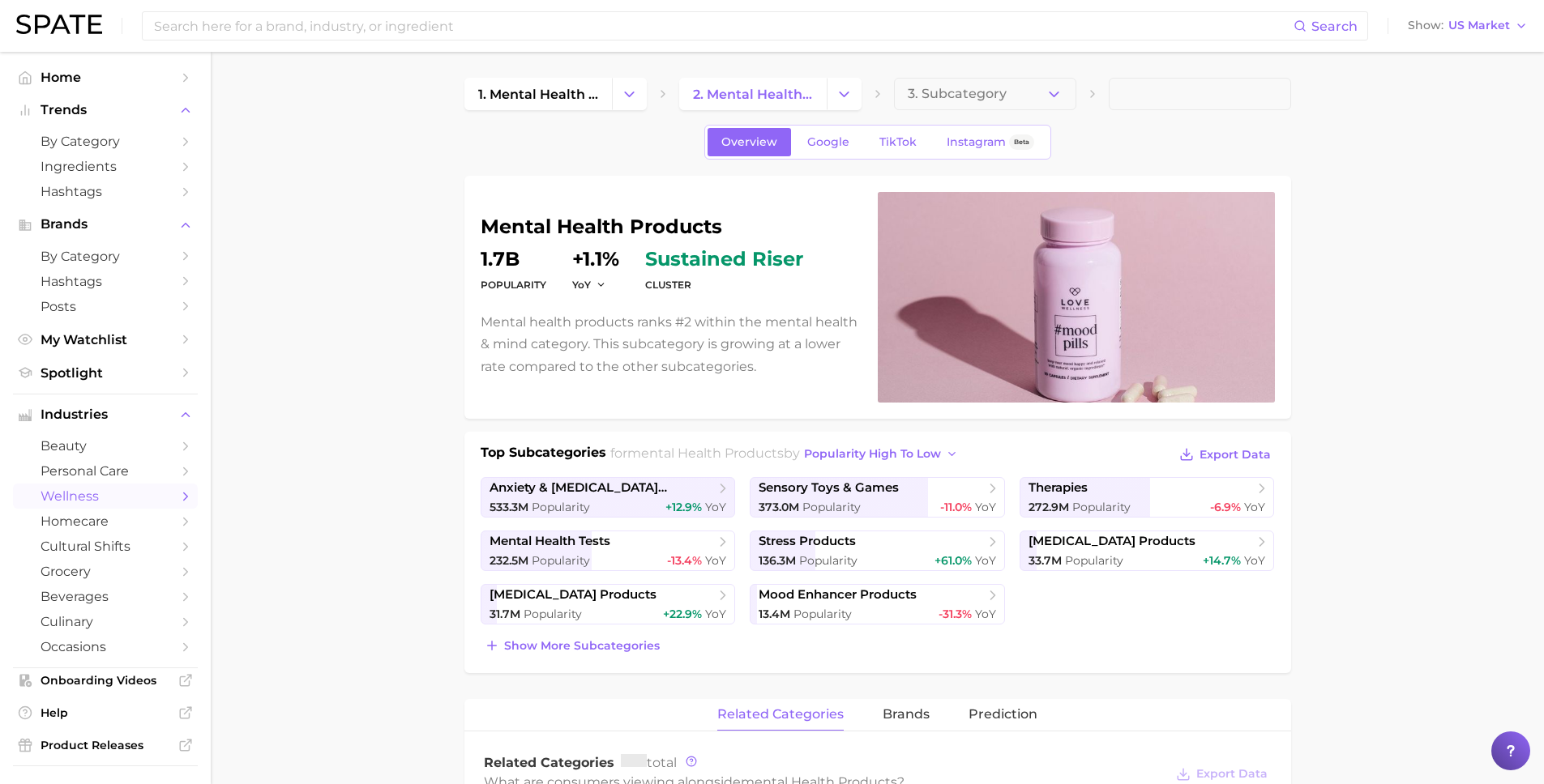
click at [1010, 100] on button "3. Subcategory" at bounding box center [985, 93] width 183 height 32
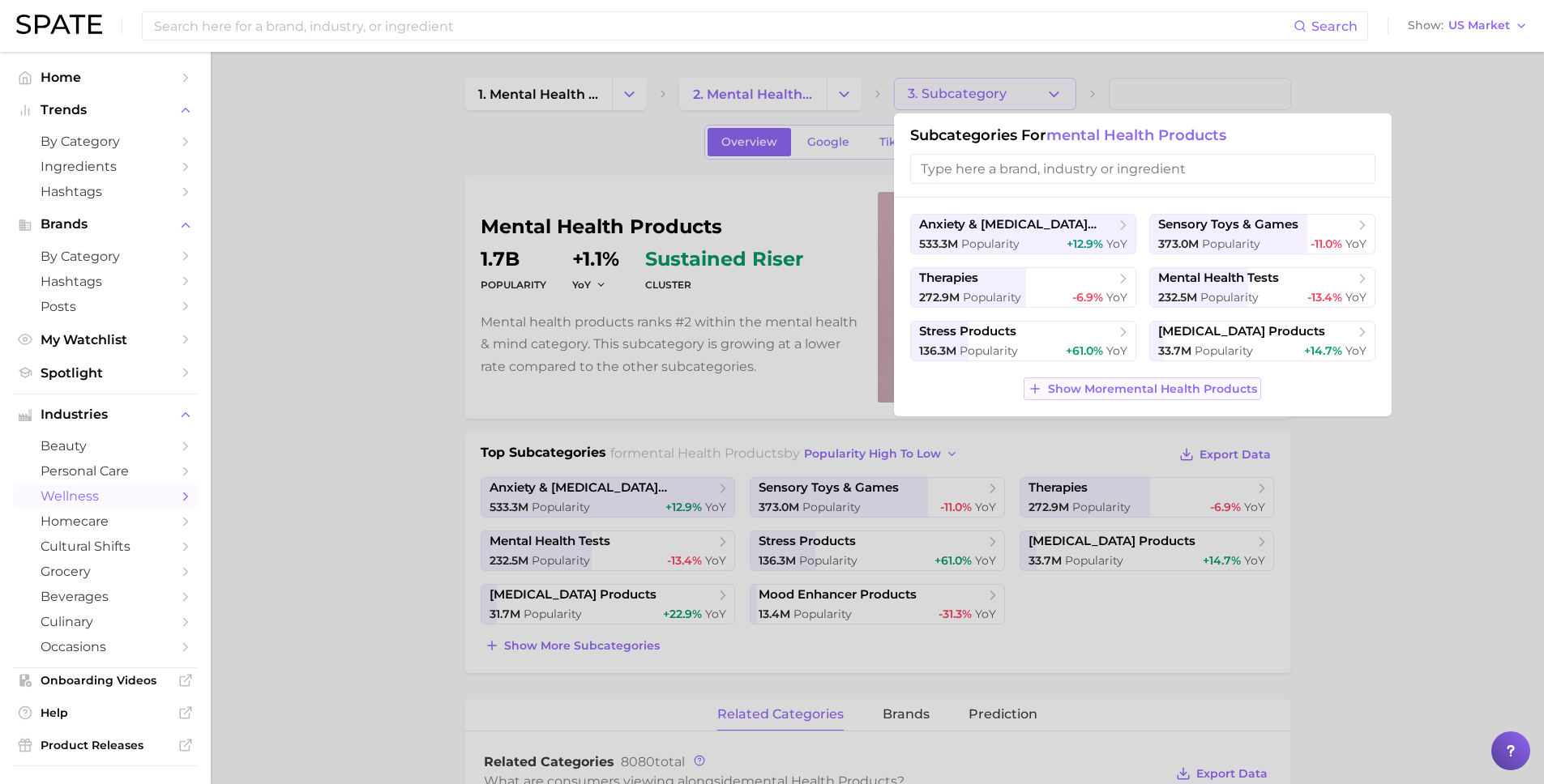
click at [1193, 392] on span "Show More mental health products" at bounding box center [1152, 389] width 209 height 14
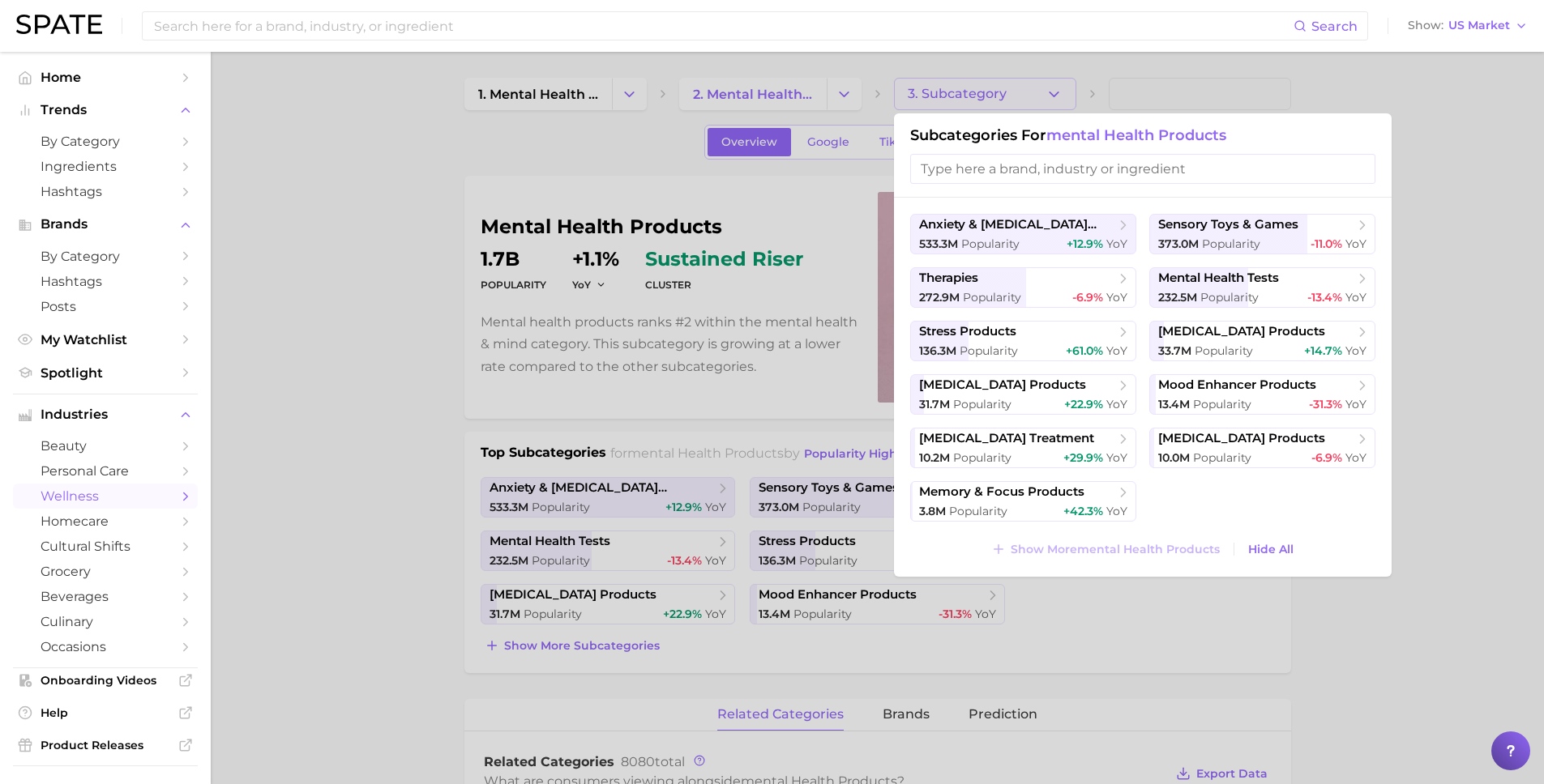
click at [241, 238] on div at bounding box center [772, 392] width 1544 height 784
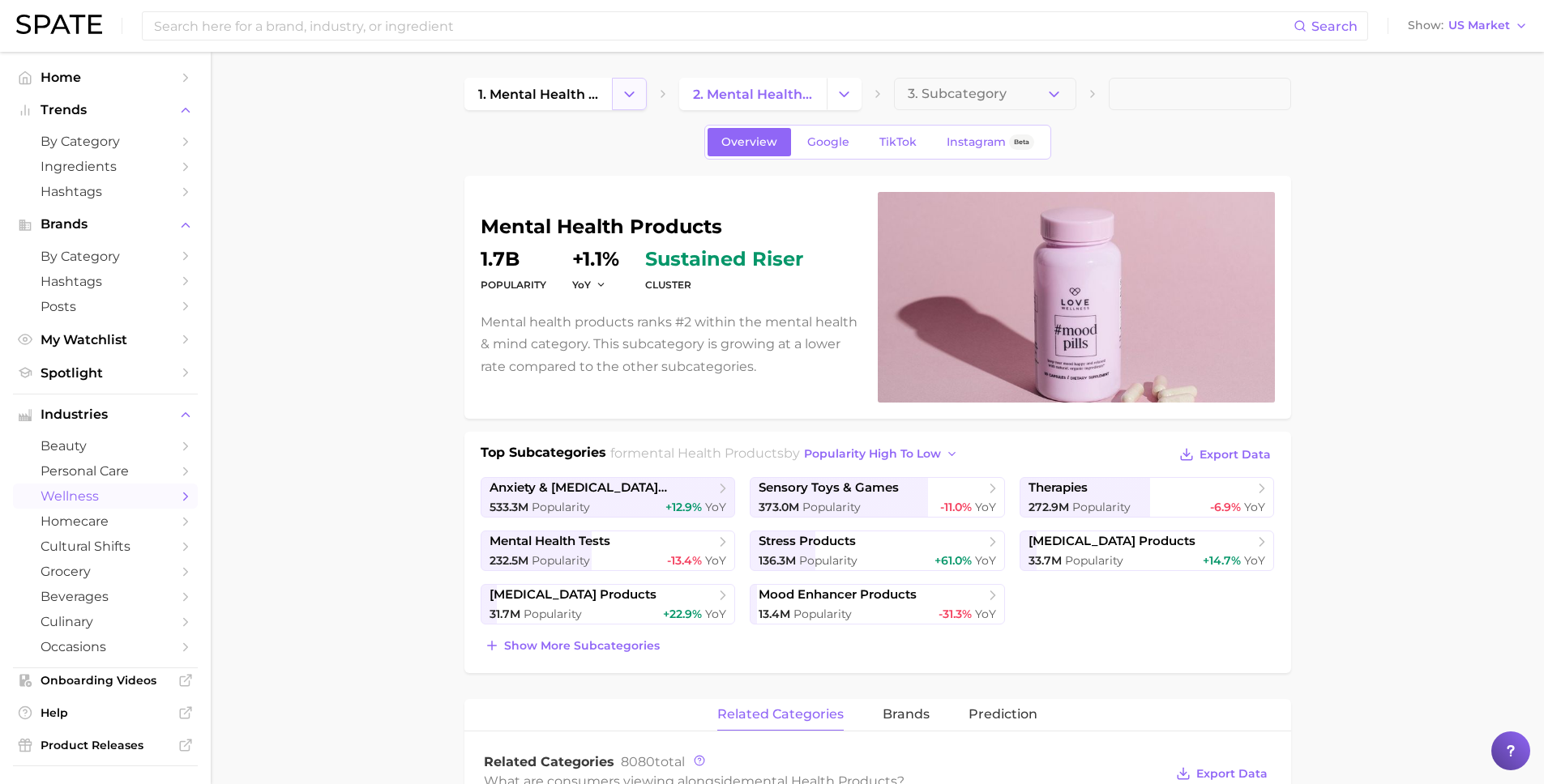
click at [615, 104] on button "Change Category" at bounding box center [629, 93] width 35 height 32
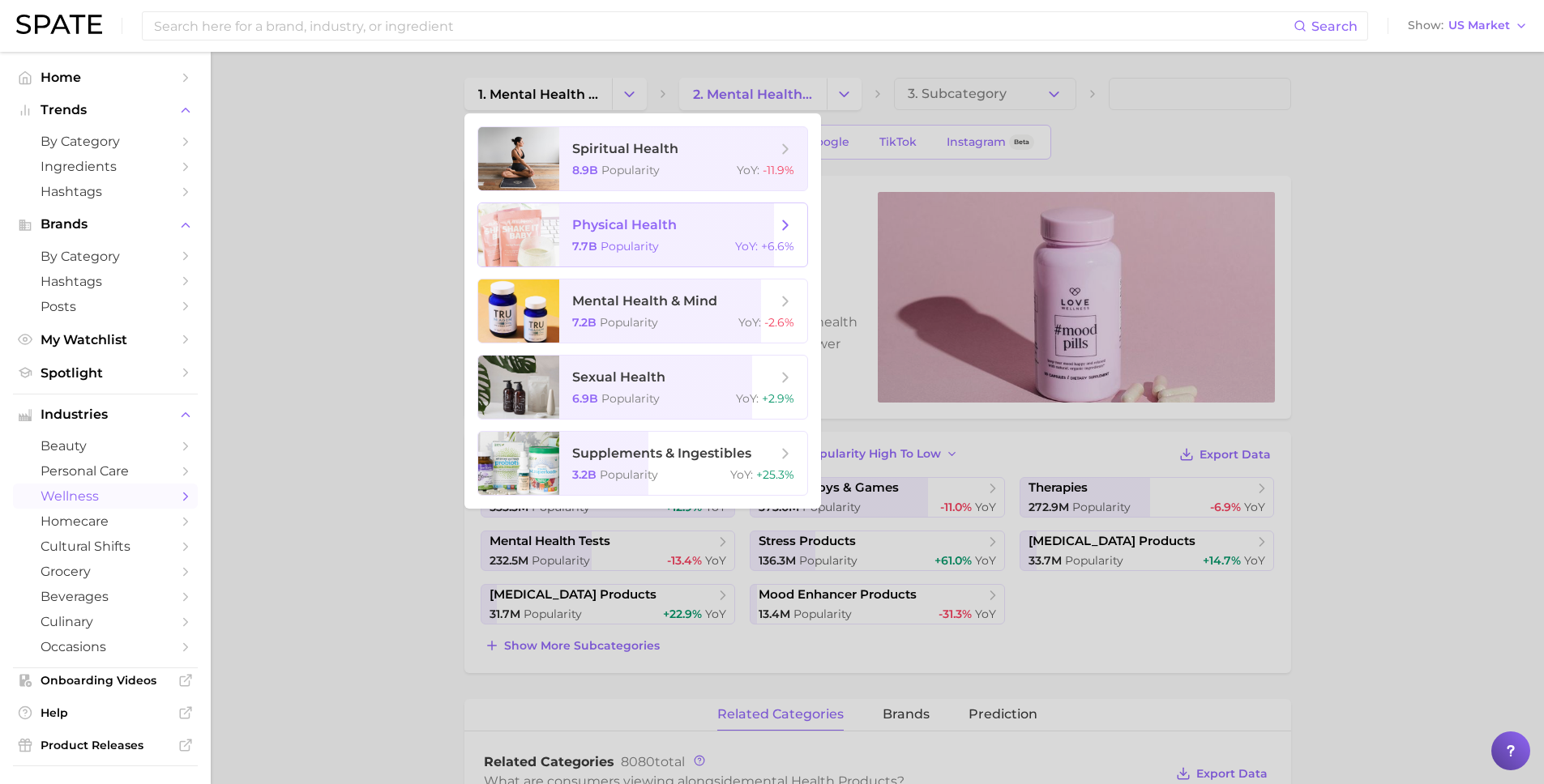
click at [553, 222] on div at bounding box center [519, 235] width 81 height 63
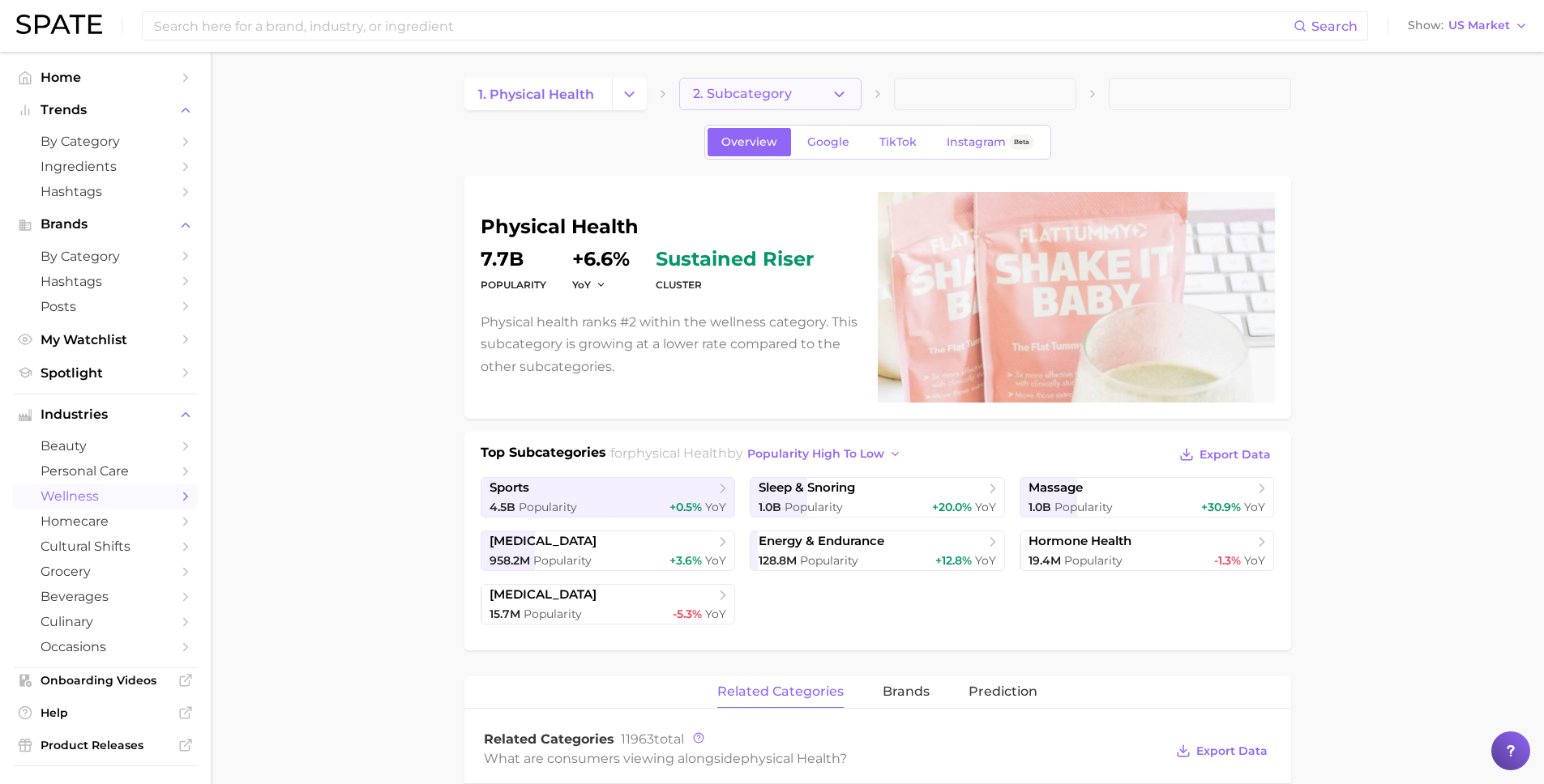
click at [833, 90] on icon "button" at bounding box center [839, 94] width 17 height 17
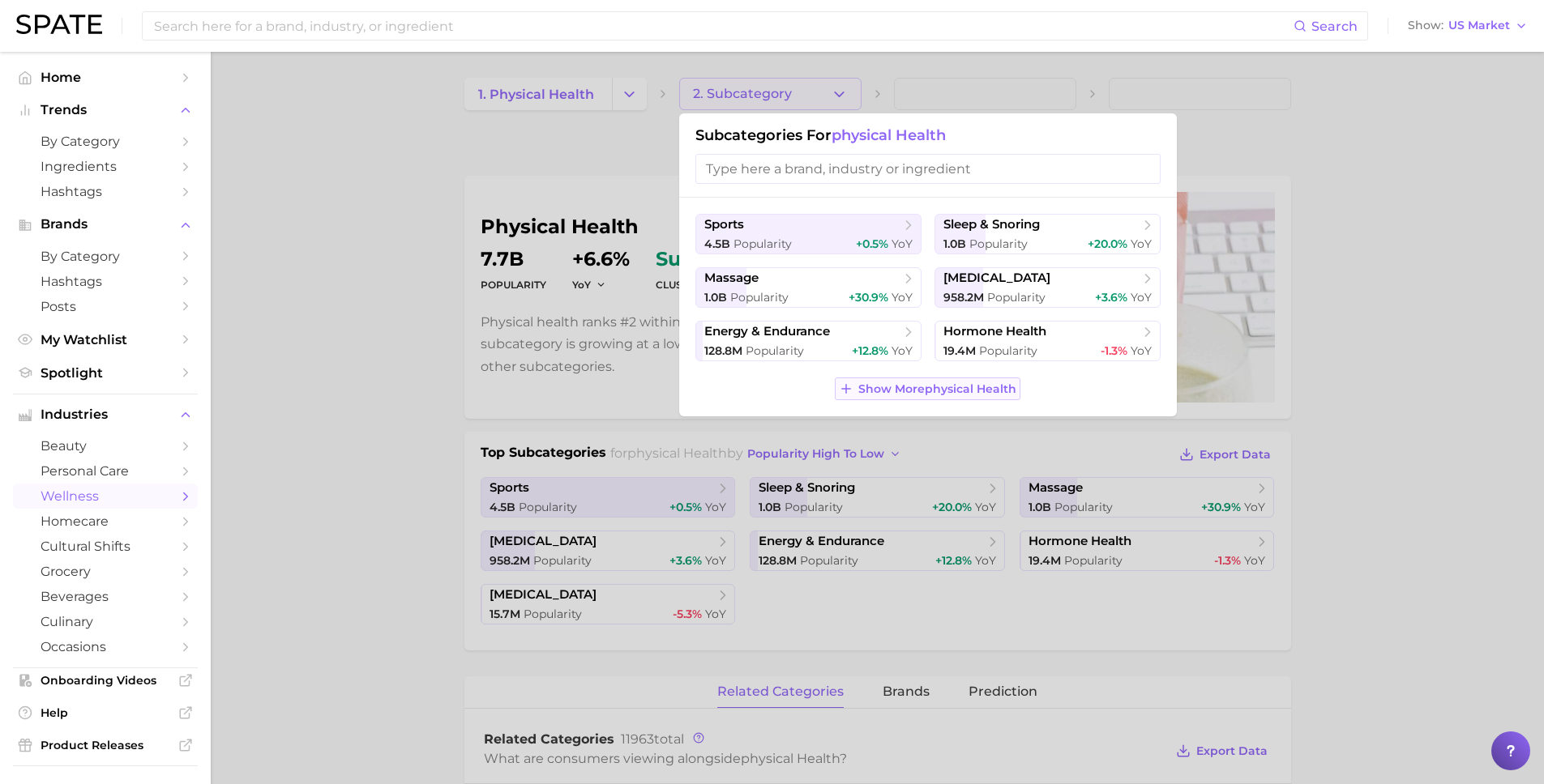
click at [947, 388] on span "Show More physical health" at bounding box center [937, 389] width 158 height 14
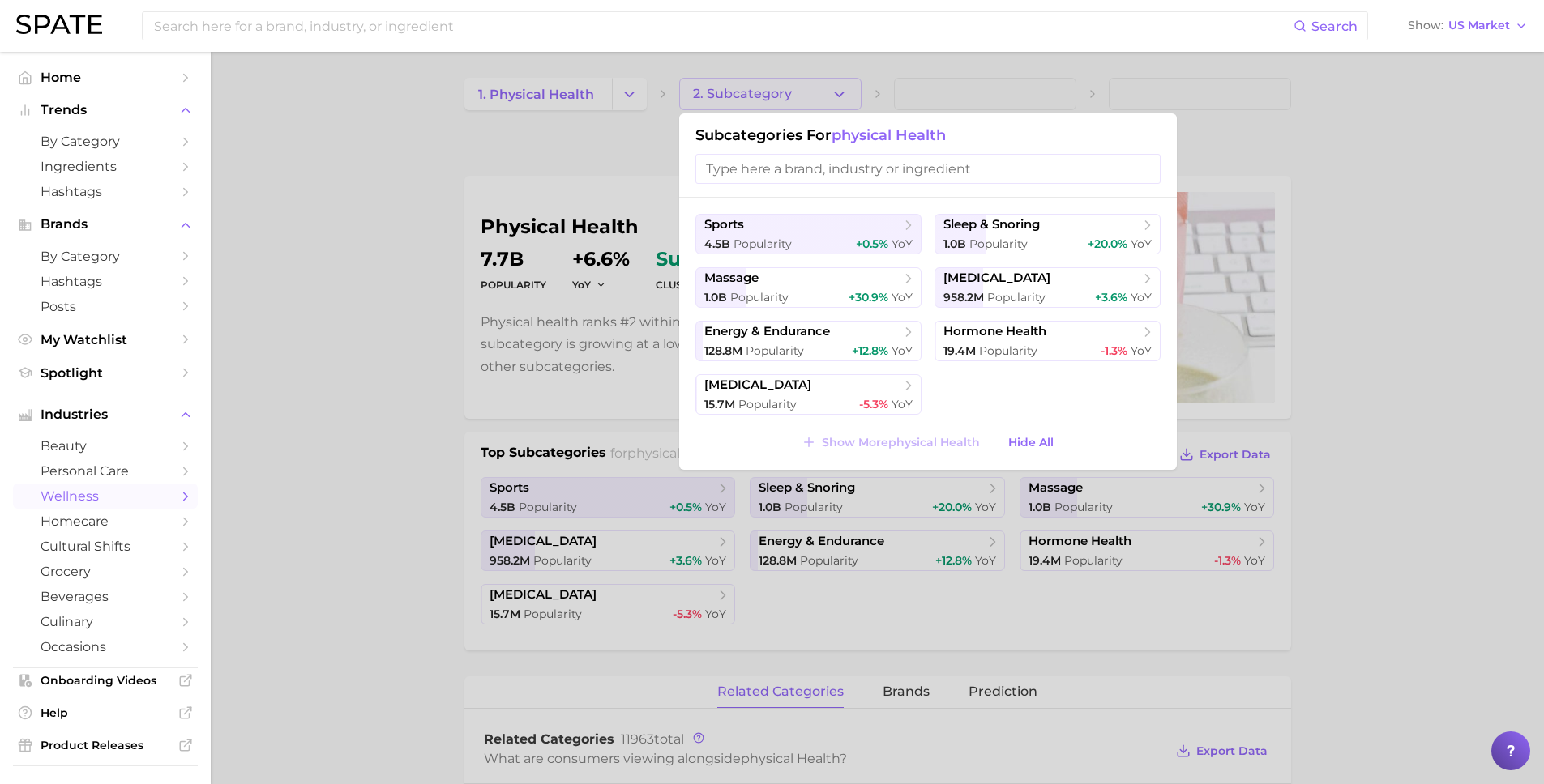
click at [404, 316] on div at bounding box center [772, 392] width 1544 height 784
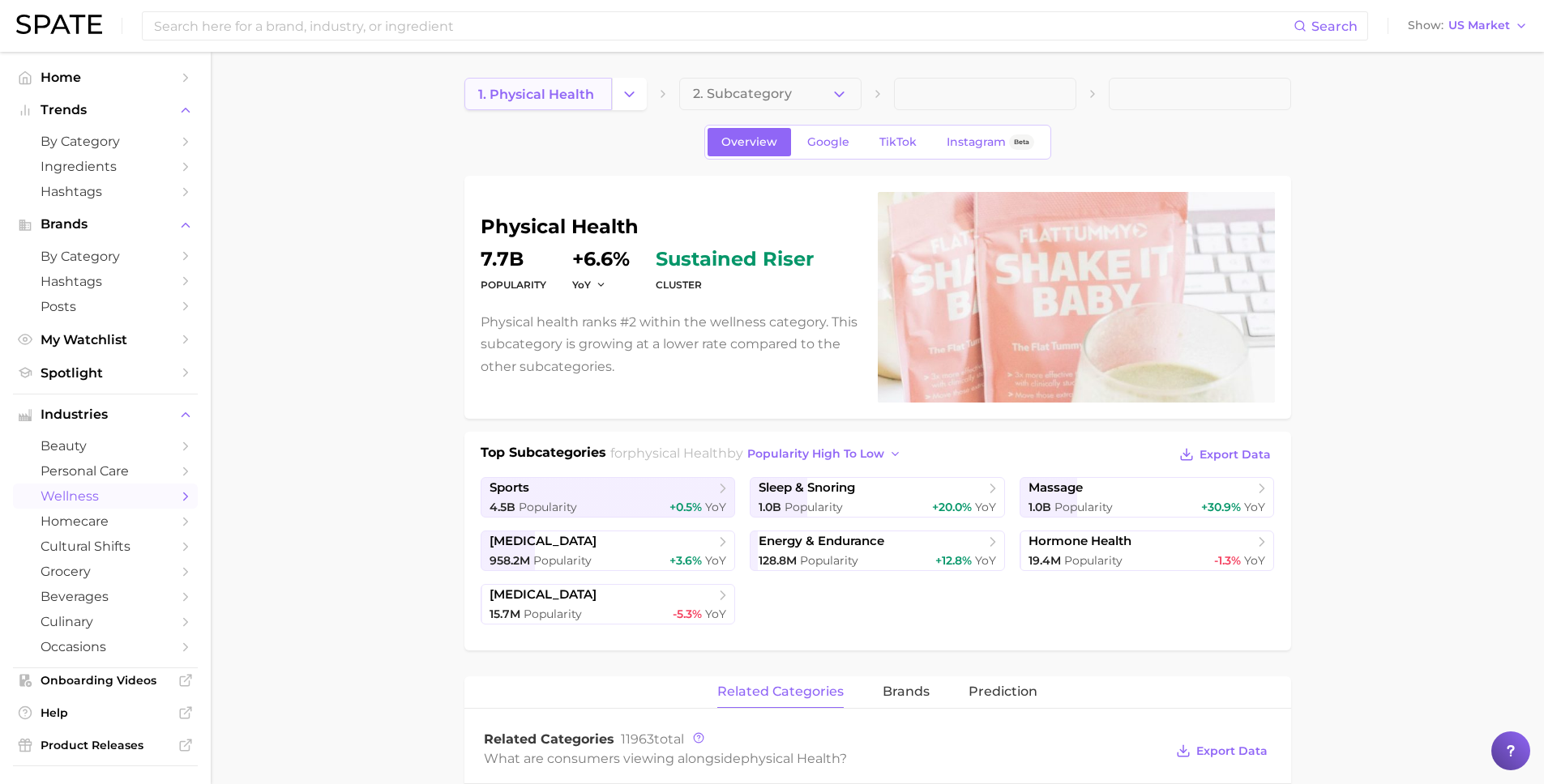
click at [591, 88] on span "1. physical health" at bounding box center [536, 94] width 116 height 16
click at [637, 93] on button "Change Category" at bounding box center [629, 93] width 35 height 32
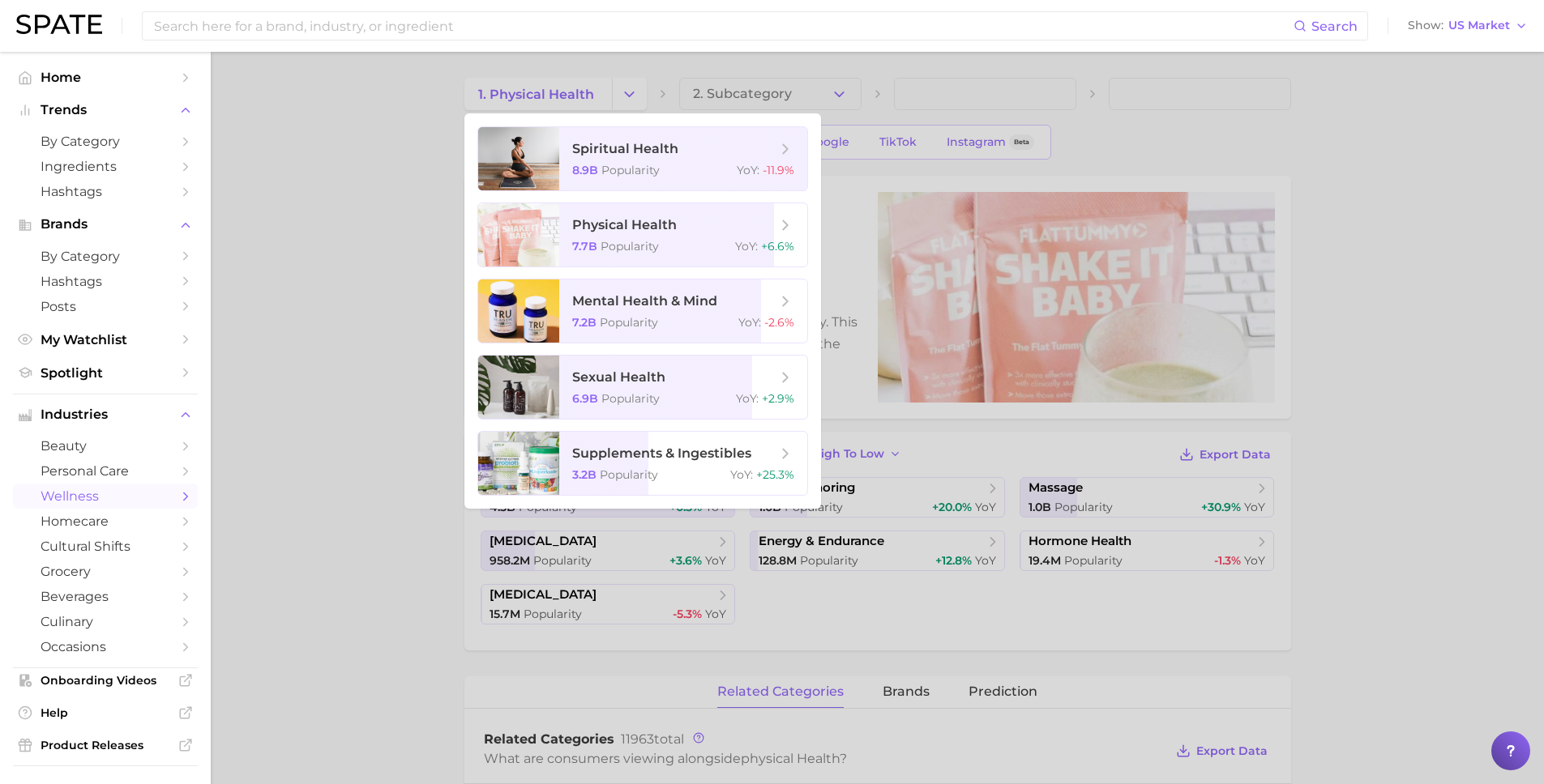
click at [368, 215] on div at bounding box center [772, 392] width 1544 height 784
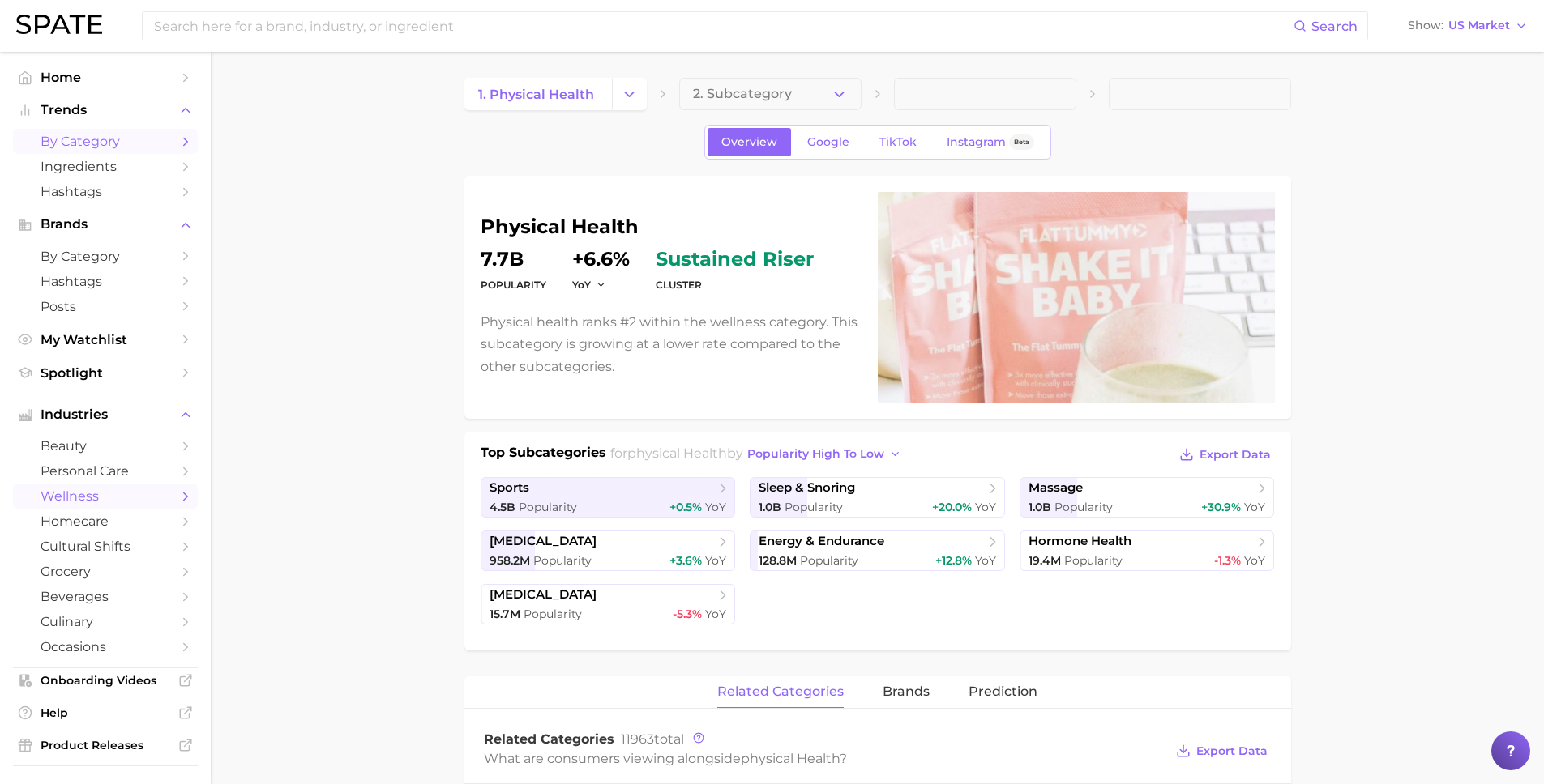
click at [119, 140] on span "by Category" at bounding box center [105, 141] width 130 height 16
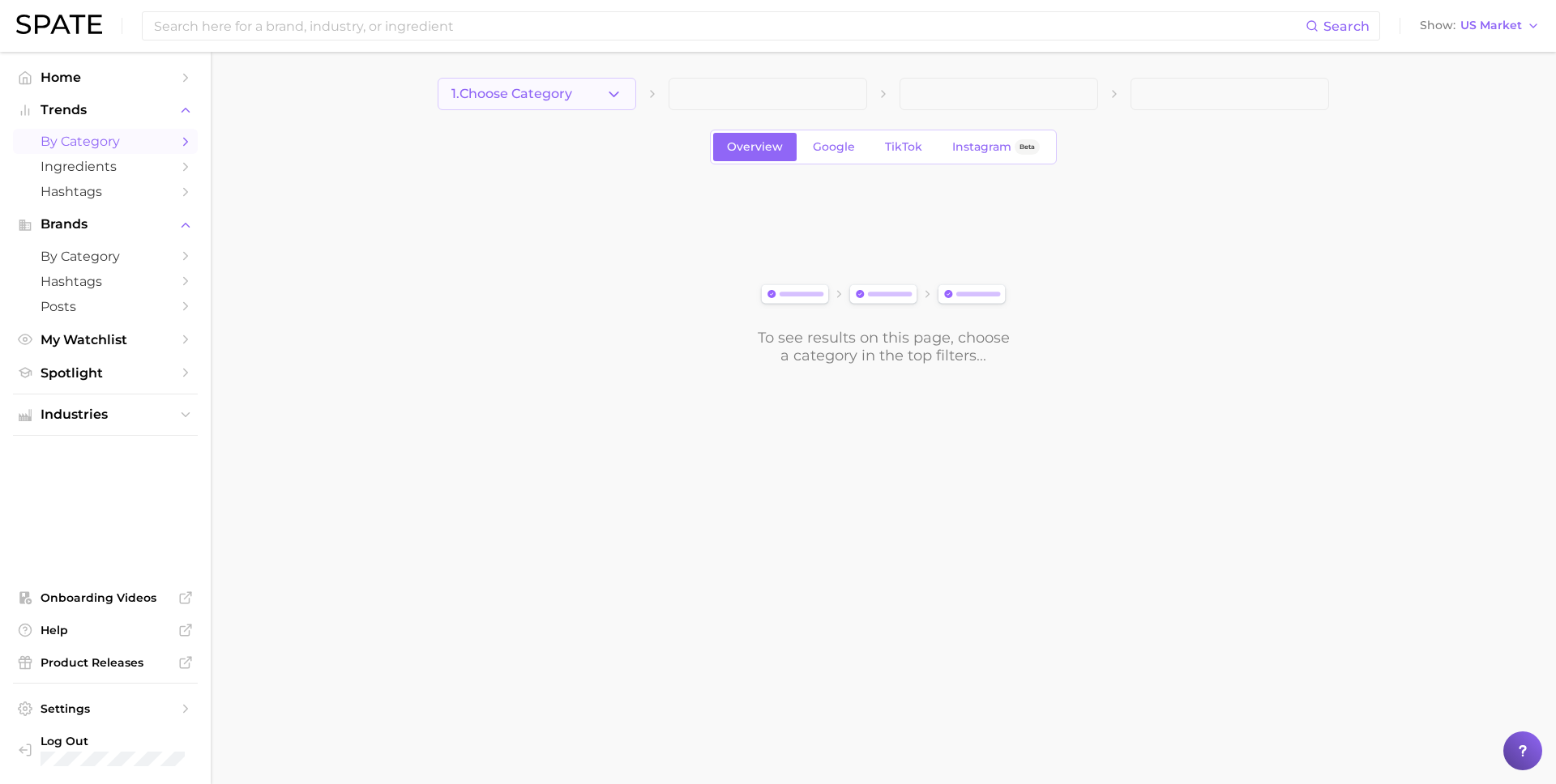
click at [605, 94] on icon "button" at bounding box center [614, 94] width 17 height 17
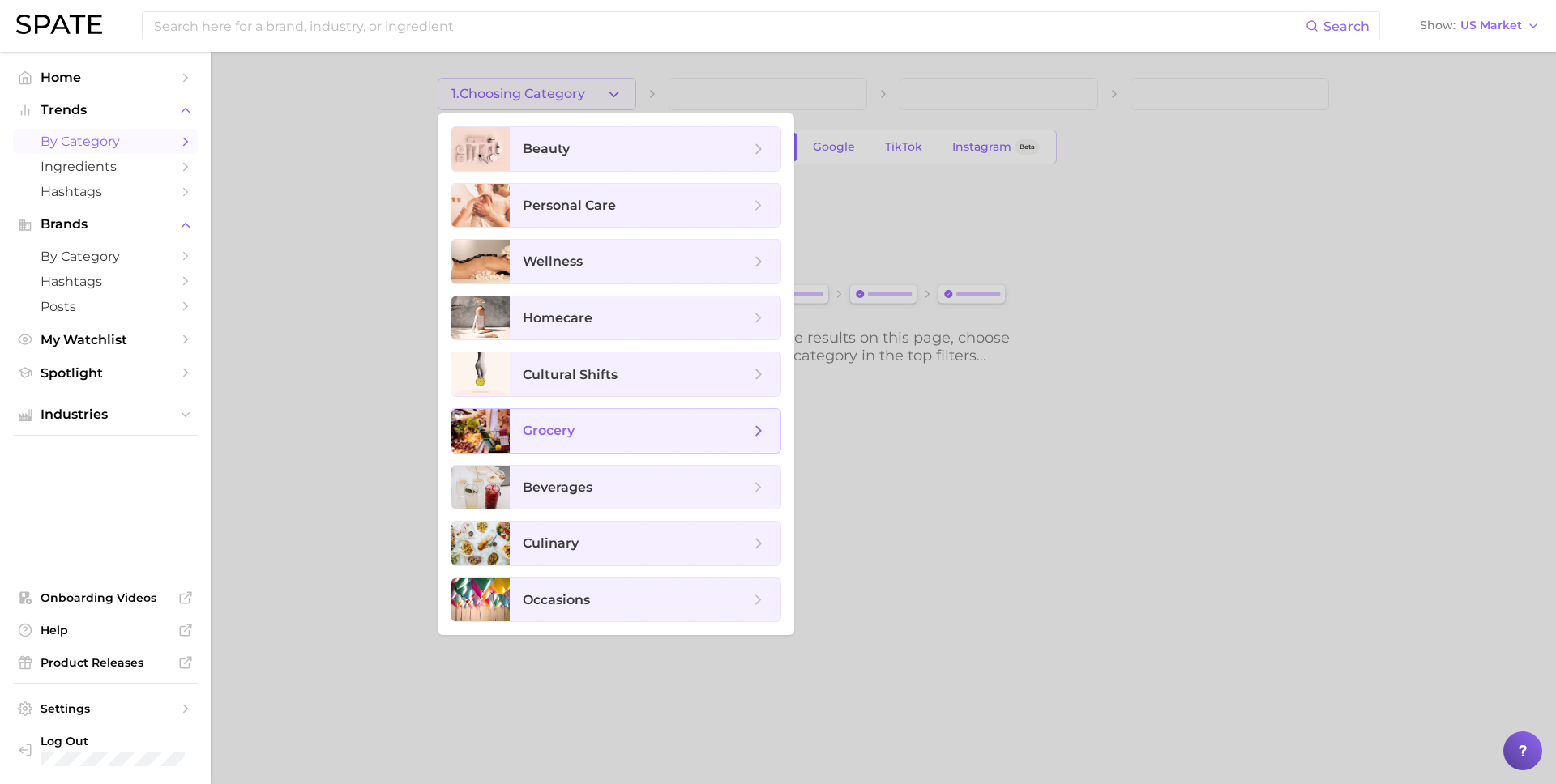
click at [608, 416] on span "grocery" at bounding box center [645, 431] width 270 height 44
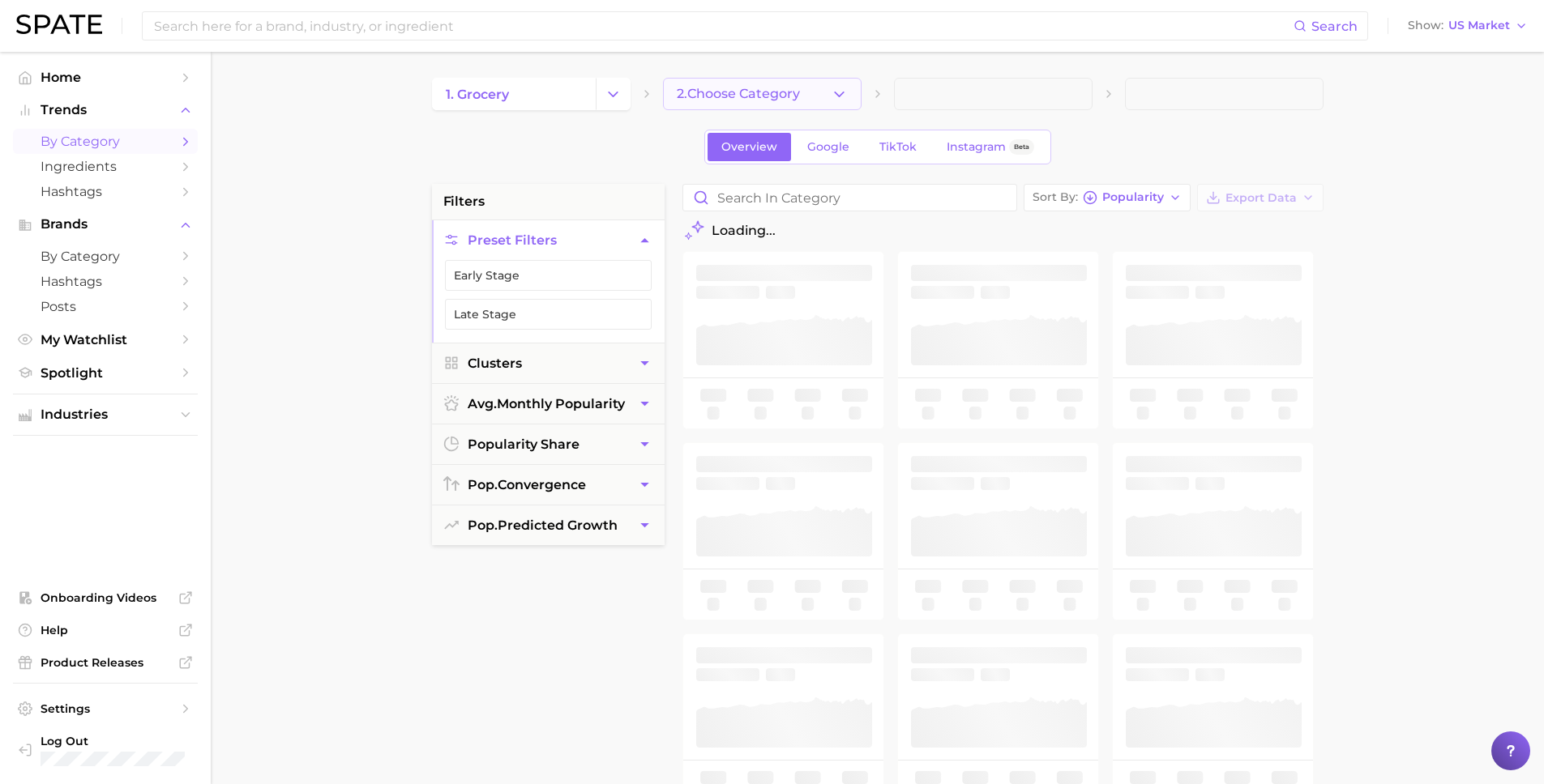
click at [848, 89] on button "2. Choose Category" at bounding box center [761, 93] width 198 height 32
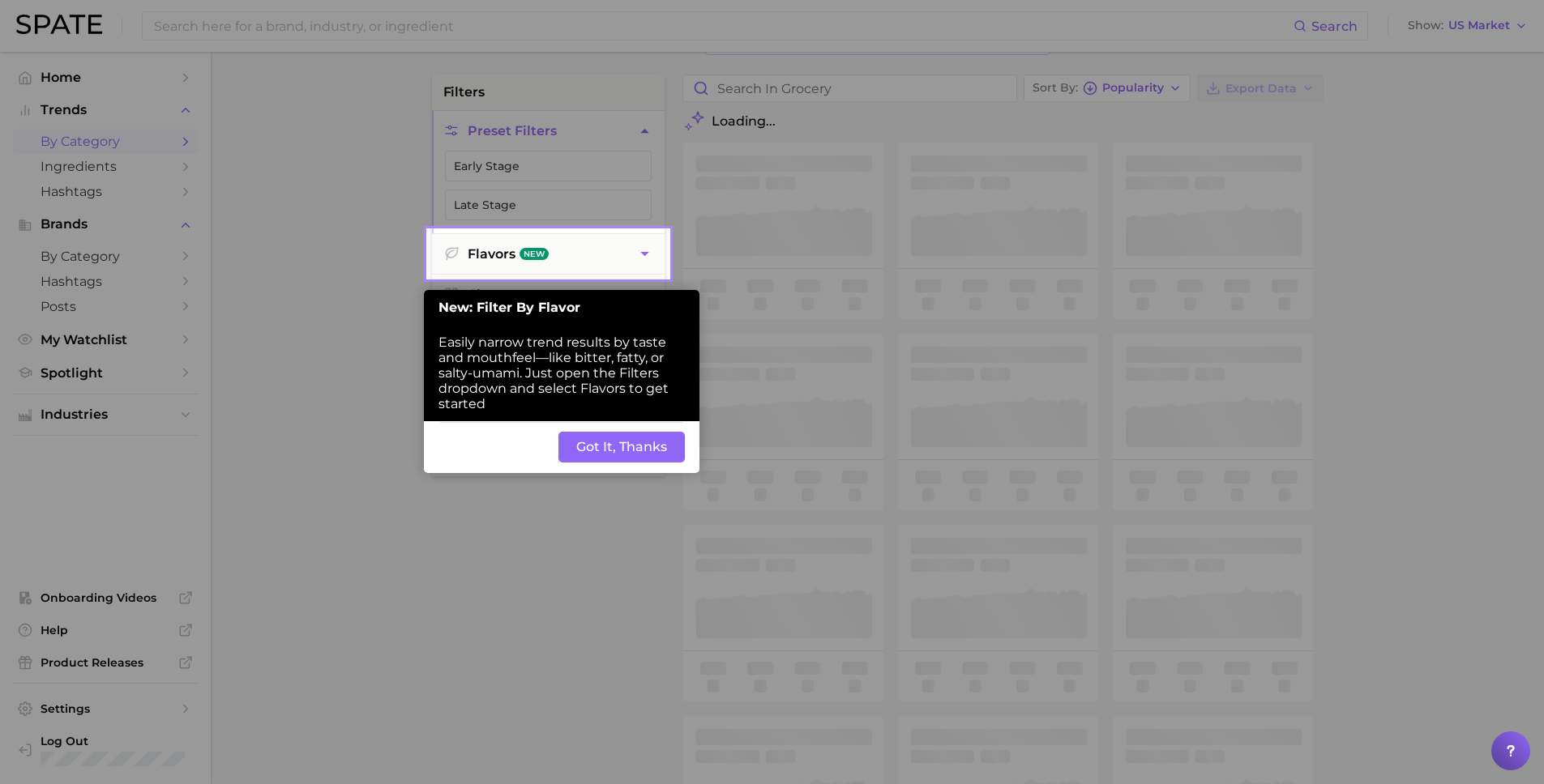
scroll to position [78, 0]
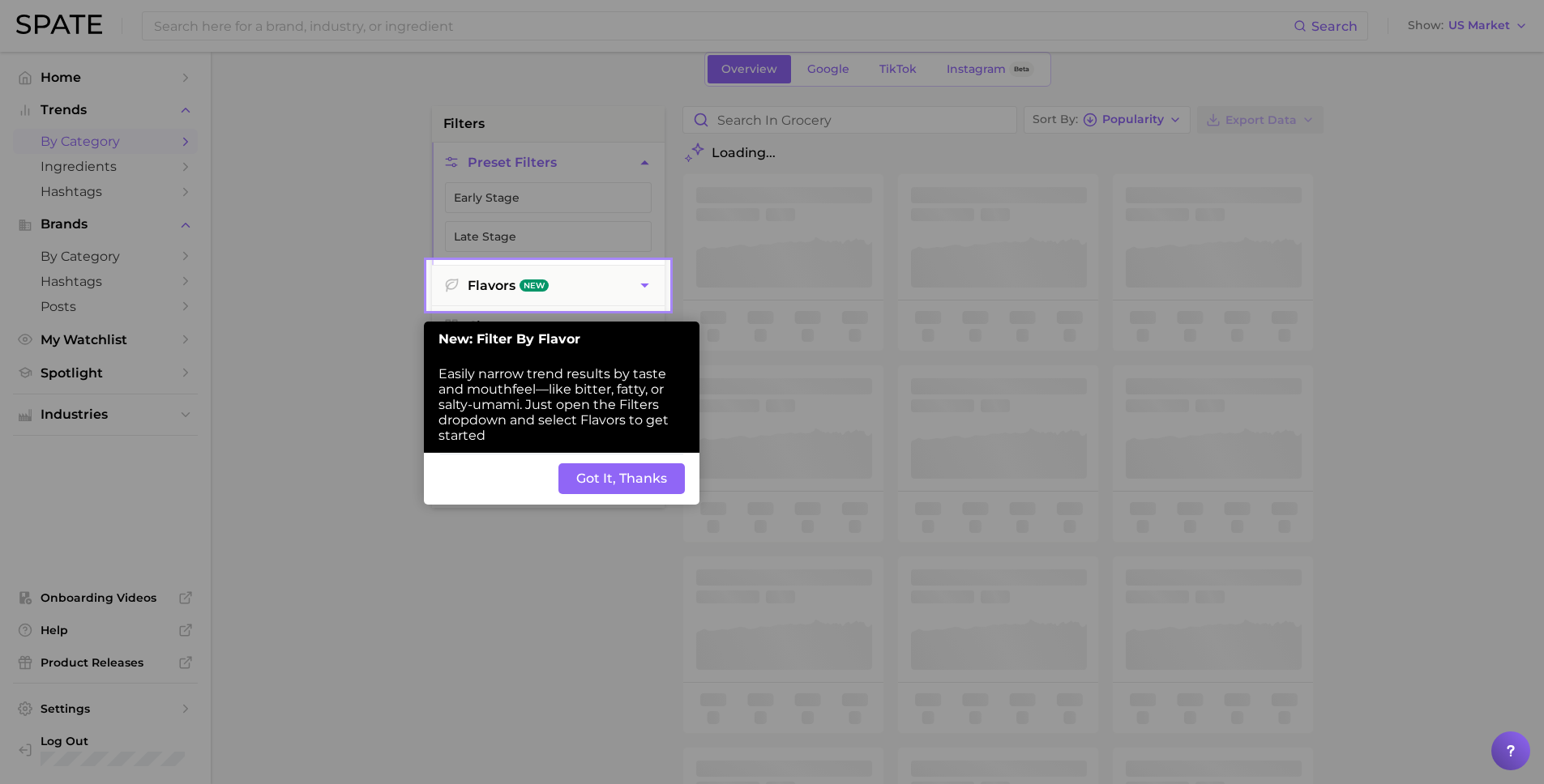
click at [591, 478] on button "Got It, Thanks" at bounding box center [621, 479] width 126 height 31
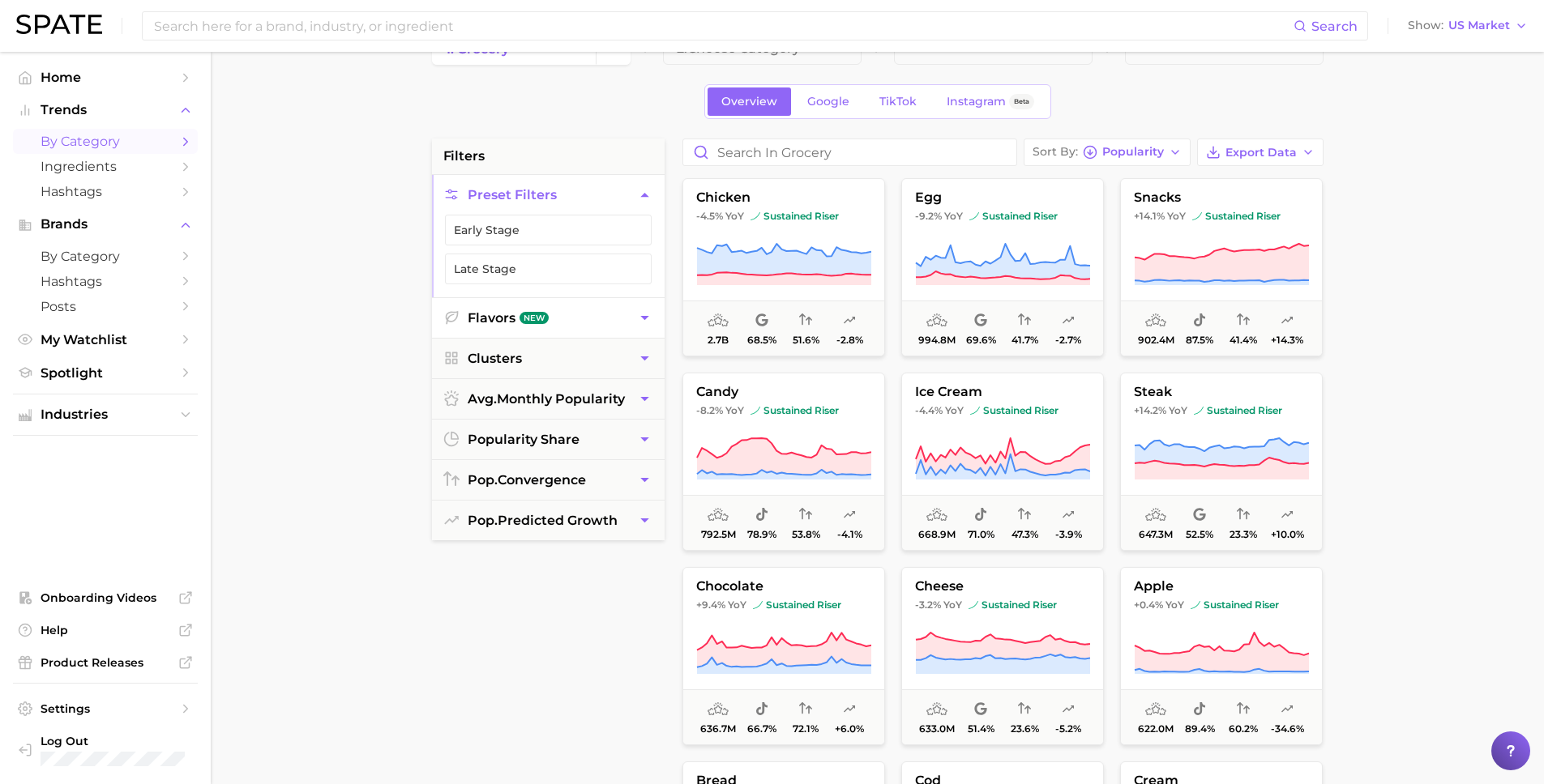
scroll to position [0, 0]
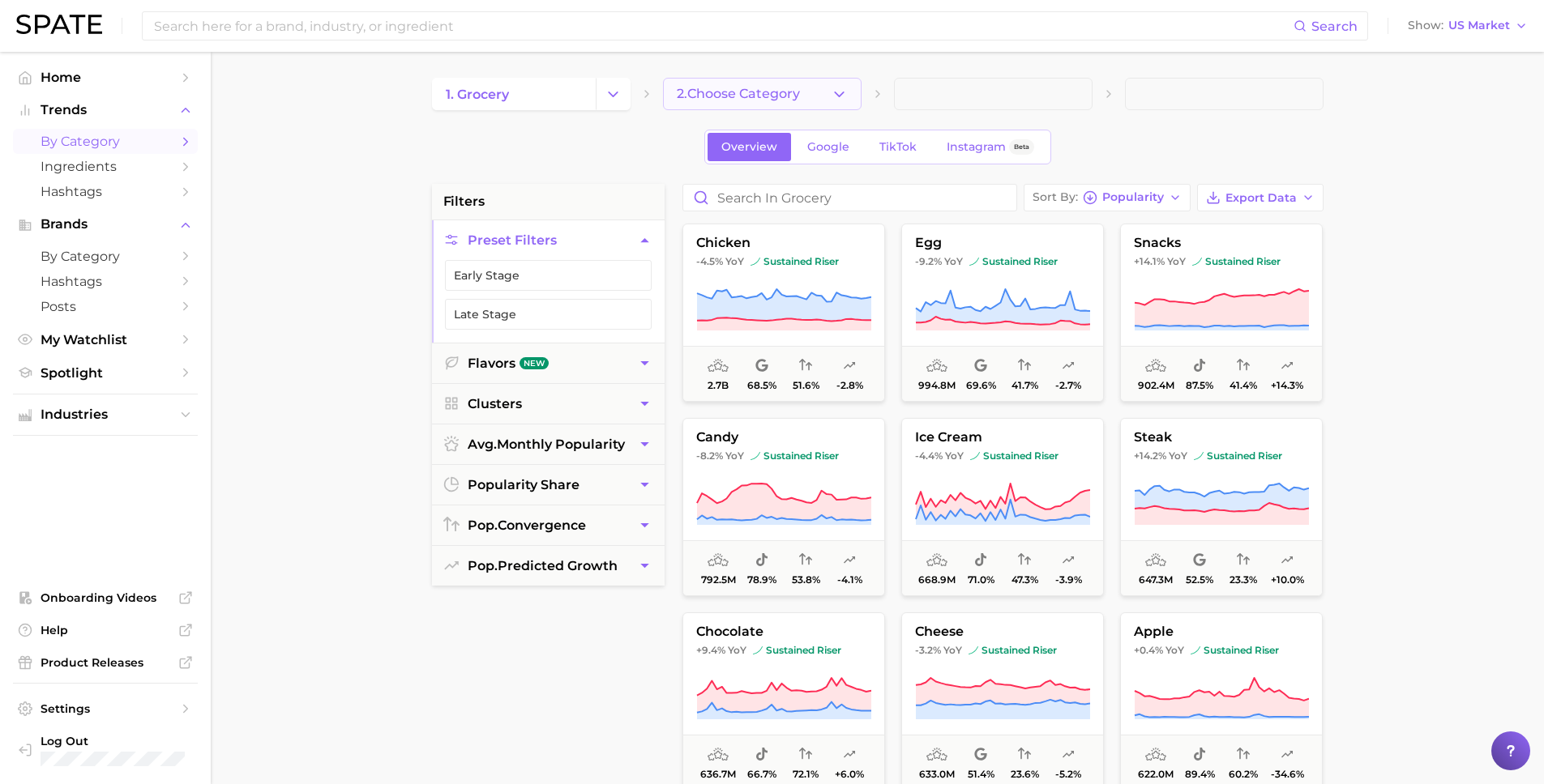
click at [760, 79] on button "2. Choose Category" at bounding box center [761, 93] width 198 height 32
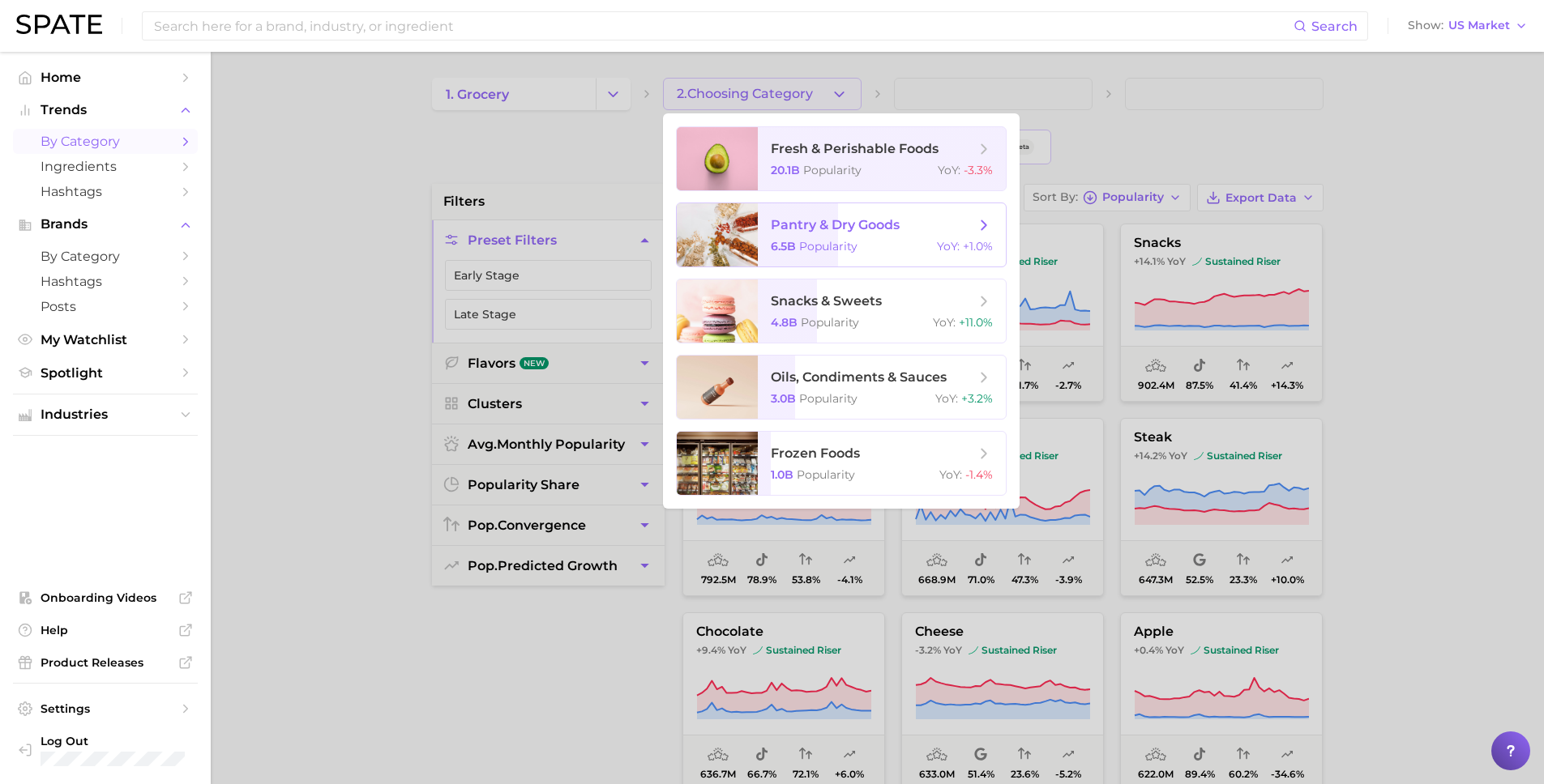
click at [793, 251] on span "6.5b" at bounding box center [783, 246] width 26 height 15
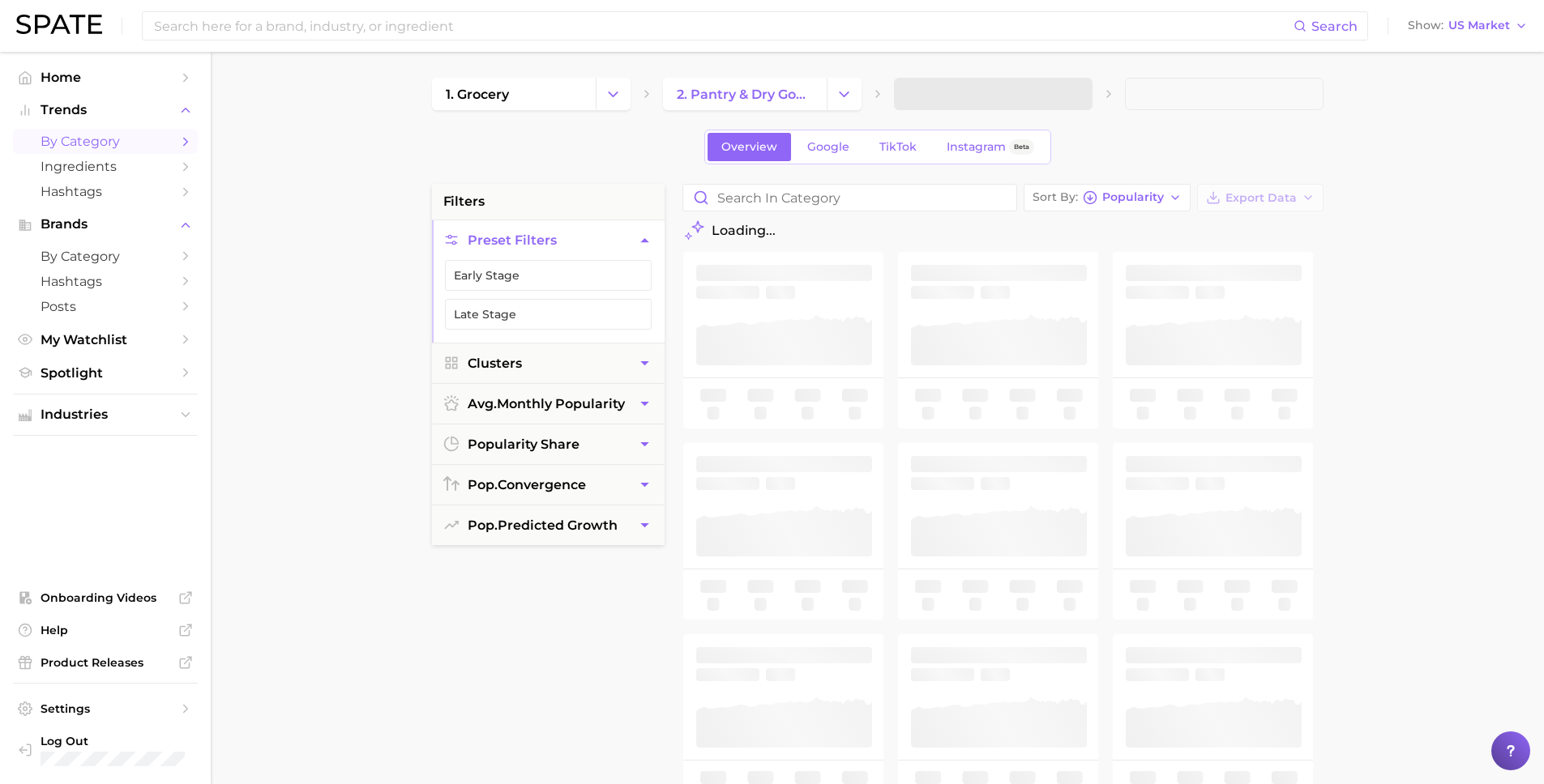
click at [984, 89] on span at bounding box center [993, 93] width 198 height 32
click at [984, 93] on span at bounding box center [993, 93] width 198 height 32
click at [982, 94] on span at bounding box center [993, 93] width 198 height 32
click at [946, 96] on span at bounding box center [993, 93] width 198 height 32
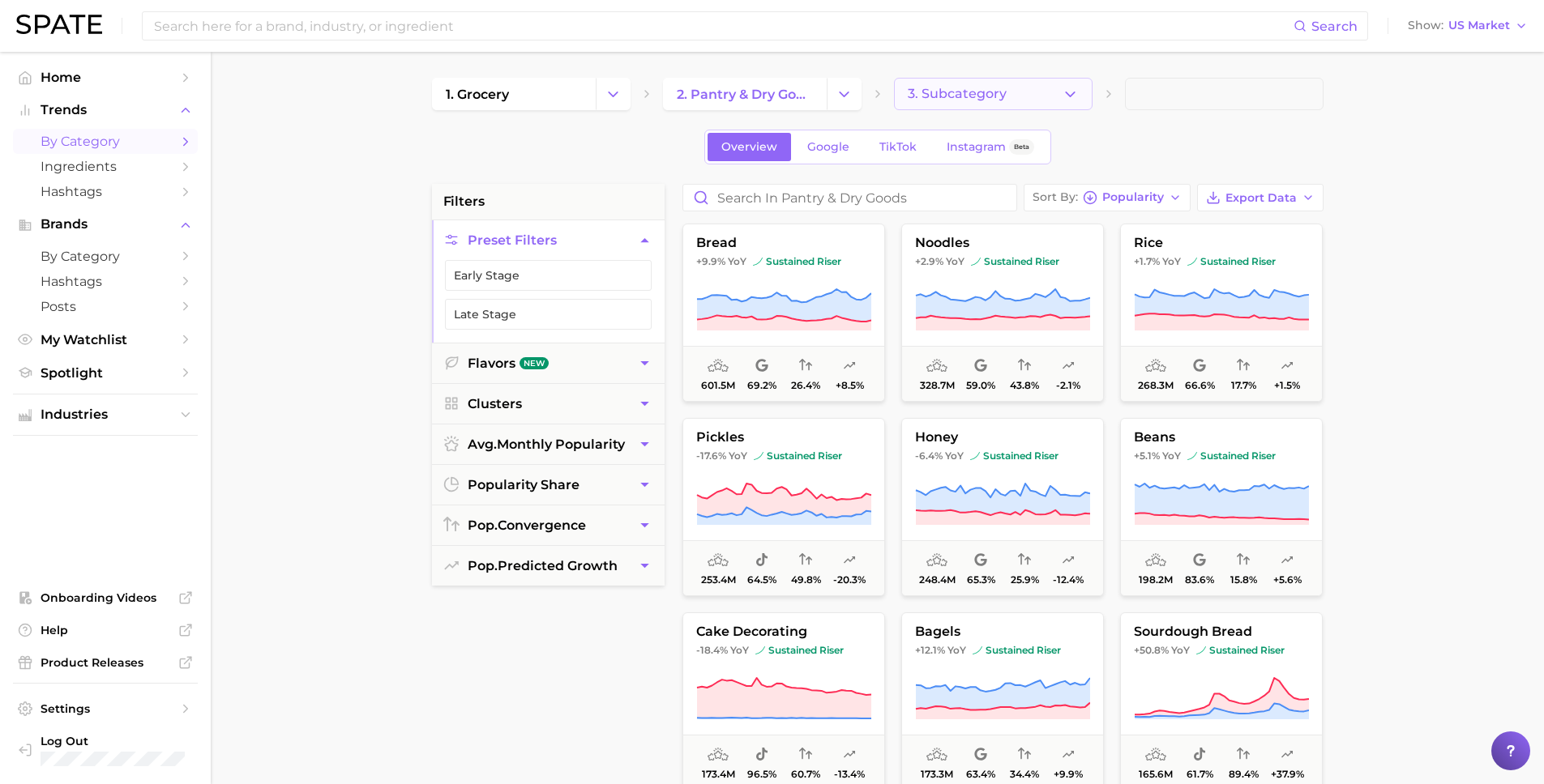
click at [993, 90] on span "3. Subcategory" at bounding box center [957, 94] width 99 height 15
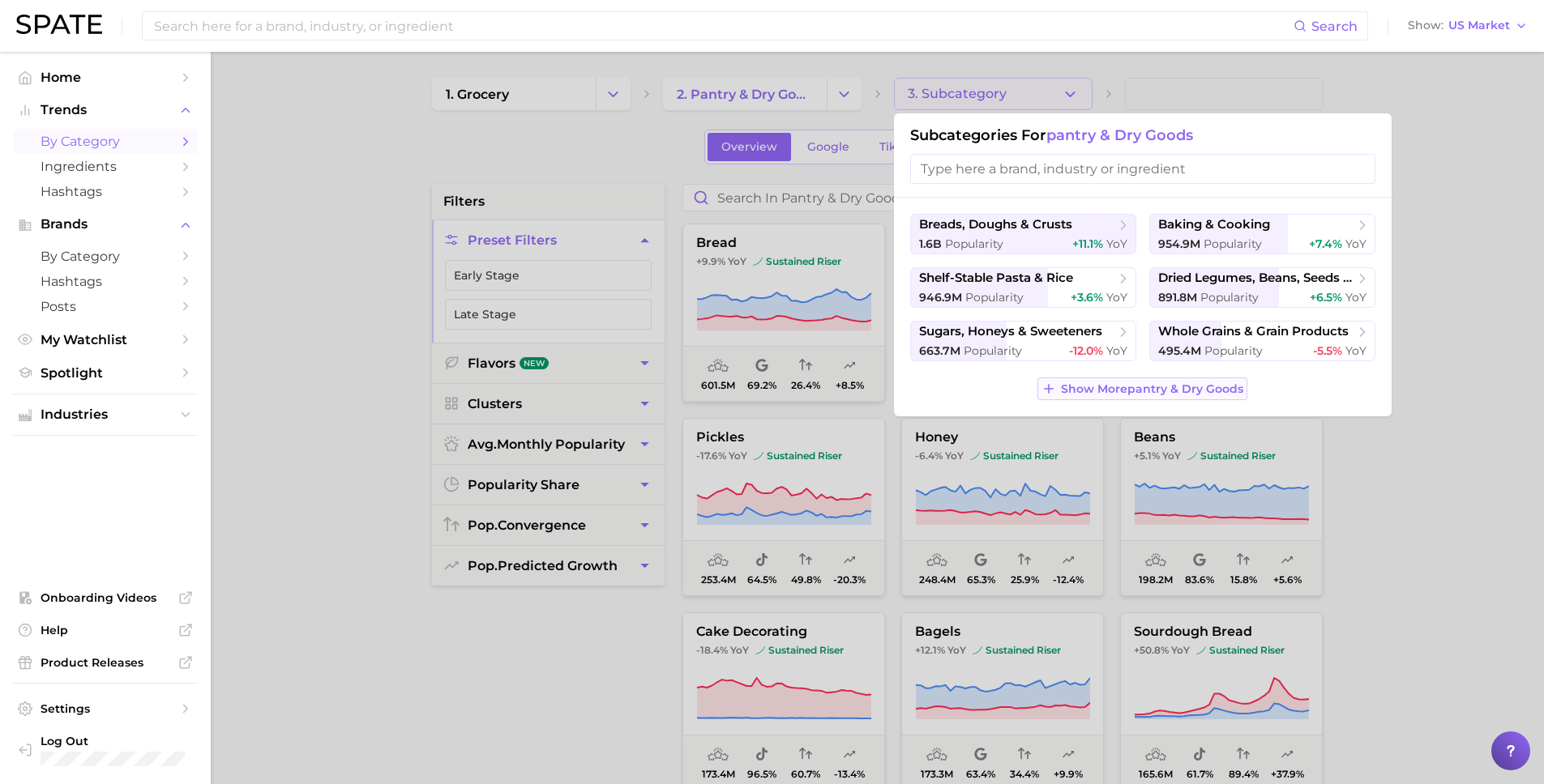
click at [1098, 391] on span "Show More pantry & dry goods" at bounding box center [1152, 389] width 183 height 14
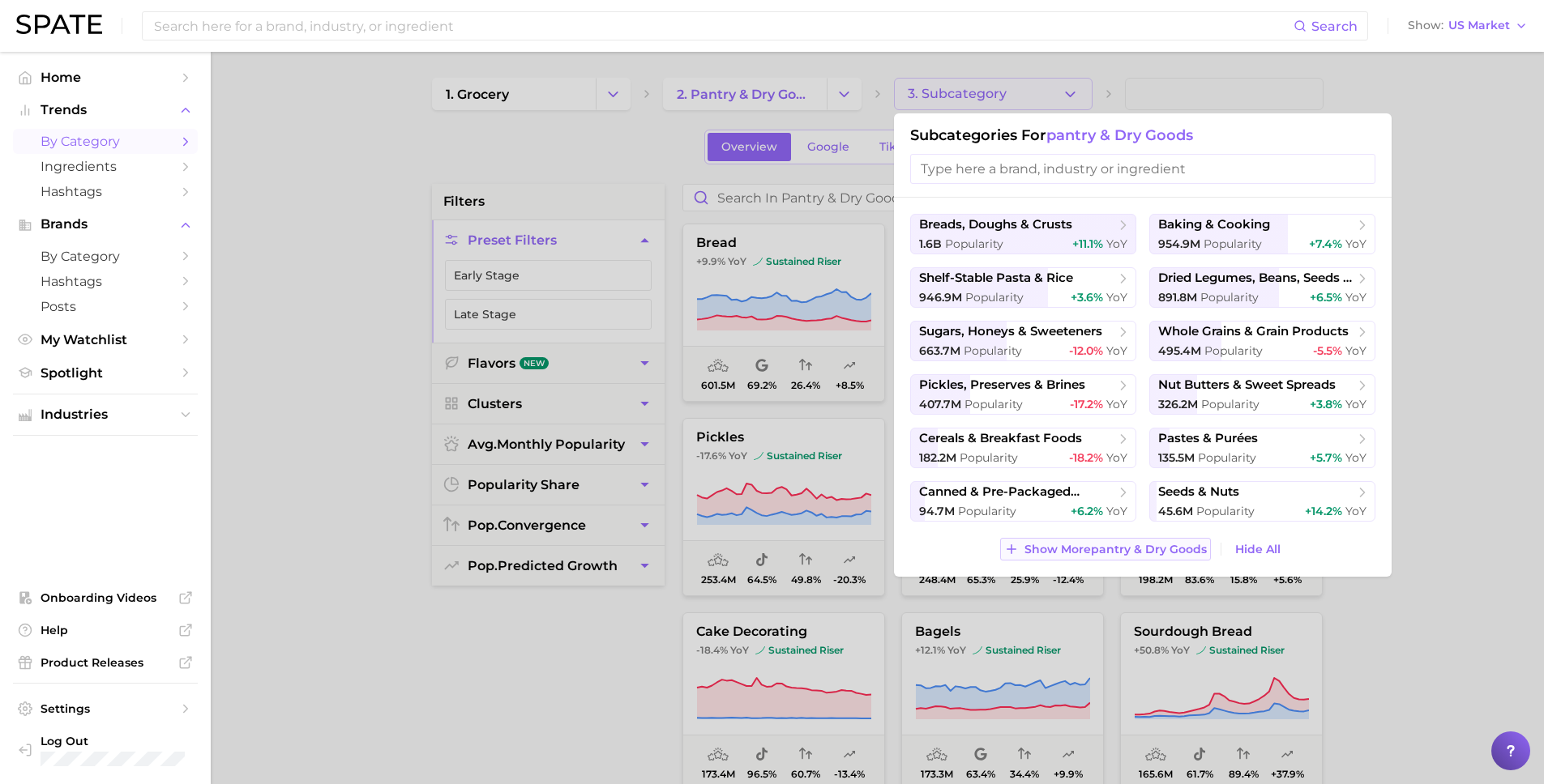
click at [1106, 546] on span "Show More pantry & dry goods" at bounding box center [1116, 549] width 183 height 14
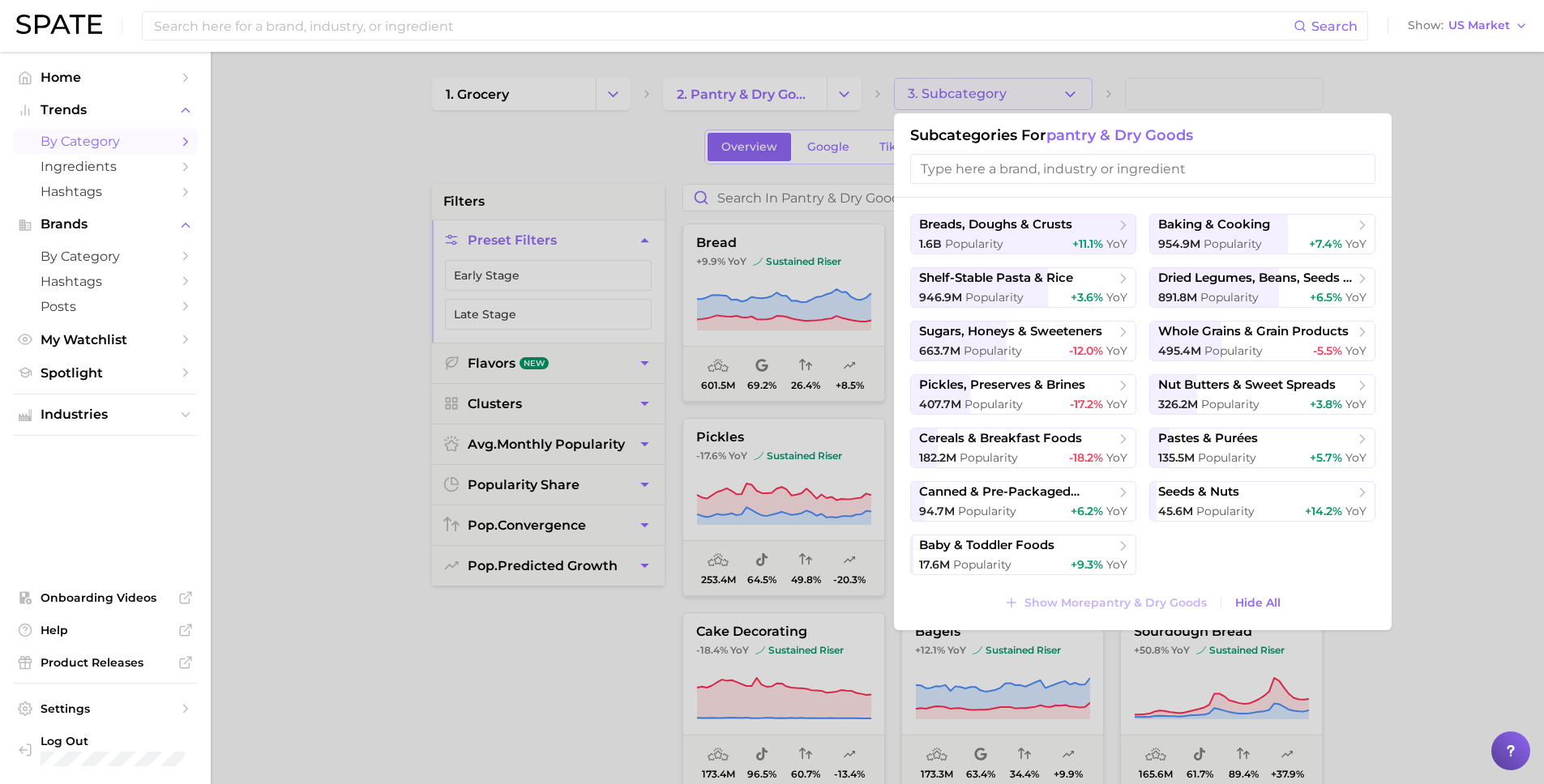
click at [426, 102] on div at bounding box center [772, 392] width 1544 height 784
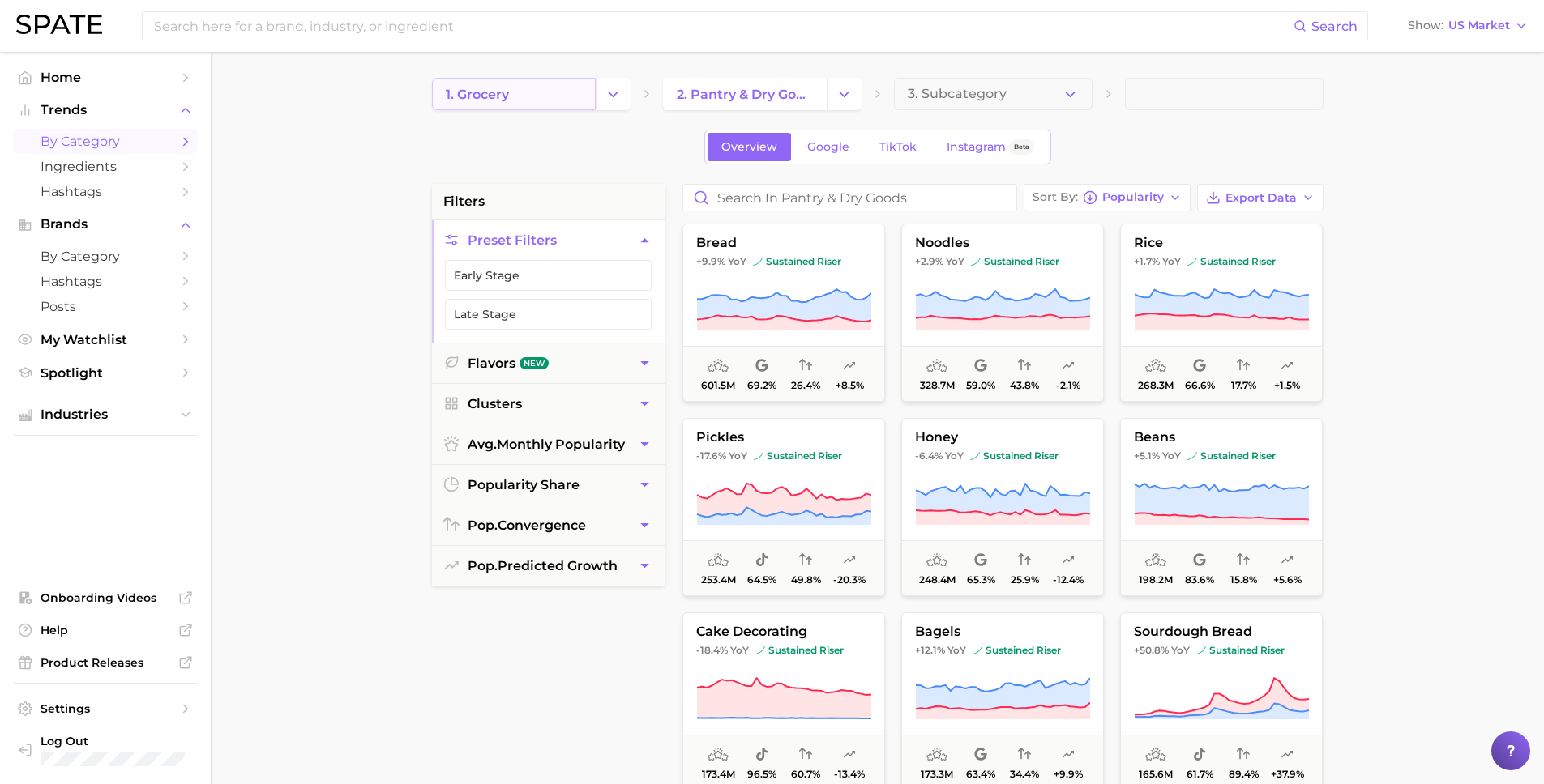
click at [500, 89] on span "1. grocery" at bounding box center [477, 94] width 63 height 16
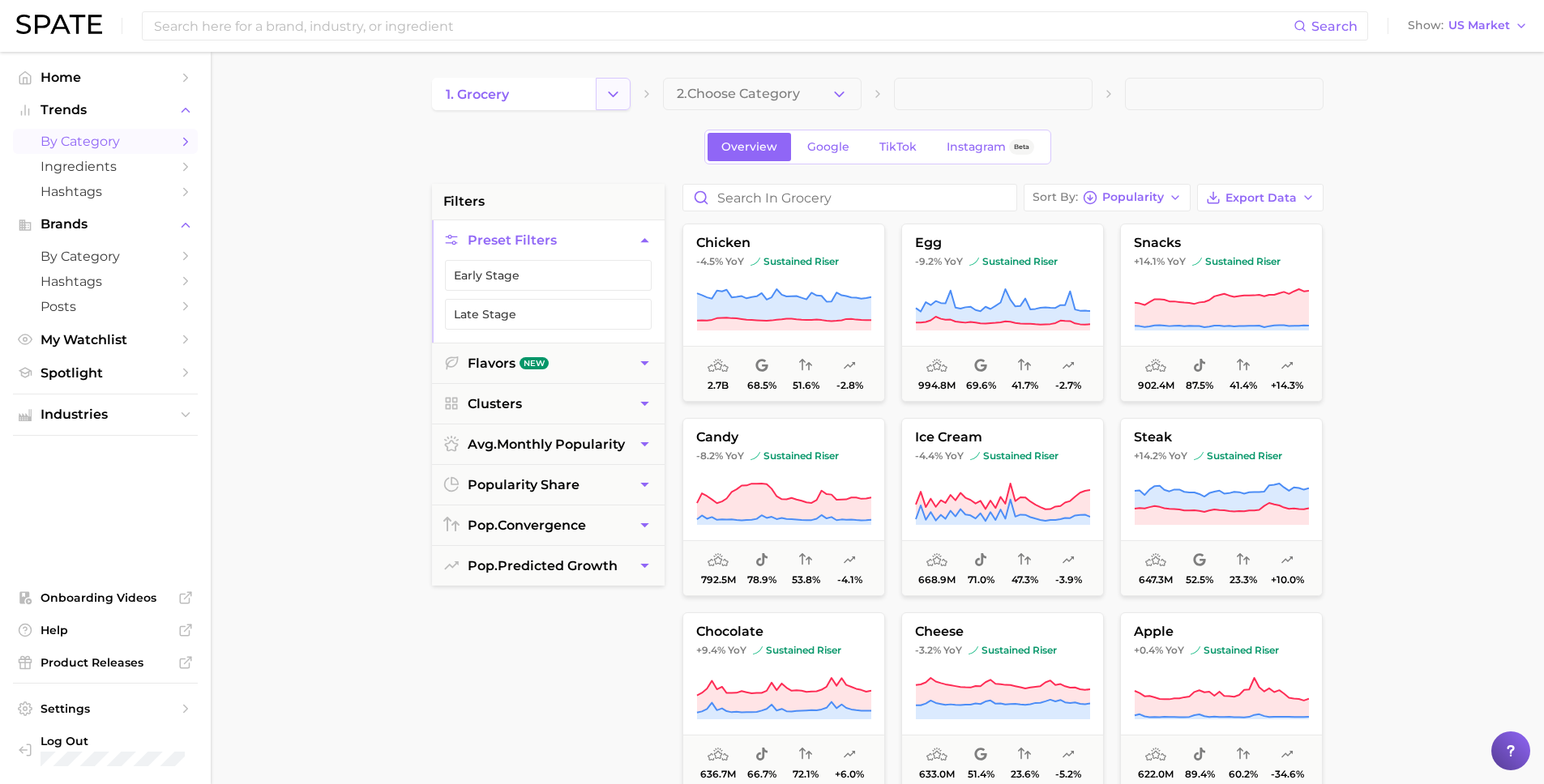
click at [605, 95] on icon "Change Category" at bounding box center [613, 94] width 17 height 17
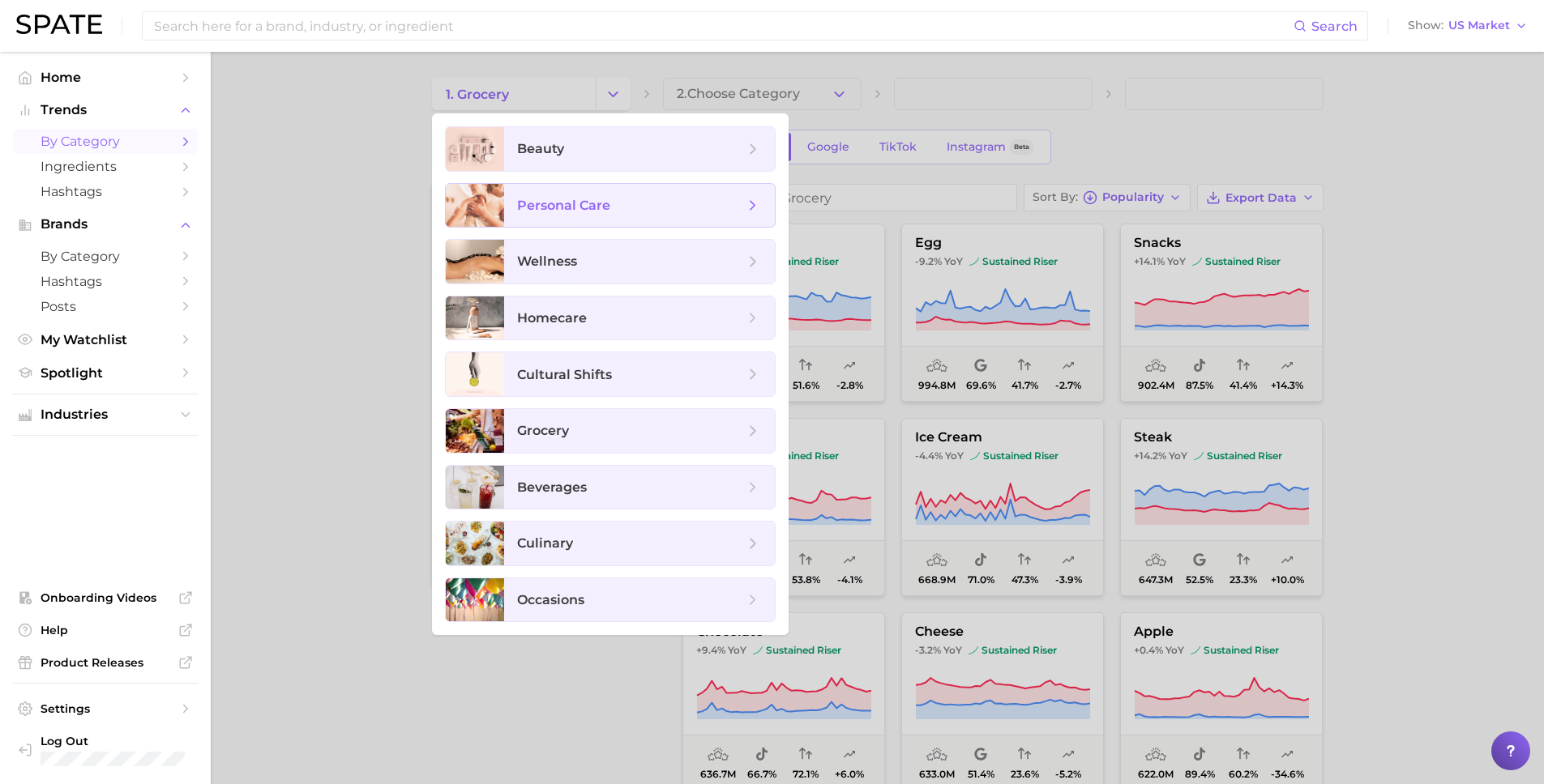
click at [580, 194] on span "personal care" at bounding box center [639, 205] width 270 height 44
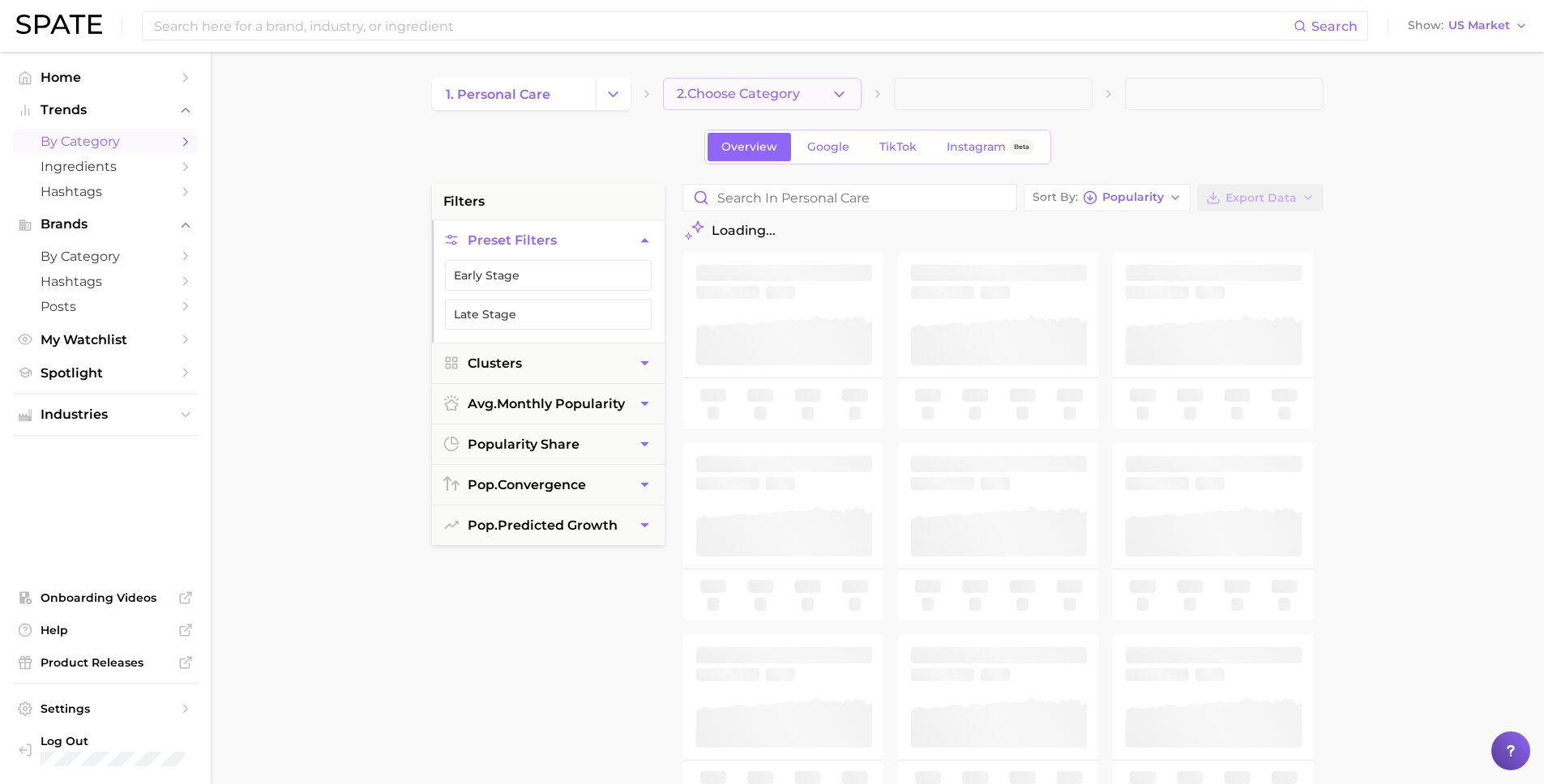
click at [837, 97] on icon "button" at bounding box center [839, 94] width 17 height 17
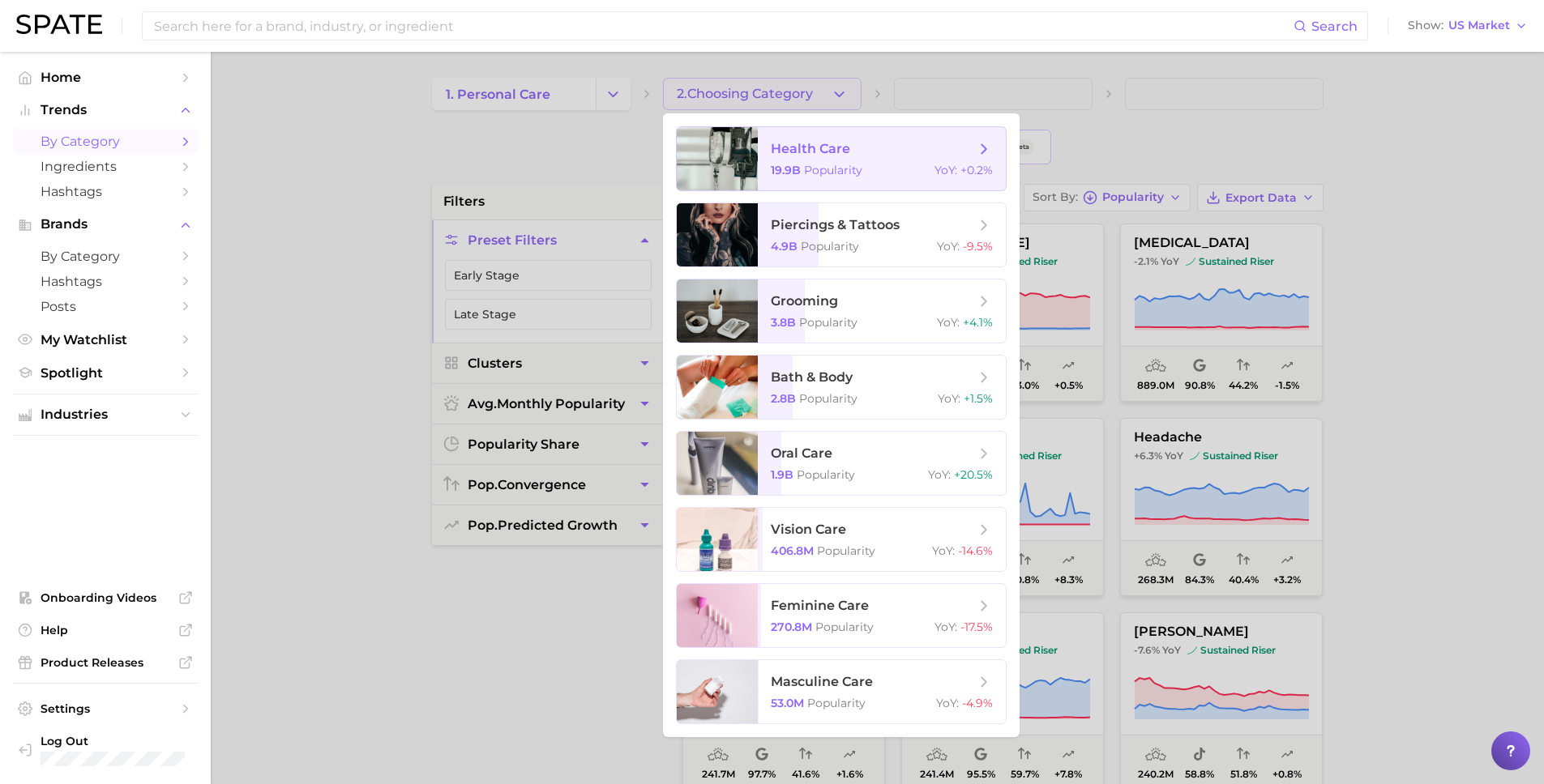
click at [828, 152] on span "health care" at bounding box center [810, 148] width 79 height 16
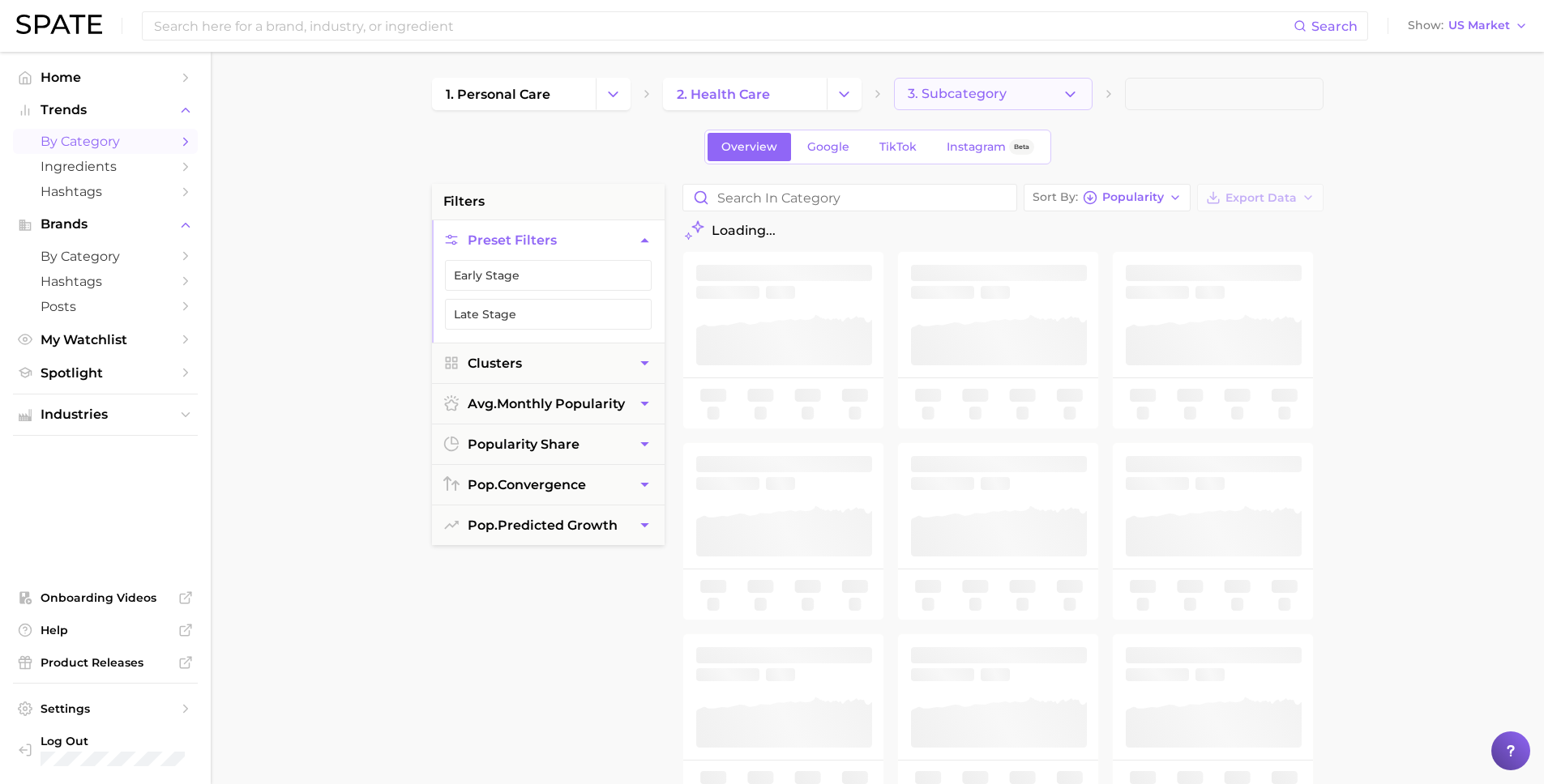
click at [1078, 96] on button "3. Subcategory" at bounding box center [993, 93] width 198 height 32
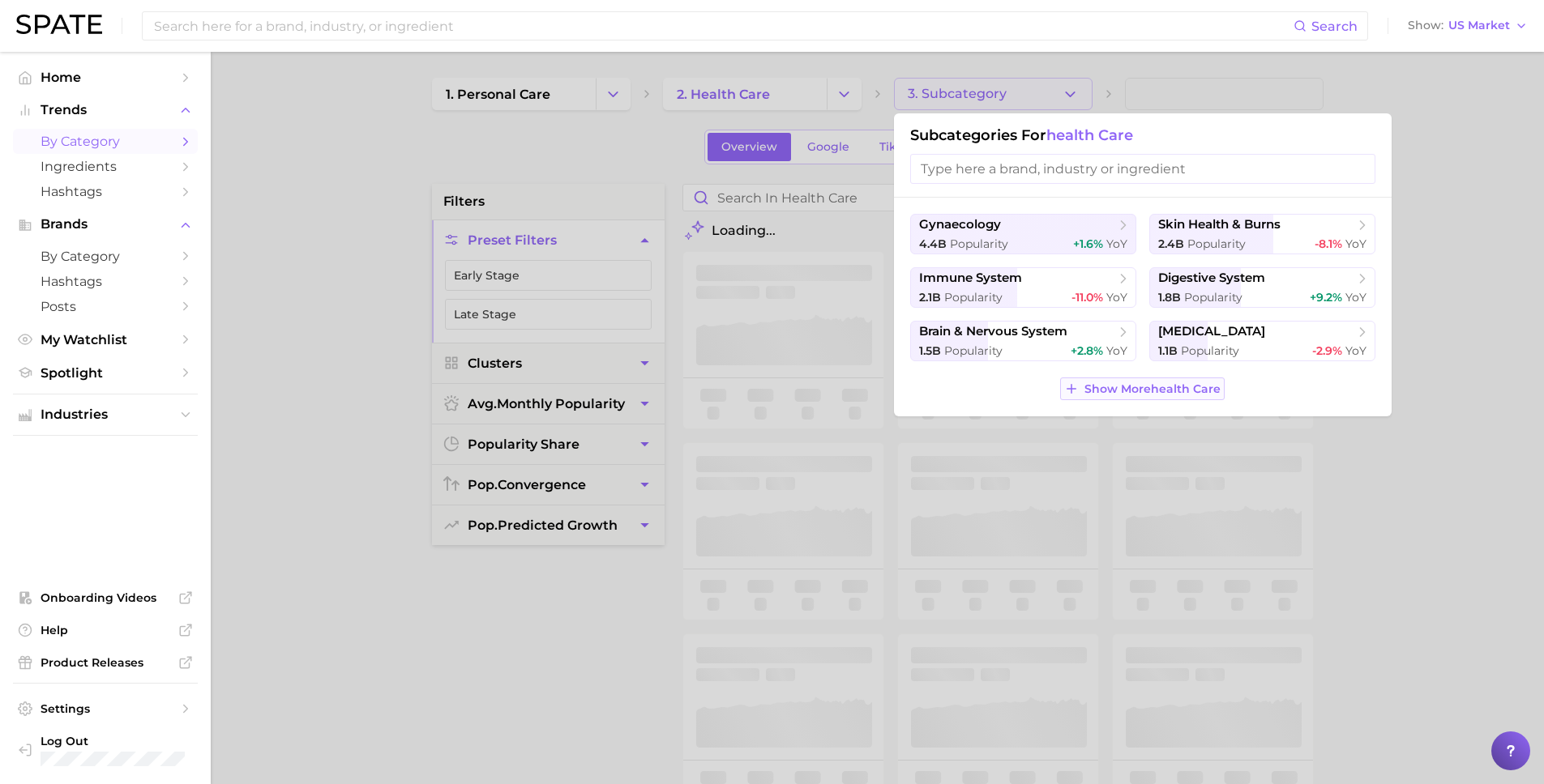
click at [1159, 384] on span "Show More health care" at bounding box center [1151, 389] width 136 height 14
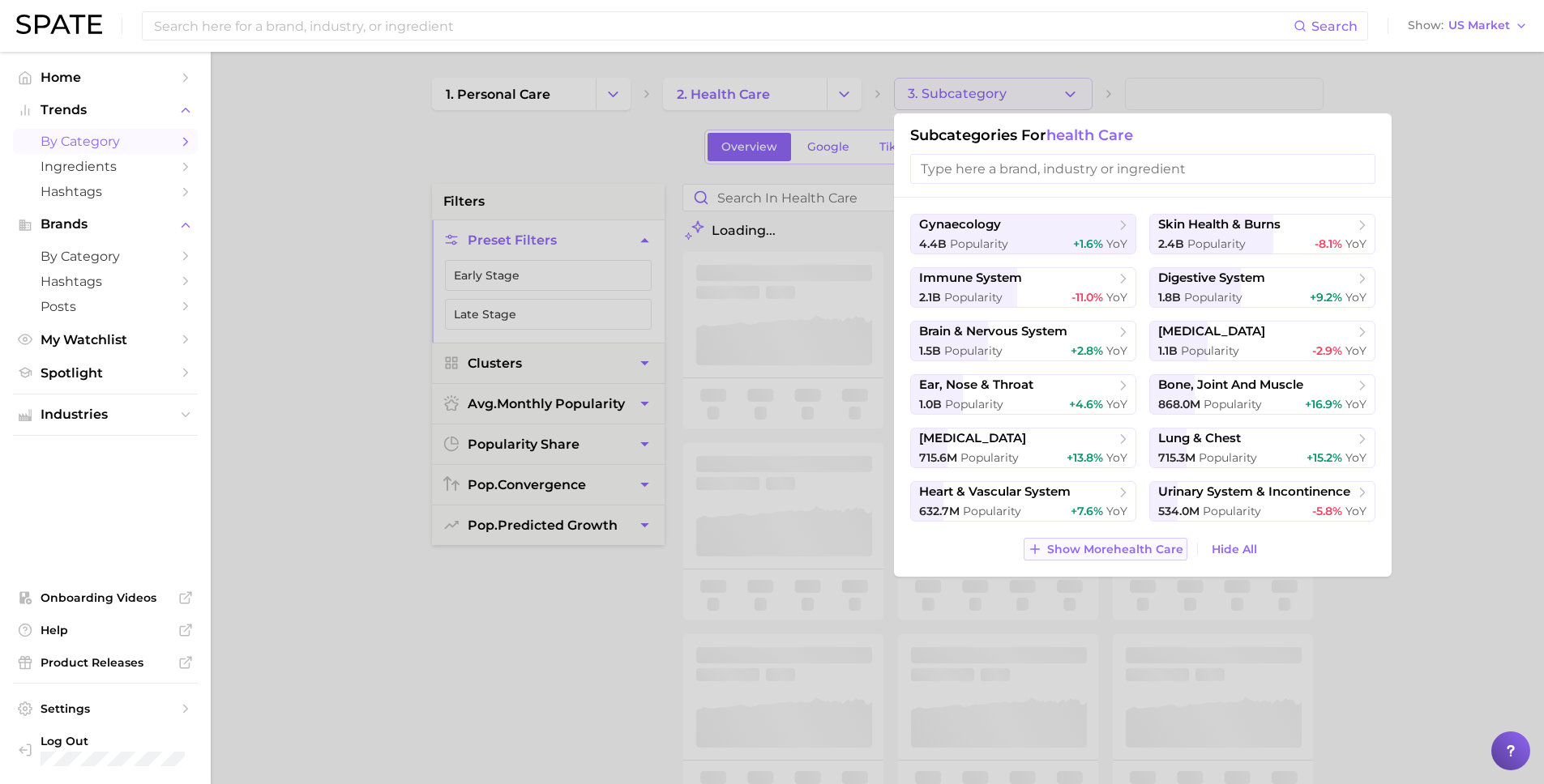
click at [1128, 550] on span "Show More health care" at bounding box center [1115, 549] width 136 height 14
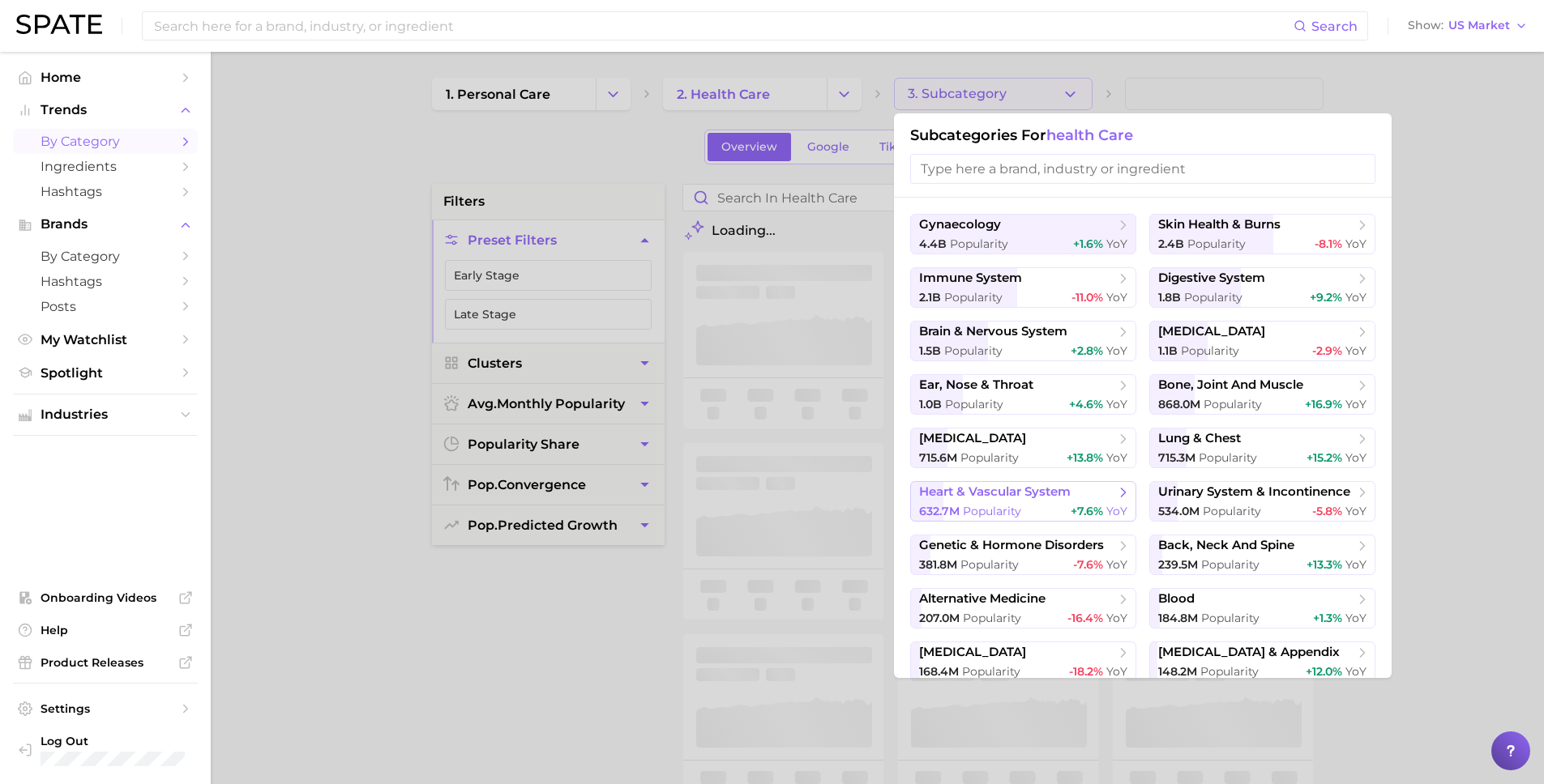
scroll to position [59, 0]
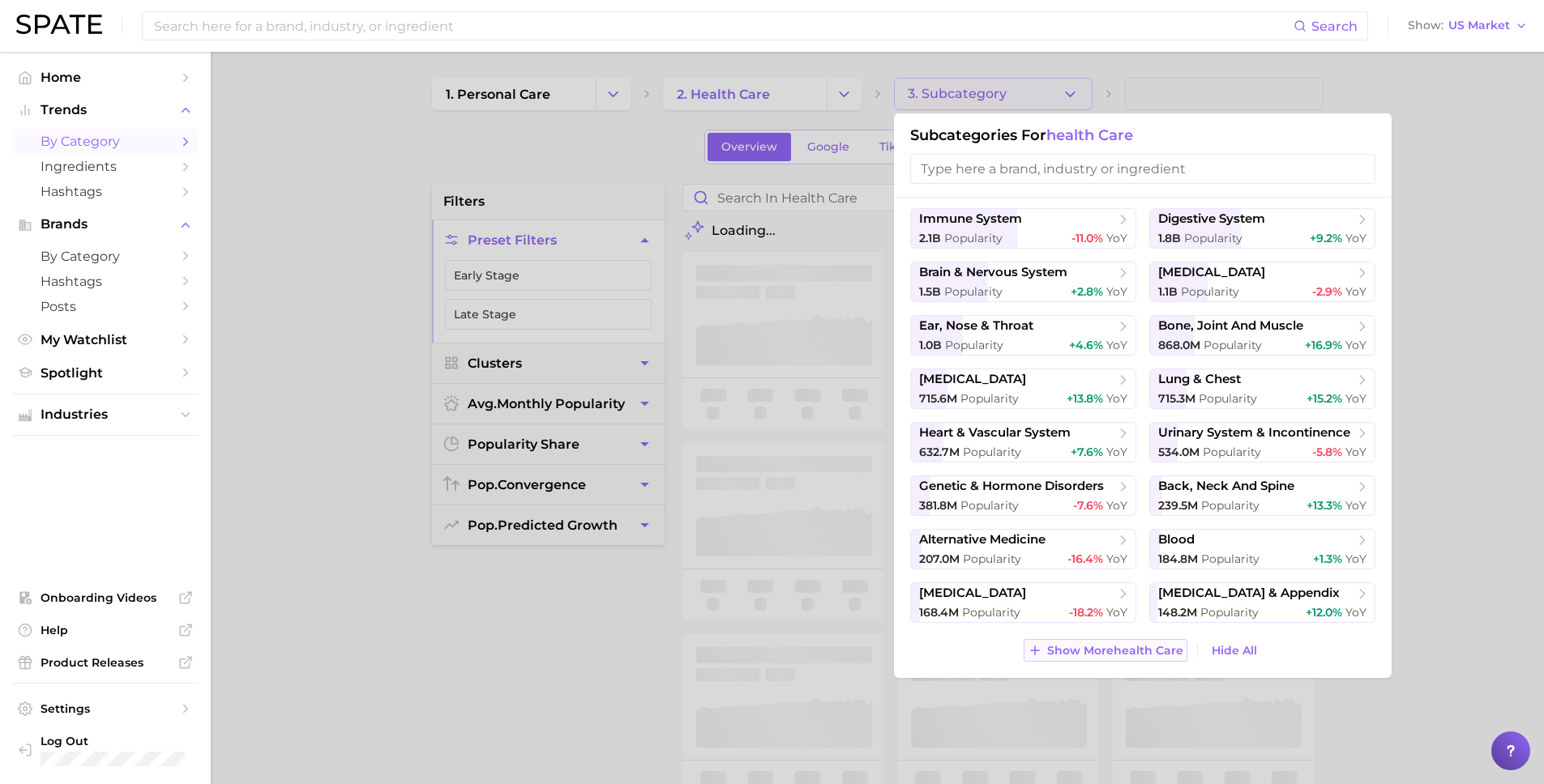
click at [1121, 656] on span "Show More health care" at bounding box center [1115, 651] width 136 height 14
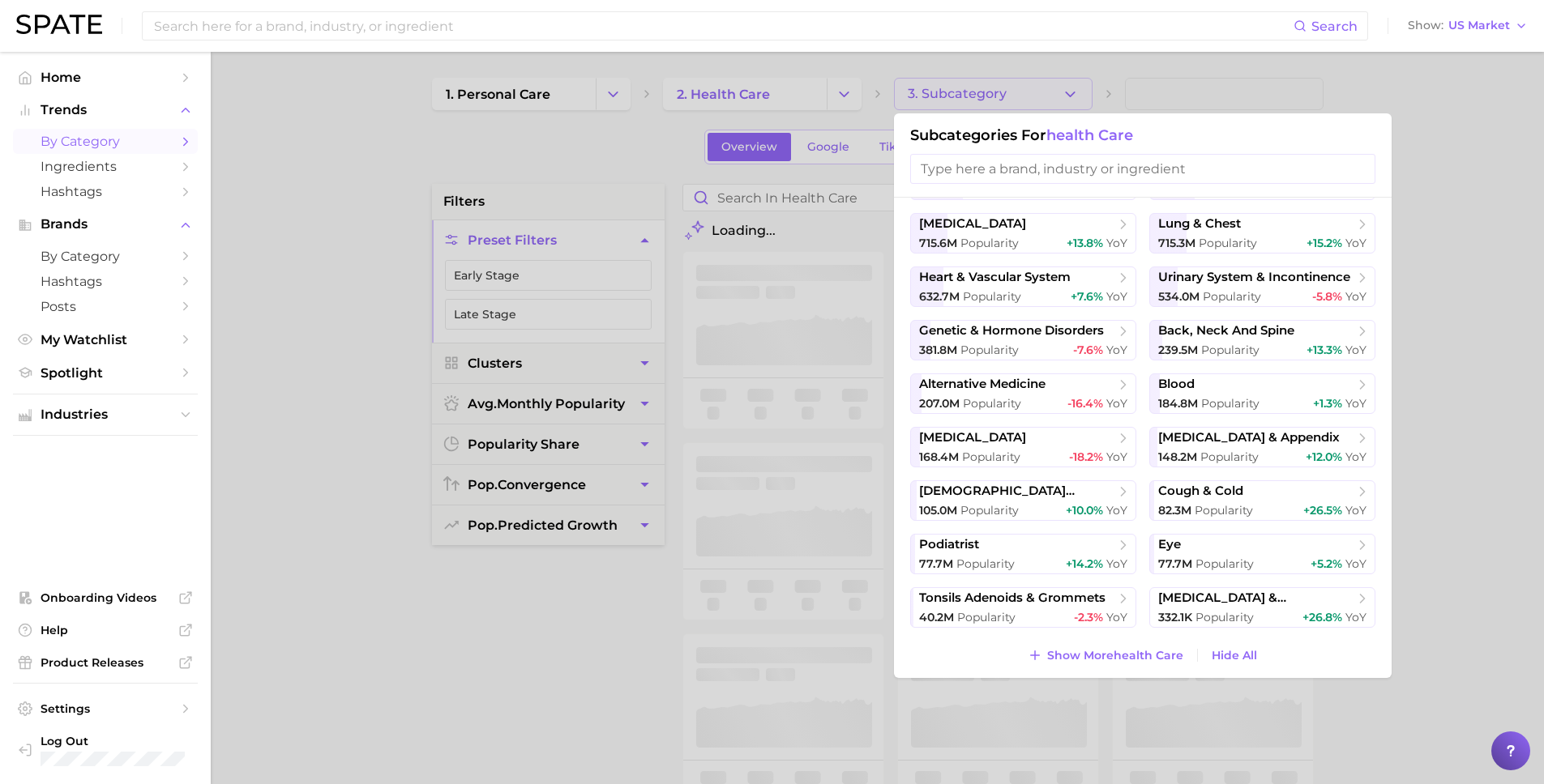
scroll to position [220, 0]
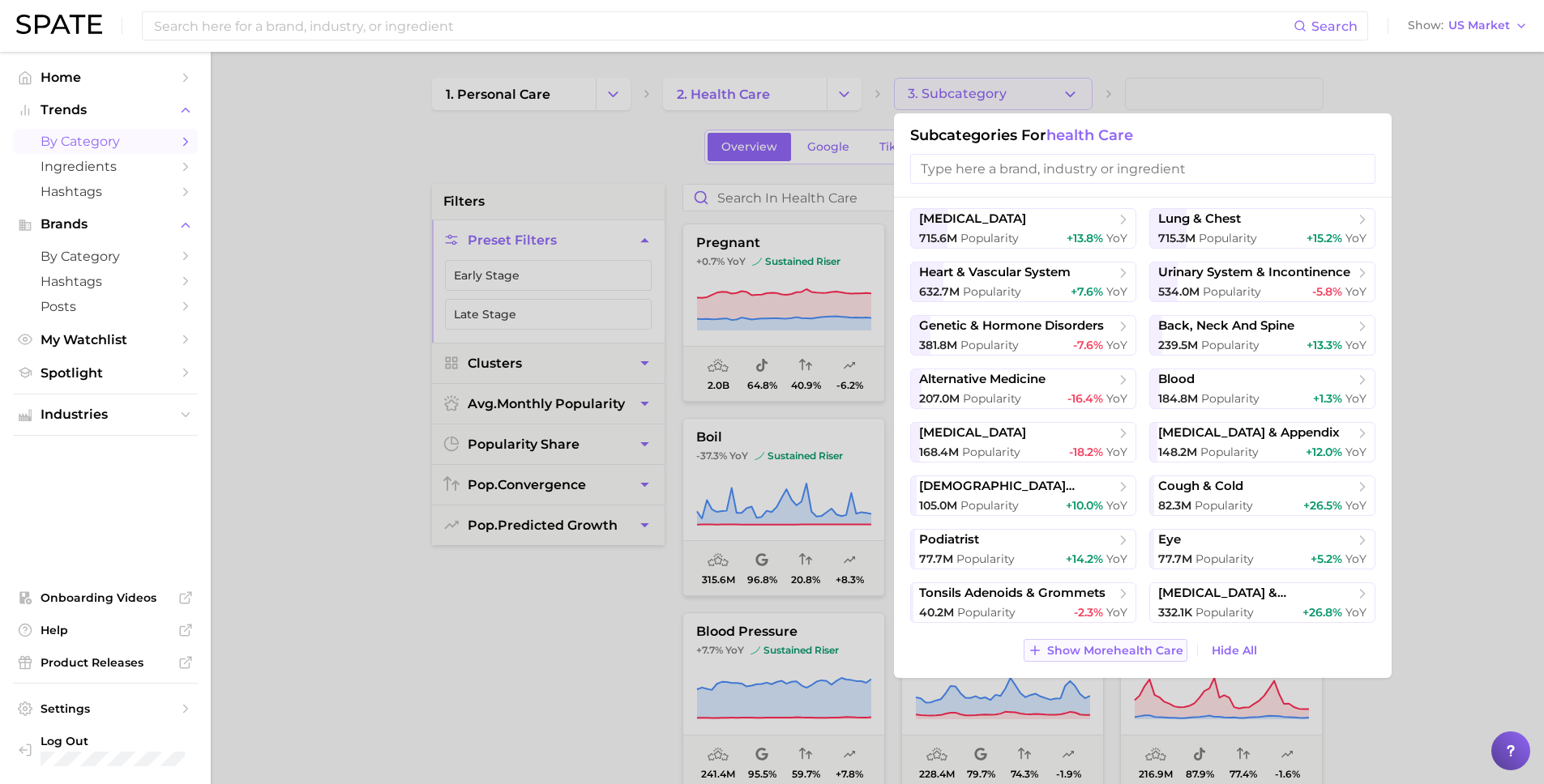
click at [1089, 650] on span "Show More health care" at bounding box center [1115, 651] width 136 height 14
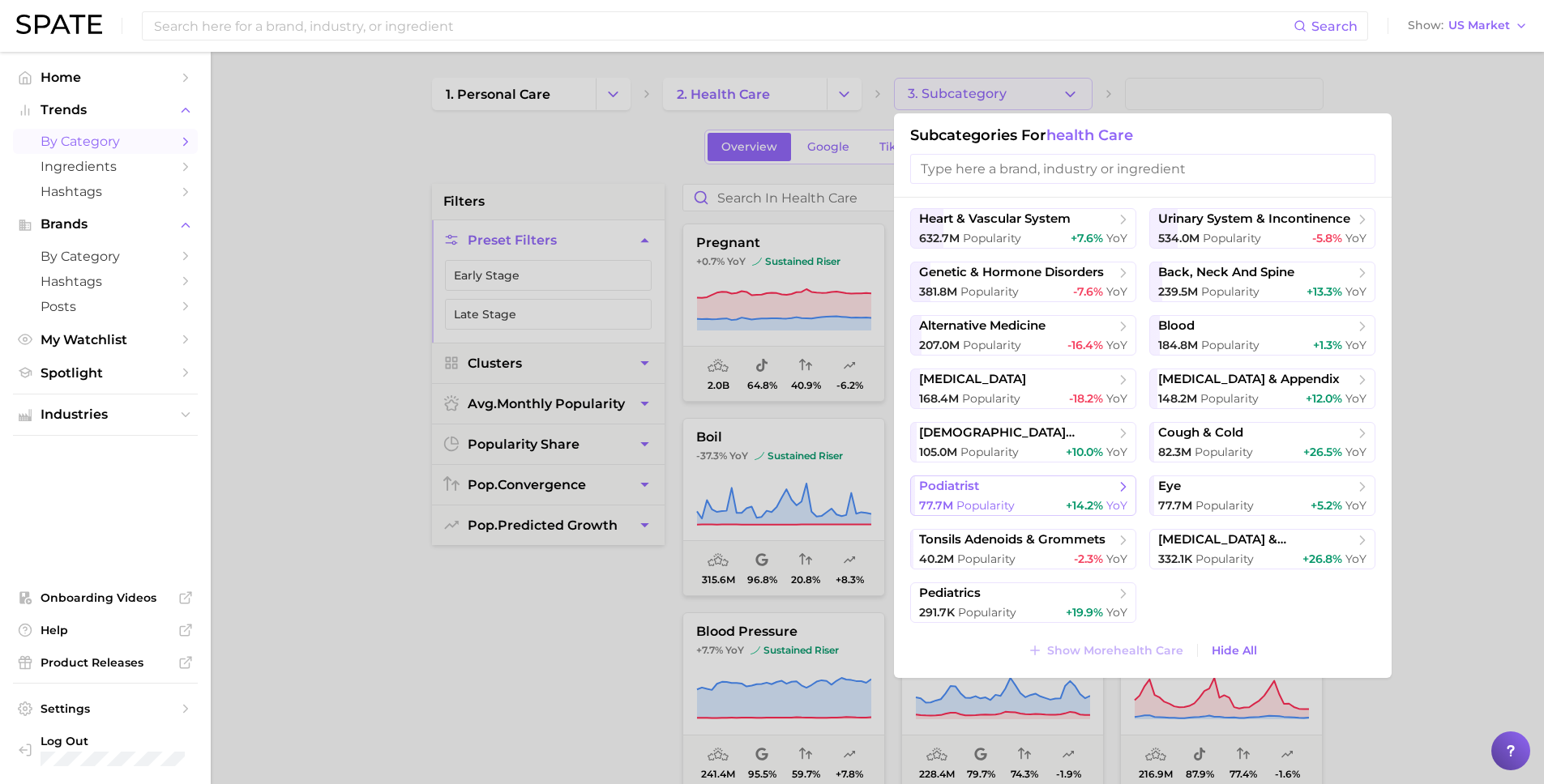
scroll to position [0, 0]
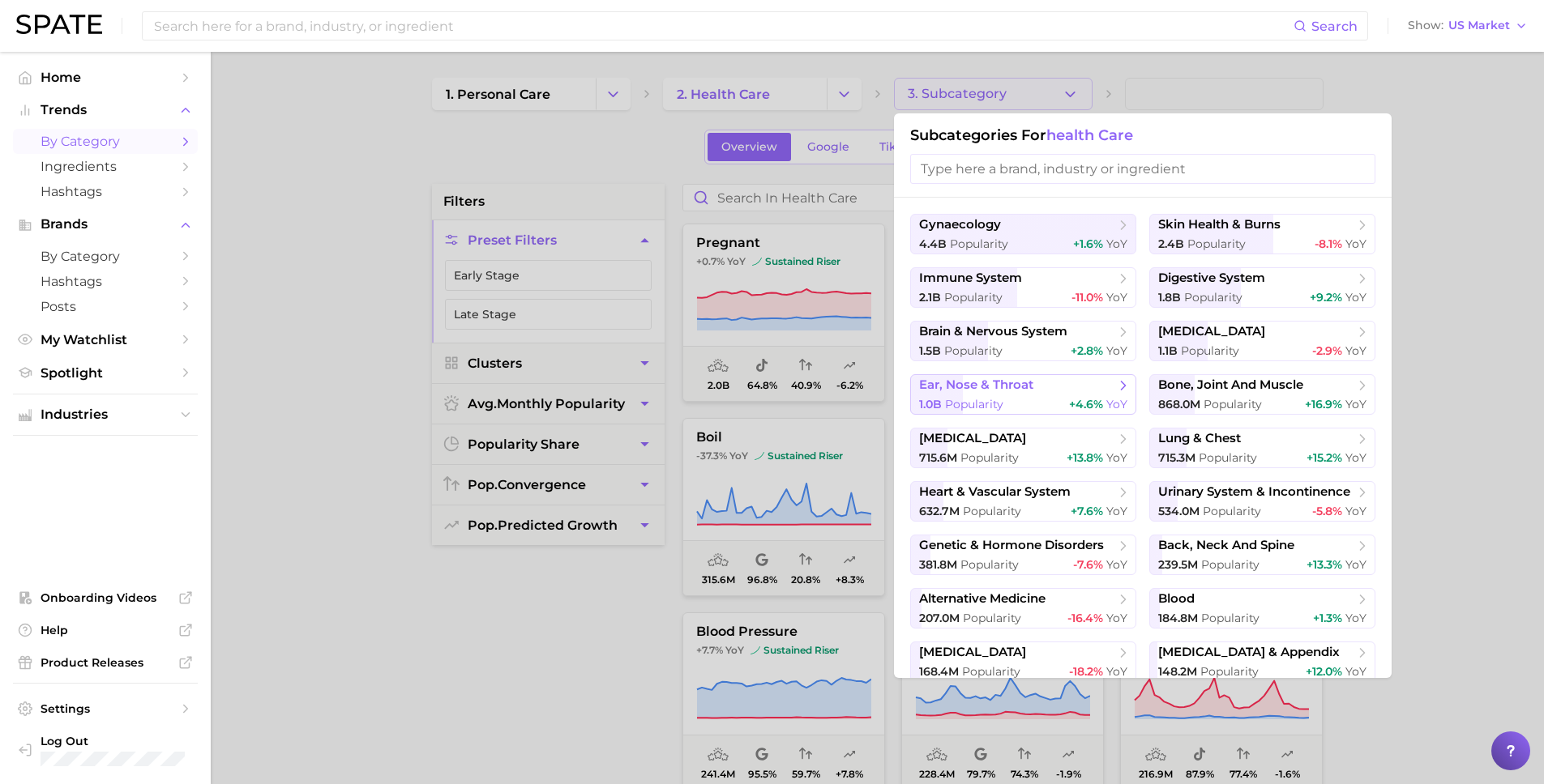
click at [1012, 389] on span "ear, nose & throat" at bounding box center [975, 385] width 114 height 16
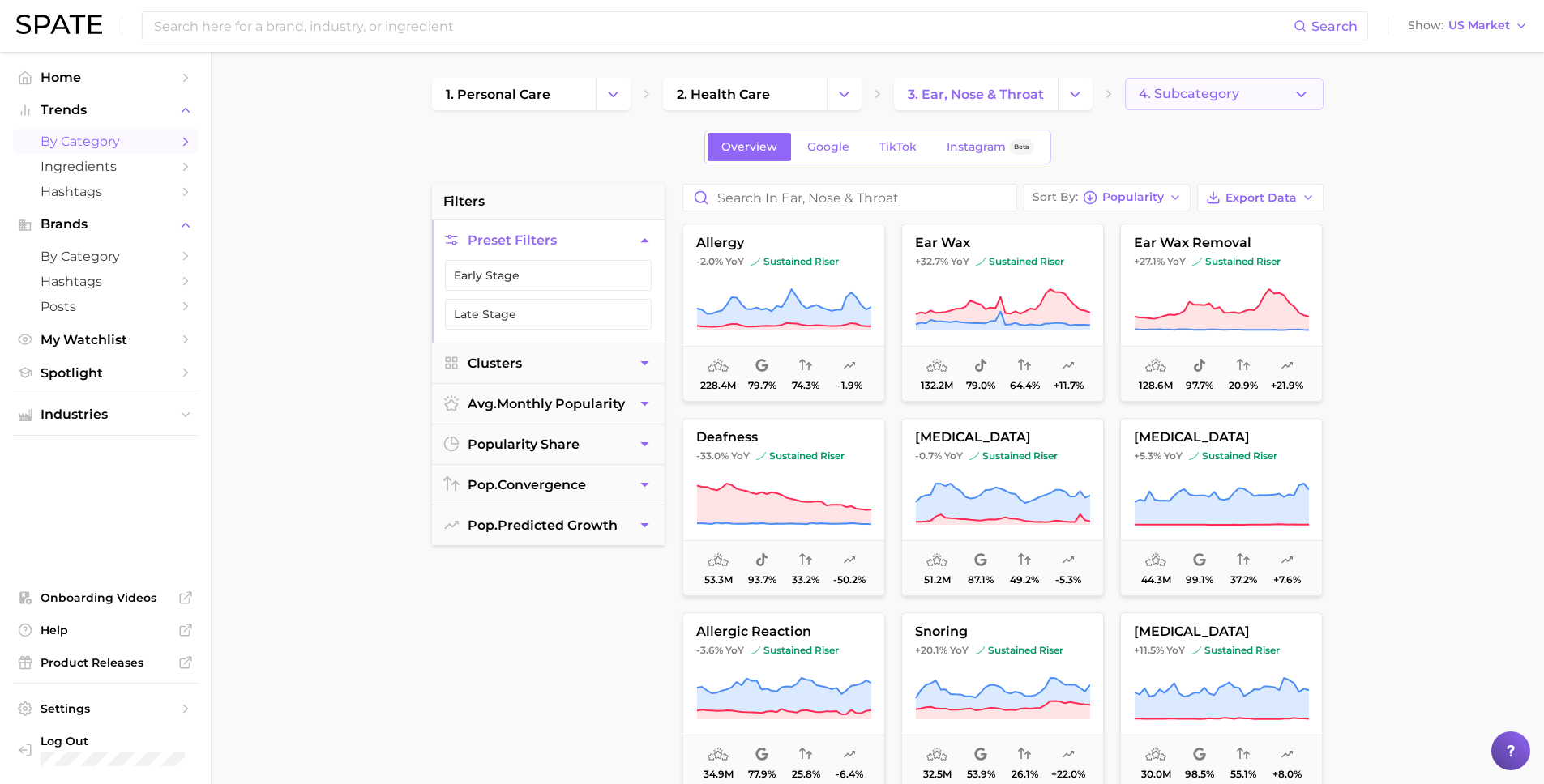
click at [1188, 93] on span "4. Subcategory" at bounding box center [1189, 94] width 100 height 15
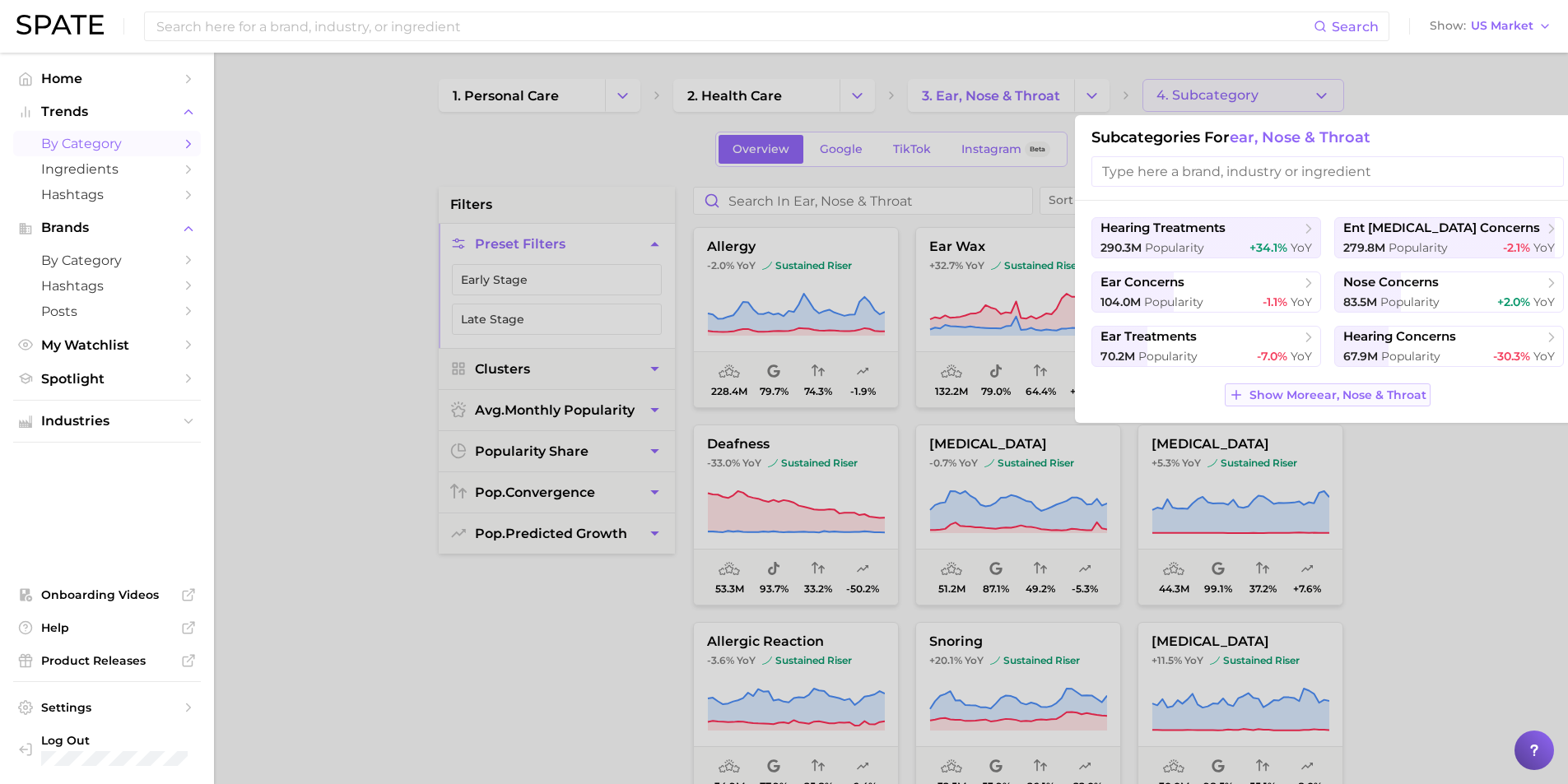
click at [1330, 390] on span "Show More ear, nose & throat" at bounding box center [1337, 395] width 177 height 14
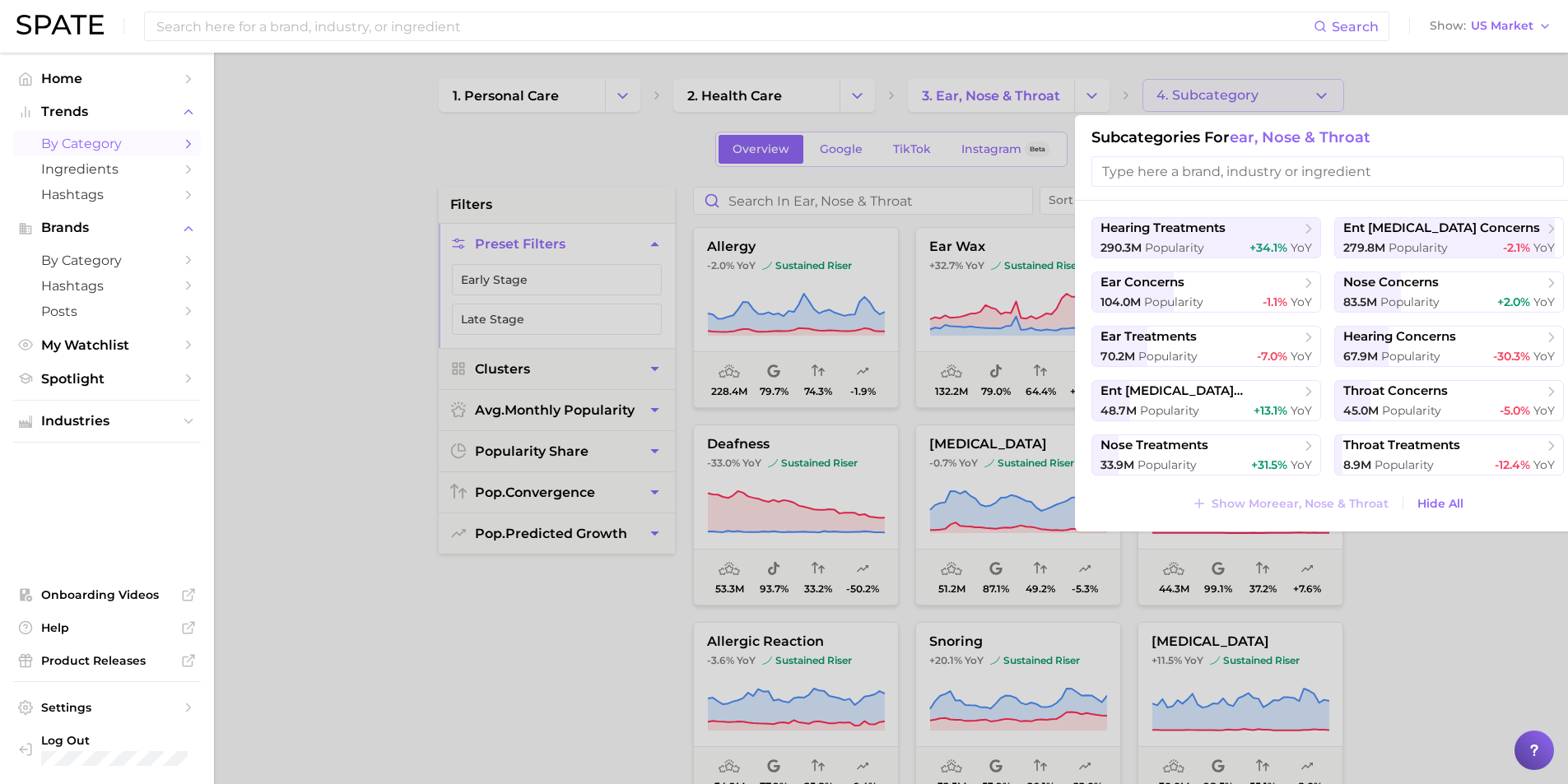
click at [1437, 613] on div at bounding box center [784, 392] width 1568 height 784
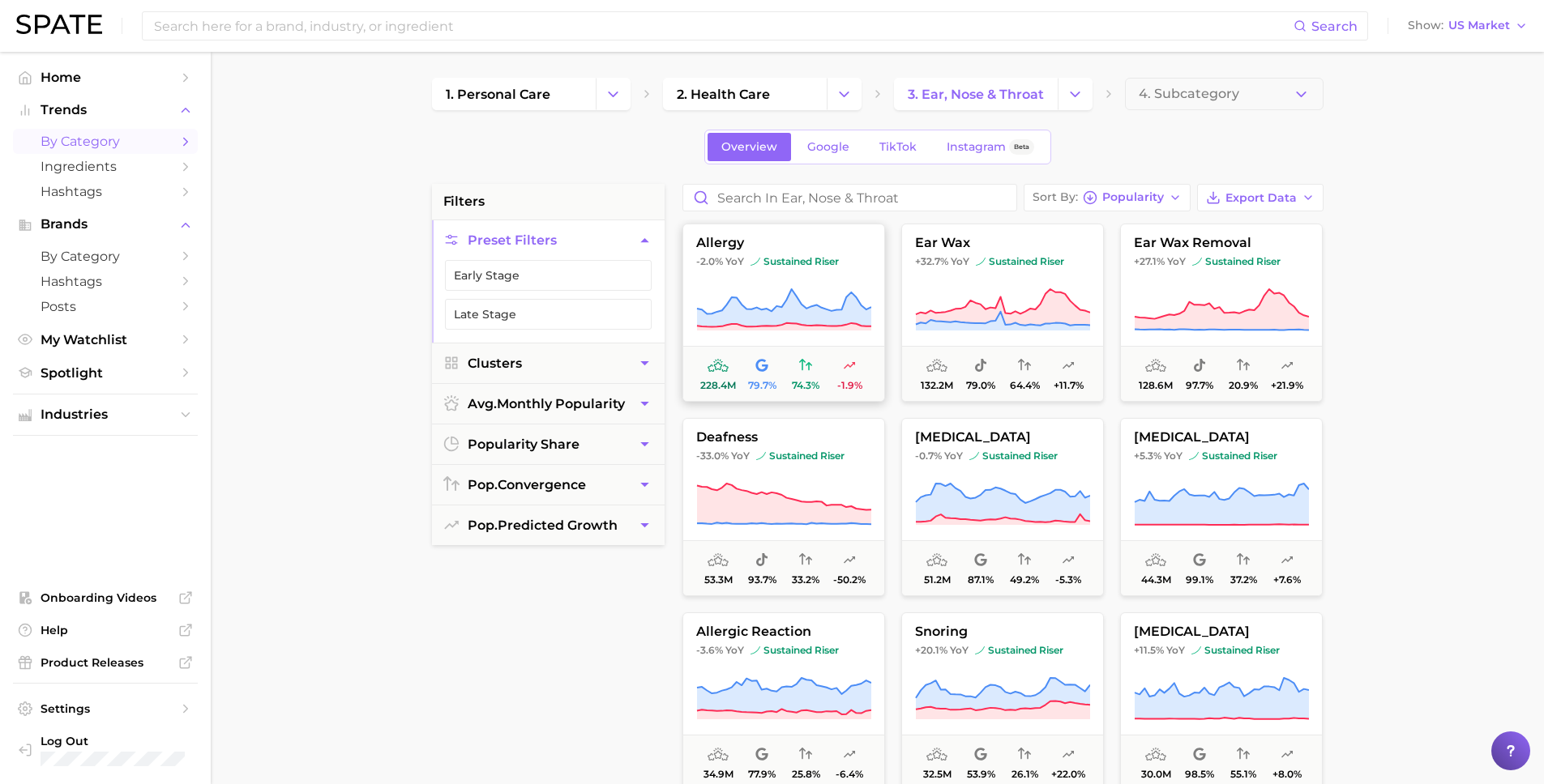
click at [712, 244] on span "allergy" at bounding box center [783, 243] width 201 height 15
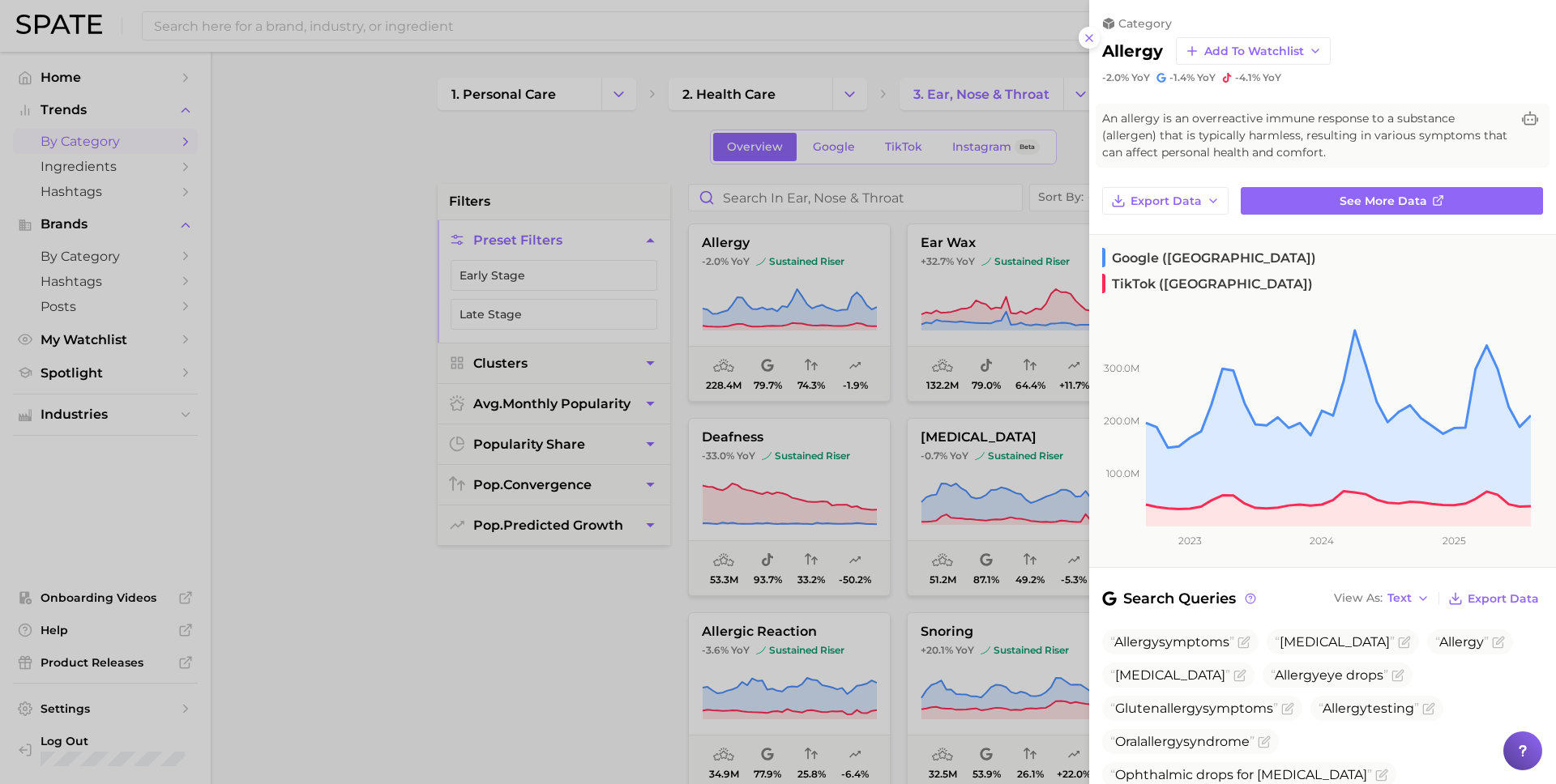
click at [541, 181] on div at bounding box center [778, 392] width 1556 height 784
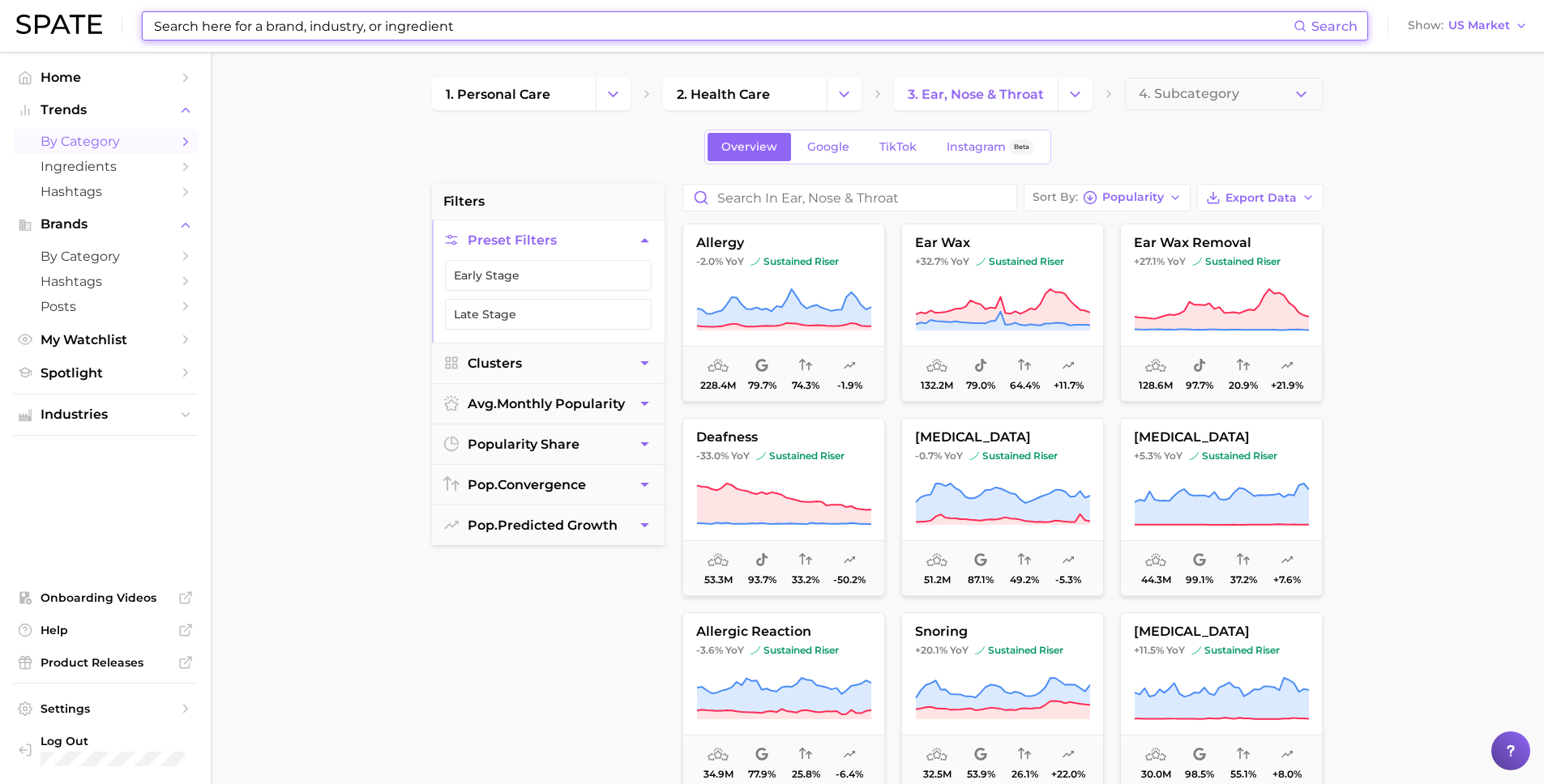
click at [531, 26] on input at bounding box center [723, 26] width 1141 height 27
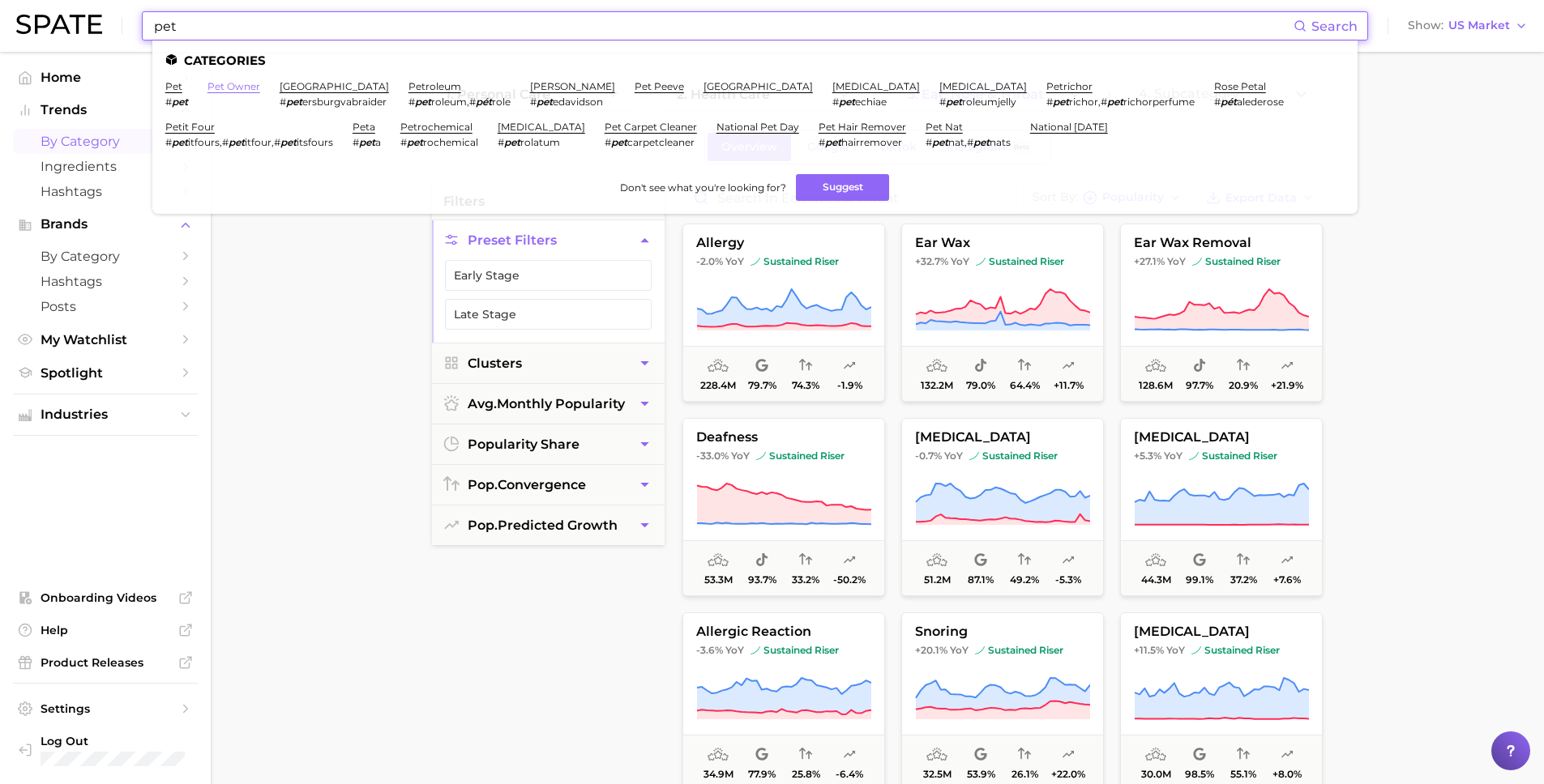
type input "pet"
click at [242, 84] on link "pet owner" at bounding box center [234, 86] width 53 height 12
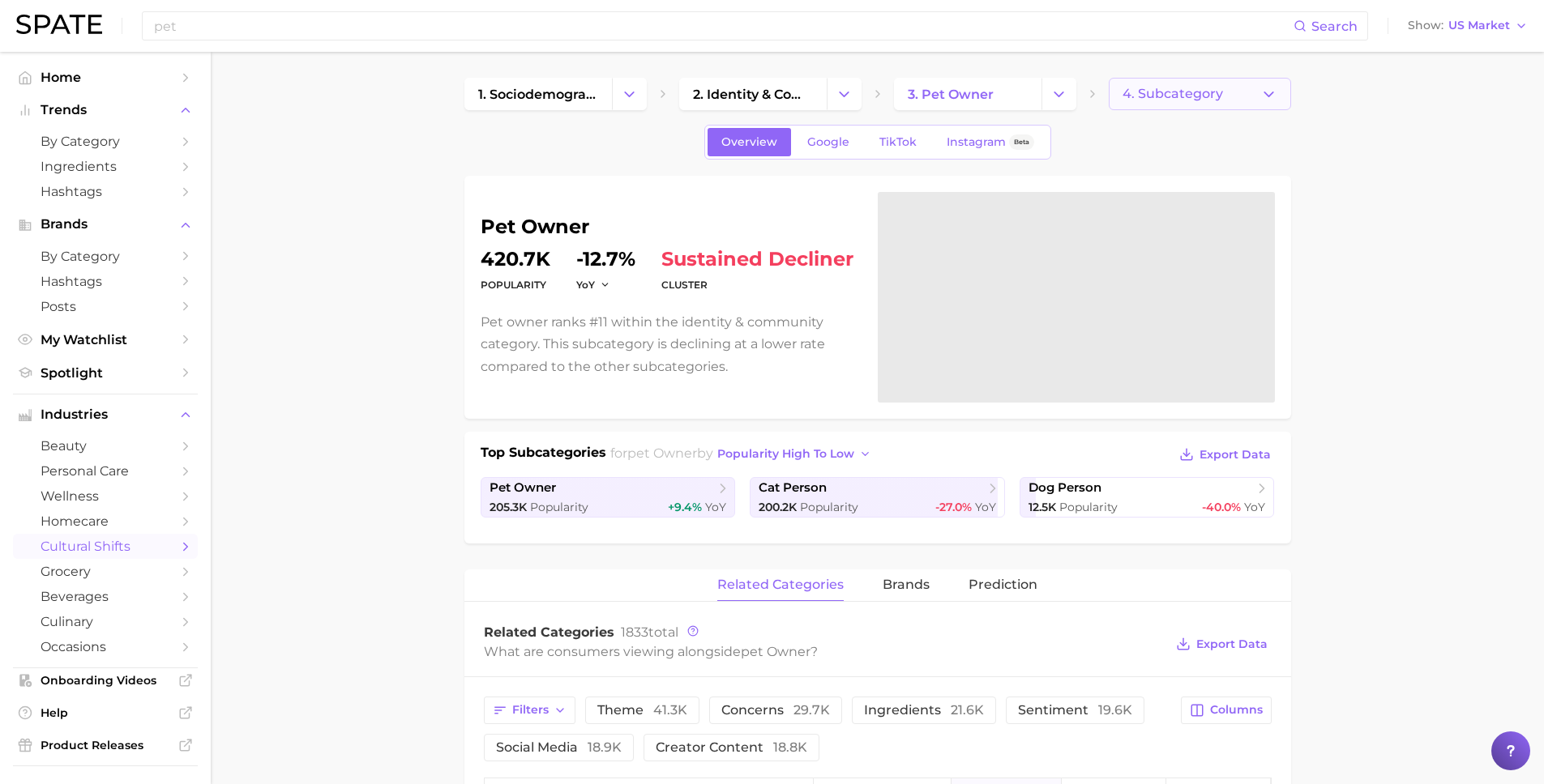
click at [1185, 90] on span "4. Subcategory" at bounding box center [1172, 94] width 100 height 15
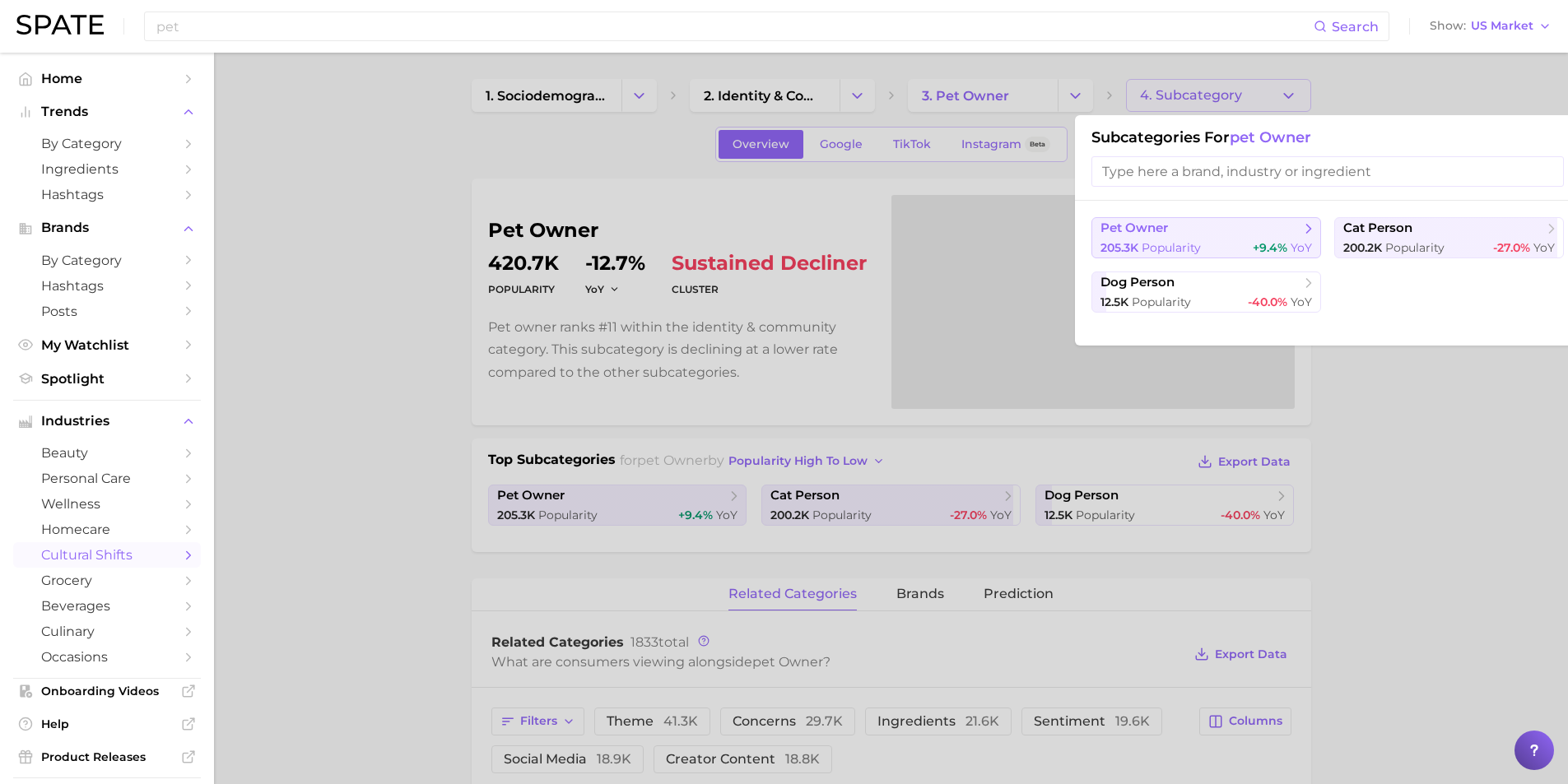
click at [1309, 232] on icon at bounding box center [1308, 229] width 17 height 17
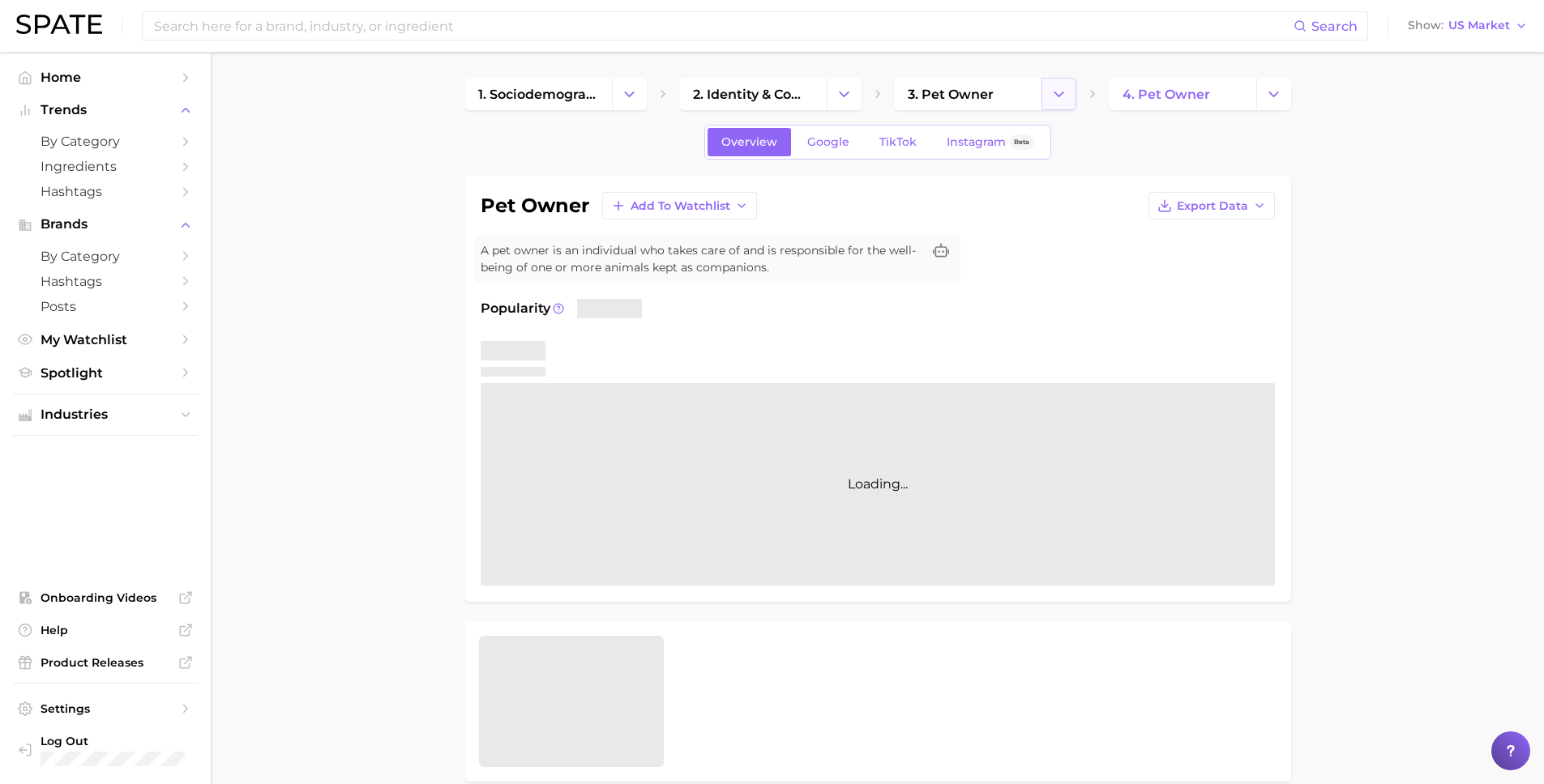
click at [1045, 100] on button "Change Category" at bounding box center [1058, 93] width 35 height 32
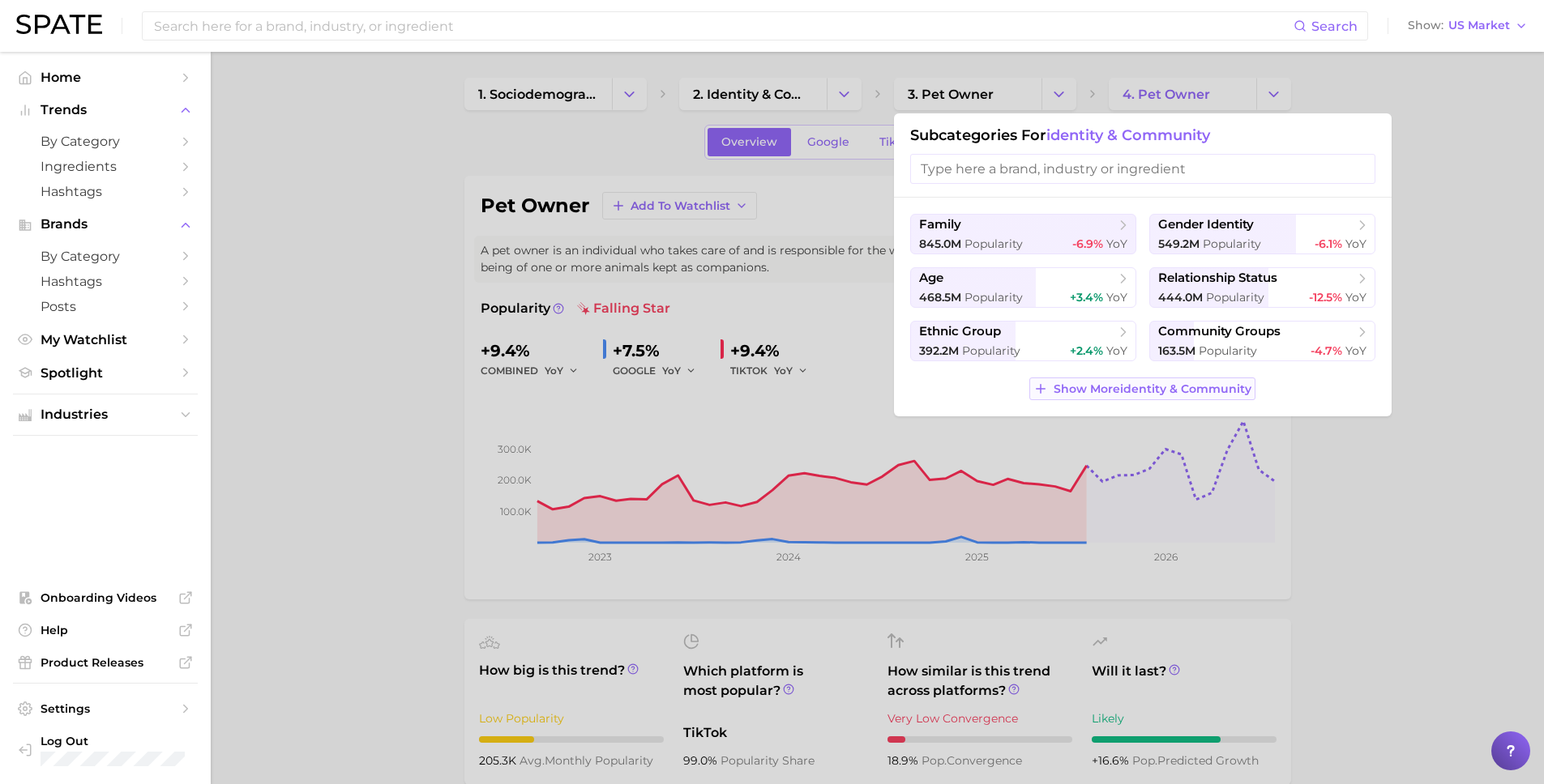
click at [1128, 386] on span "Show More identity & community" at bounding box center [1152, 389] width 198 height 14
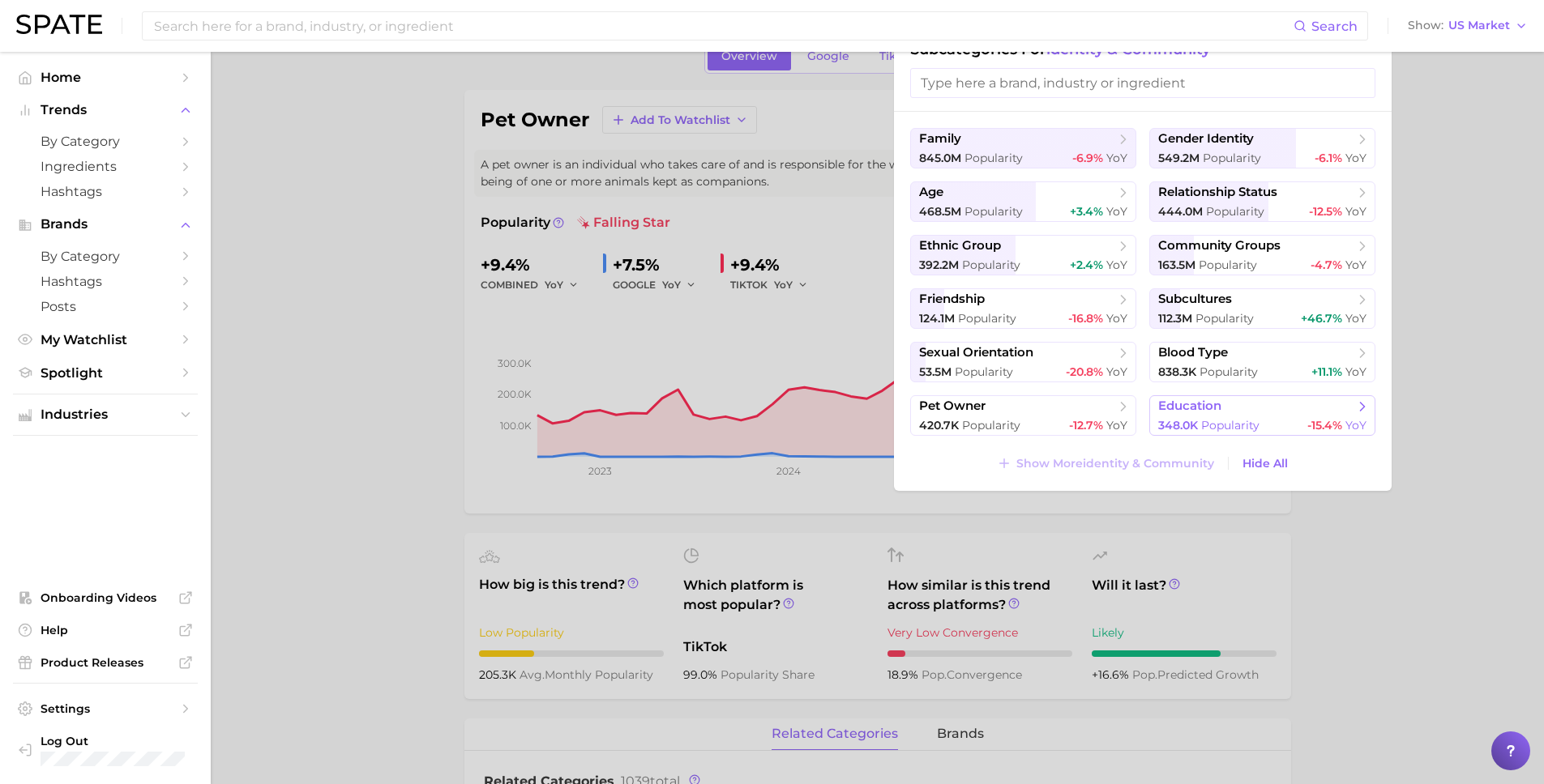
scroll to position [95, 0]
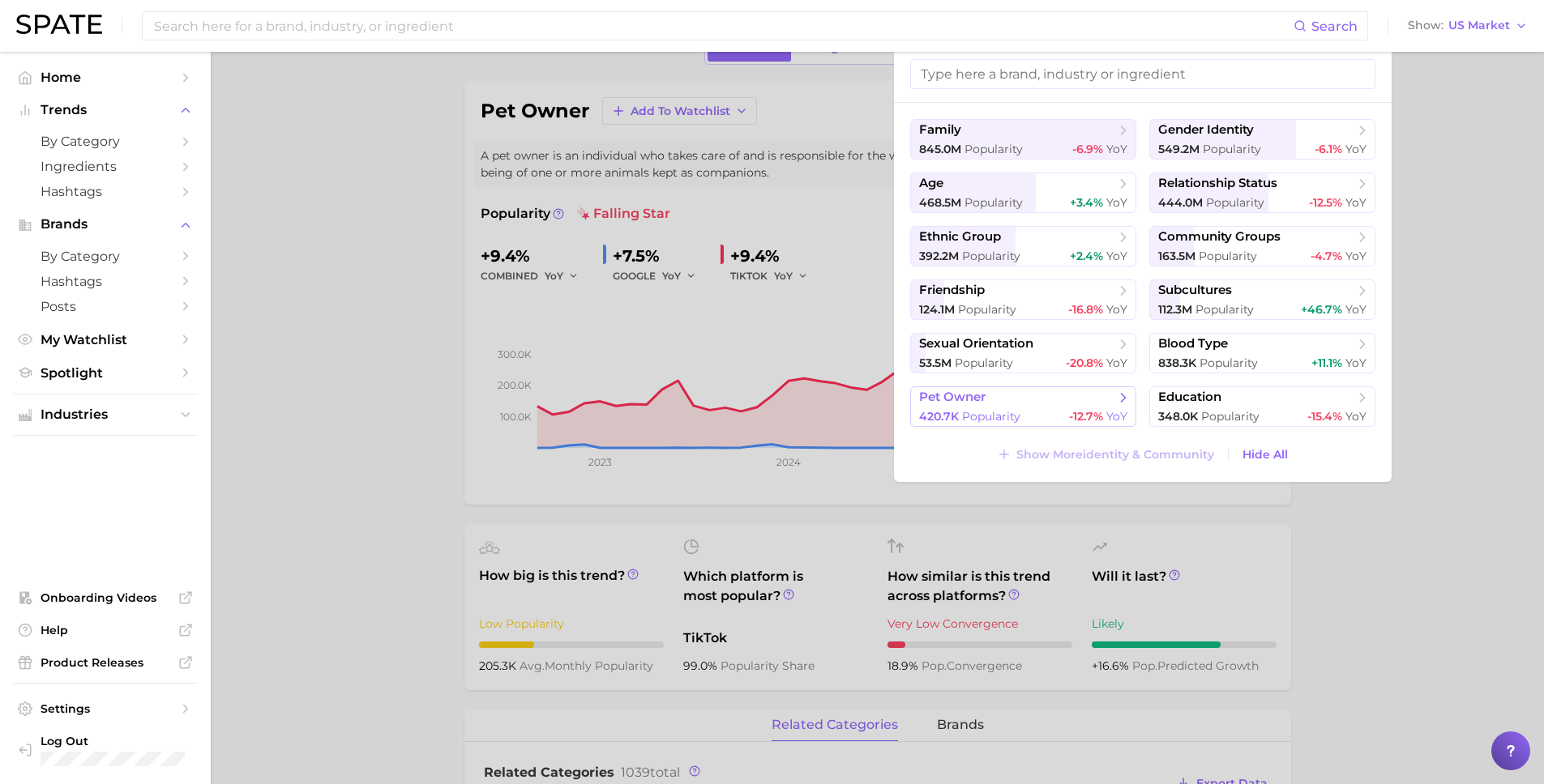
click at [1067, 407] on button "pet owner 420.7k Popularity -12.7% YoY" at bounding box center [1024, 406] width 226 height 40
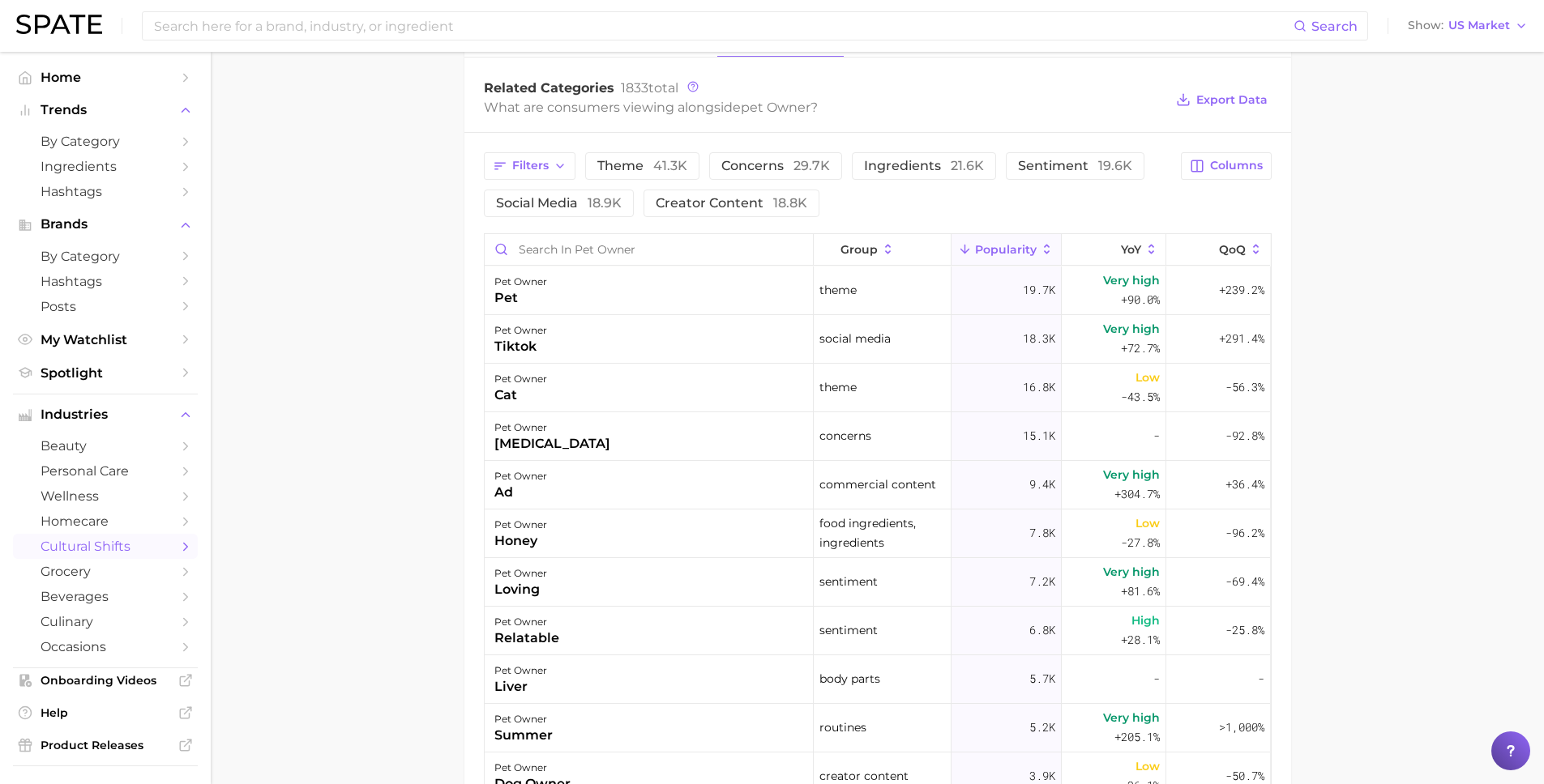
scroll to position [210, 0]
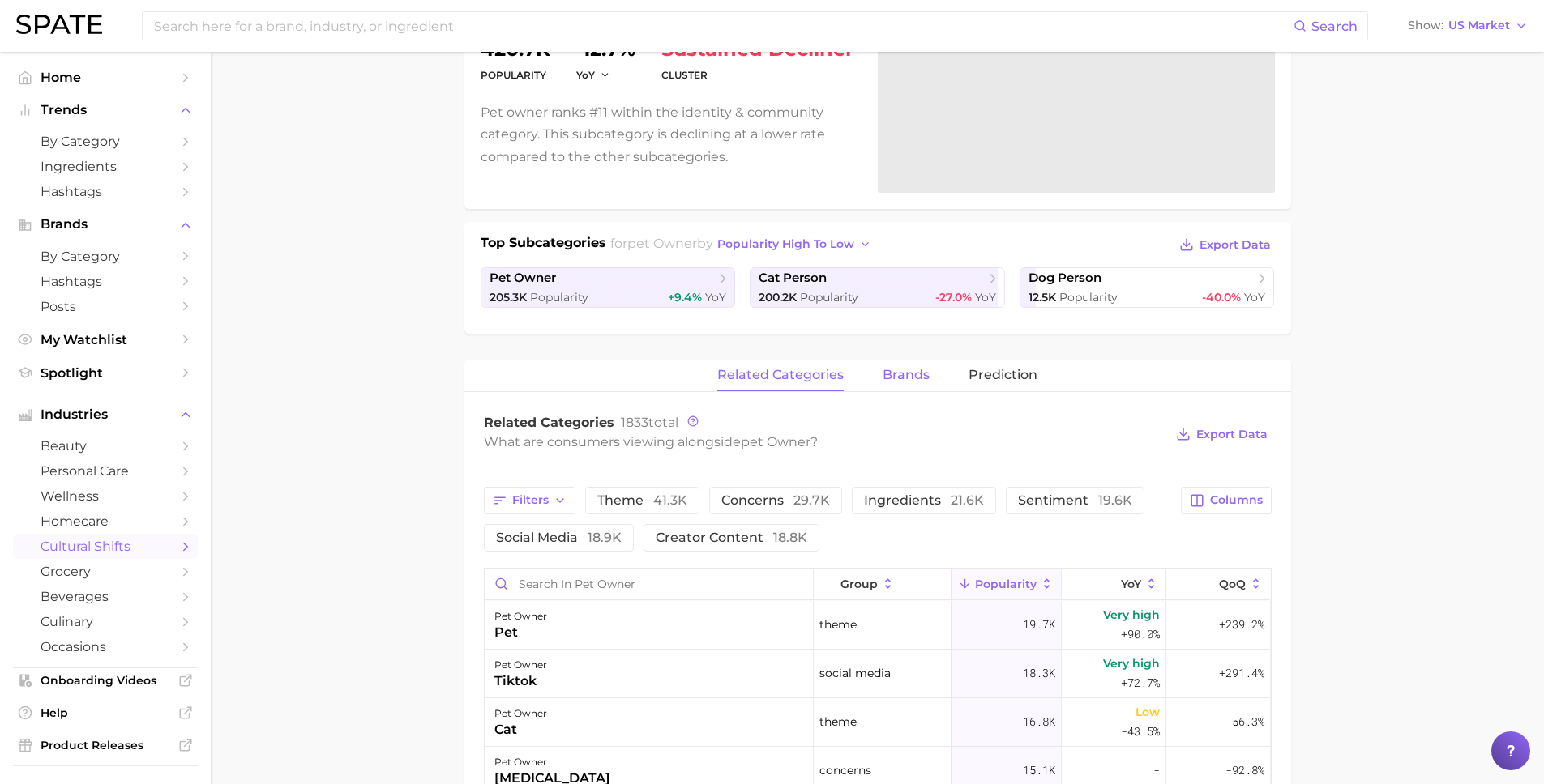
click at [909, 381] on span "brands" at bounding box center [905, 375] width 47 height 15
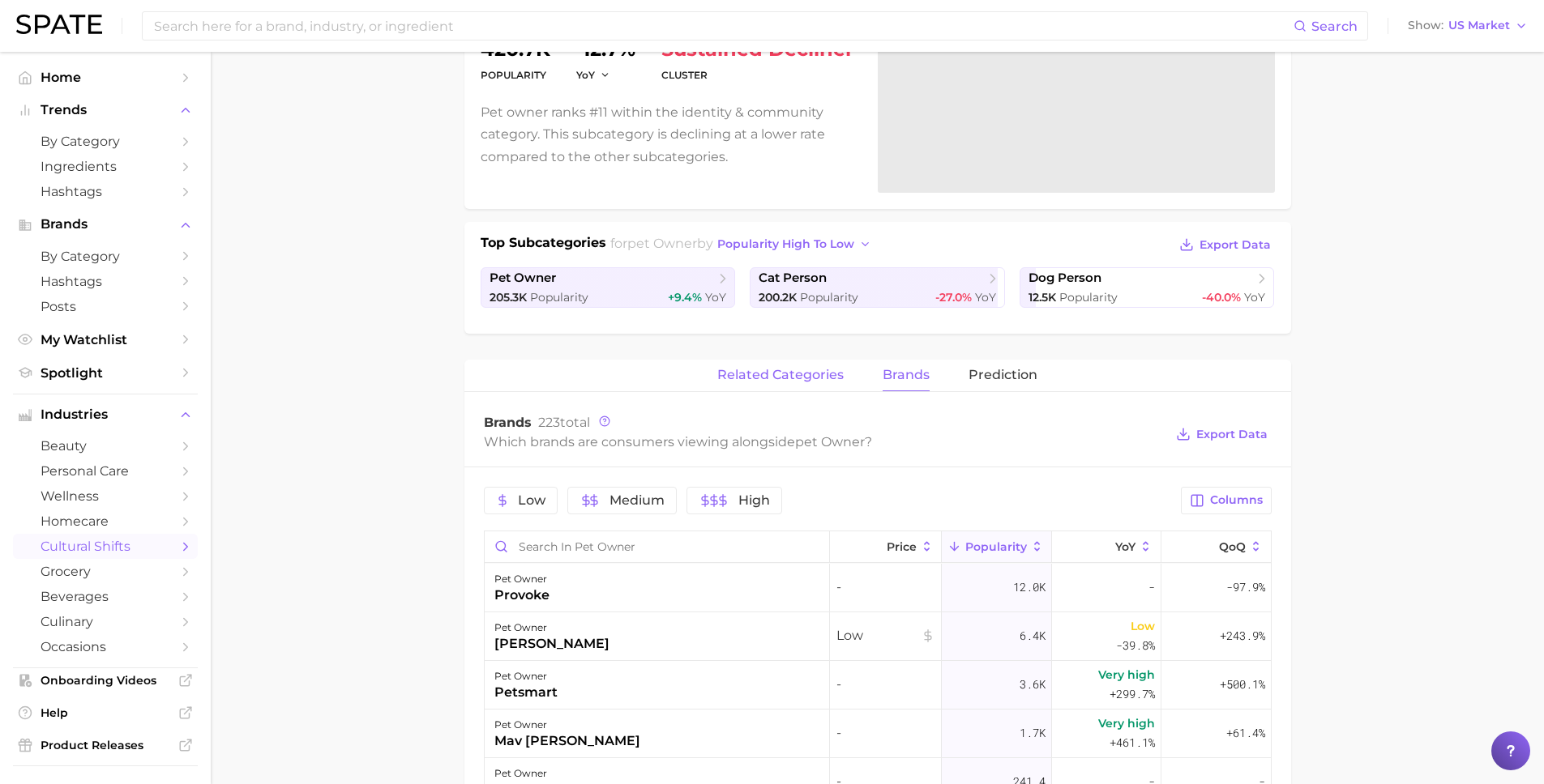
click at [813, 384] on button "related categories" at bounding box center [780, 375] width 126 height 32
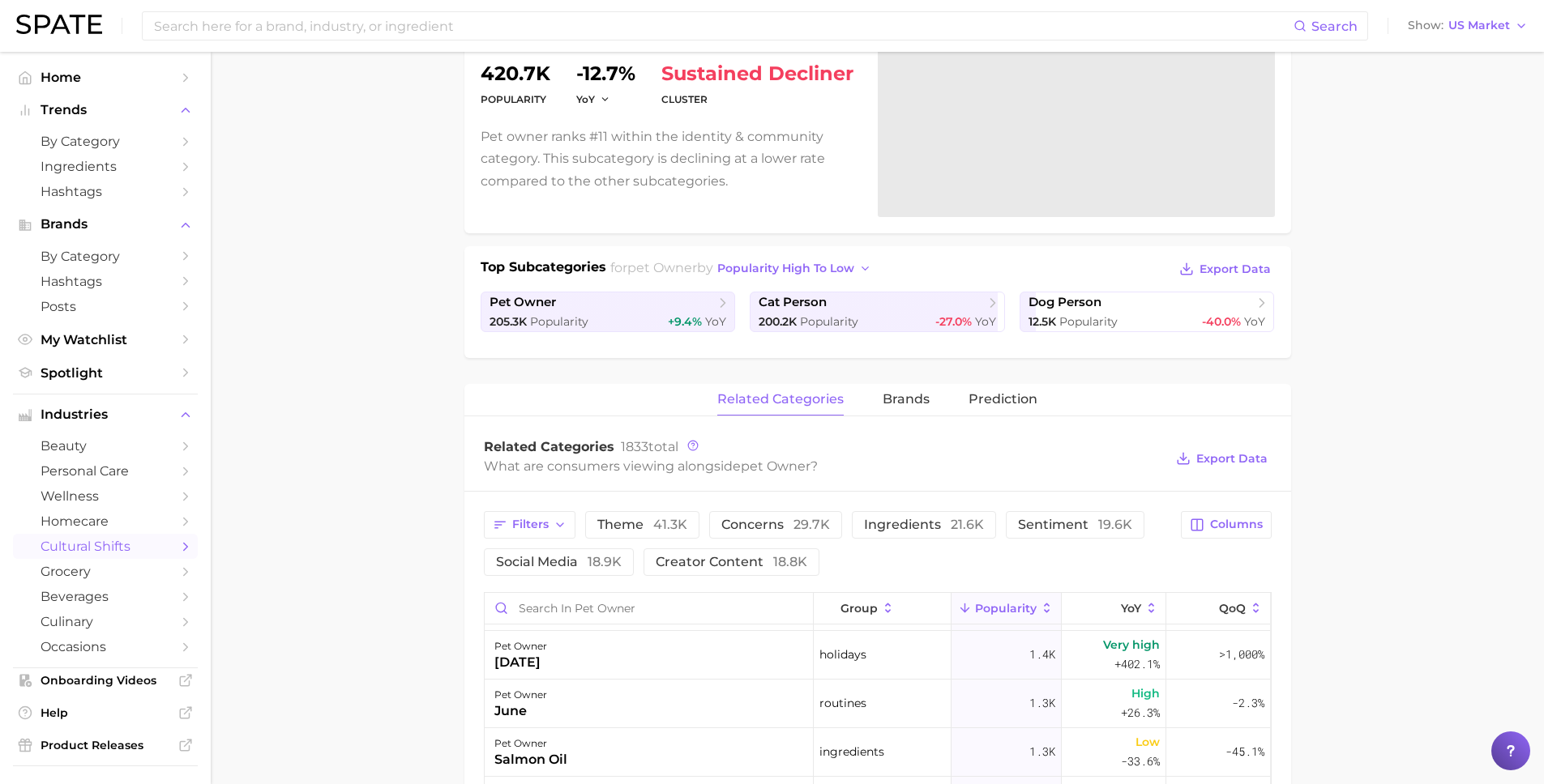
scroll to position [0, 0]
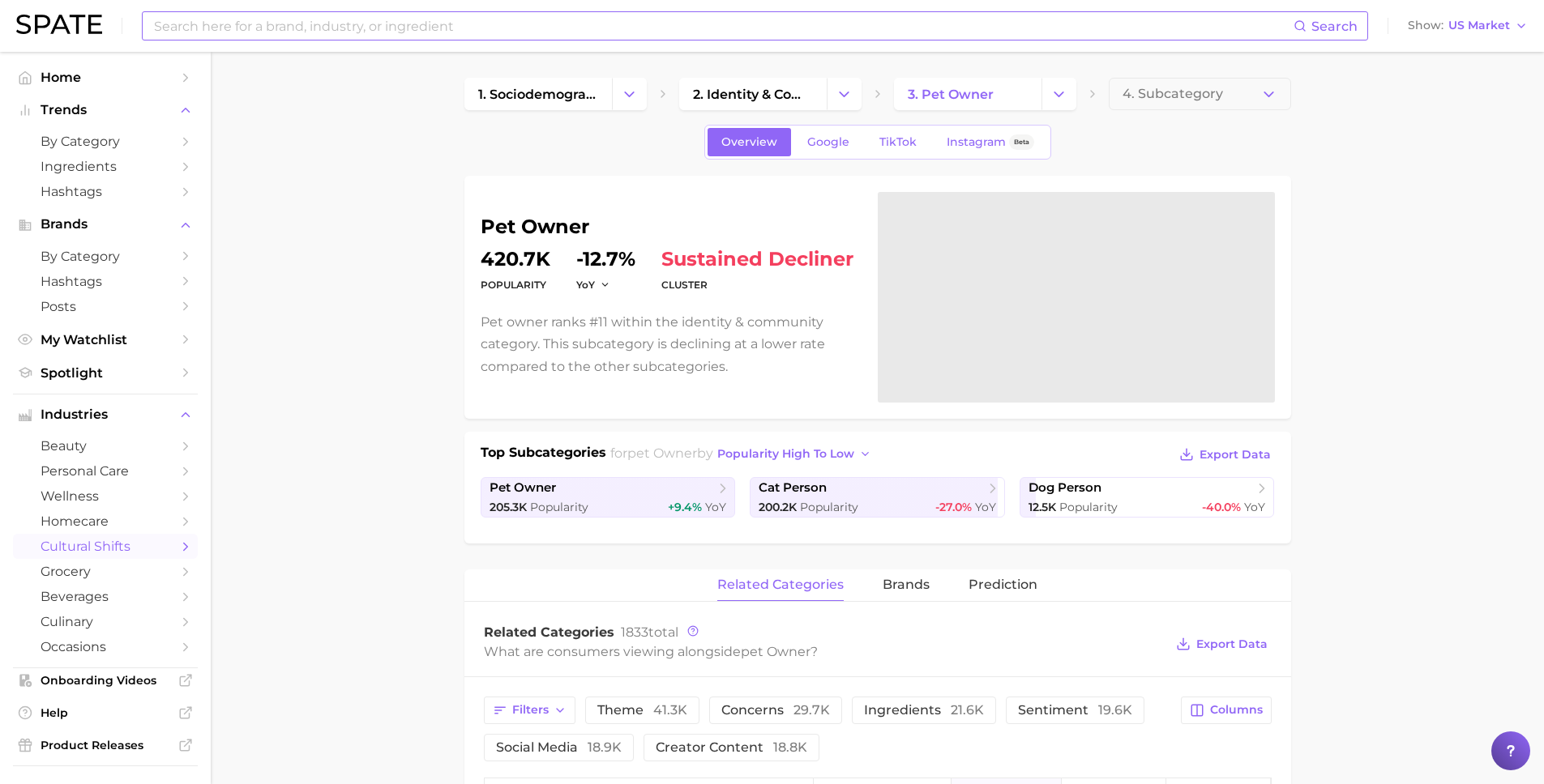
click at [246, 29] on input at bounding box center [723, 26] width 1141 height 27
type input "a"
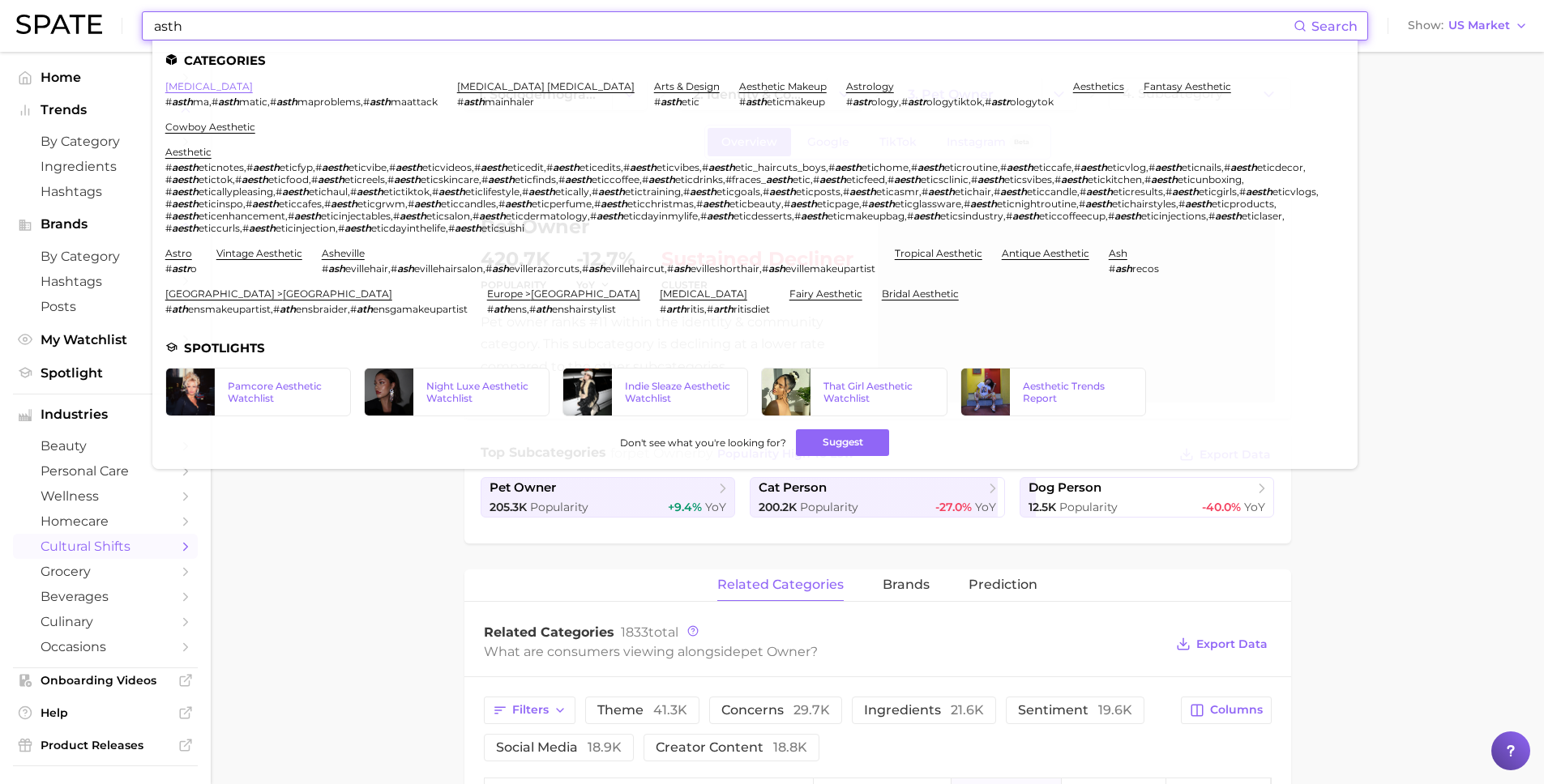
type input "asth"
click at [182, 87] on link "asthma" at bounding box center [209, 86] width 88 height 12
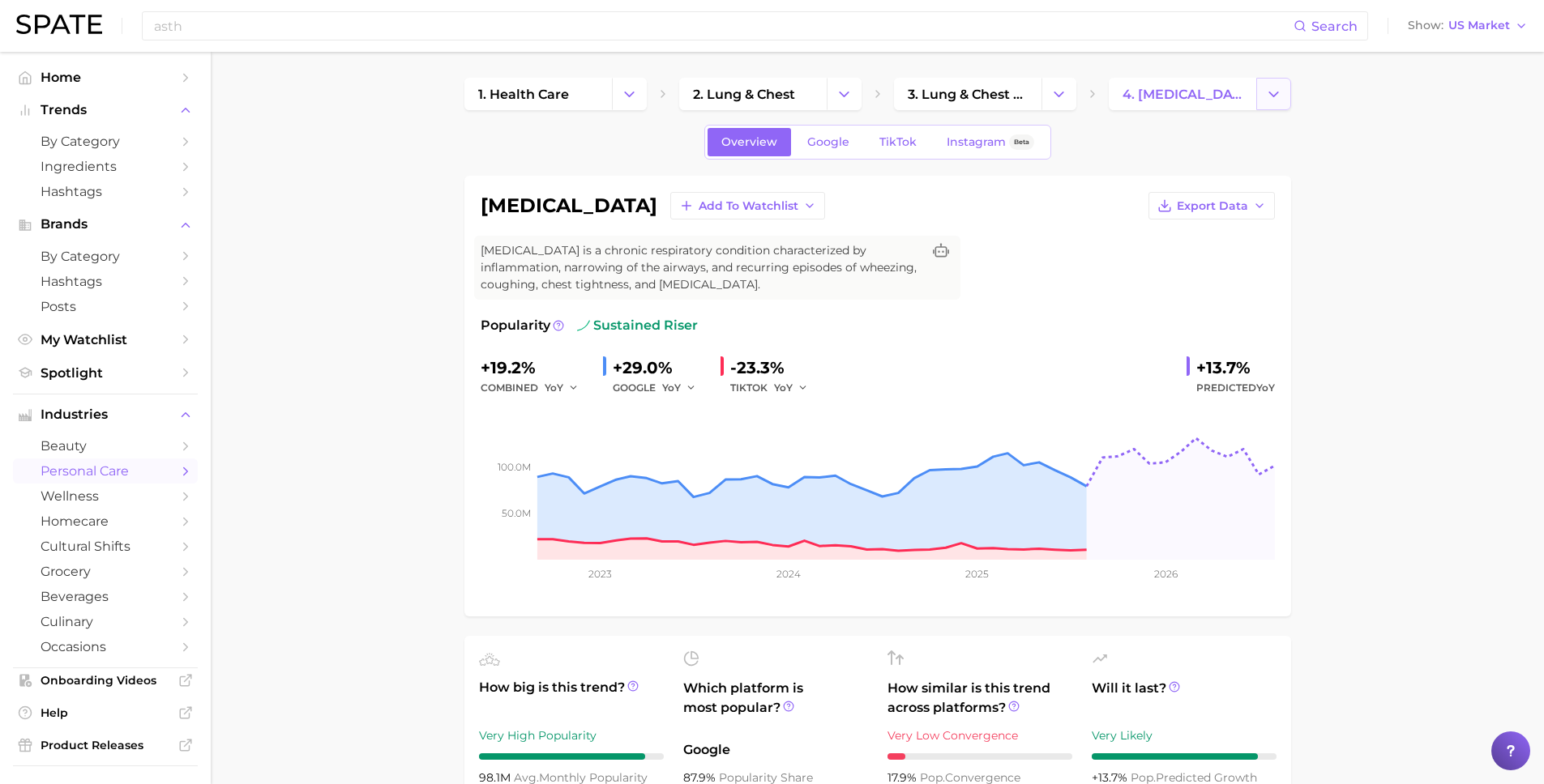
click at [1271, 90] on icon "Change Category" at bounding box center [1273, 94] width 17 height 17
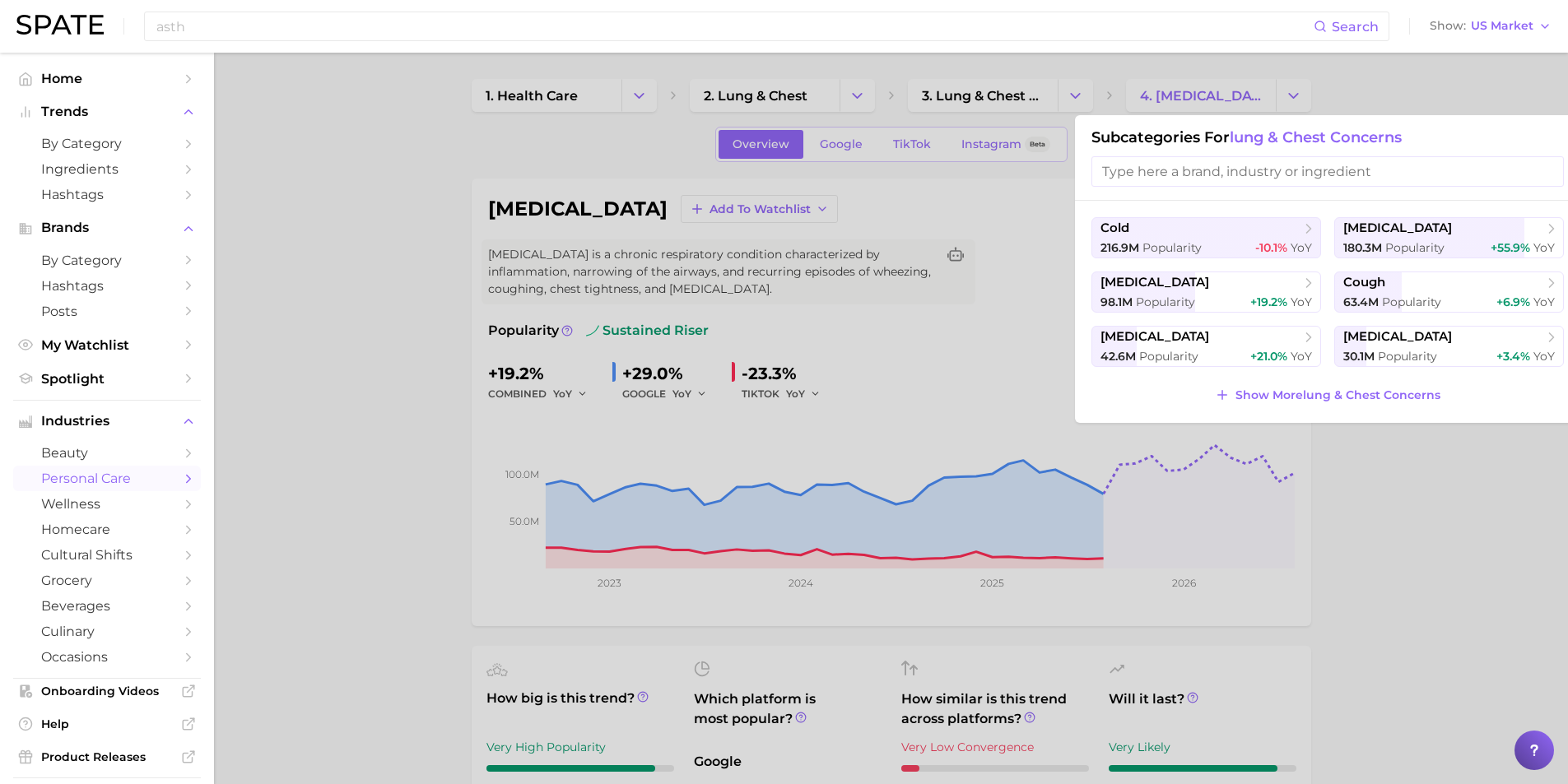
click at [1457, 93] on div at bounding box center [784, 392] width 1568 height 784
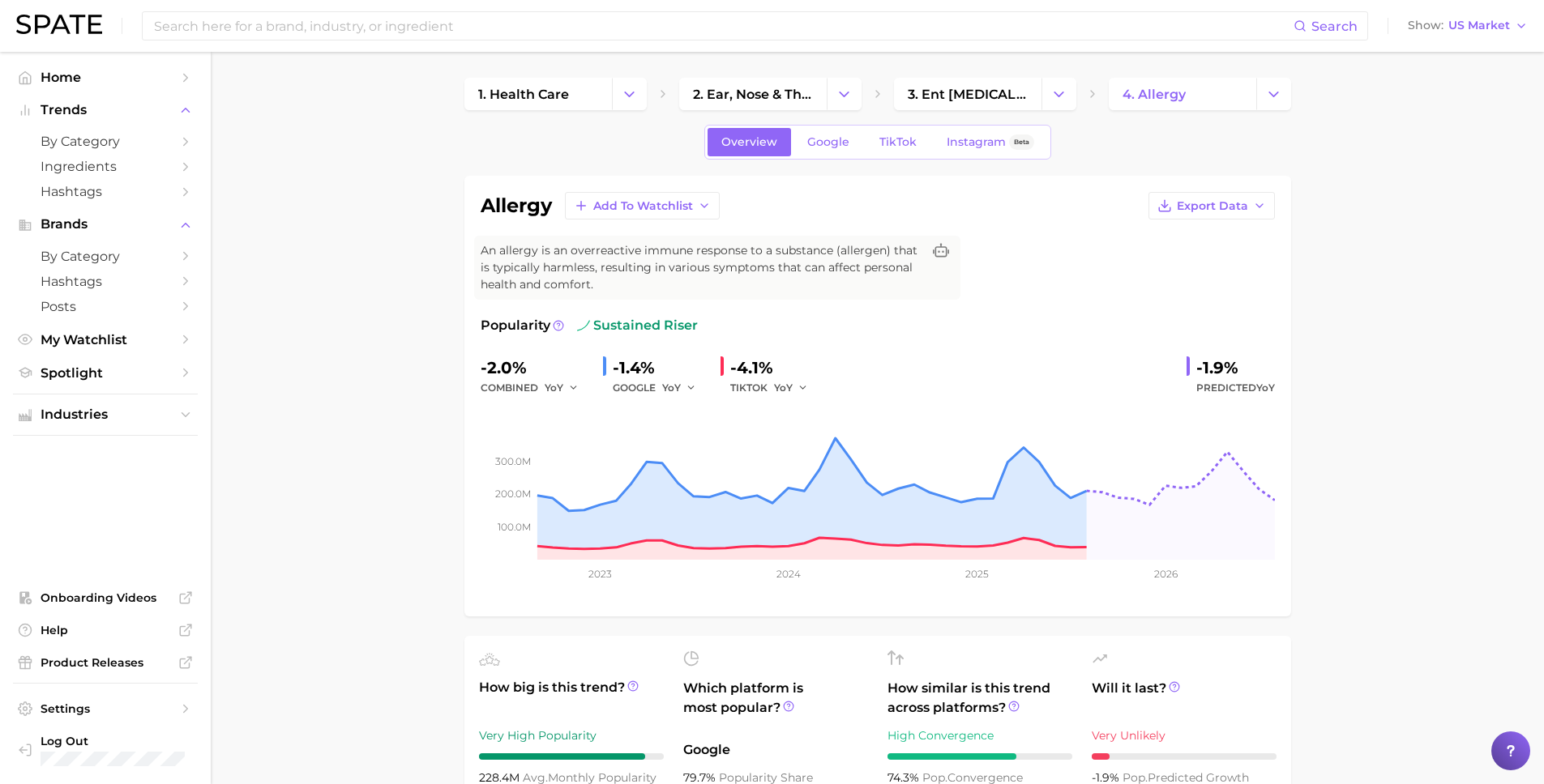
click at [645, 322] on span "sustained riser" at bounding box center [637, 325] width 121 height 19
click at [560, 328] on icon at bounding box center [558, 326] width 11 height 11
click at [894, 148] on span "TikTok" at bounding box center [898, 141] width 37 height 14
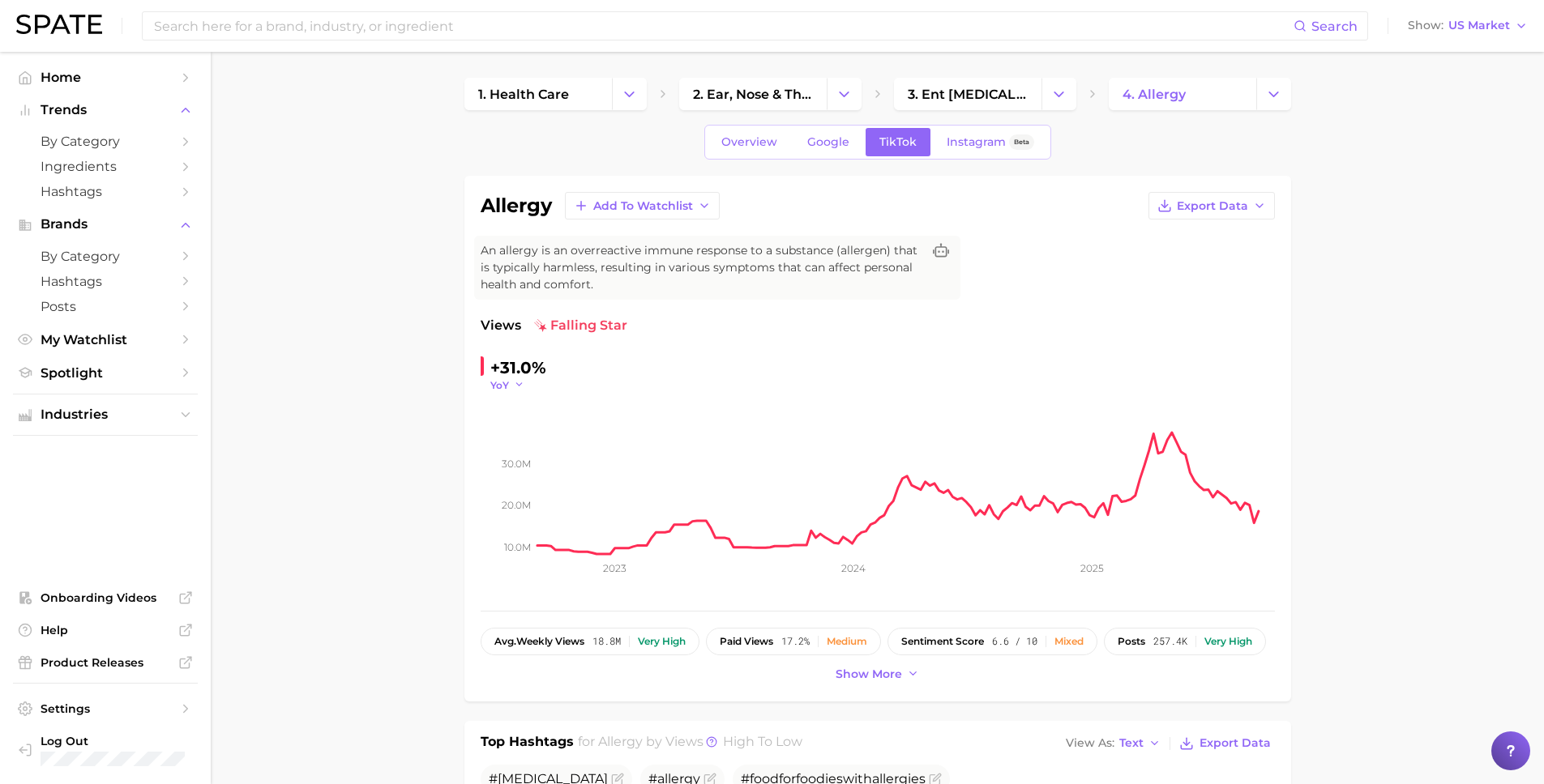
click at [505, 388] on span "YoY" at bounding box center [499, 384] width 18 height 14
click at [512, 426] on button "QoQ" at bounding box center [579, 437] width 178 height 29
click at [512, 386] on button "QoQ" at bounding box center [509, 384] width 39 height 14
click at [531, 491] on button "WoW" at bounding box center [579, 496] width 178 height 29
click at [518, 385] on button "WoW" at bounding box center [512, 384] width 45 height 14
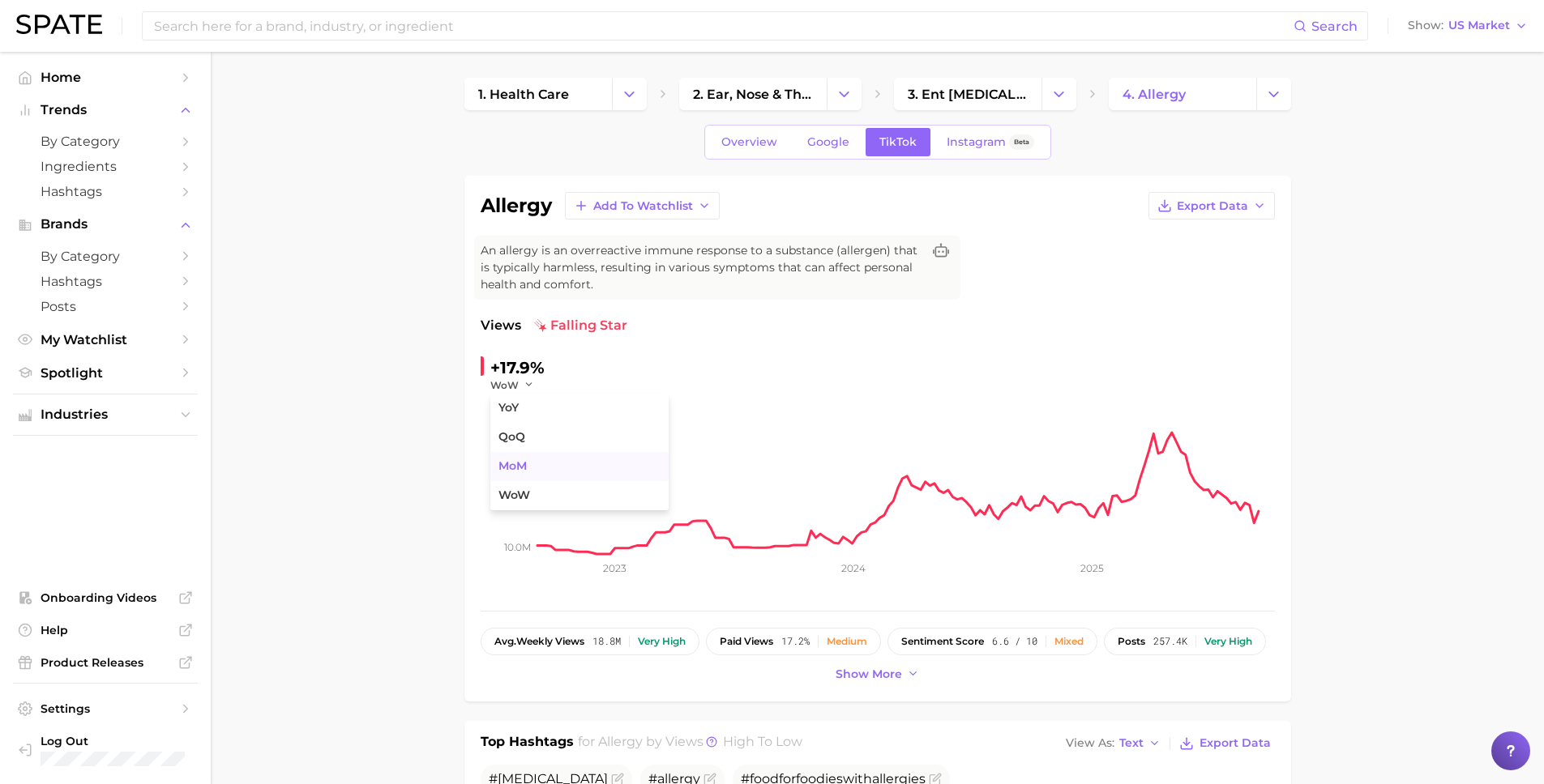
click at [522, 466] on span "MoM" at bounding box center [512, 465] width 28 height 14
click at [512, 390] on span "MoM" at bounding box center [502, 384] width 25 height 14
click at [512, 415] on button "YoY" at bounding box center [579, 408] width 178 height 29
click at [509, 390] on button "YoY" at bounding box center [508, 384] width 35 height 14
click at [509, 468] on span "MoM" at bounding box center [512, 465] width 28 height 14
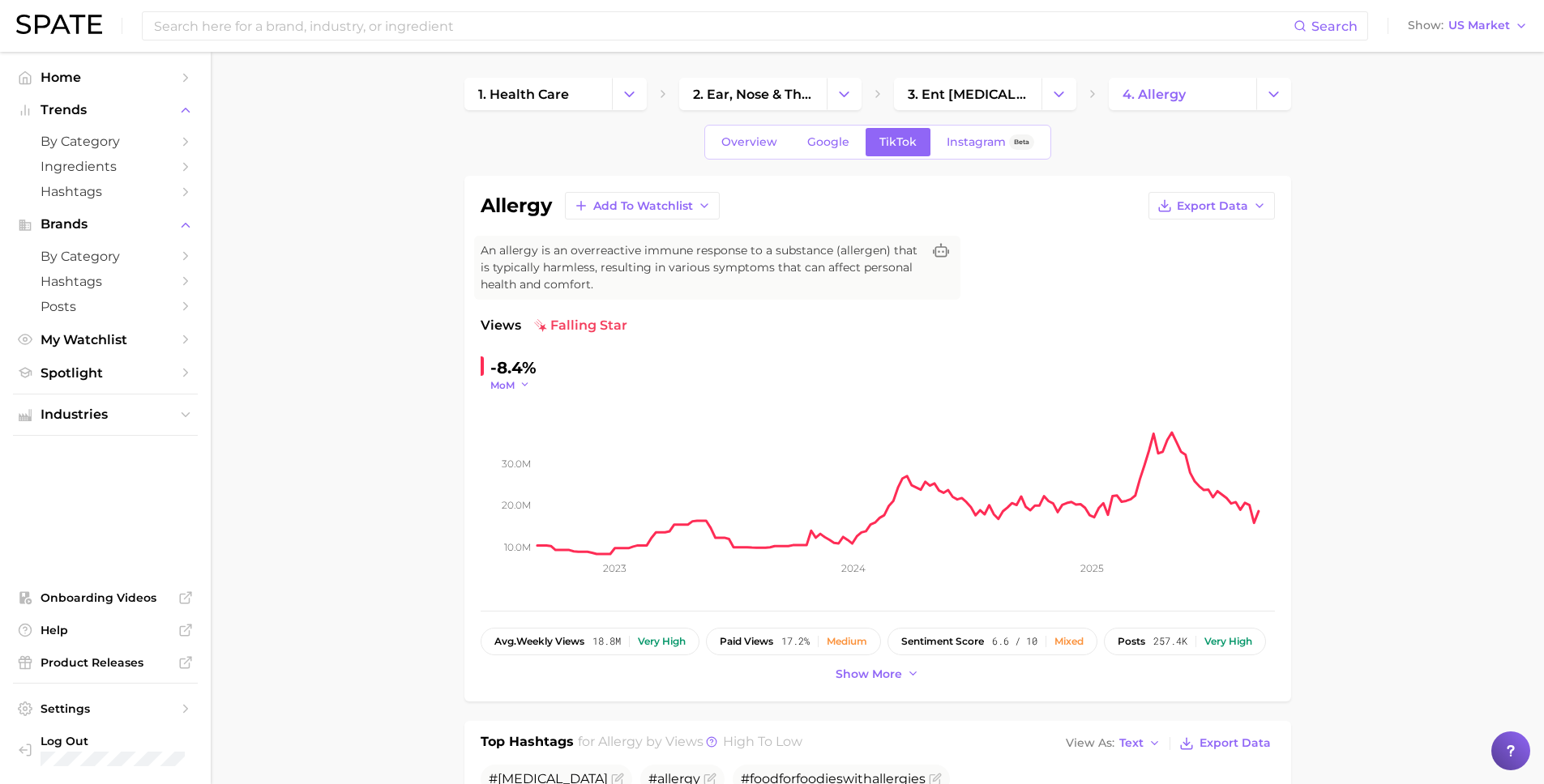
click at [512, 378] on span "MoM" at bounding box center [502, 384] width 25 height 14
click at [528, 489] on span "WoW" at bounding box center [514, 495] width 32 height 14
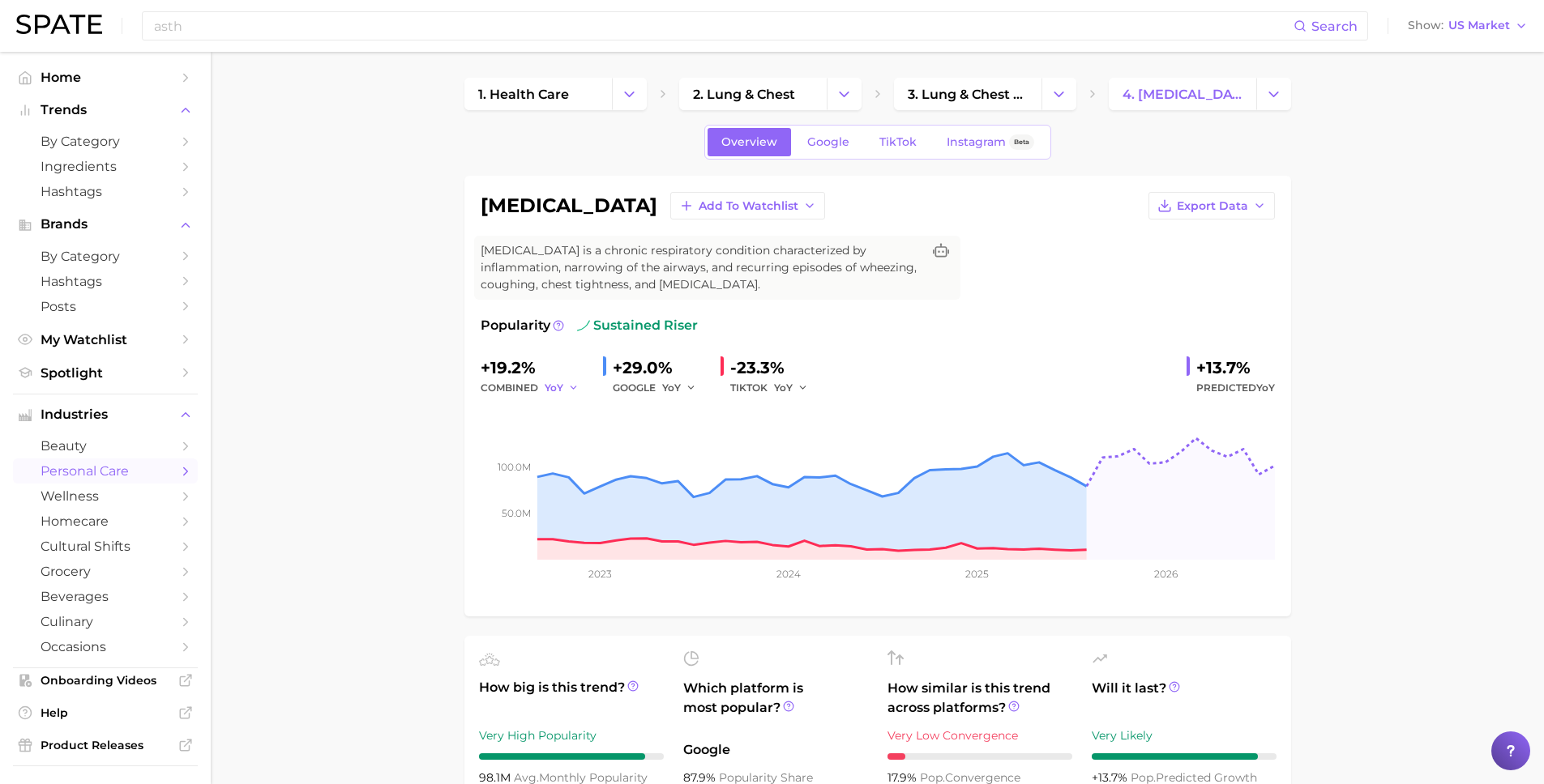
click at [558, 390] on span "YoY" at bounding box center [553, 387] width 18 height 14
click at [563, 435] on span "QoQ" at bounding box center [565, 442] width 26 height 14
click at [783, 392] on span "YoY" at bounding box center [783, 387] width 18 height 14
click at [901, 131] on link "TikTok" at bounding box center [898, 141] width 65 height 28
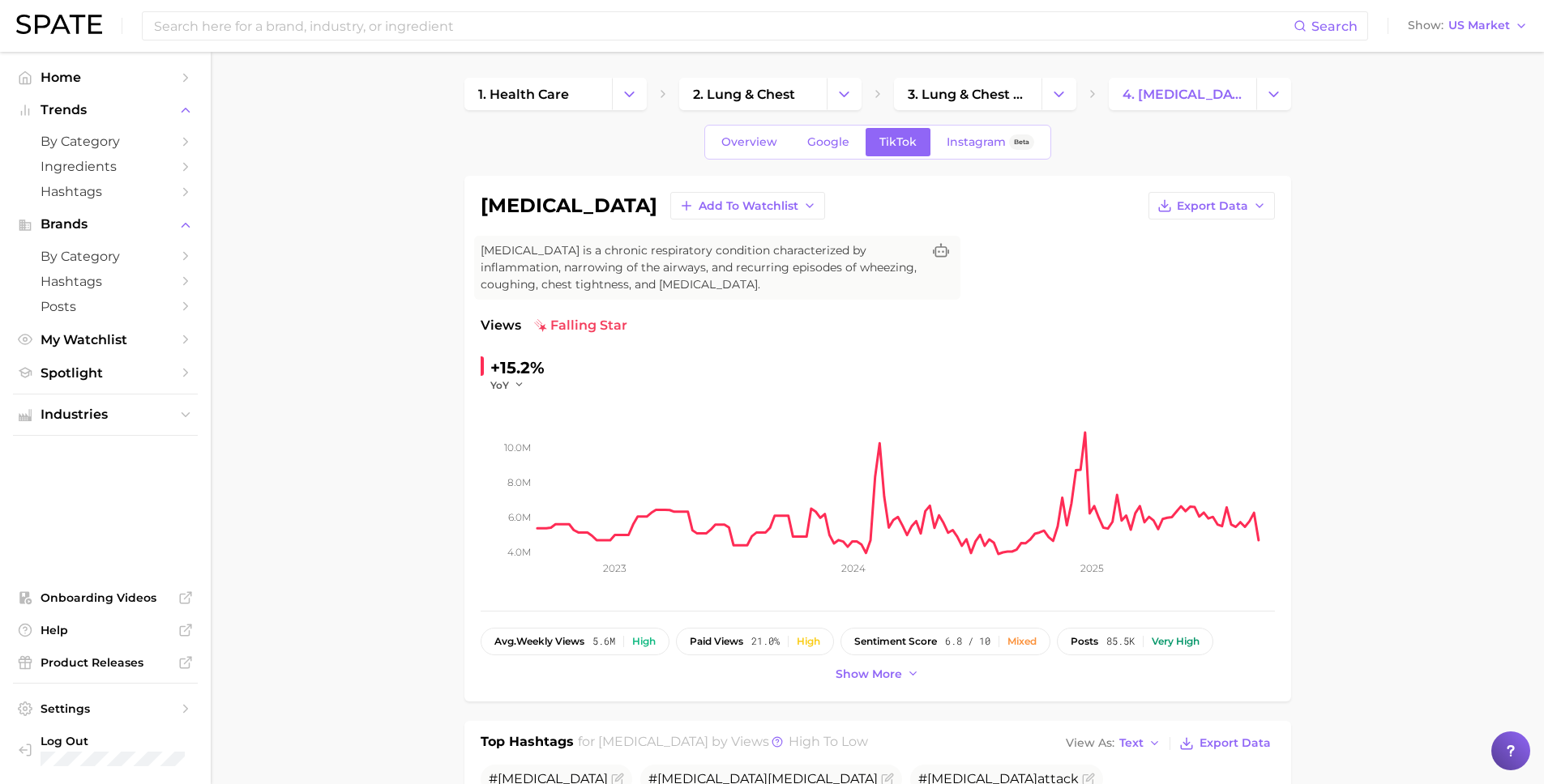
click at [505, 377] on div "+15.2%" at bounding box center [517, 368] width 54 height 26
click at [508, 383] on button "YoY" at bounding box center [508, 384] width 35 height 14
click at [525, 488] on span "WoW" at bounding box center [514, 495] width 32 height 14
click at [508, 385] on span "WoW" at bounding box center [504, 384] width 28 height 14
click at [516, 470] on span "MoM" at bounding box center [512, 465] width 28 height 14
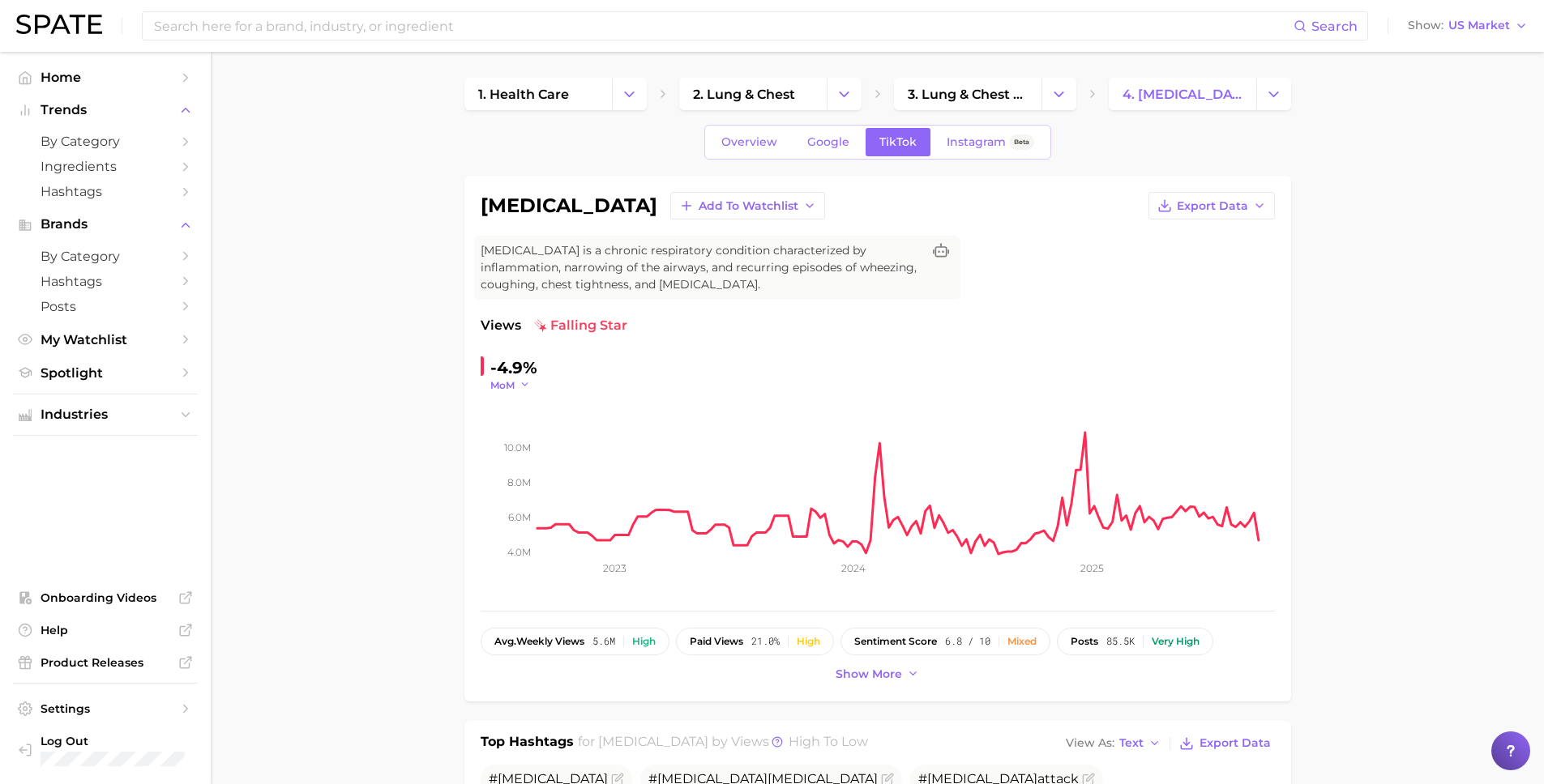
click at [509, 382] on span "MoM" at bounding box center [502, 384] width 25 height 14
click at [524, 434] on button "QoQ" at bounding box center [579, 437] width 178 height 29
click at [520, 386] on icon "button" at bounding box center [523, 384] width 11 height 11
click at [518, 409] on span "YoY" at bounding box center [509, 407] width 20 height 14
click at [818, 138] on span "Google" at bounding box center [828, 141] width 42 height 14
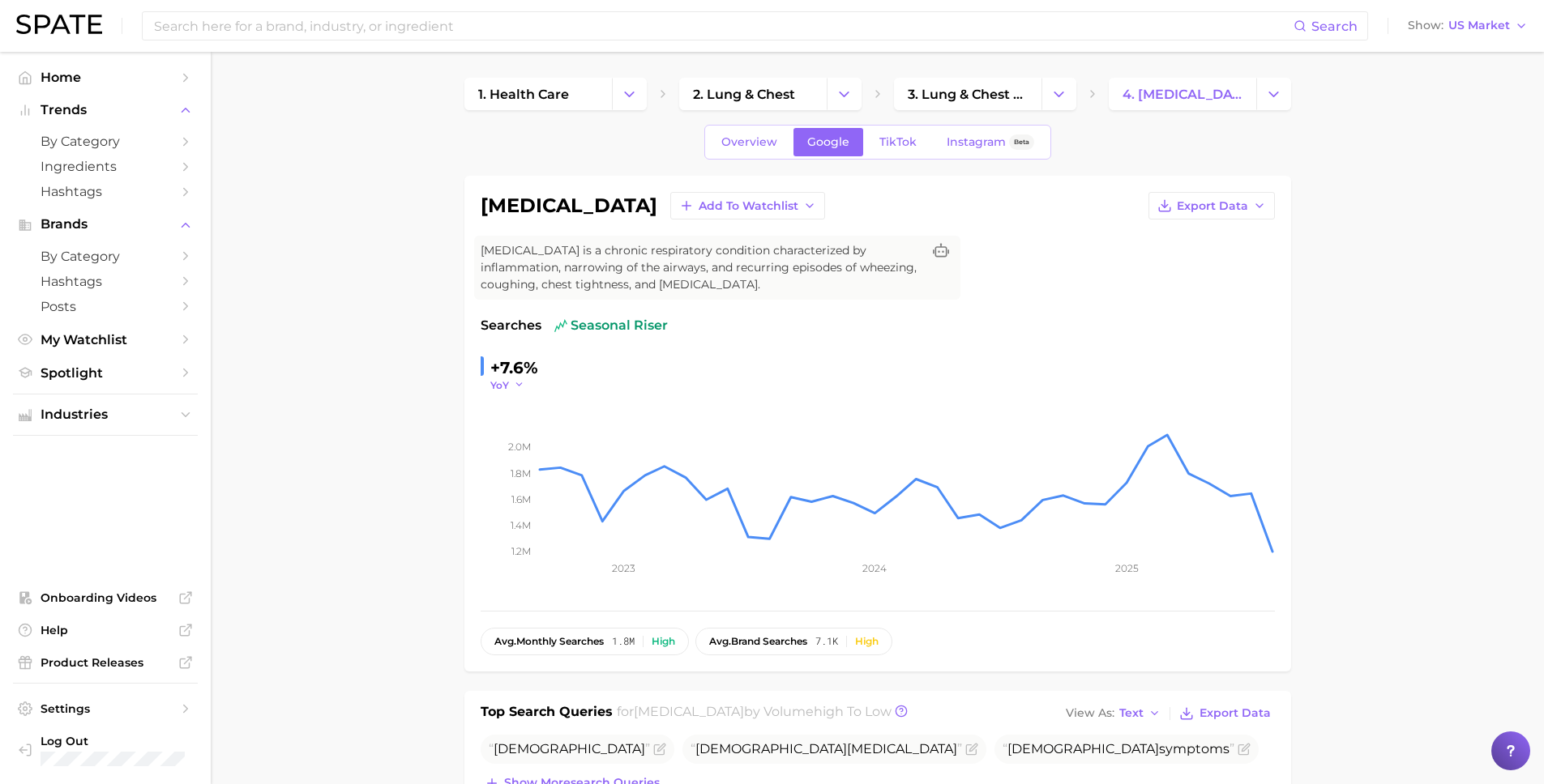
click at [501, 385] on span "YoY" at bounding box center [499, 384] width 18 height 14
click at [509, 434] on span "QoQ" at bounding box center [511, 436] width 26 height 14
click at [508, 389] on span "QoQ" at bounding box center [501, 384] width 23 height 14
click at [514, 465] on span "MoM" at bounding box center [512, 465] width 28 height 14
click at [513, 374] on div "-27.1%" at bounding box center [515, 368] width 50 height 26
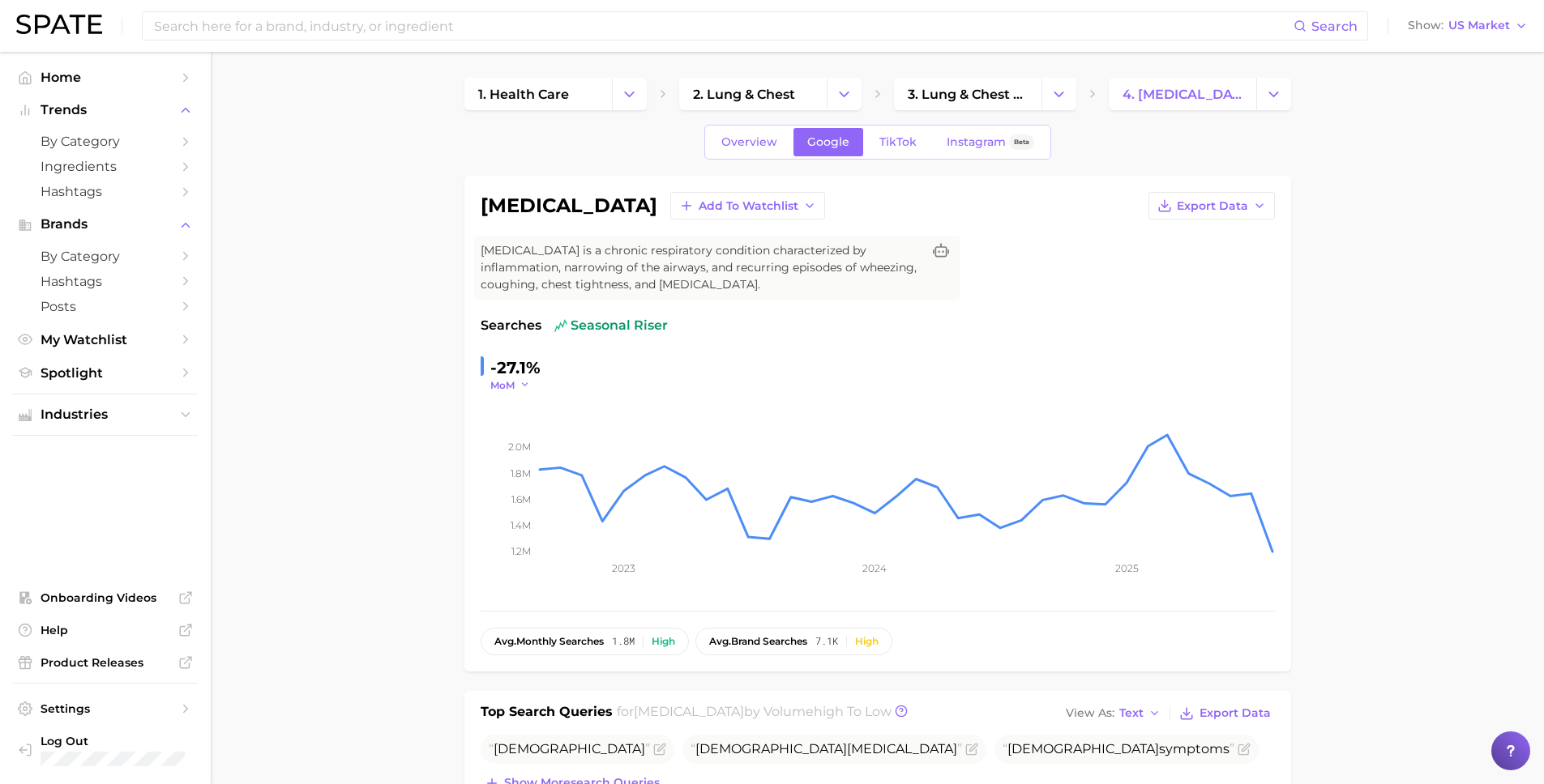
click at [513, 386] on span "MoM" at bounding box center [502, 384] width 25 height 14
click at [755, 141] on span "Overview" at bounding box center [749, 141] width 56 height 14
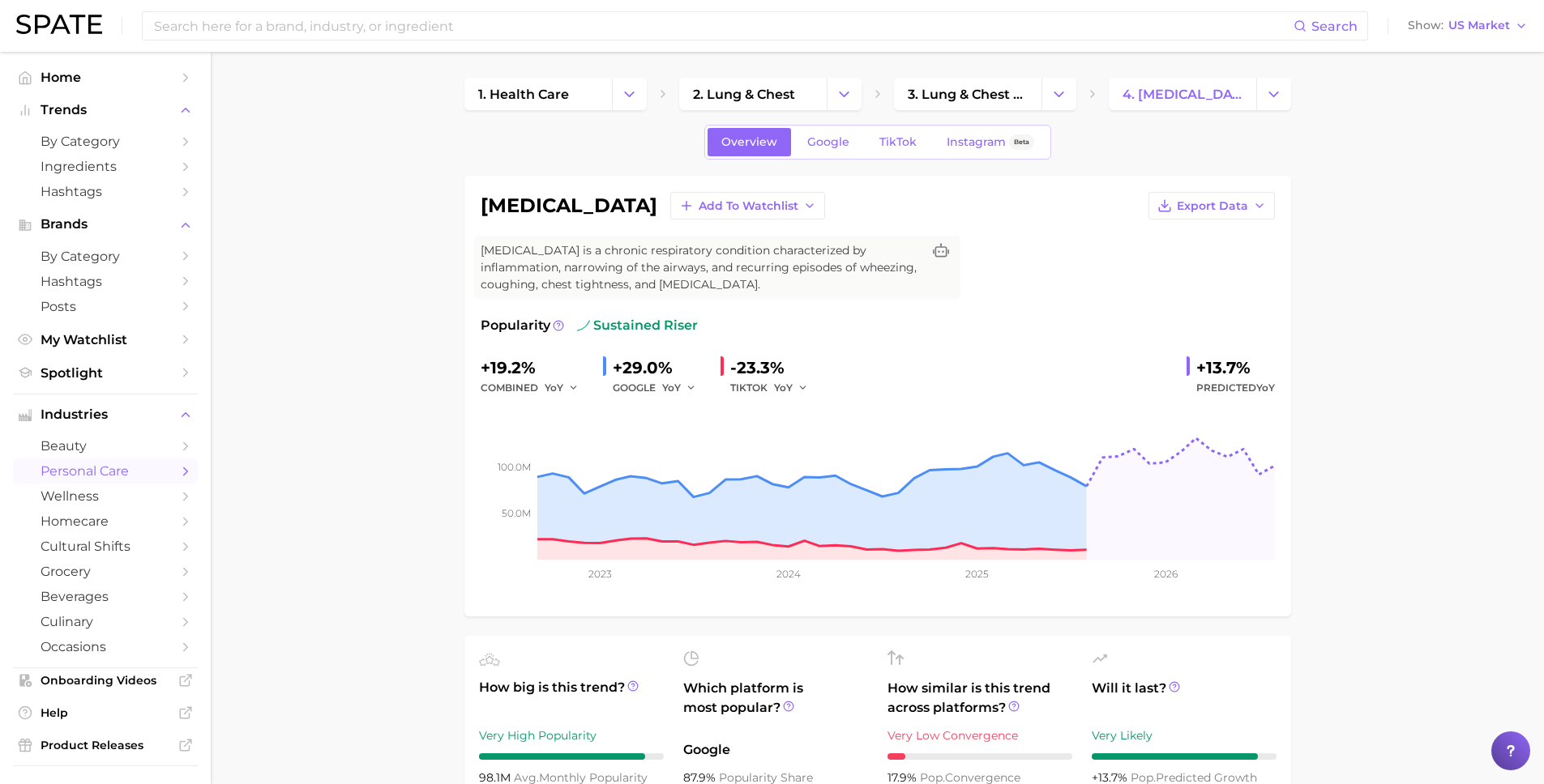
click at [659, 390] on div "GOOGLE YoY" at bounding box center [660, 387] width 95 height 19
click at [678, 390] on span "YoY" at bounding box center [671, 387] width 18 height 14
click at [891, 131] on link "TikTok" at bounding box center [898, 141] width 65 height 28
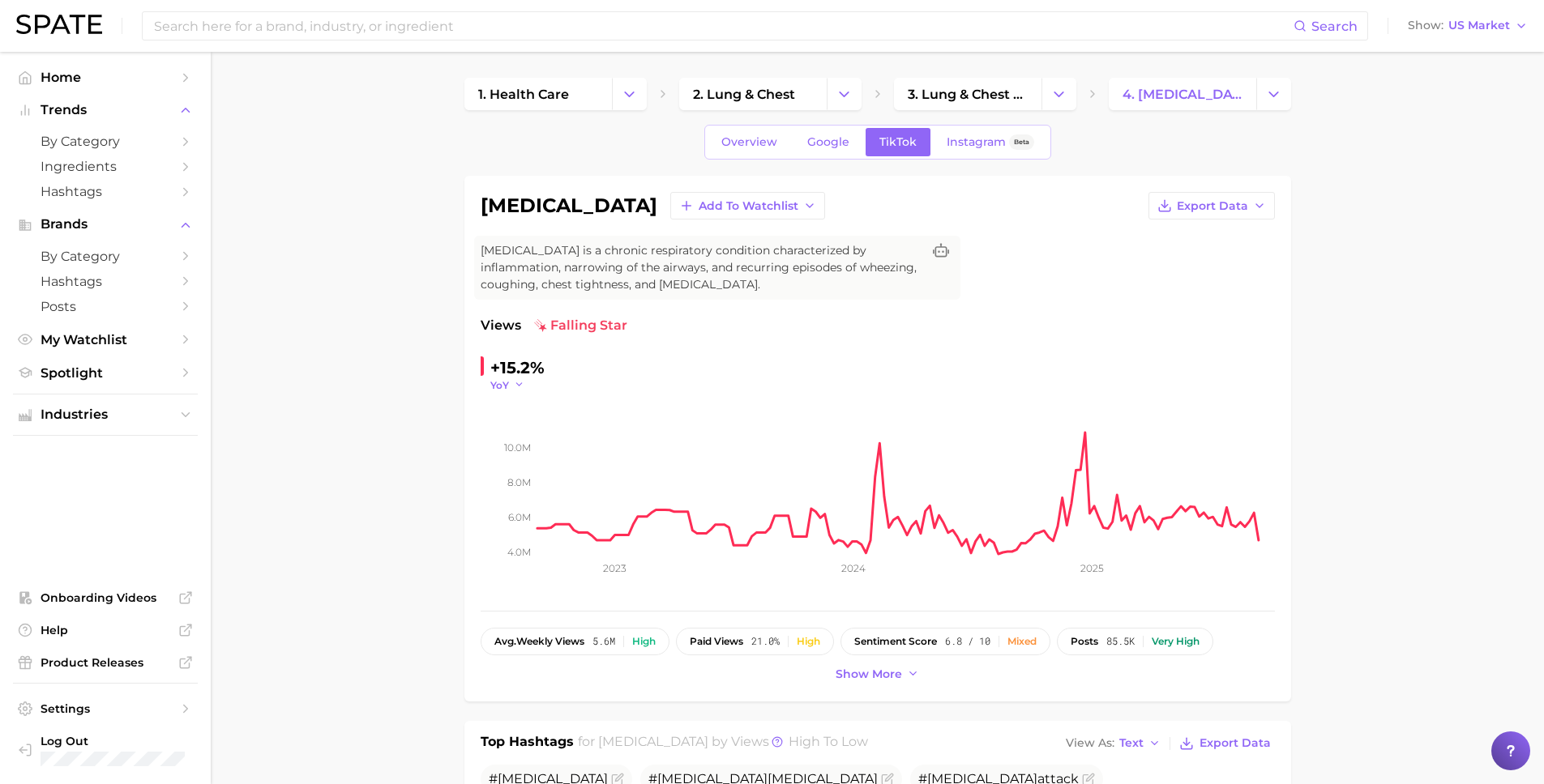
click at [515, 385] on icon "button" at bounding box center [520, 384] width 11 height 11
click at [515, 463] on span "MoM" at bounding box center [512, 465] width 28 height 14
click at [523, 386] on icon "button" at bounding box center [525, 384] width 11 height 11
click at [519, 502] on button "WoW" at bounding box center [579, 496] width 178 height 29
click at [751, 139] on span "Overview" at bounding box center [749, 141] width 56 height 14
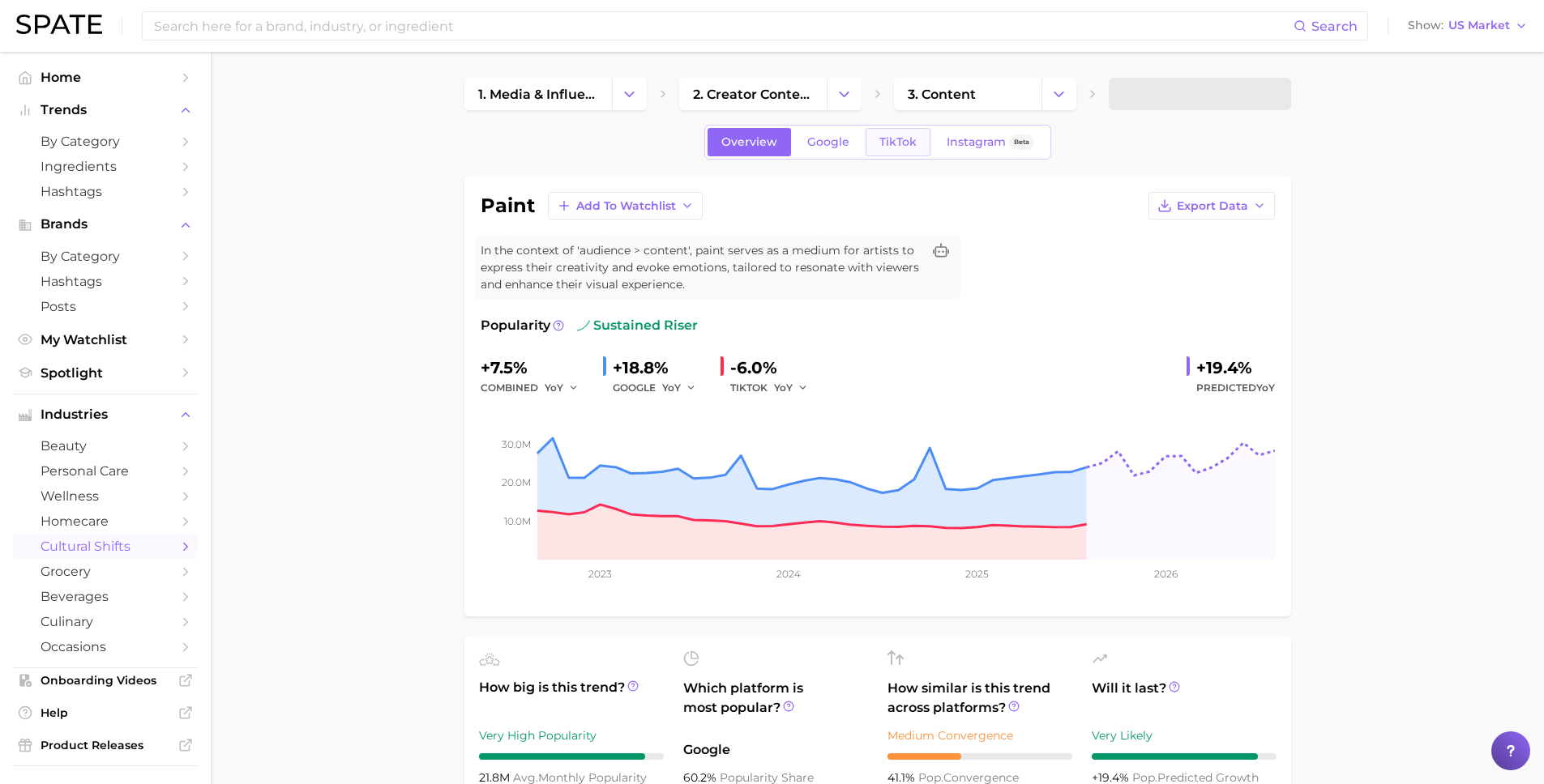
click at [904, 141] on span "TikTok" at bounding box center [898, 141] width 37 height 14
